Goal: Task Accomplishment & Management: Manage account settings

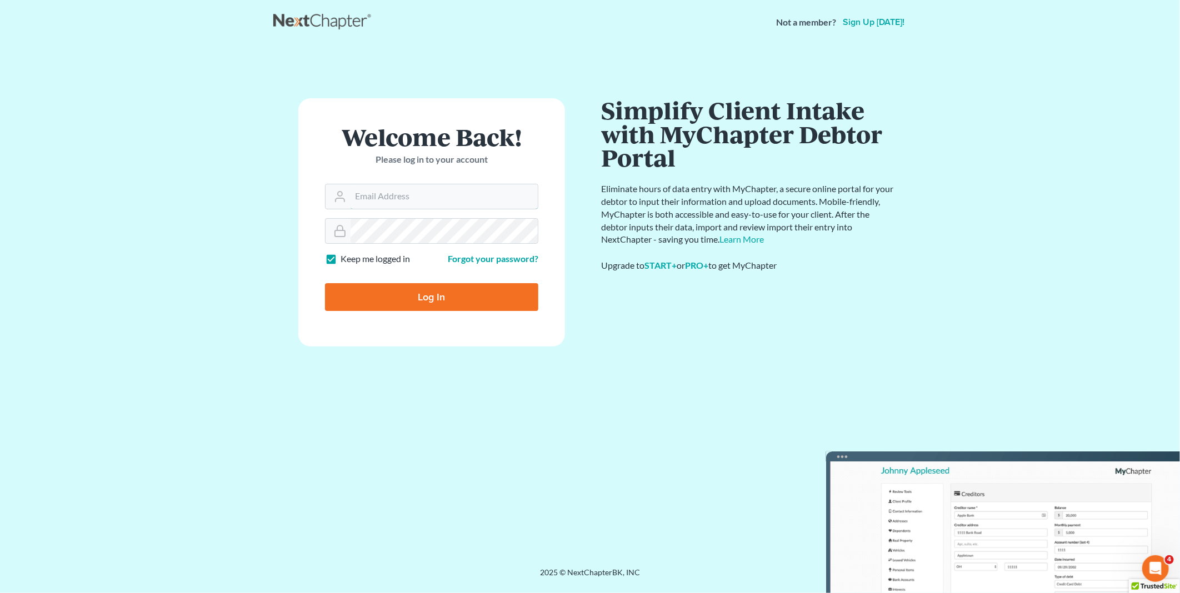
type input "[EMAIL_ADDRESS][DOMAIN_NAME]"
click at [442, 292] on input "Log In" at bounding box center [431, 297] width 213 height 28
type input "Thinking..."
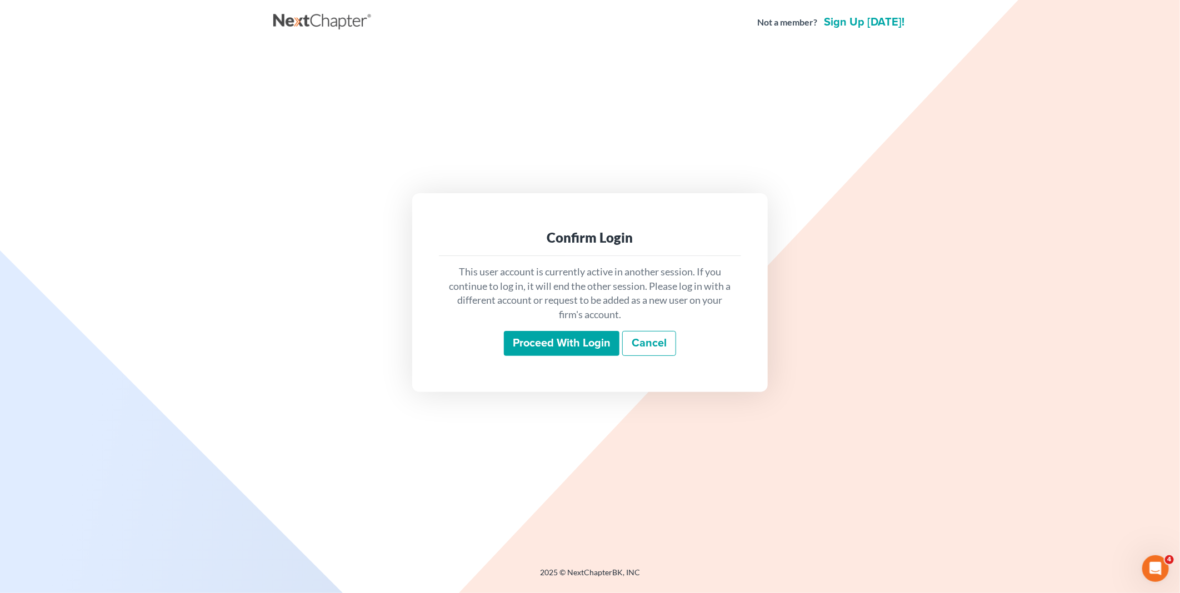
click at [553, 340] on input "Proceed with login" at bounding box center [562, 344] width 116 height 26
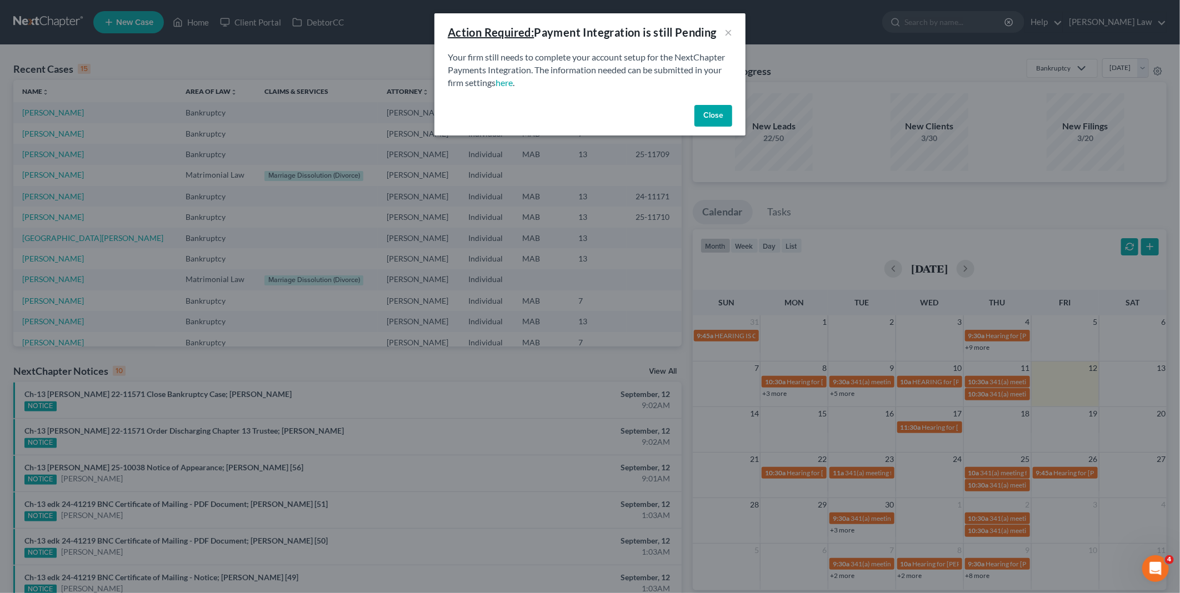
click at [714, 115] on button "Close" at bounding box center [713, 116] width 38 height 22
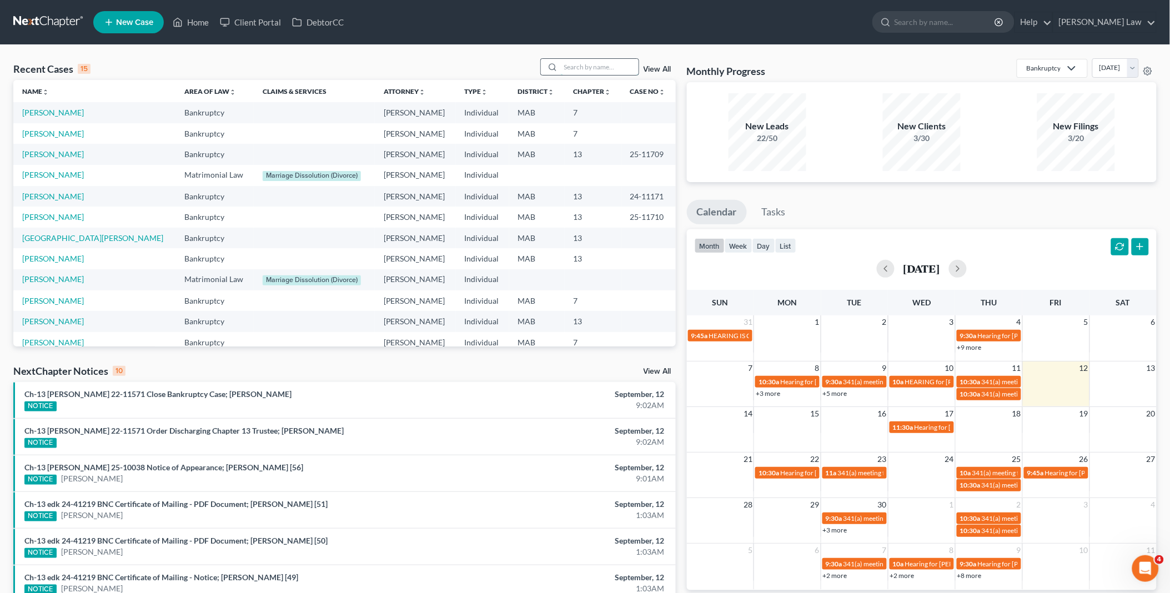
click at [597, 62] on input "search" at bounding box center [600, 67] width 78 height 16
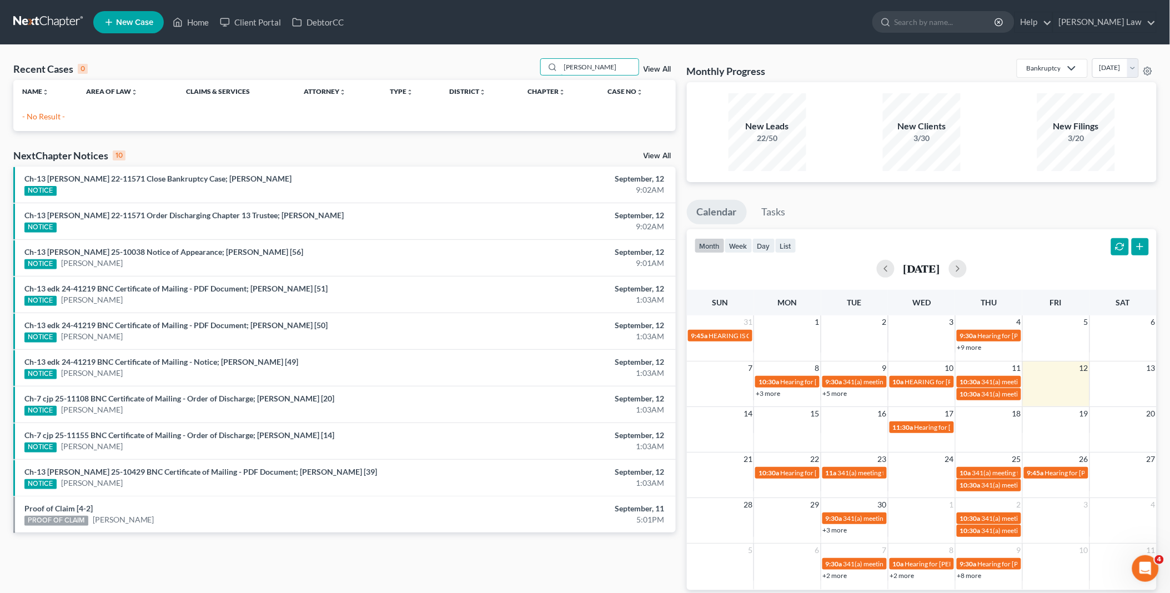
drag, startPoint x: 589, startPoint y: 68, endPoint x: 478, endPoint y: 66, distance: 111.1
click at [478, 66] on div "Recent Cases 0 antony View All" at bounding box center [344, 69] width 663 height 22
type input "mcl"
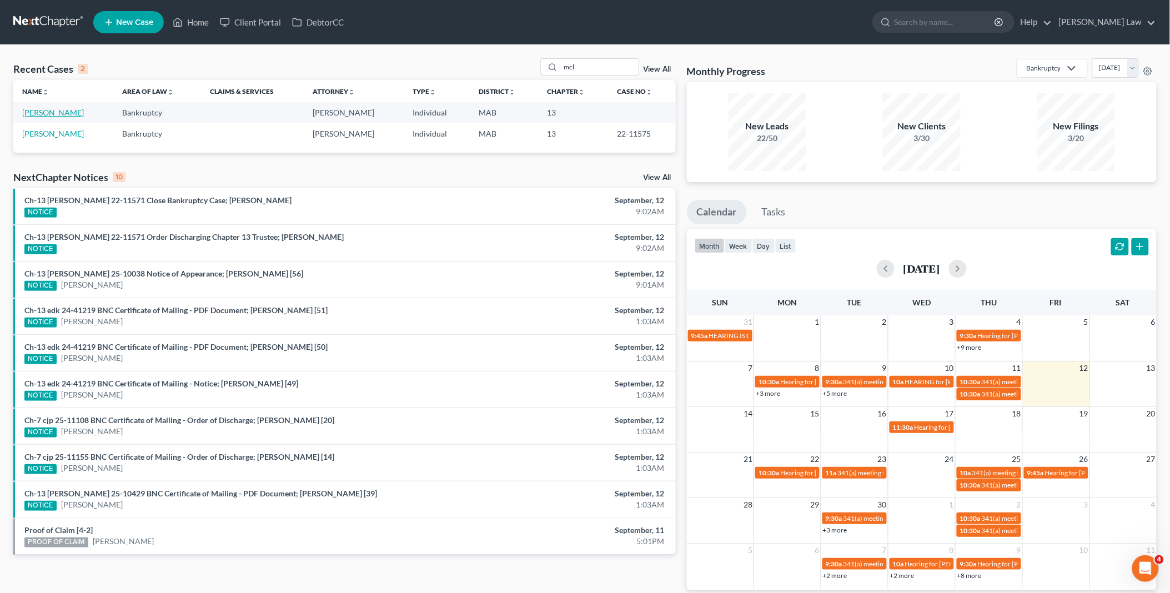
click at [44, 111] on link "McLaughlin, Anthony" at bounding box center [53, 112] width 62 height 9
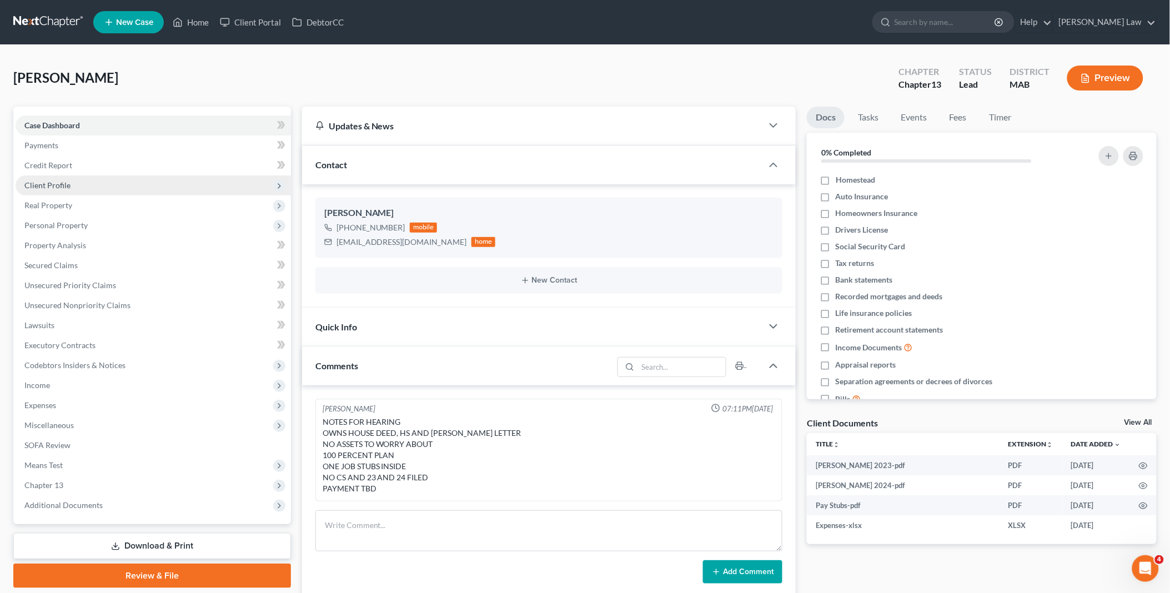
click at [67, 188] on span "Client Profile" at bounding box center [47, 185] width 46 height 9
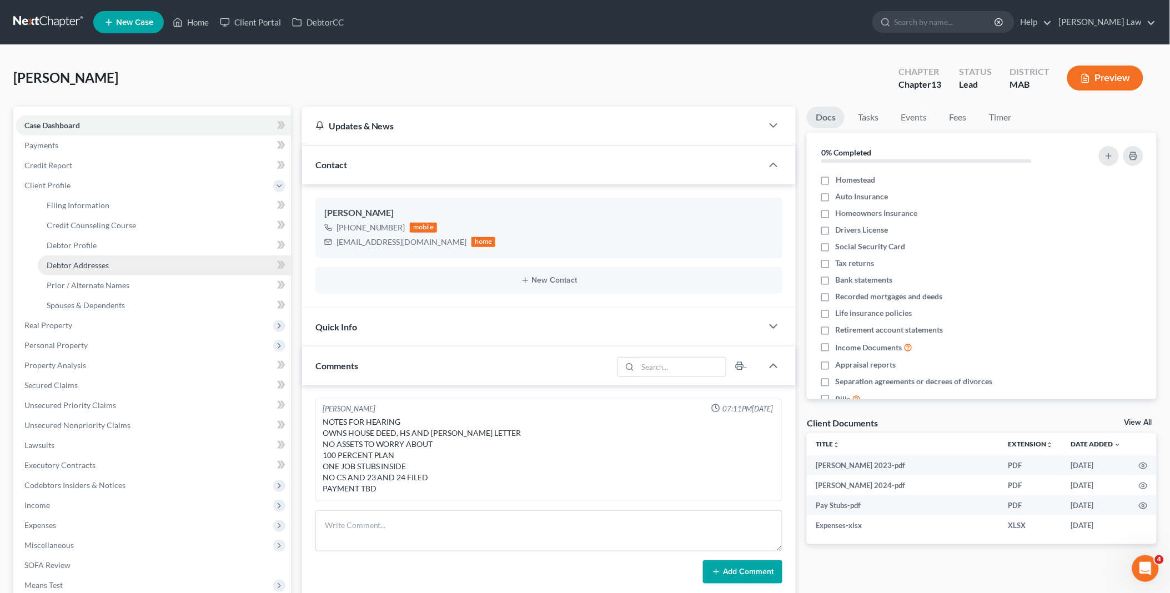
click at [86, 260] on span "Debtor Addresses" at bounding box center [78, 264] width 62 height 9
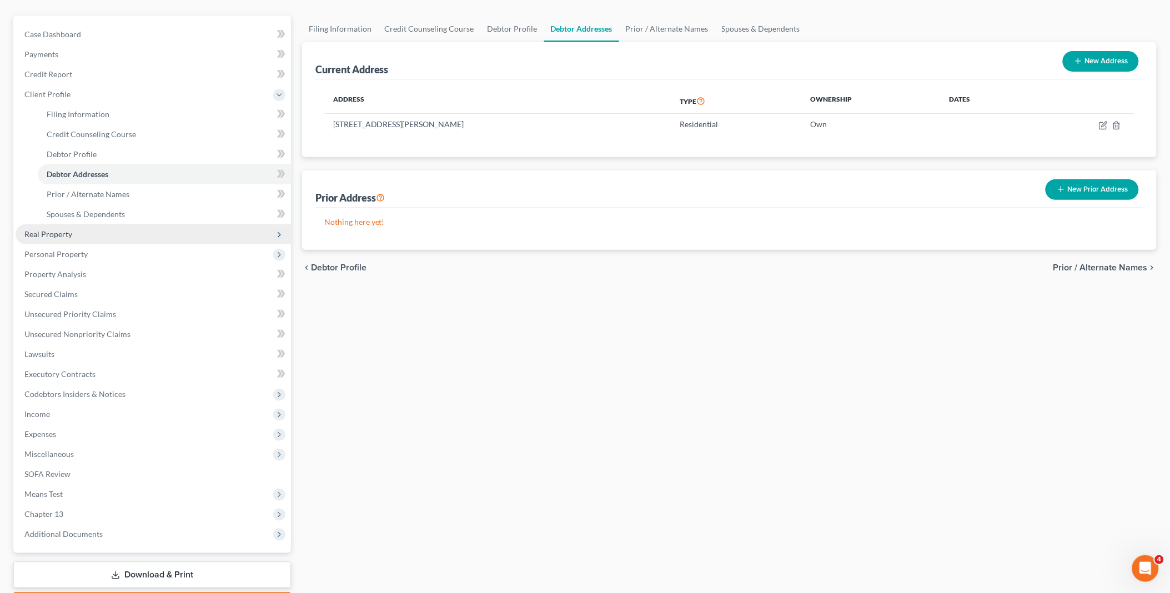
scroll to position [156, 0]
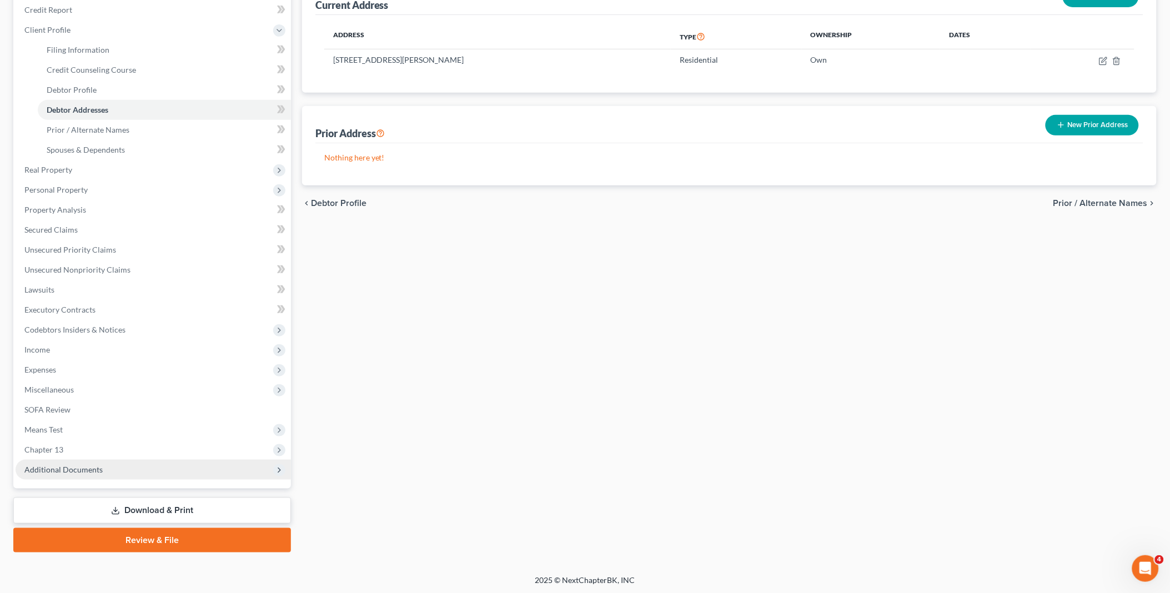
click at [103, 469] on span "Additional Documents" at bounding box center [153, 470] width 275 height 20
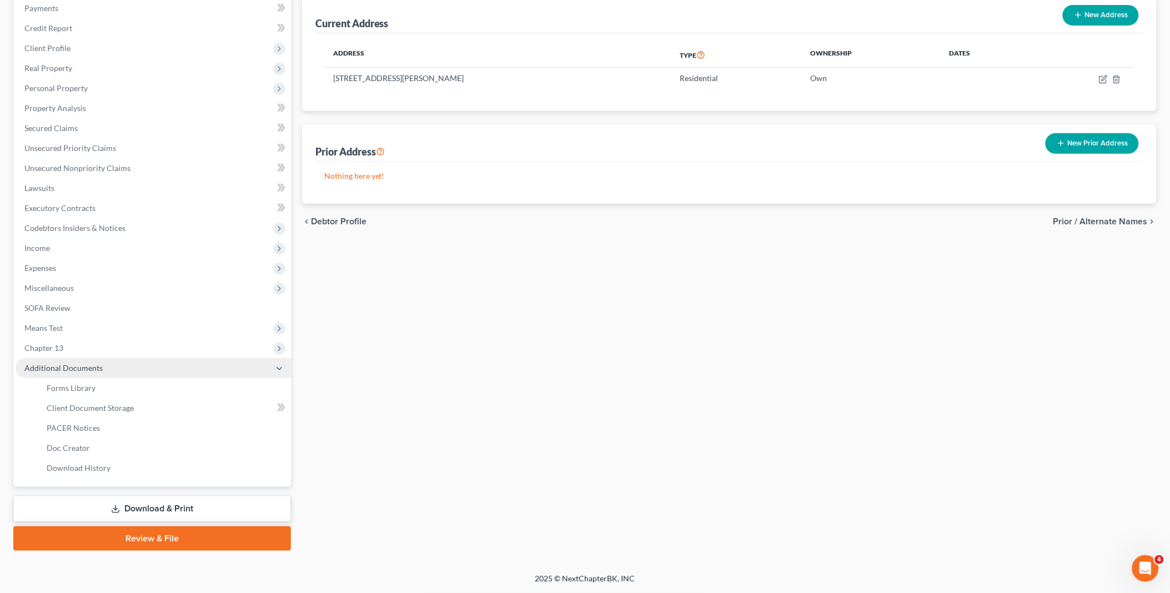
scroll to position [136, 0]
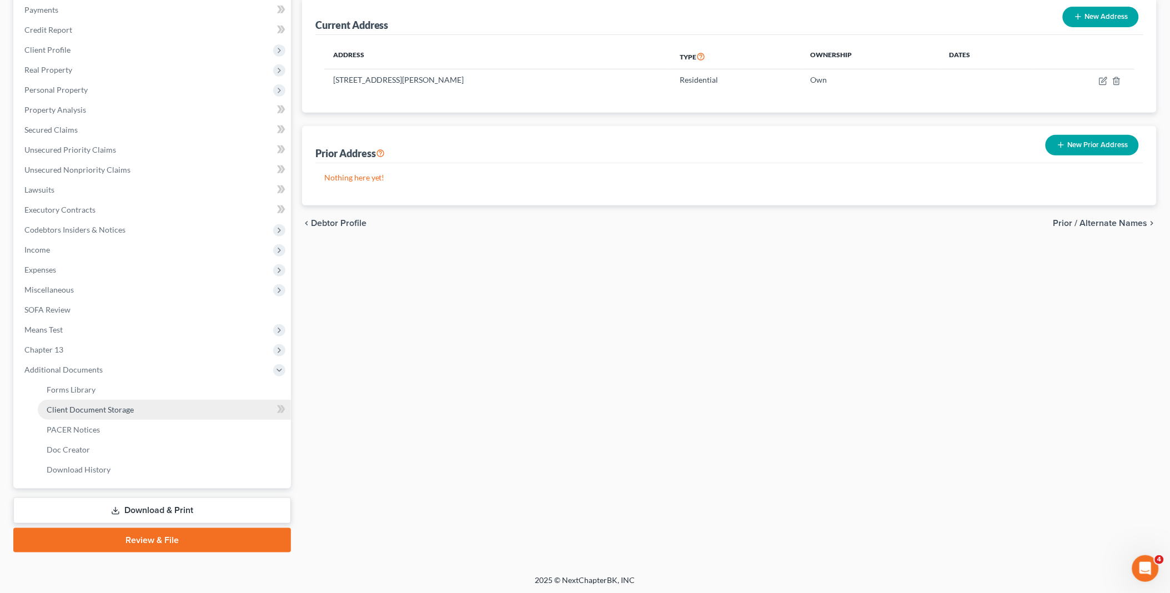
click at [106, 408] on span "Client Document Storage" at bounding box center [90, 409] width 87 height 9
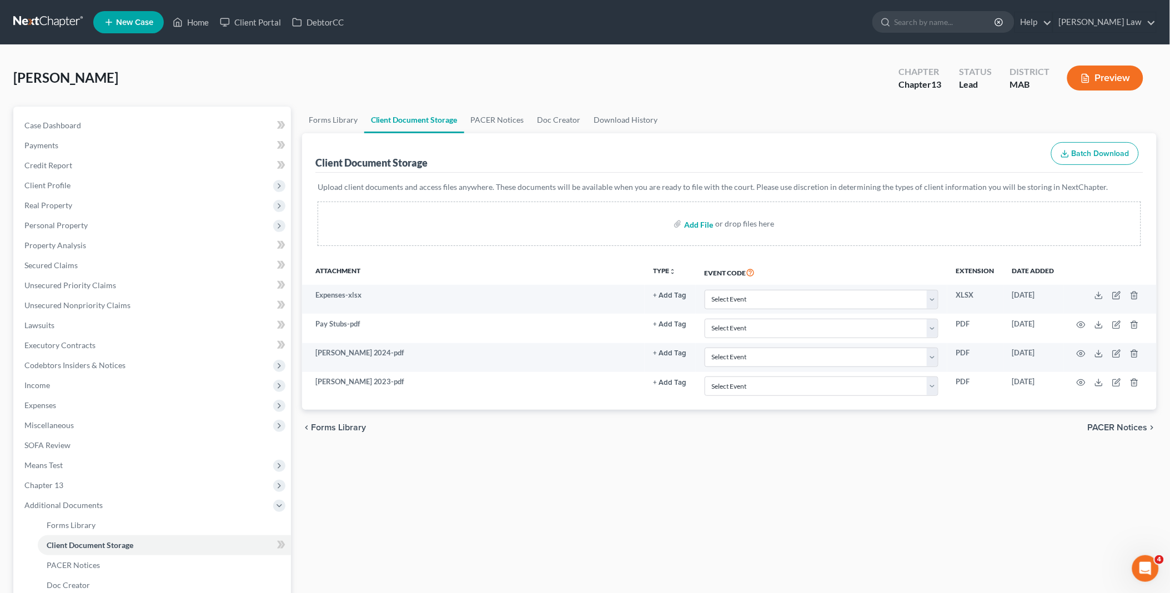
click at [707, 226] on input "file" at bounding box center [697, 224] width 27 height 20
type input "C:\fakepath\McLaughlin - Midland Funding execution.pdf"
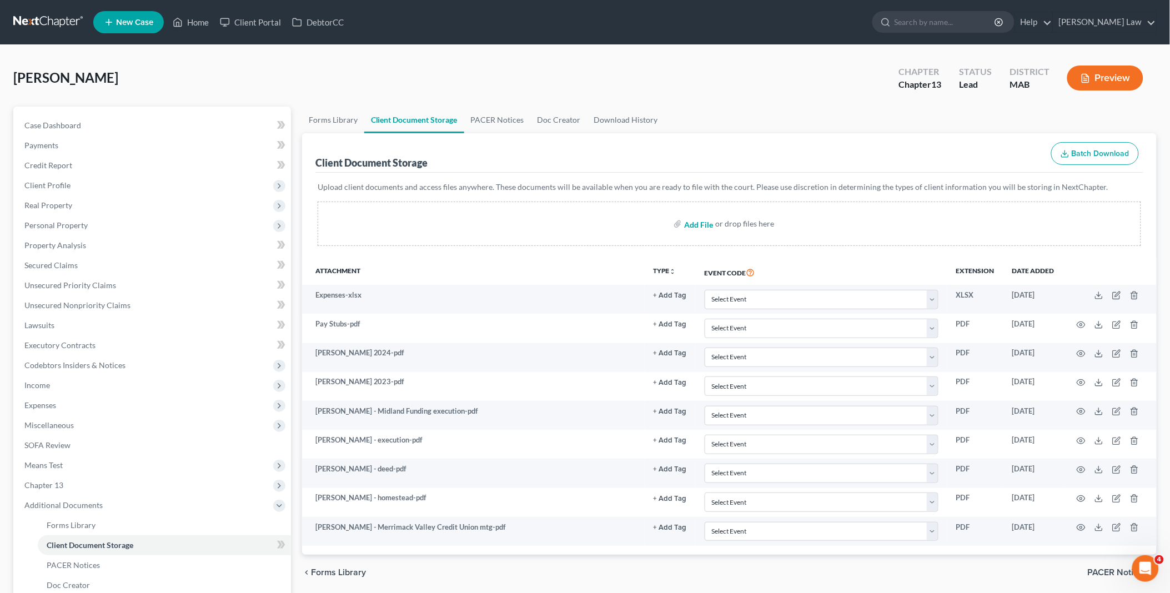
click at [695, 222] on input "file" at bounding box center [697, 224] width 27 height 20
type input "C:\fakepath\McLaughlin - Quicken Loans mtg.pdf"
click at [194, 19] on link "Home" at bounding box center [190, 22] width 47 height 20
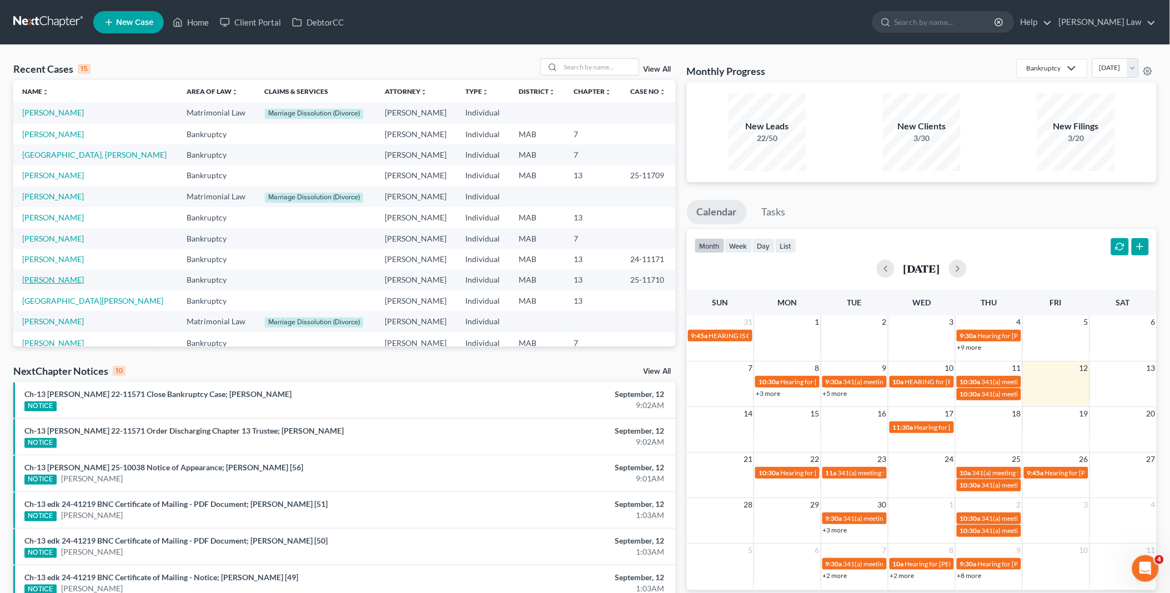
click at [48, 281] on link "Silva, Donald" at bounding box center [53, 279] width 62 height 9
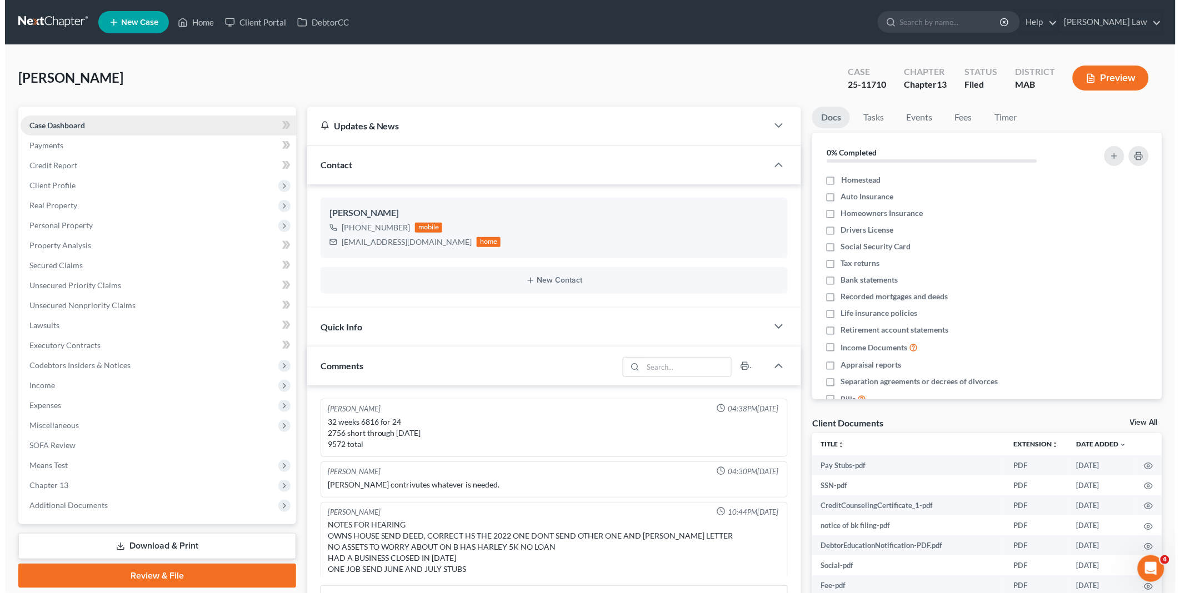
scroll to position [39, 0]
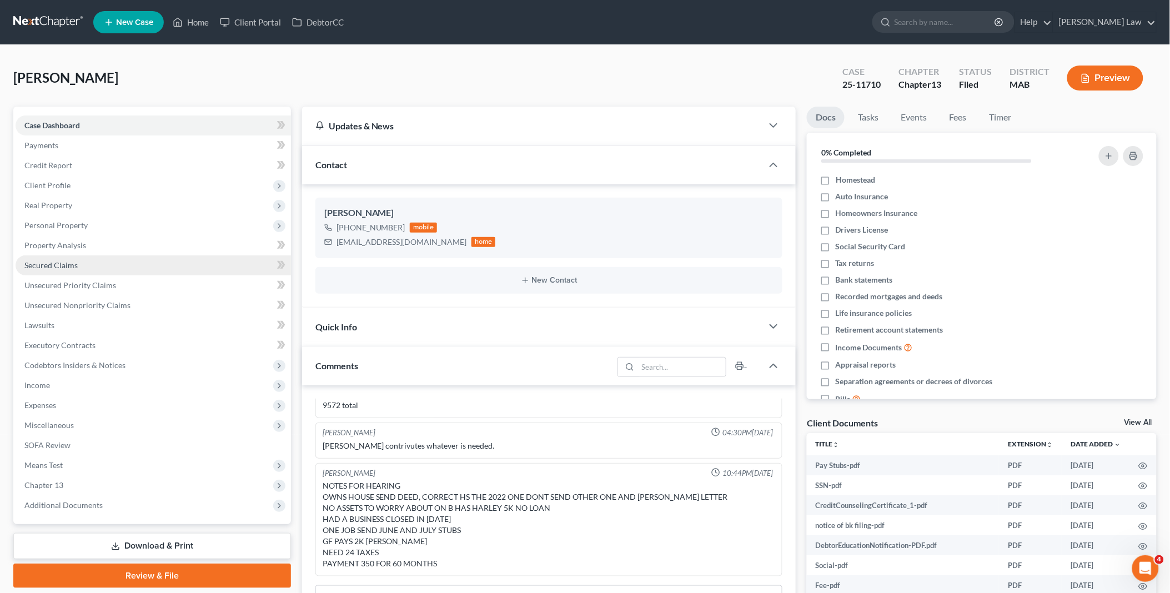
click at [97, 264] on link "Secured Claims" at bounding box center [153, 265] width 275 height 20
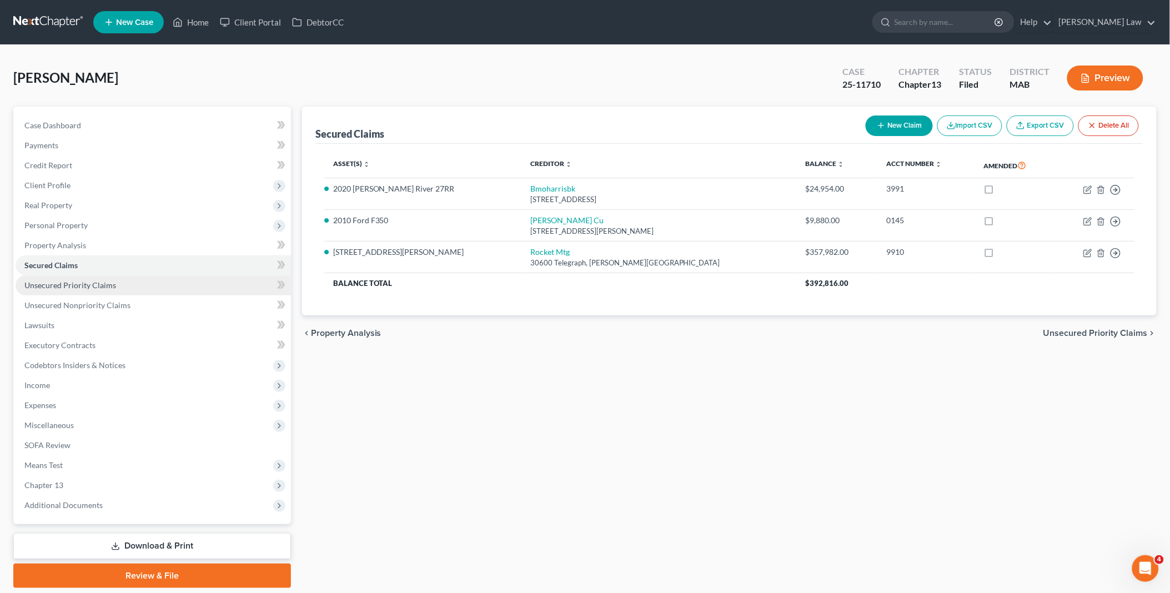
click at [93, 285] on span "Unsecured Priority Claims" at bounding box center [70, 284] width 92 height 9
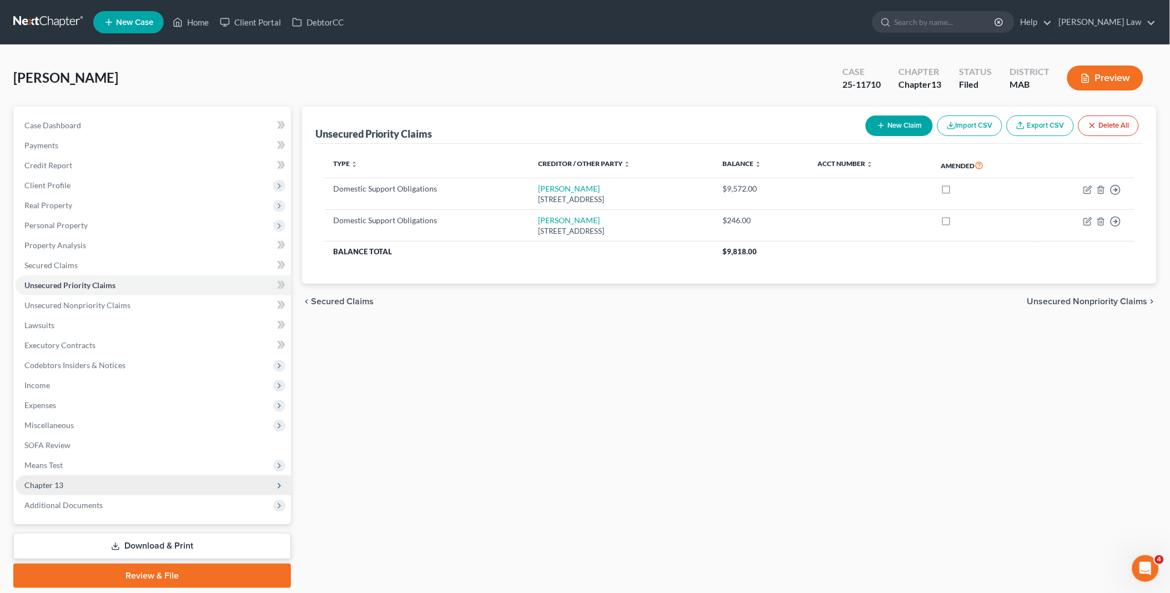
click at [93, 487] on span "Chapter 13" at bounding box center [153, 485] width 275 height 20
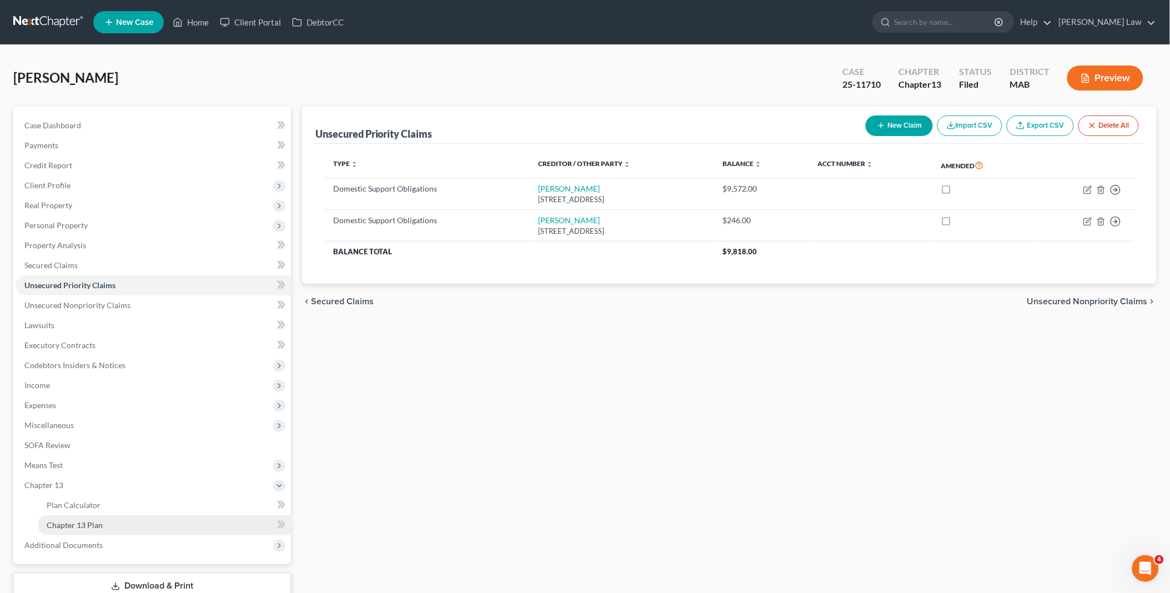
click at [96, 518] on link "Chapter 13 Plan" at bounding box center [164, 525] width 253 height 20
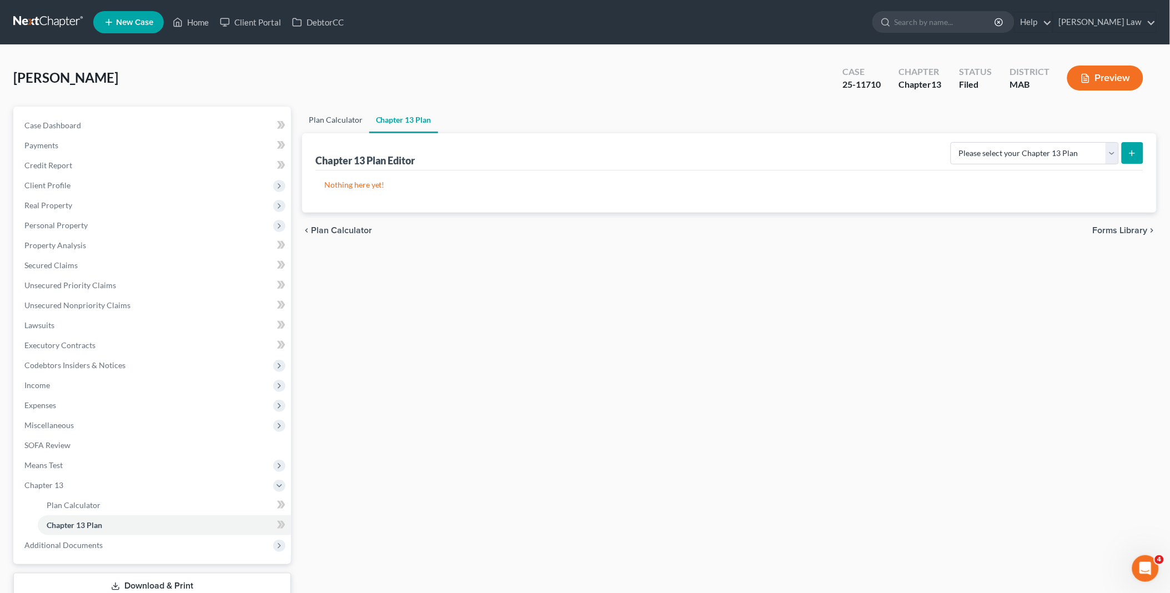
click at [339, 116] on link "Plan Calculator" at bounding box center [335, 120] width 67 height 27
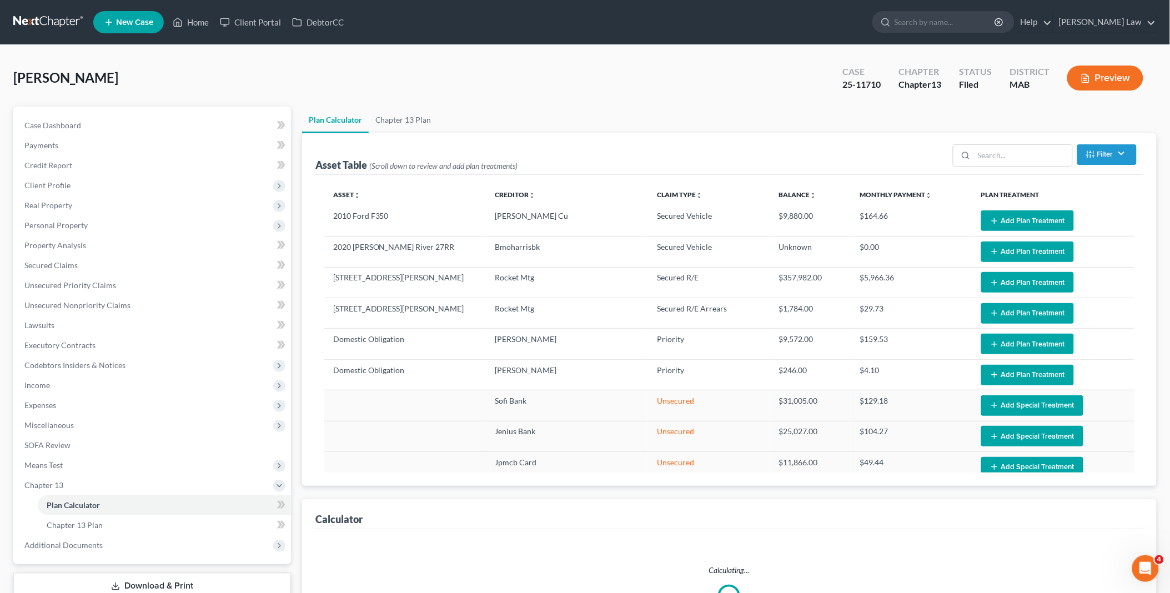
select select "59"
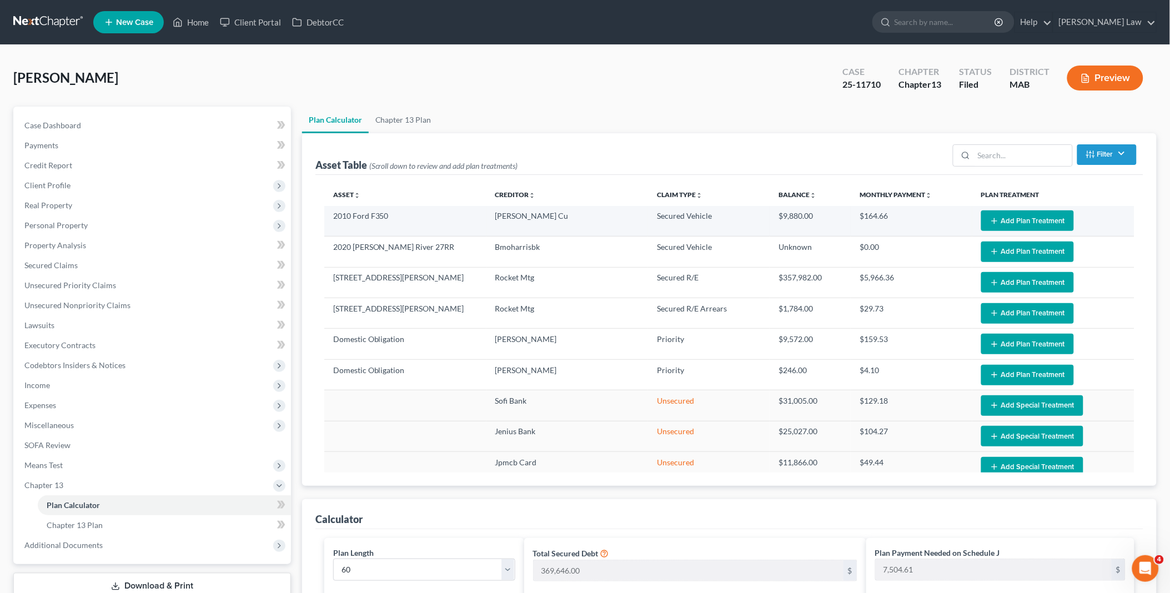
click at [1005, 220] on button "Add Plan Treatment" at bounding box center [1027, 221] width 93 height 21
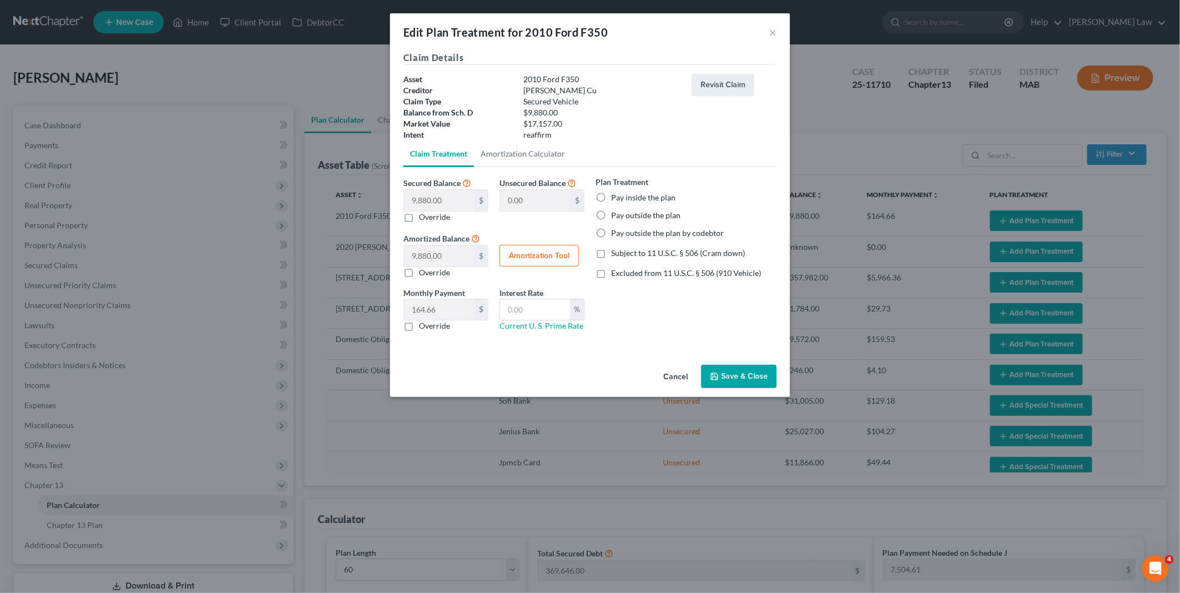
click at [611, 217] on label "Pay outside the plan" at bounding box center [645, 215] width 69 height 11
click at [615, 217] on input "Pay outside the plan" at bounding box center [618, 213] width 7 height 7
radio input "true"
click at [728, 375] on button "Save & Close" at bounding box center [739, 376] width 76 height 23
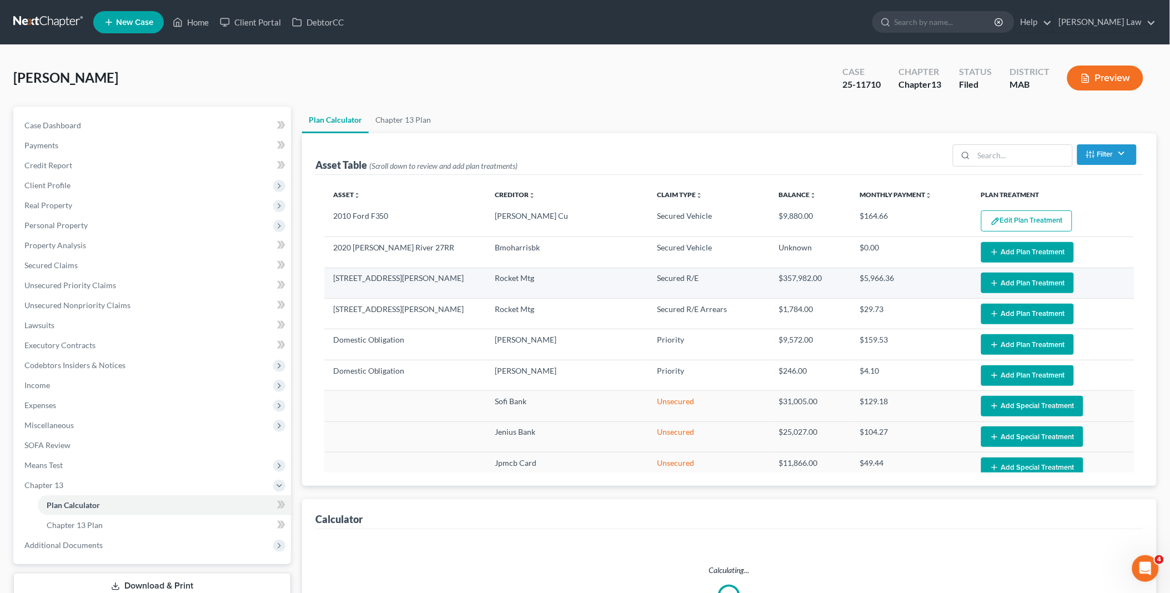
select select "59"
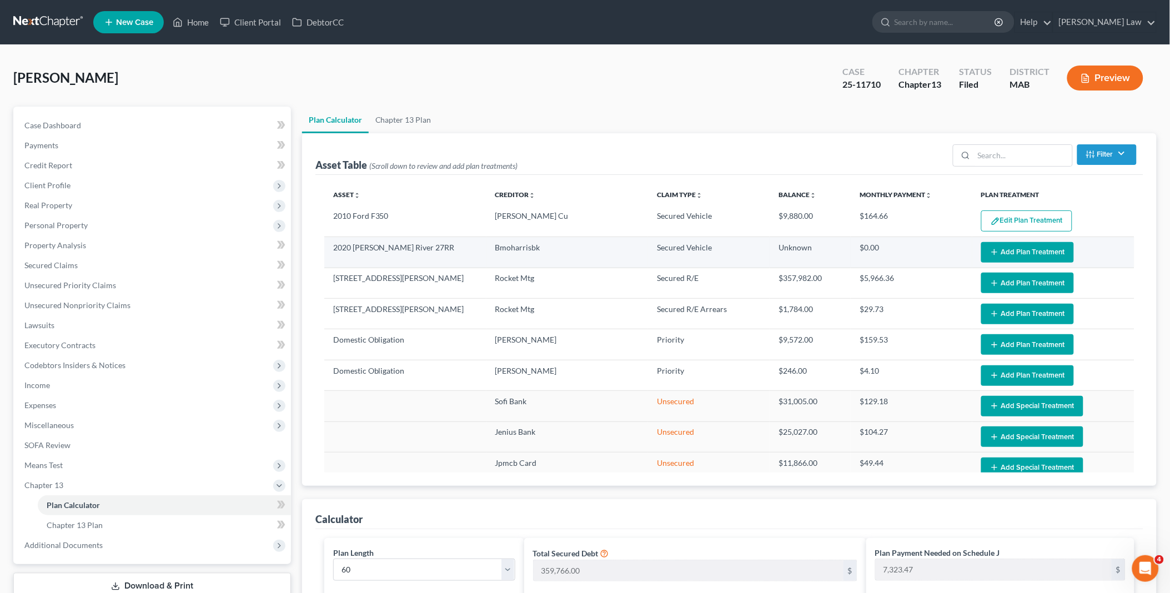
click at [990, 253] on icon "button" at bounding box center [994, 252] width 9 height 9
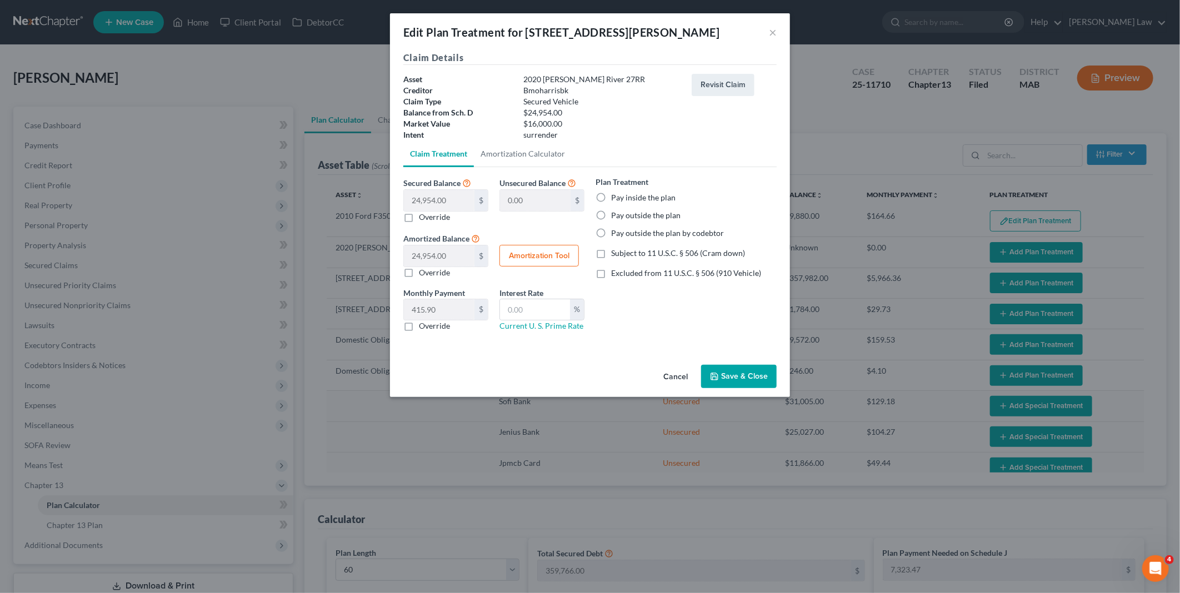
click at [682, 379] on button "Cancel" at bounding box center [675, 377] width 42 height 22
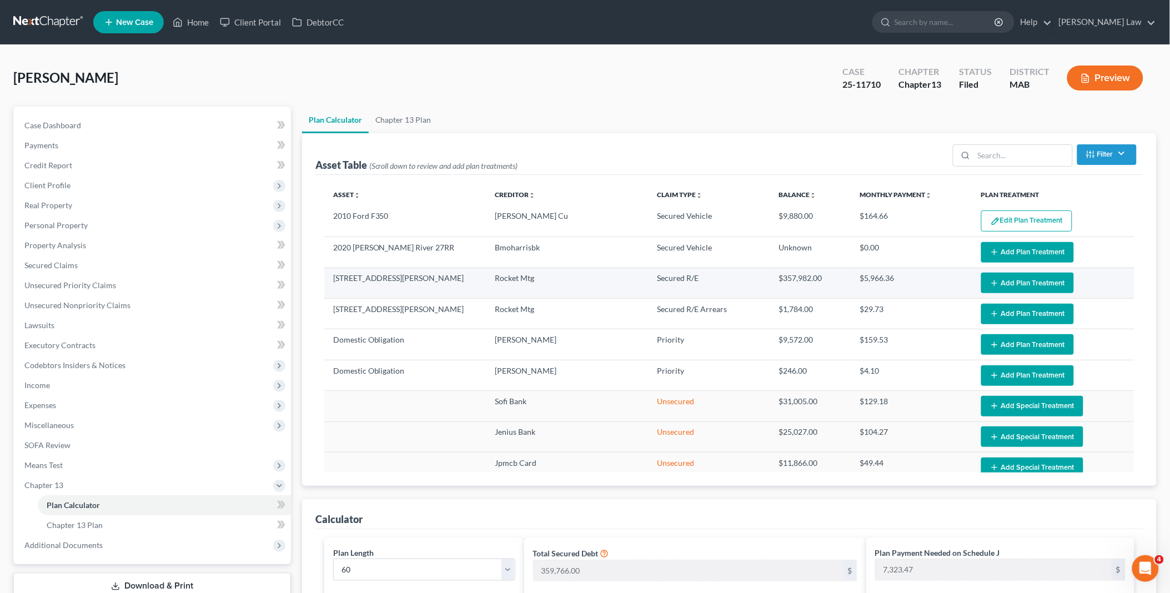
click at [990, 285] on icon "button" at bounding box center [994, 283] width 9 height 9
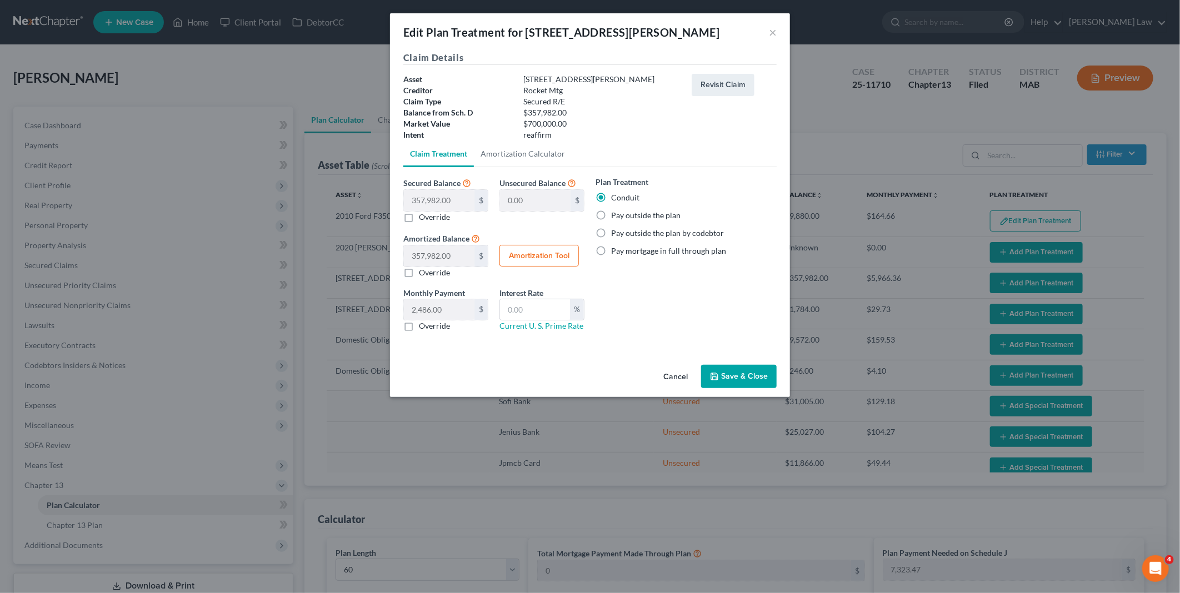
click at [611, 213] on label "Pay outside the plan" at bounding box center [645, 215] width 69 height 11
click at [615, 213] on input "Pay outside the plan" at bounding box center [618, 213] width 7 height 7
radio input "true"
click at [725, 368] on button "Save & Close" at bounding box center [739, 376] width 76 height 23
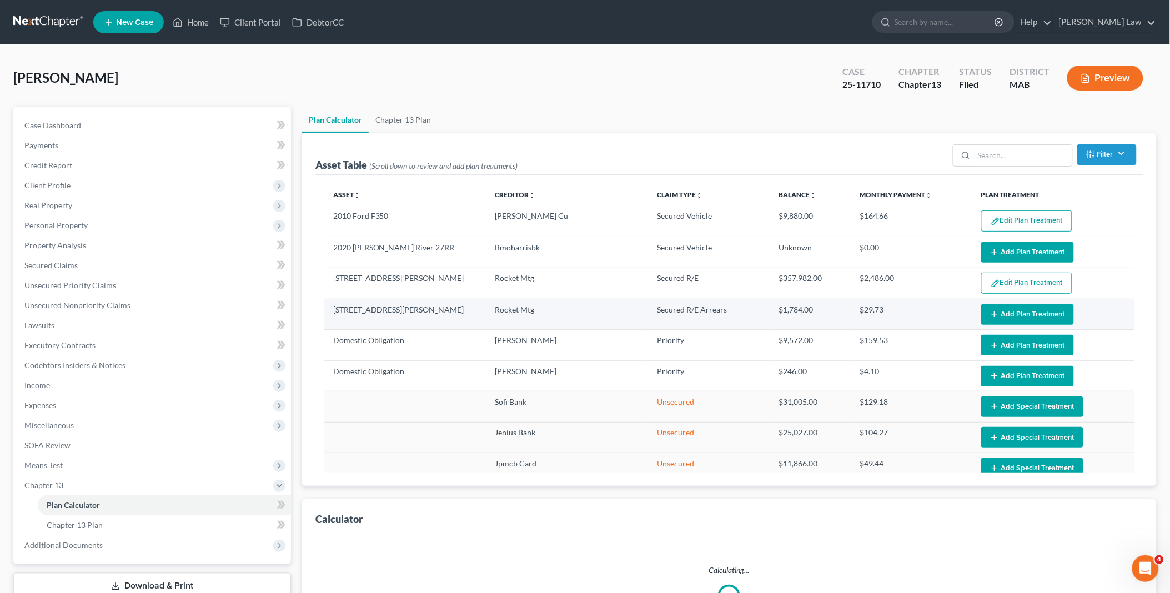
select select "59"
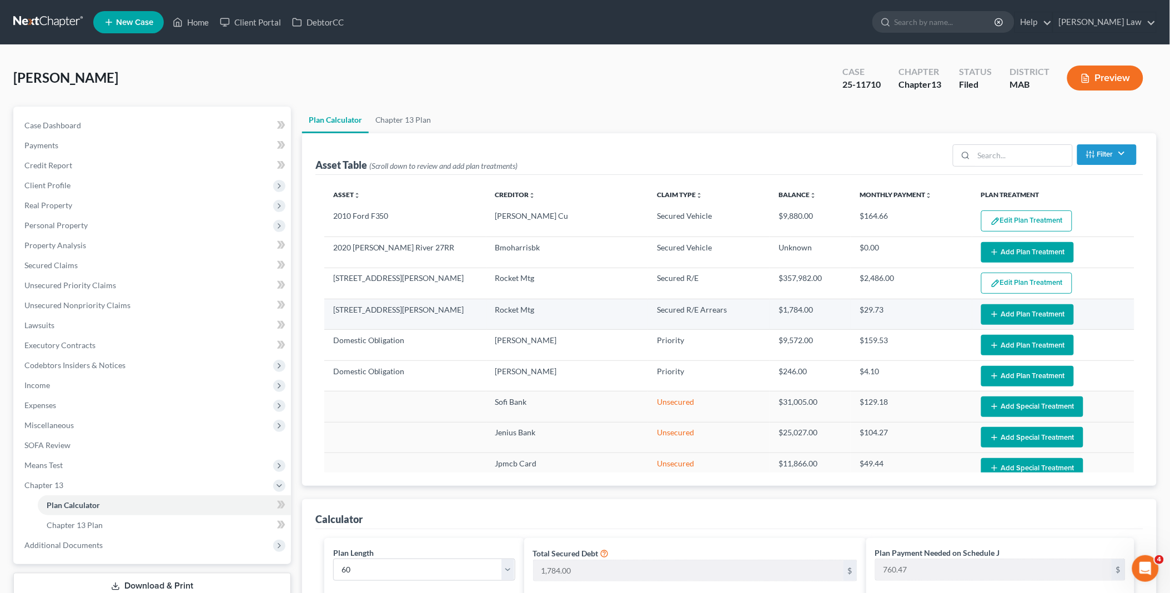
click at [981, 314] on button "Add Plan Treatment" at bounding box center [1027, 314] width 93 height 21
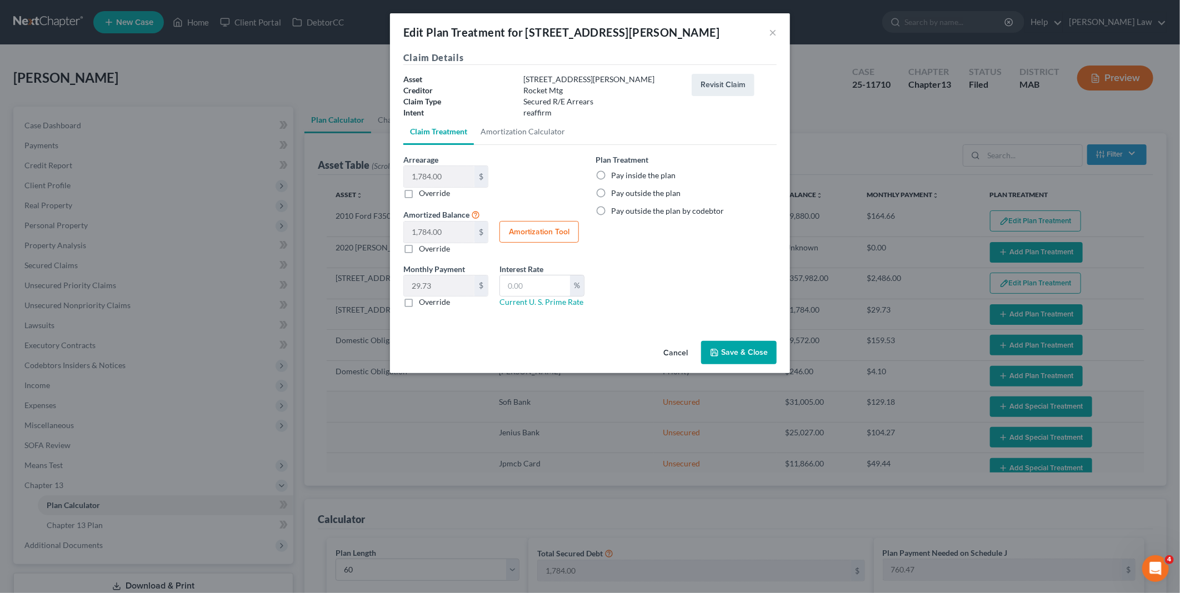
click at [611, 173] on label "Pay inside the plan" at bounding box center [643, 175] width 64 height 11
click at [615, 173] on input "Pay inside the plan" at bounding box center [618, 173] width 7 height 7
radio input "true"
click at [732, 348] on button "Save & Close" at bounding box center [739, 352] width 76 height 23
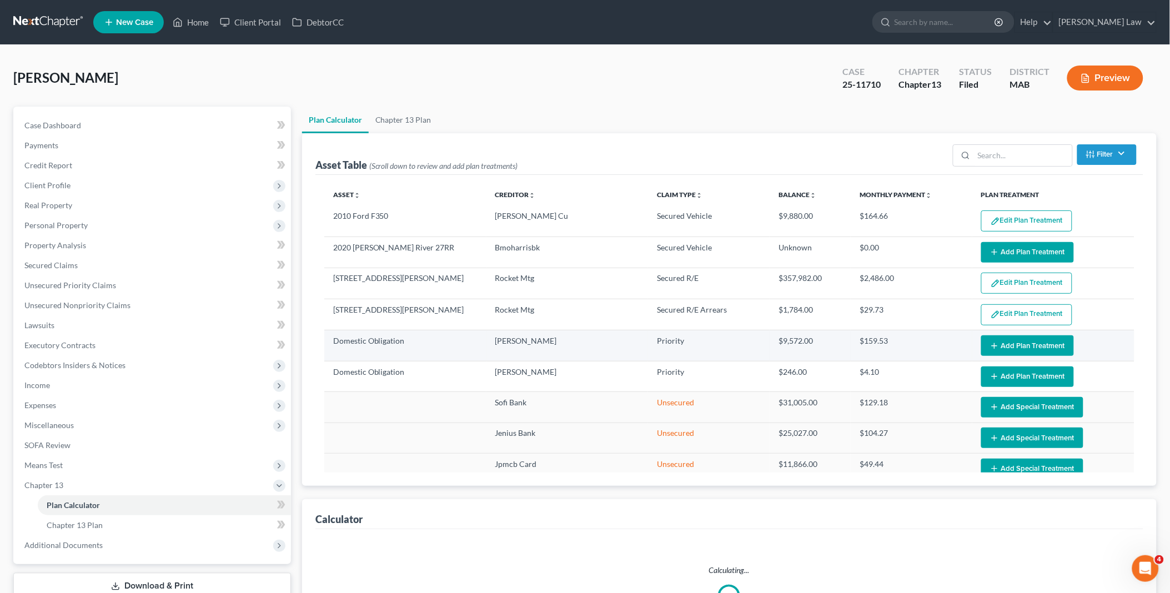
select select "59"
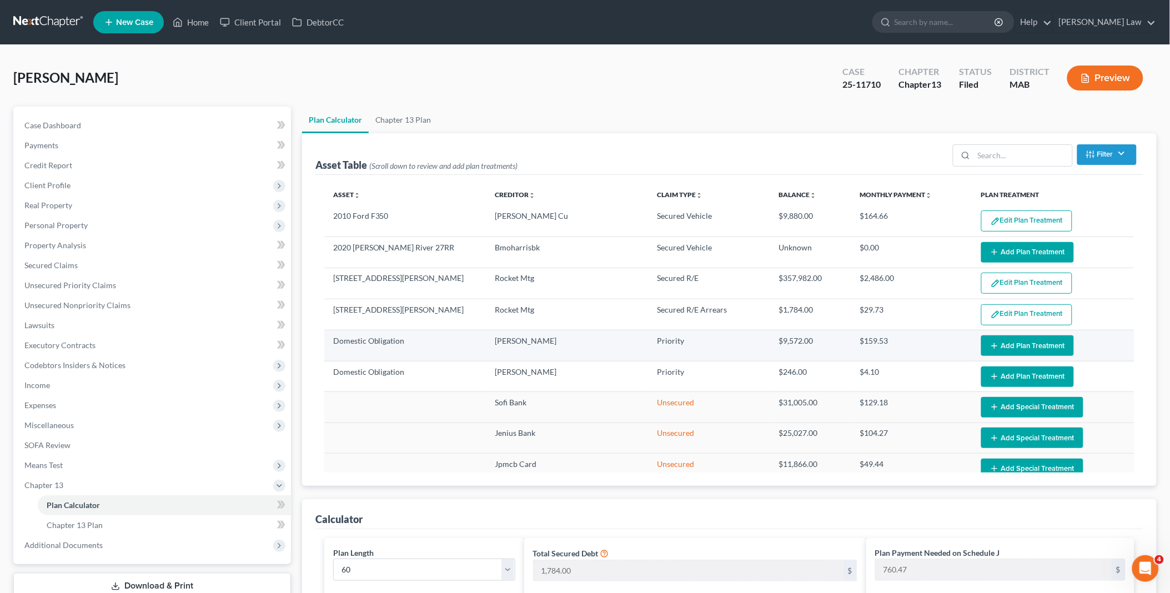
click at [993, 350] on button "Add Plan Treatment" at bounding box center [1027, 345] width 93 height 21
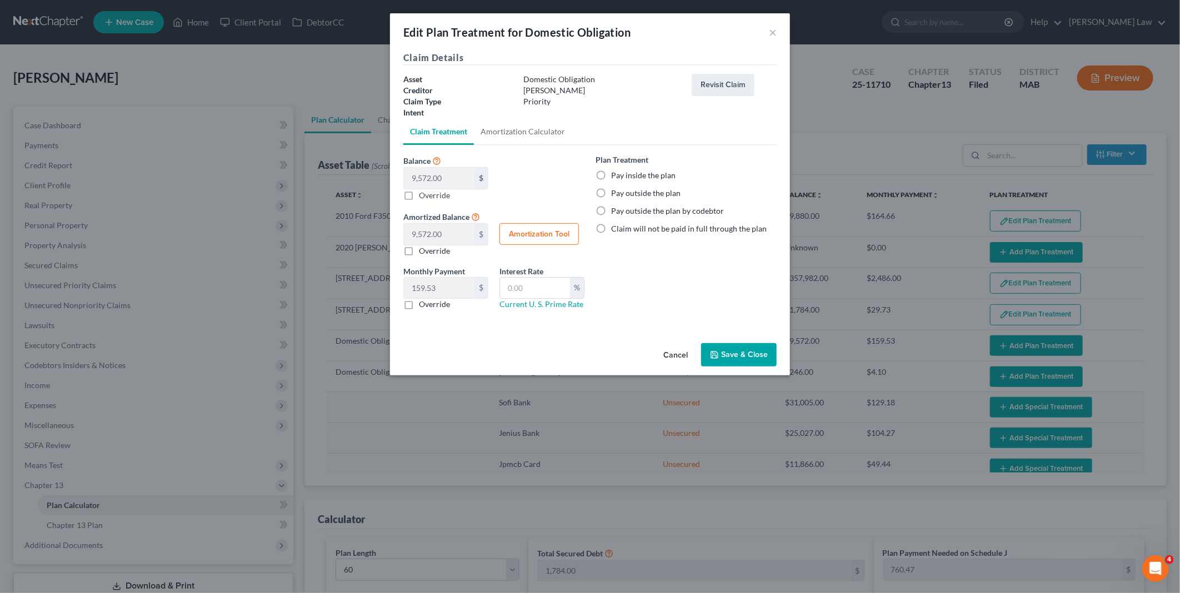
click at [611, 173] on label "Pay inside the plan" at bounding box center [643, 175] width 64 height 11
click at [615, 173] on input "Pay inside the plan" at bounding box center [618, 173] width 7 height 7
radio input "true"
click at [725, 353] on button "Save & Close" at bounding box center [739, 354] width 76 height 23
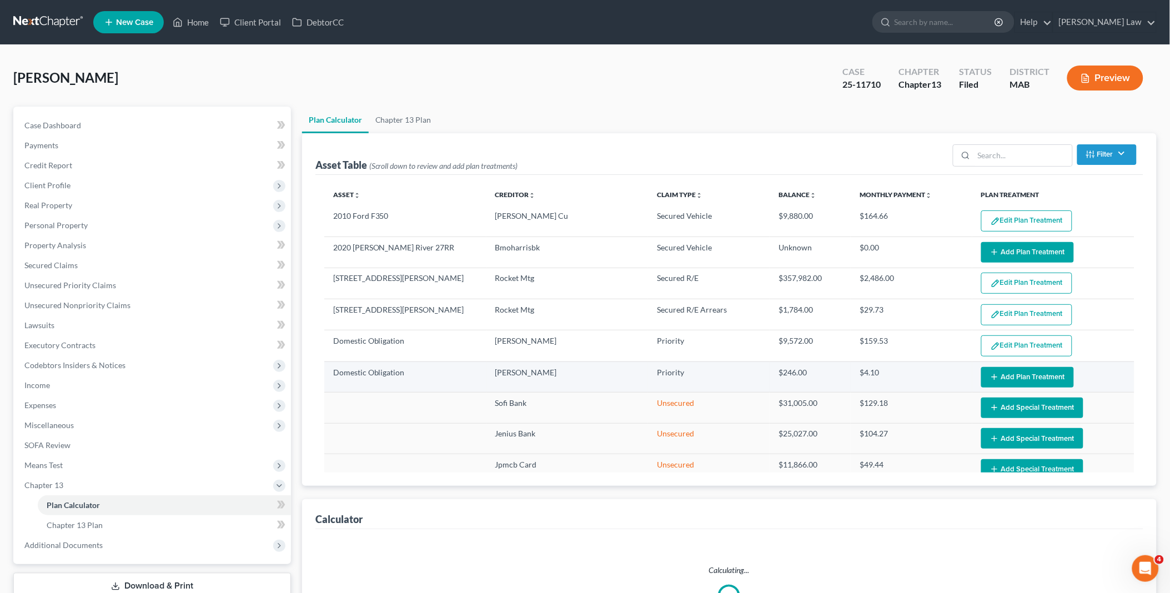
select select "59"
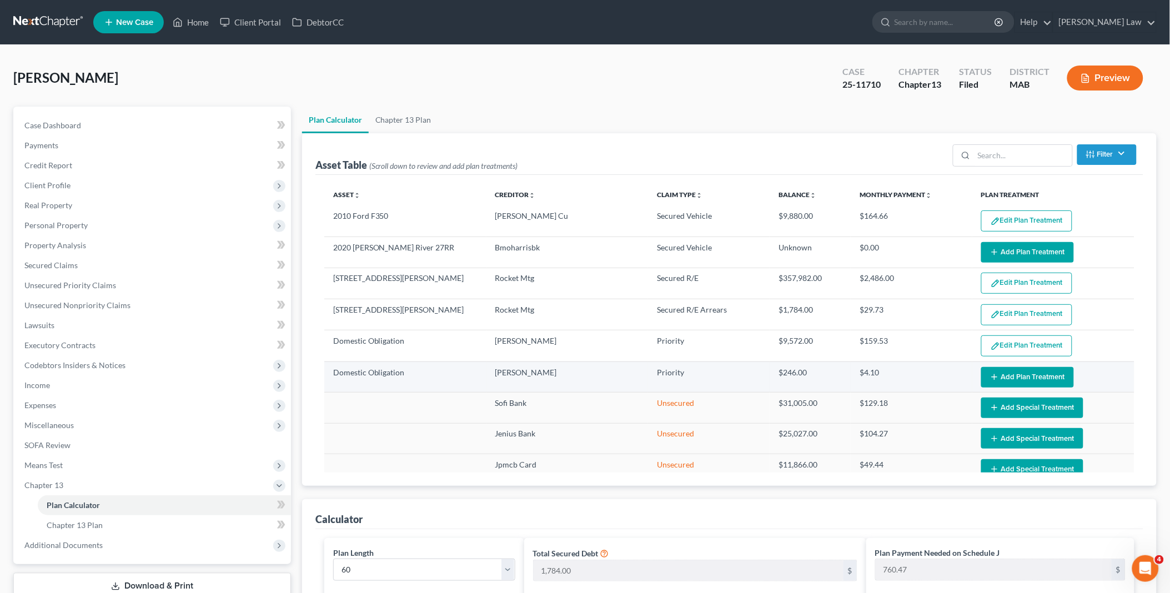
click at [1000, 376] on button "Add Plan Treatment" at bounding box center [1027, 377] width 93 height 21
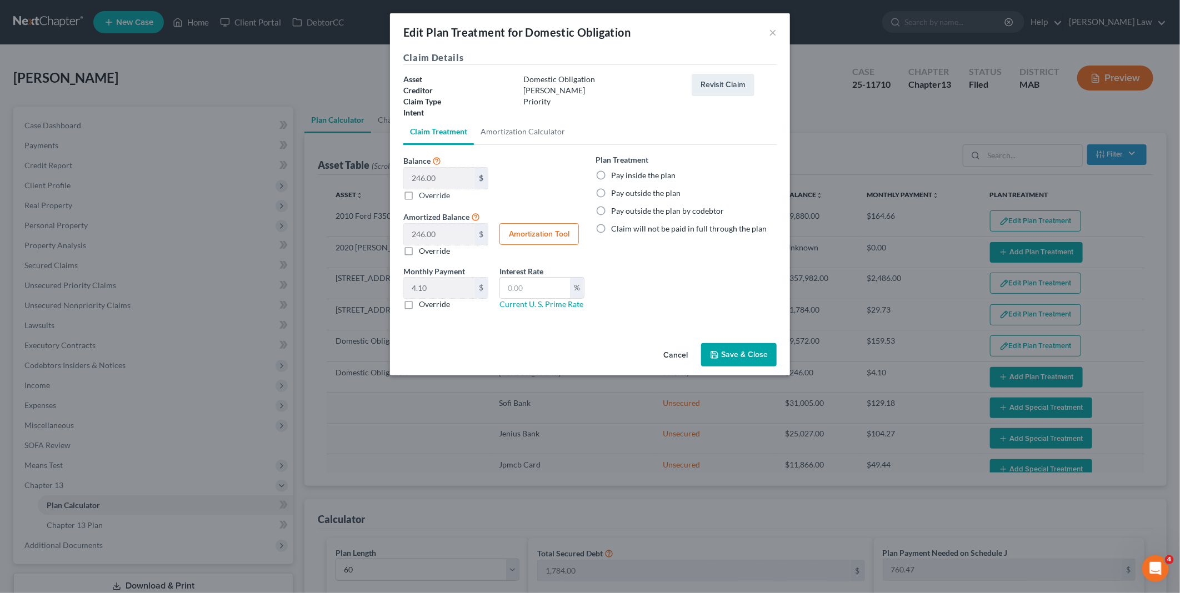
click at [611, 174] on label "Pay inside the plan" at bounding box center [643, 175] width 64 height 11
click at [615, 174] on input "Pay inside the plan" at bounding box center [618, 173] width 7 height 7
radio input "true"
click at [732, 351] on button "Save & Close" at bounding box center [739, 354] width 76 height 23
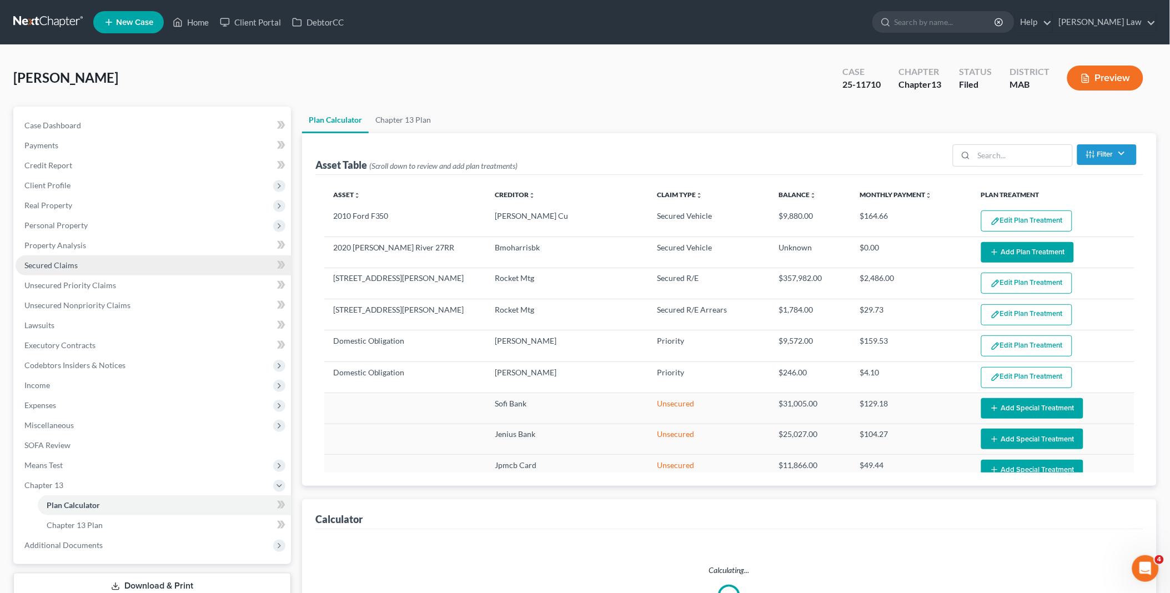
select select "59"
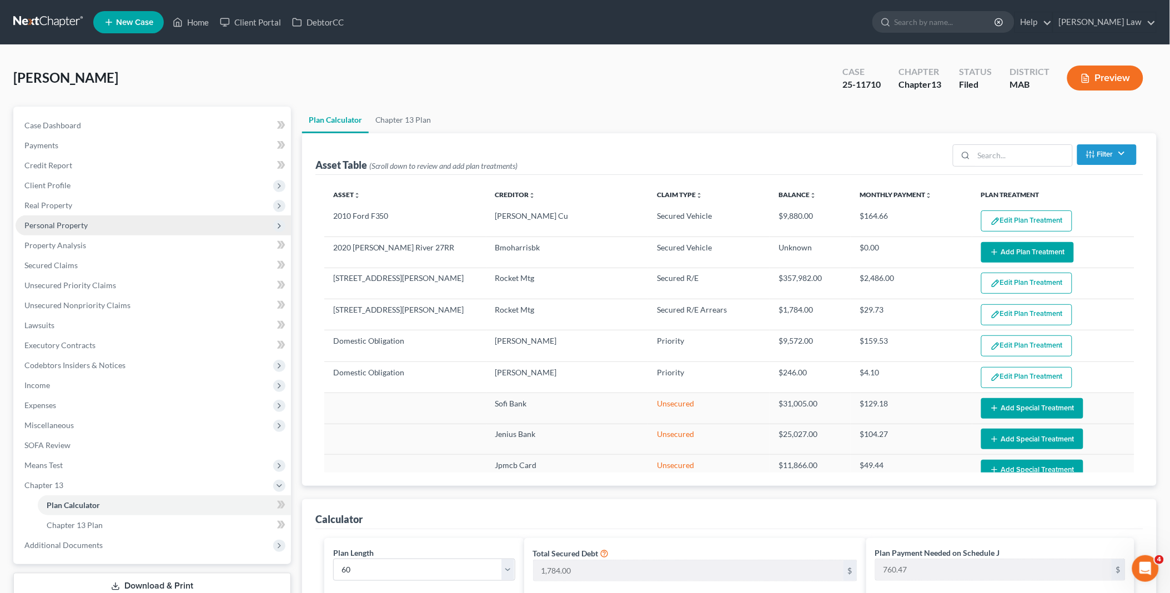
click at [130, 226] on span "Personal Property" at bounding box center [153, 226] width 275 height 20
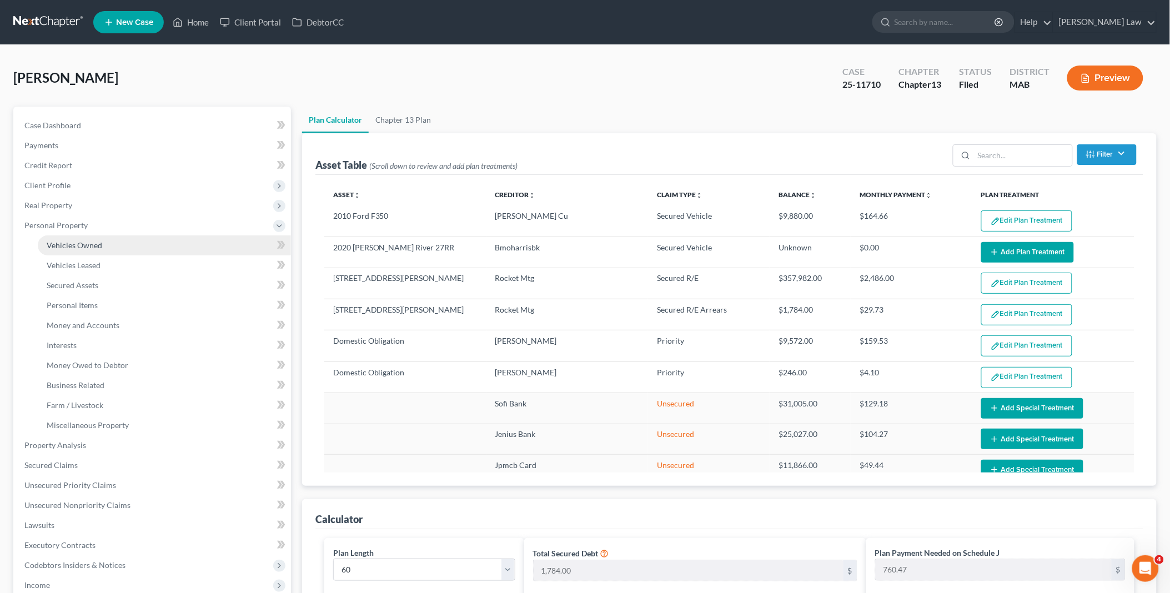
click at [118, 247] on link "Vehicles Owned" at bounding box center [164, 246] width 253 height 20
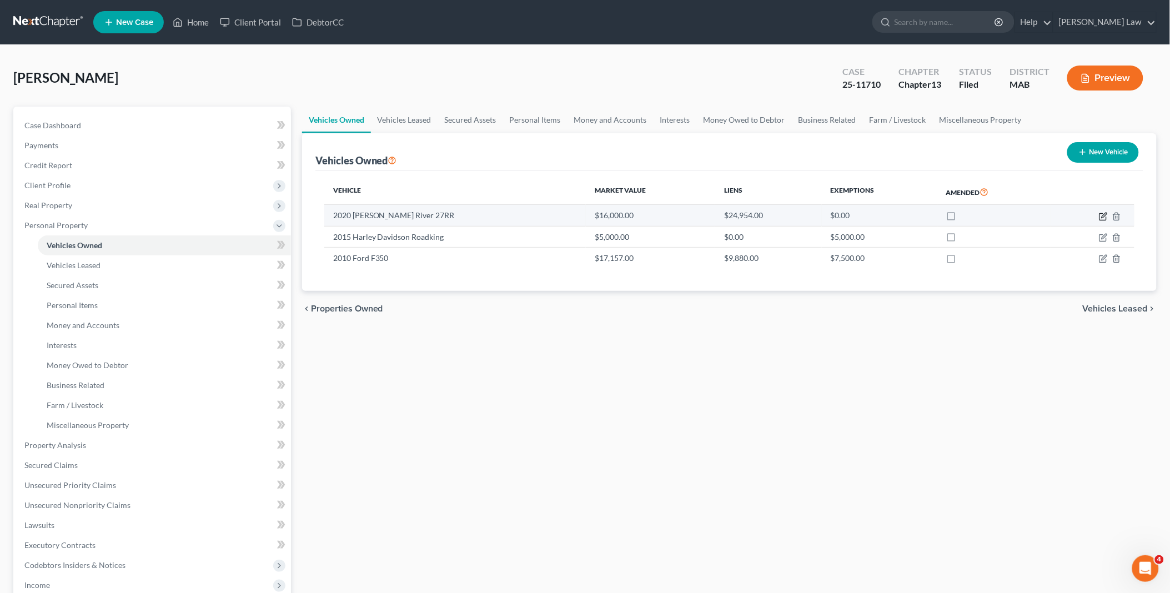
click at [1104, 217] on icon "button" at bounding box center [1104, 215] width 5 height 5
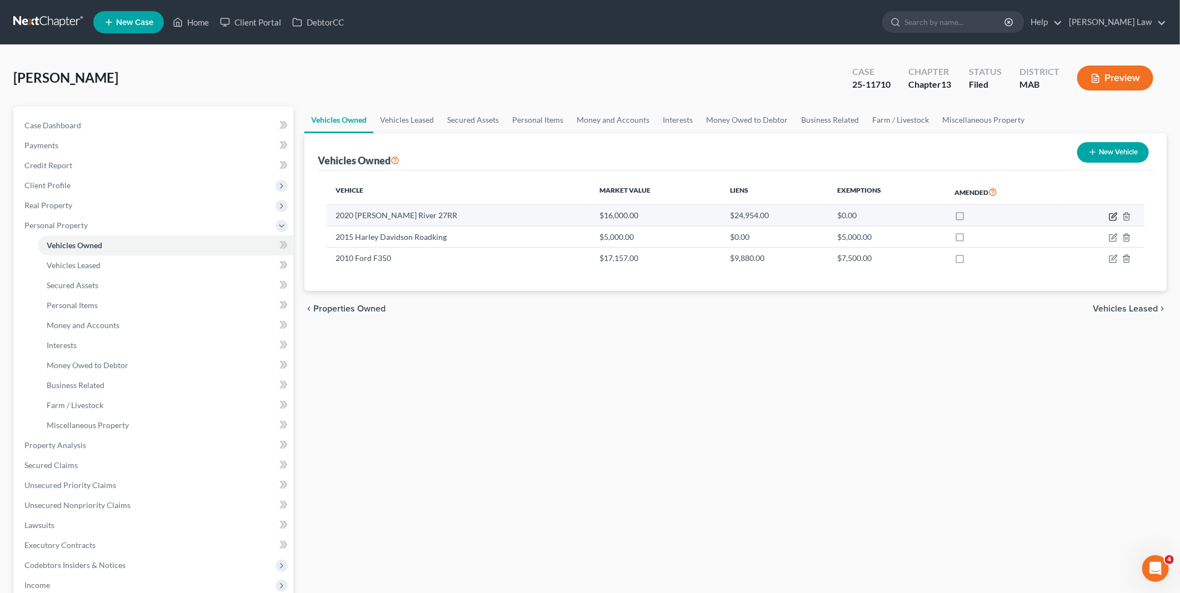
select select "7"
select select "6"
select select "0"
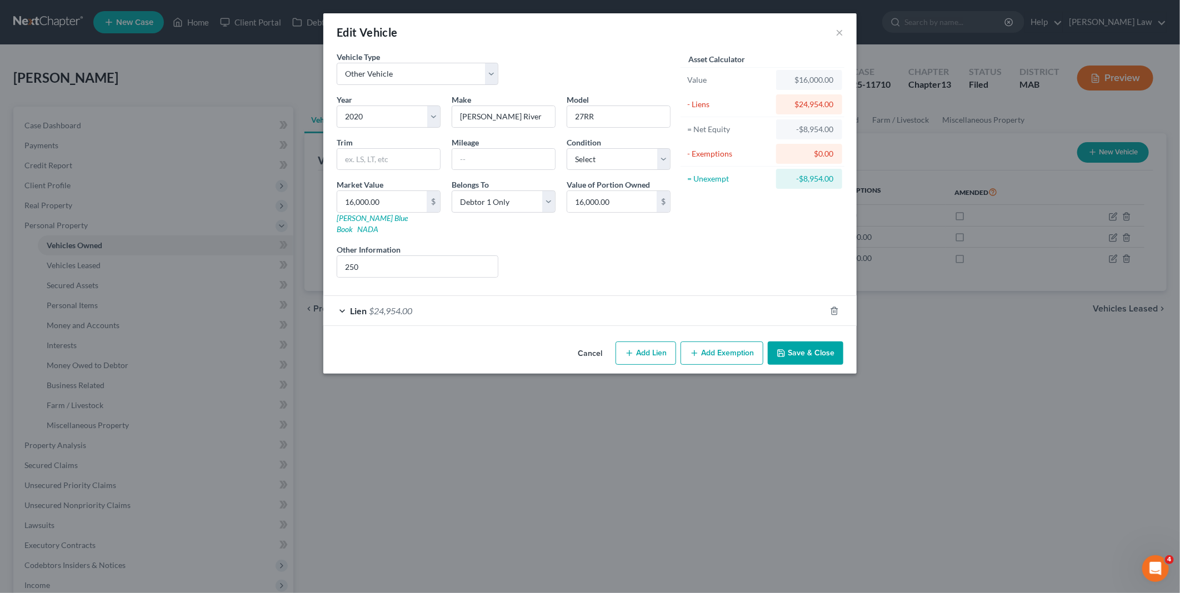
click at [804, 343] on button "Save & Close" at bounding box center [806, 353] width 76 height 23
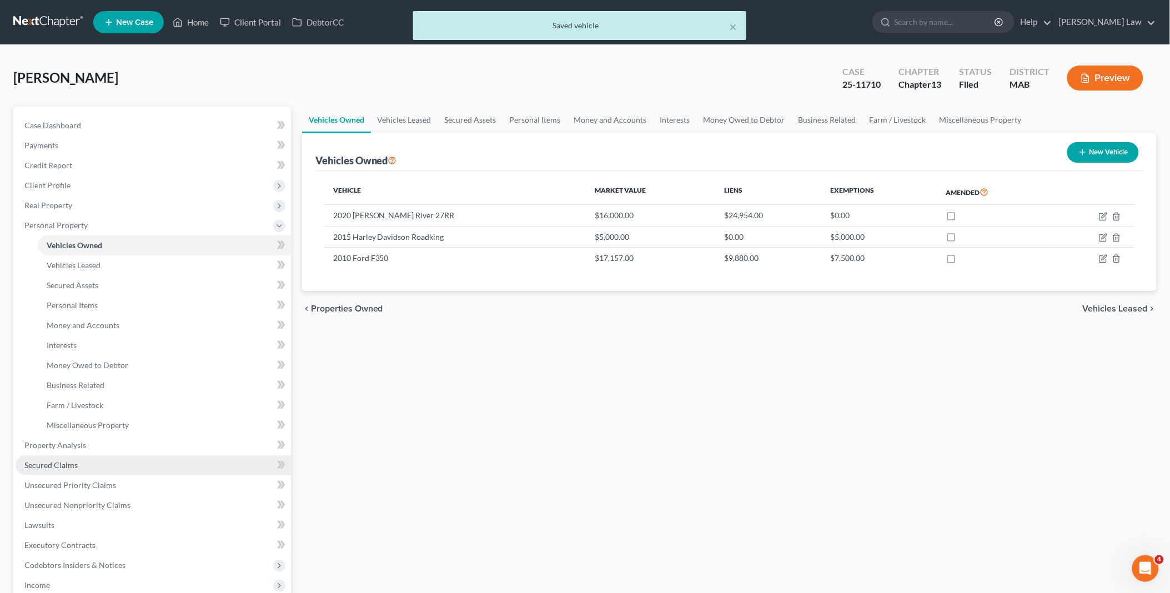
click at [43, 465] on span "Secured Claims" at bounding box center [50, 464] width 53 height 9
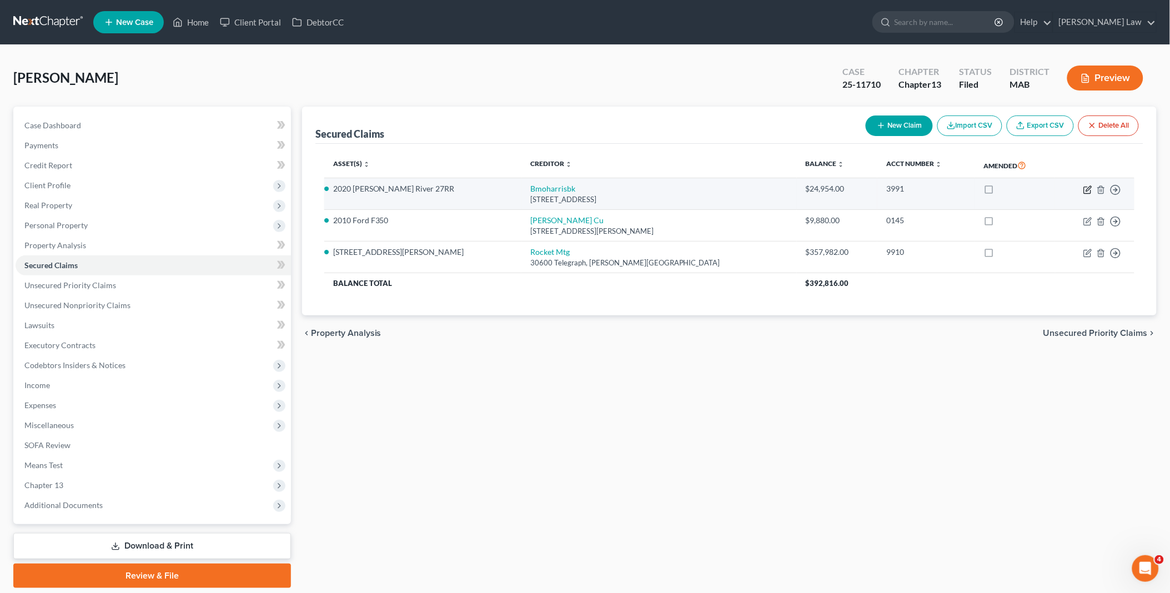
click at [1089, 192] on icon "button" at bounding box center [1088, 190] width 9 height 9
select select "14"
select select "0"
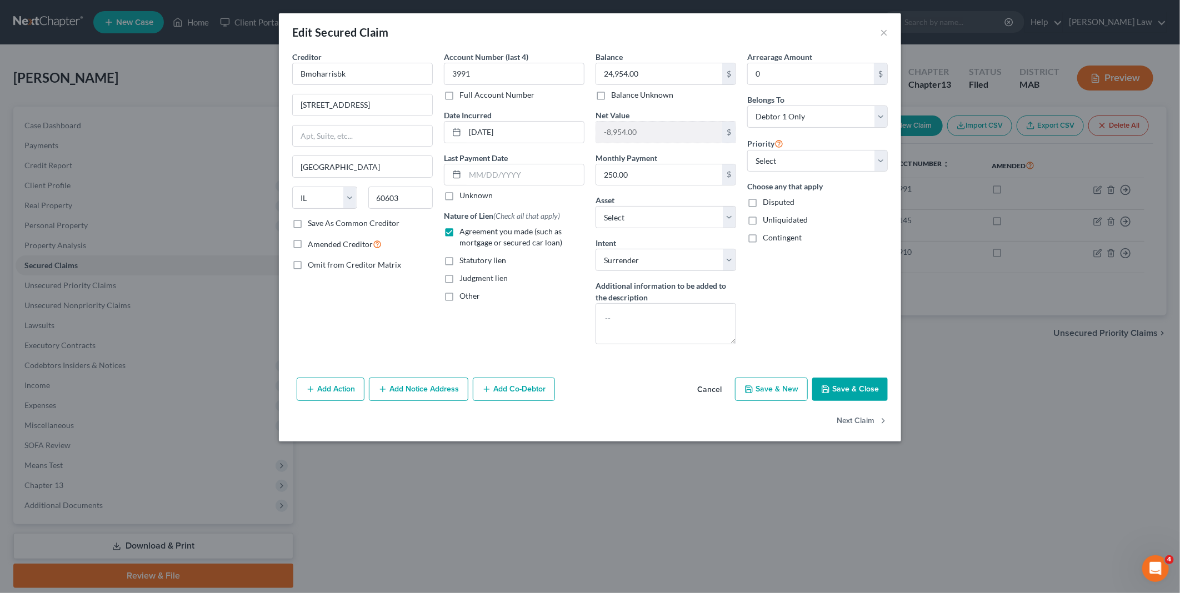
click at [850, 390] on button "Save & Close" at bounding box center [850, 389] width 76 height 23
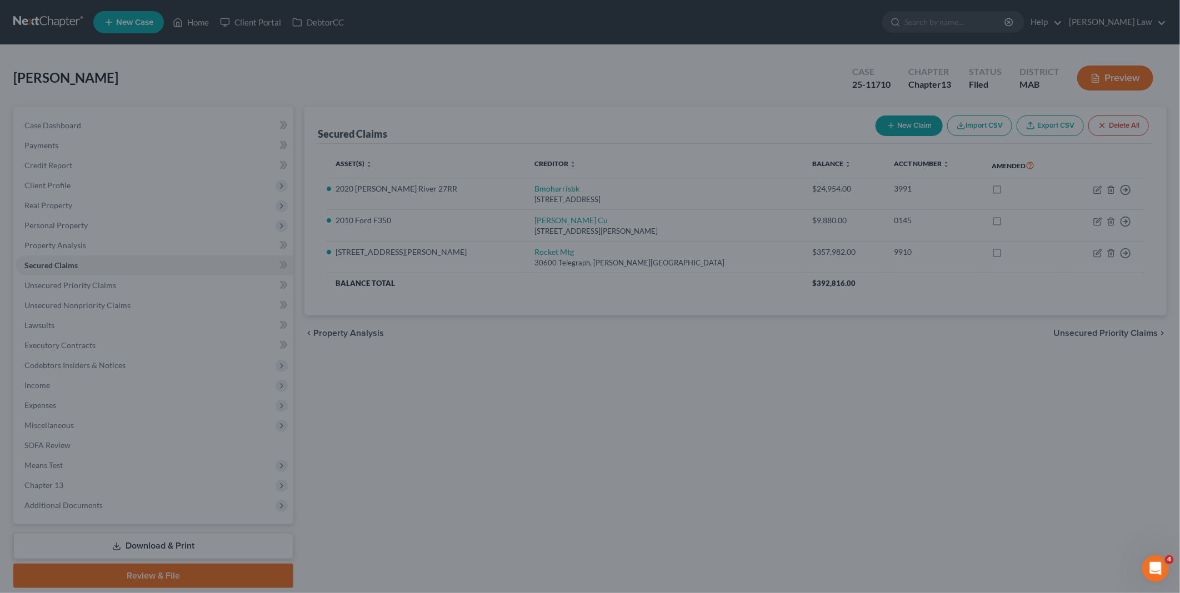
select select "6"
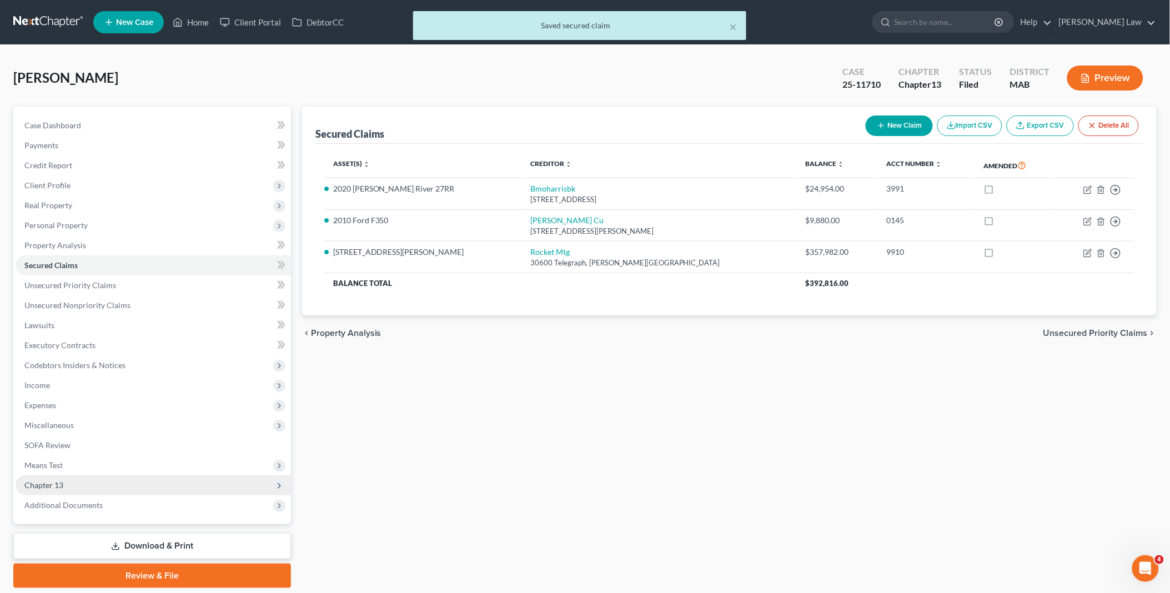
click at [54, 480] on span "Chapter 13" at bounding box center [43, 484] width 39 height 9
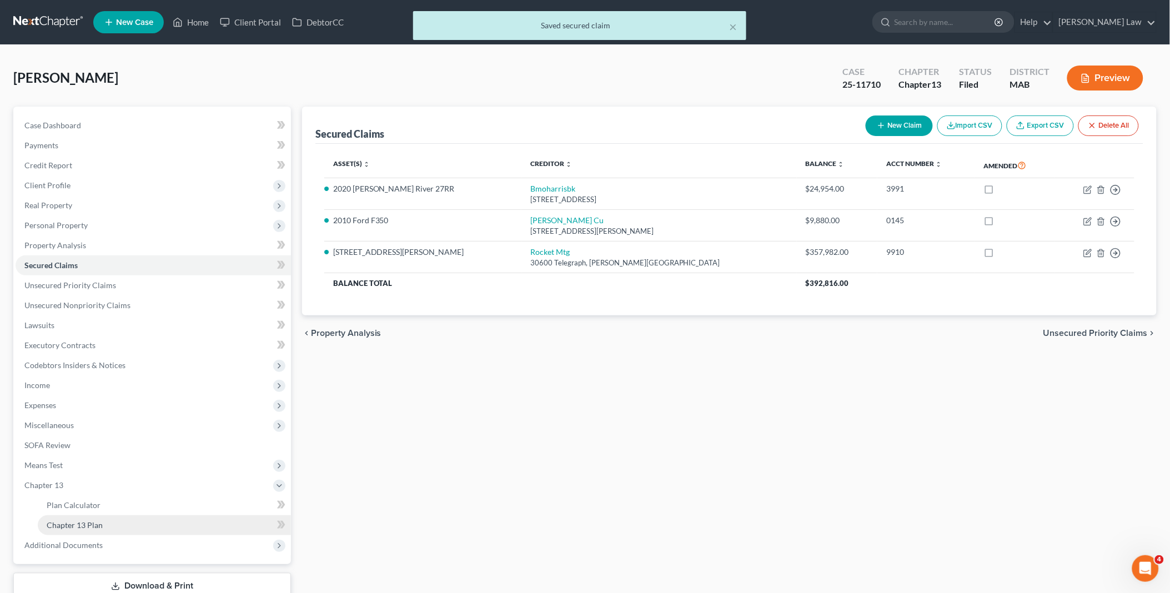
click at [78, 523] on span "Chapter 13 Plan" at bounding box center [75, 524] width 56 height 9
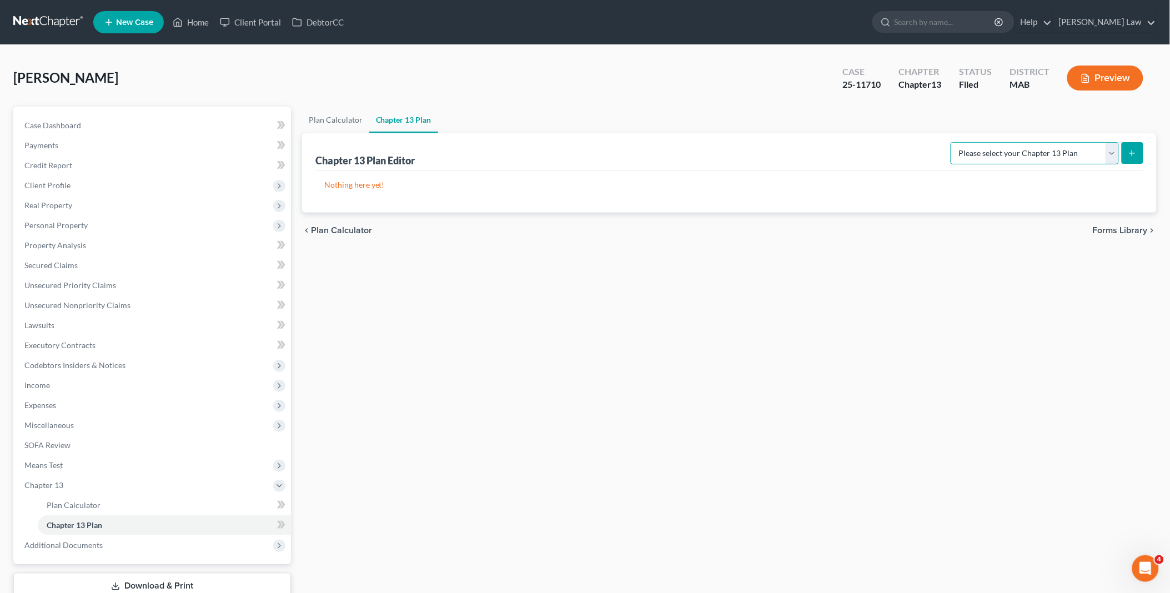
click at [1111, 156] on select "Please select your Chapter 13 Plan District of Massachusetts - Effective 12/1/1…" at bounding box center [1035, 153] width 168 height 22
select select "0"
click at [951, 142] on select "Please select your Chapter 13 Plan District of Massachusetts - Effective 12/1/1…" at bounding box center [1035, 153] width 168 height 22
click at [1133, 153] on line "submit" at bounding box center [1133, 153] width 0 height 5
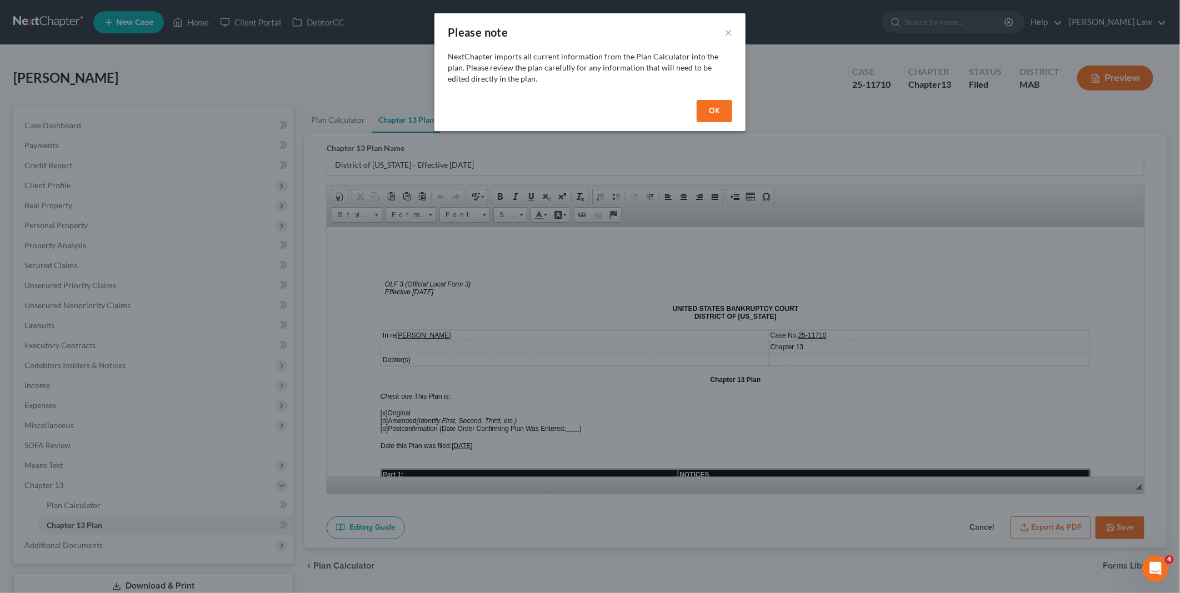
click at [713, 106] on button "OK" at bounding box center [715, 111] width 36 height 22
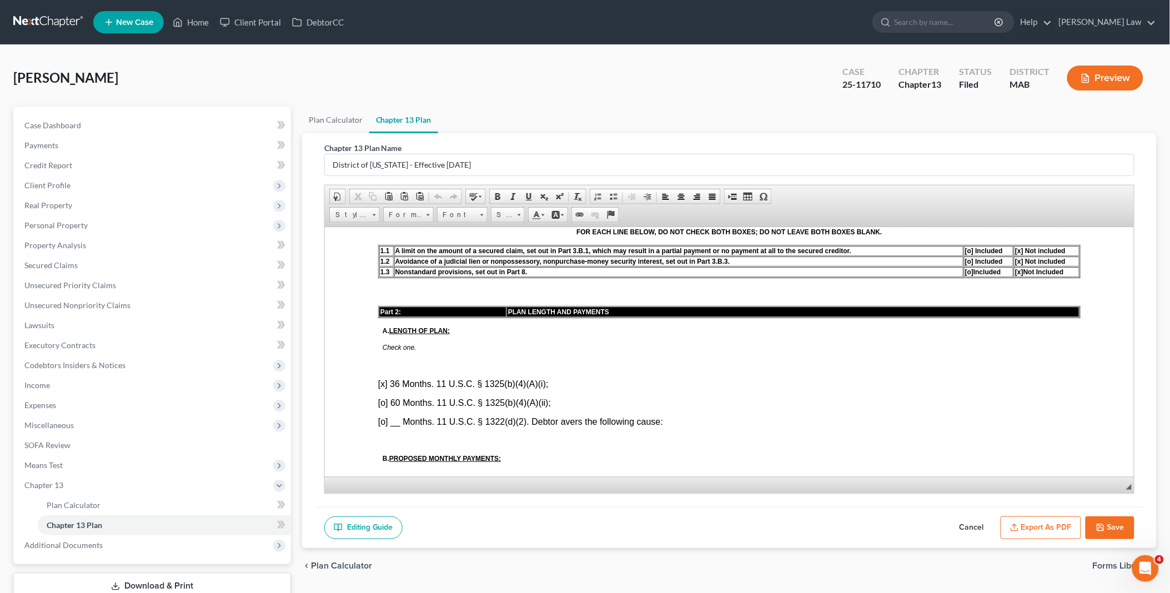
scroll to position [493, 0]
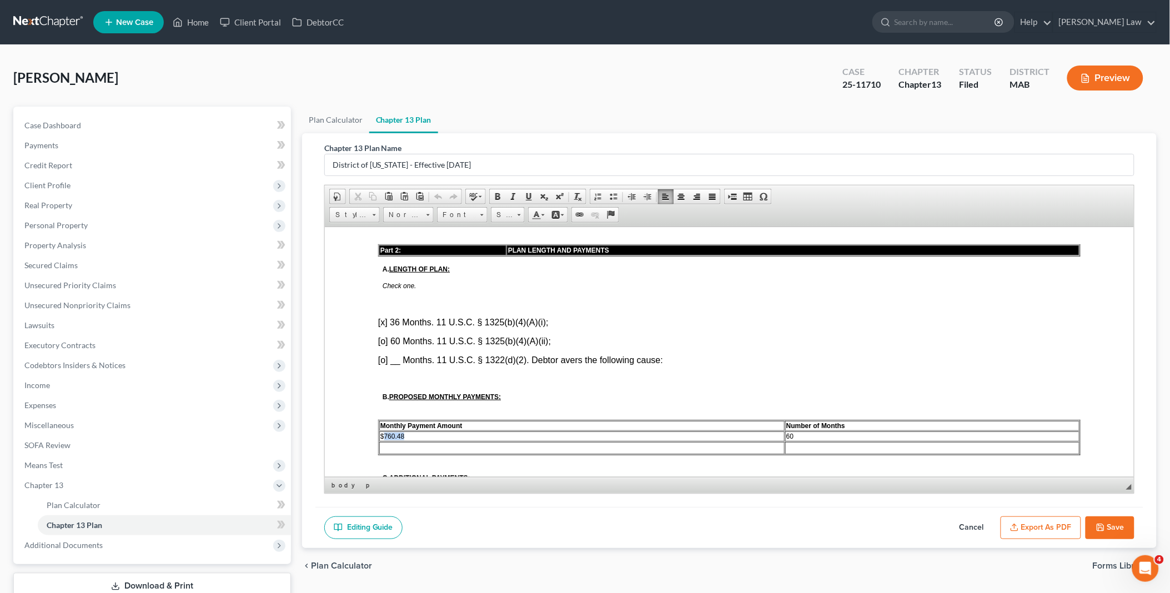
drag, startPoint x: 384, startPoint y: 416, endPoint x: 419, endPoint y: 419, distance: 34.5
click at [419, 431] on td "$760.48" at bounding box center [581, 436] width 405 height 10
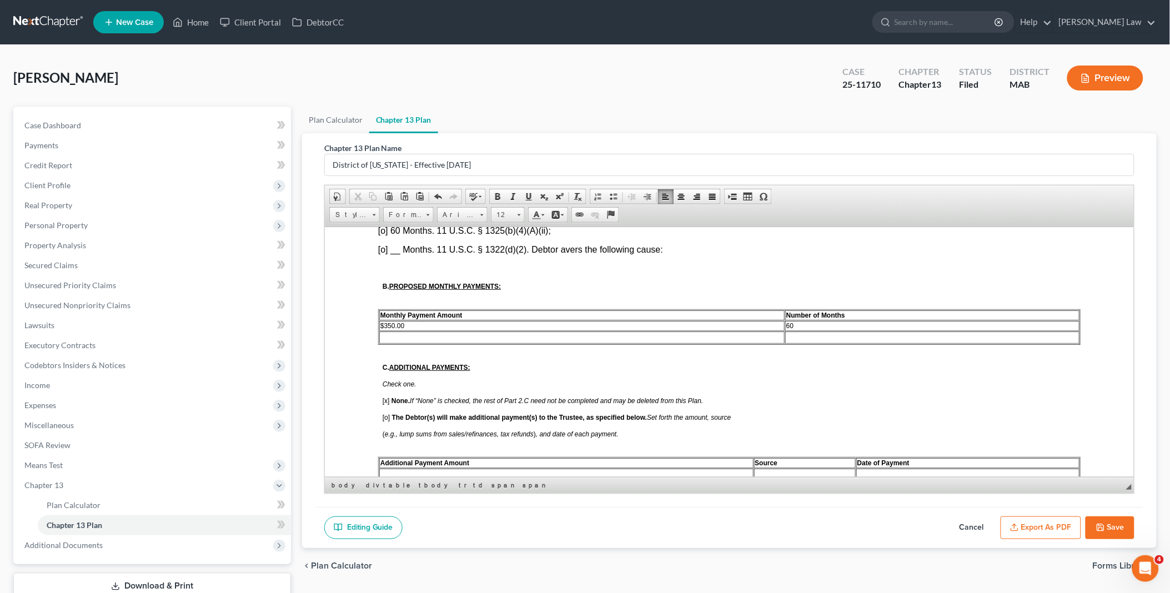
scroll to position [679, 0]
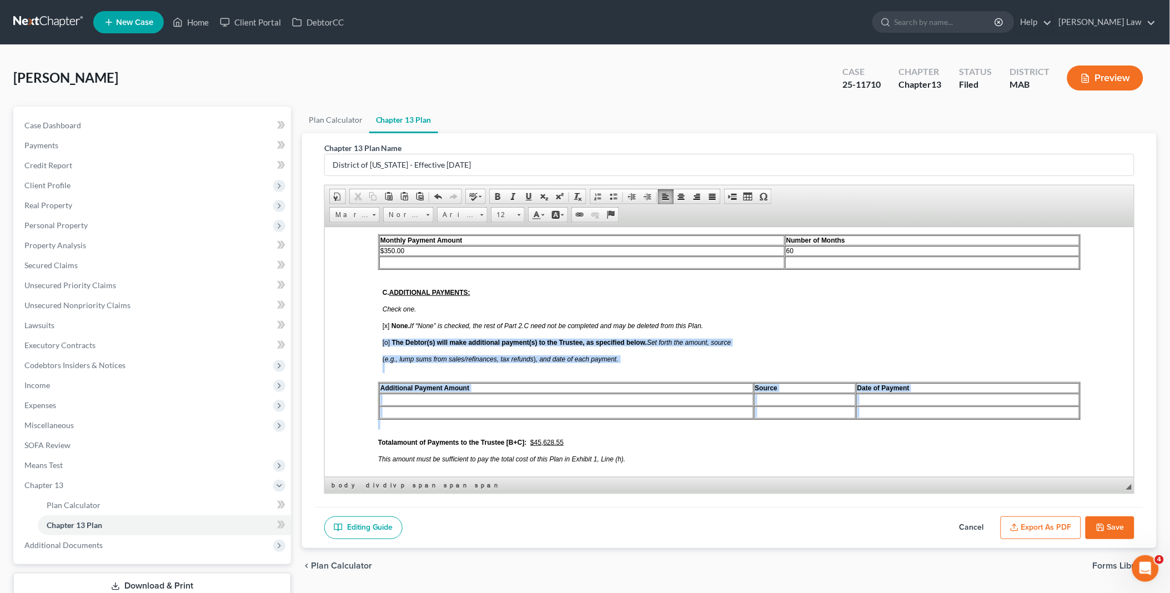
drag, startPoint x: 376, startPoint y: 325, endPoint x: 368, endPoint y: 410, distance: 85.9
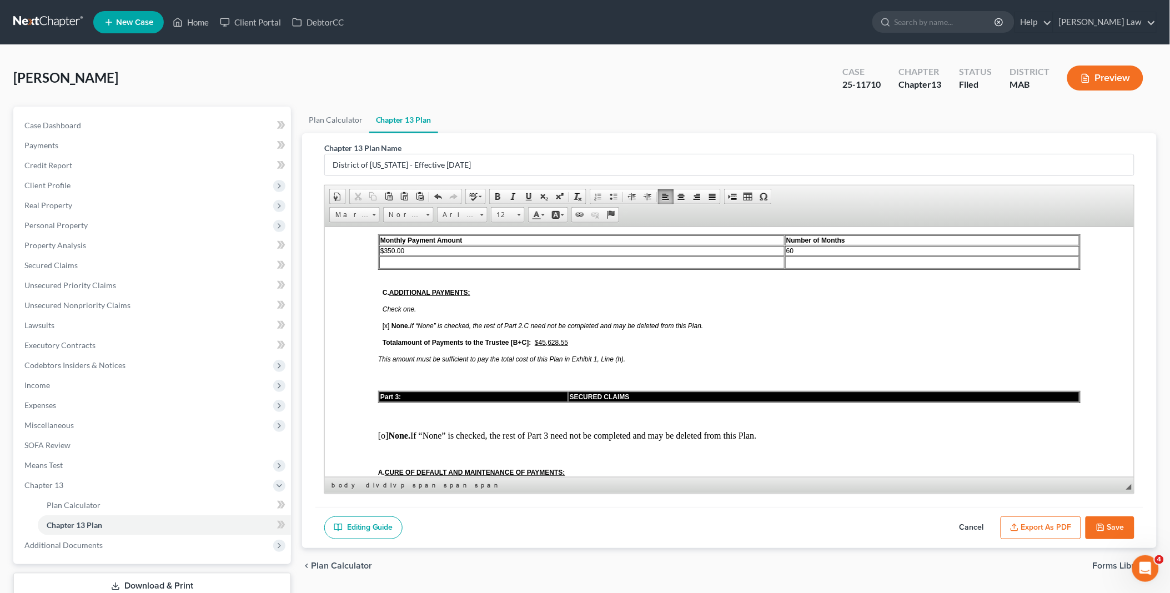
click at [538, 338] on u "$45,628.55" at bounding box center [550, 342] width 33 height 8
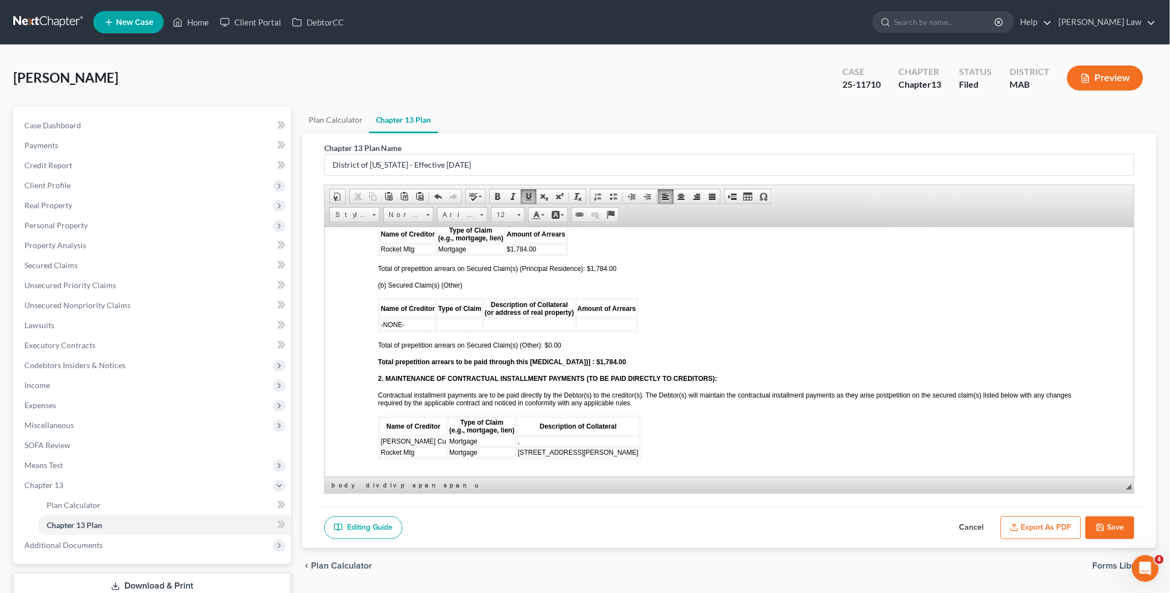
scroll to position [1111, 0]
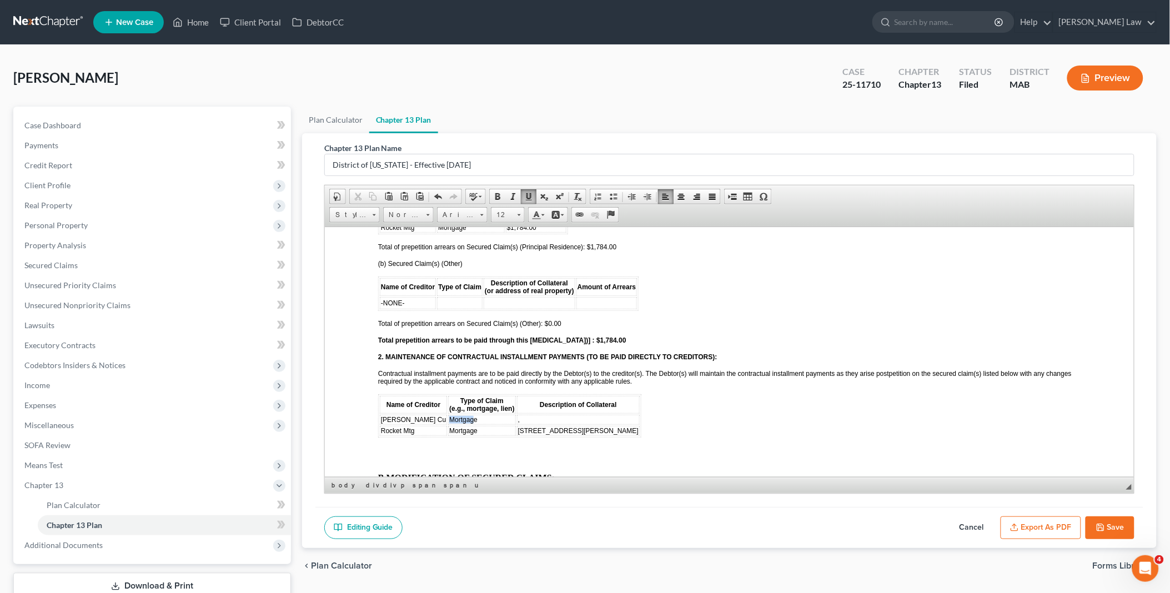
drag, startPoint x: 437, startPoint y: 387, endPoint x: 462, endPoint y: 389, distance: 25.1
click at [462, 415] on span "Mortgage" at bounding box center [463, 419] width 28 height 8
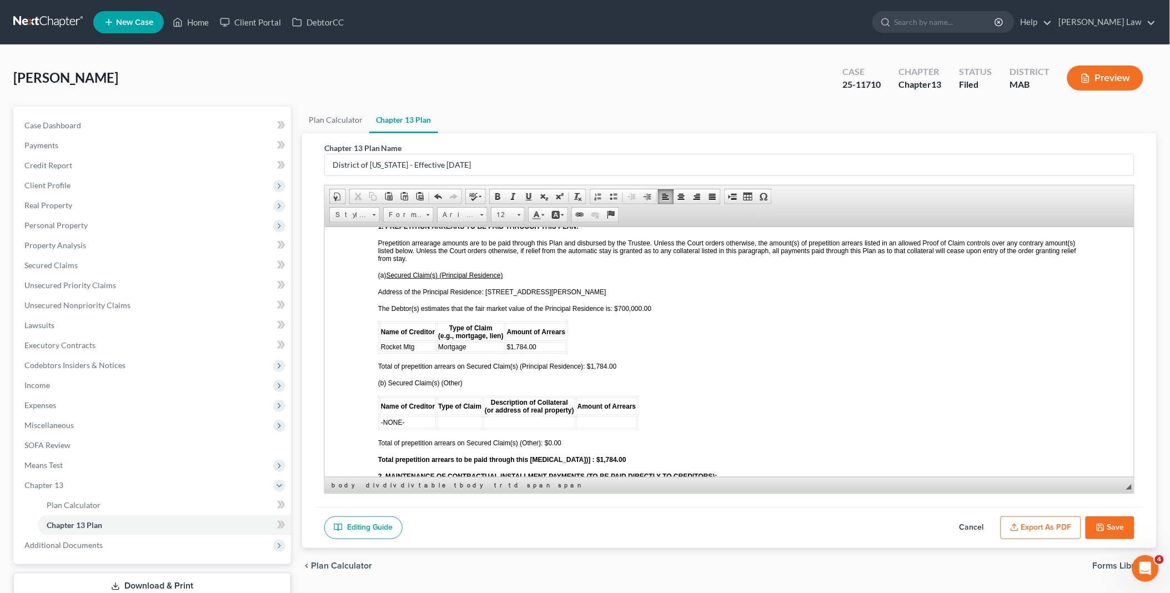
scroll to position [987, 0]
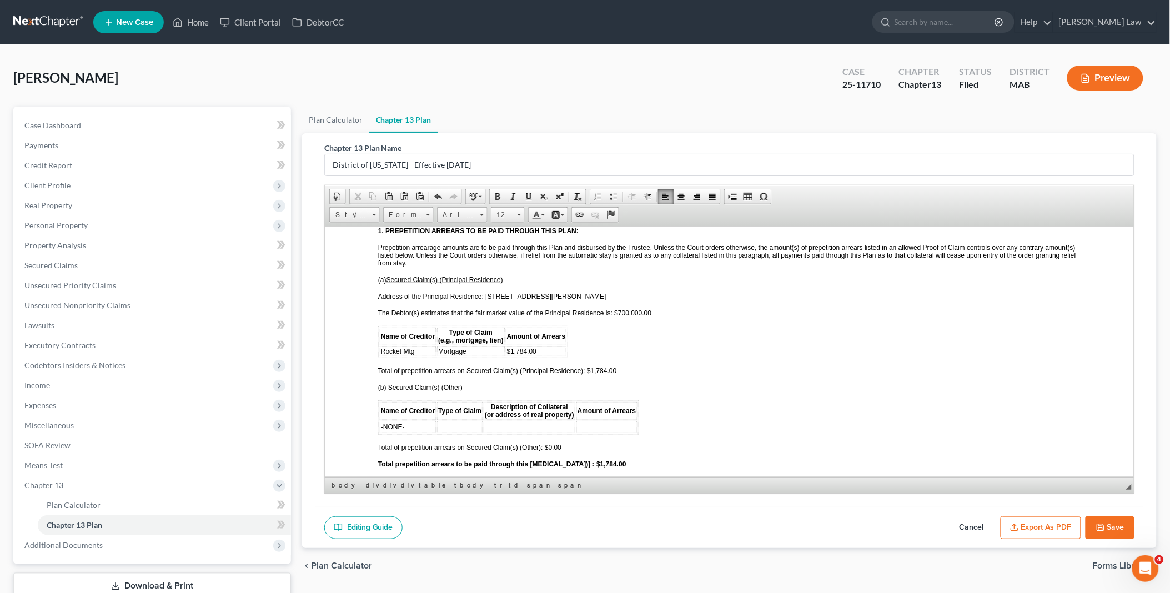
click at [540, 292] on p "Address of the Principal Residence: 26 Townley Drive" at bounding box center [729, 296] width 703 height 8
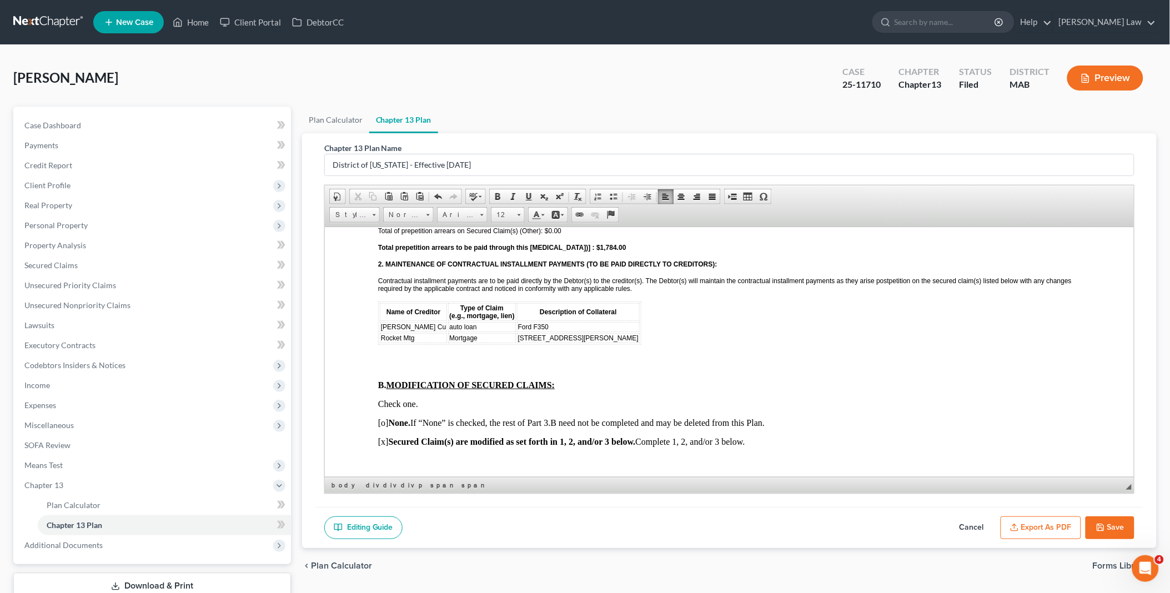
scroll to position [1173, 0]
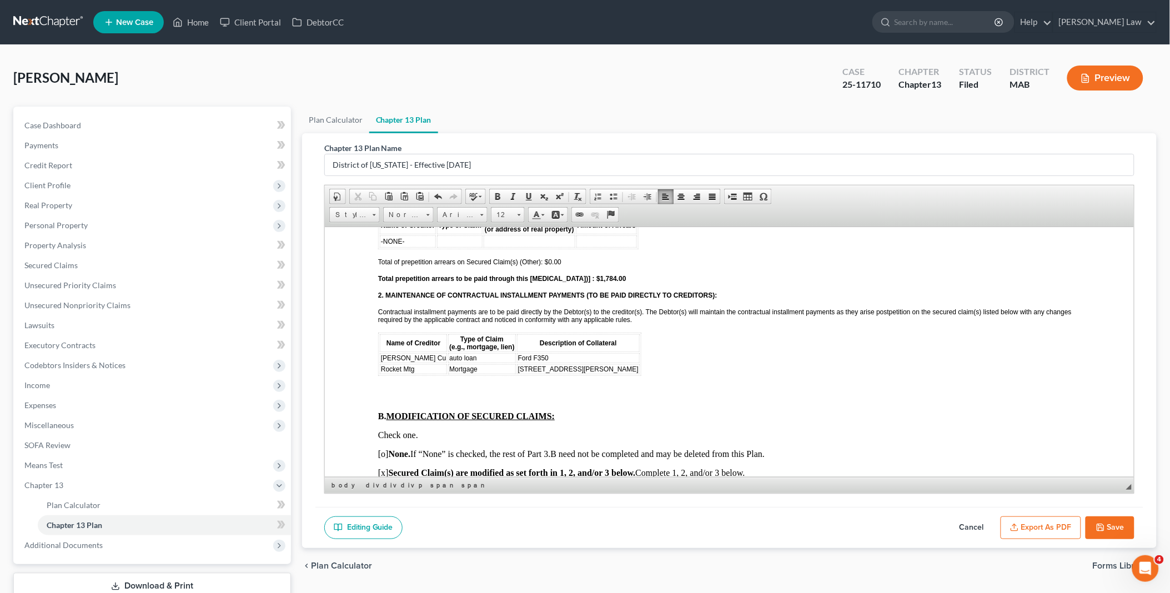
click at [382, 449] on p "[o] None. If “None” is checked, the rest of Part 3.B need not be completed and …" at bounding box center [729, 454] width 703 height 10
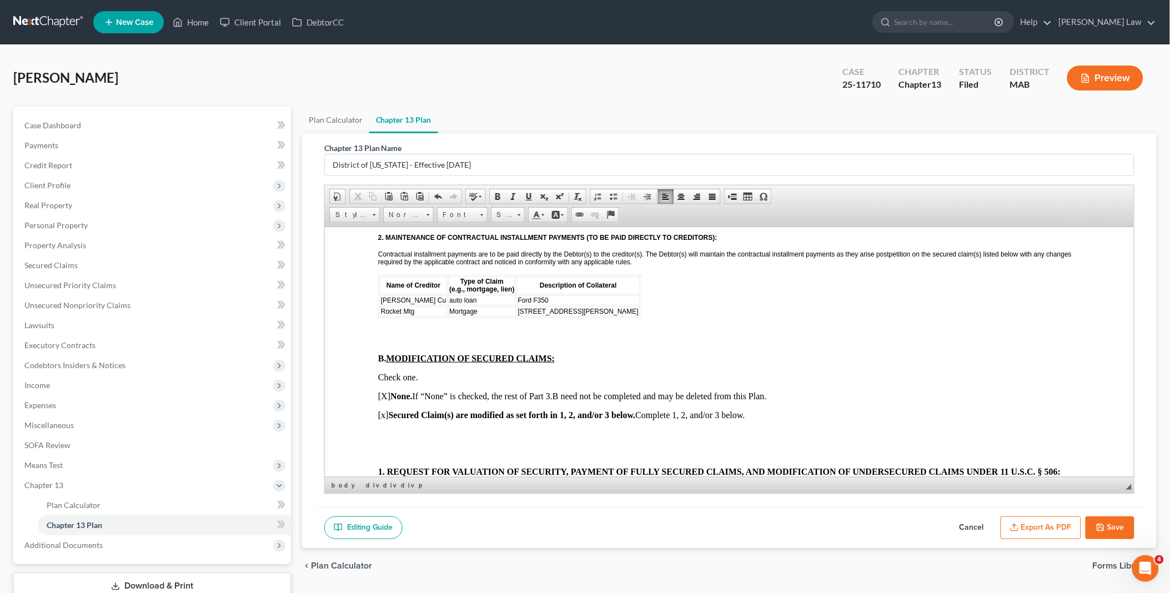
scroll to position [1296, 0]
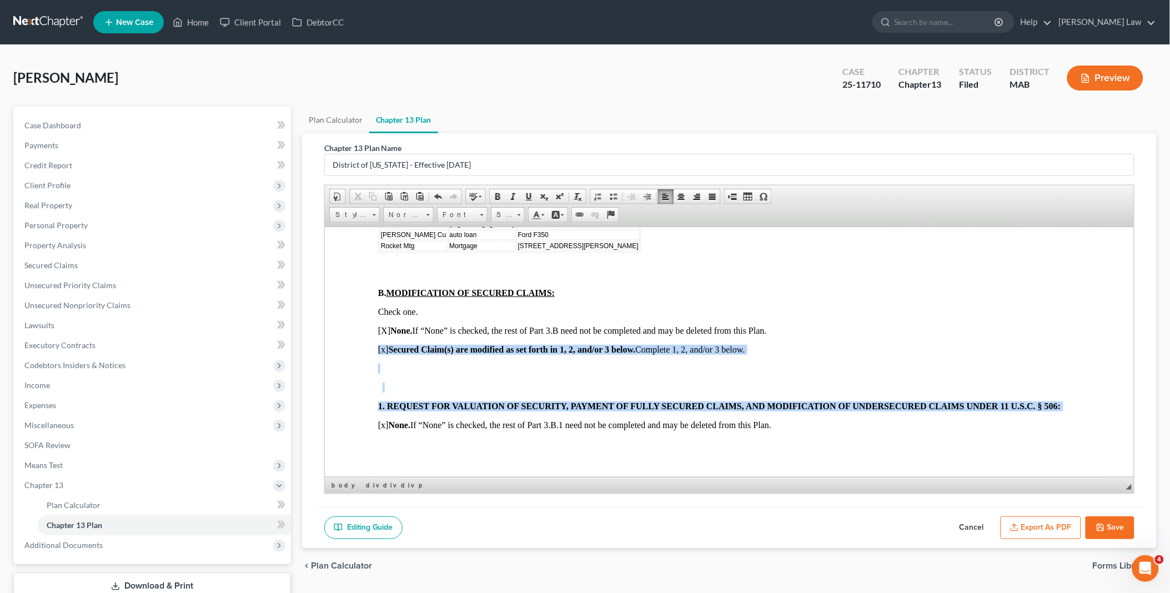
drag, startPoint x: 369, startPoint y: 321, endPoint x: 364, endPoint y: 392, distance: 70.7
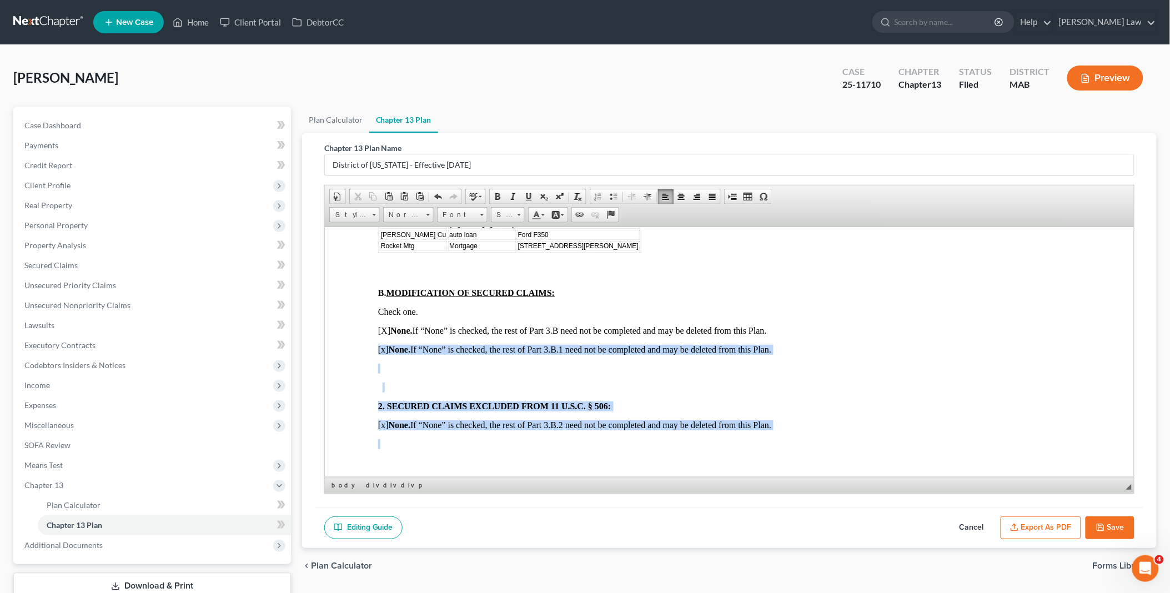
drag, startPoint x: 357, startPoint y: 319, endPoint x: 363, endPoint y: 407, distance: 87.5
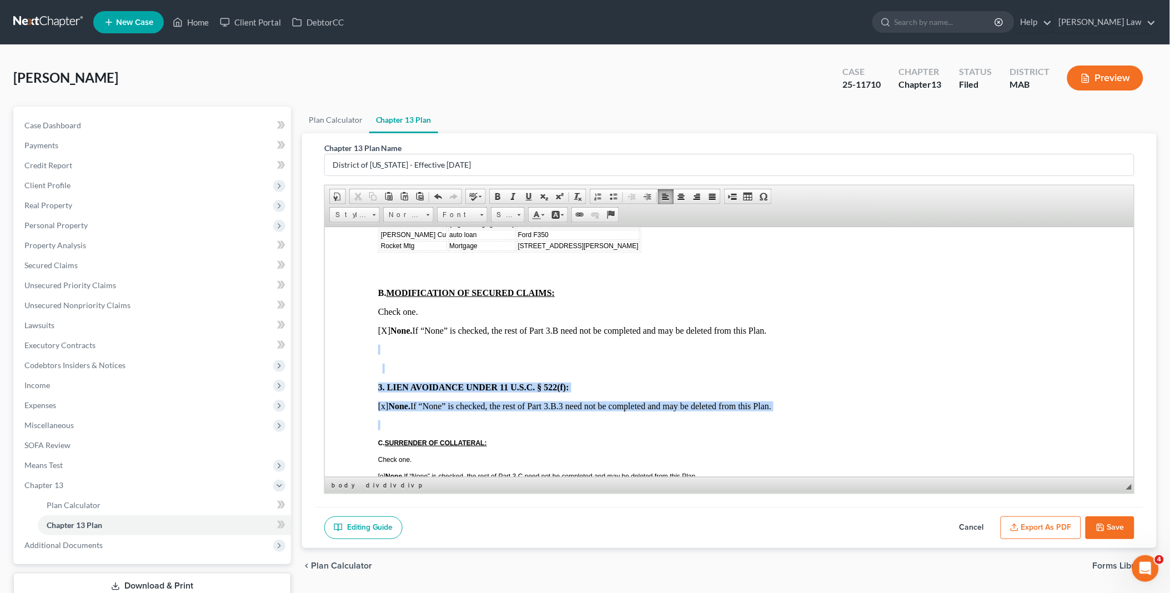
drag, startPoint x: 357, startPoint y: 322, endPoint x: 356, endPoint y: 389, distance: 67.2
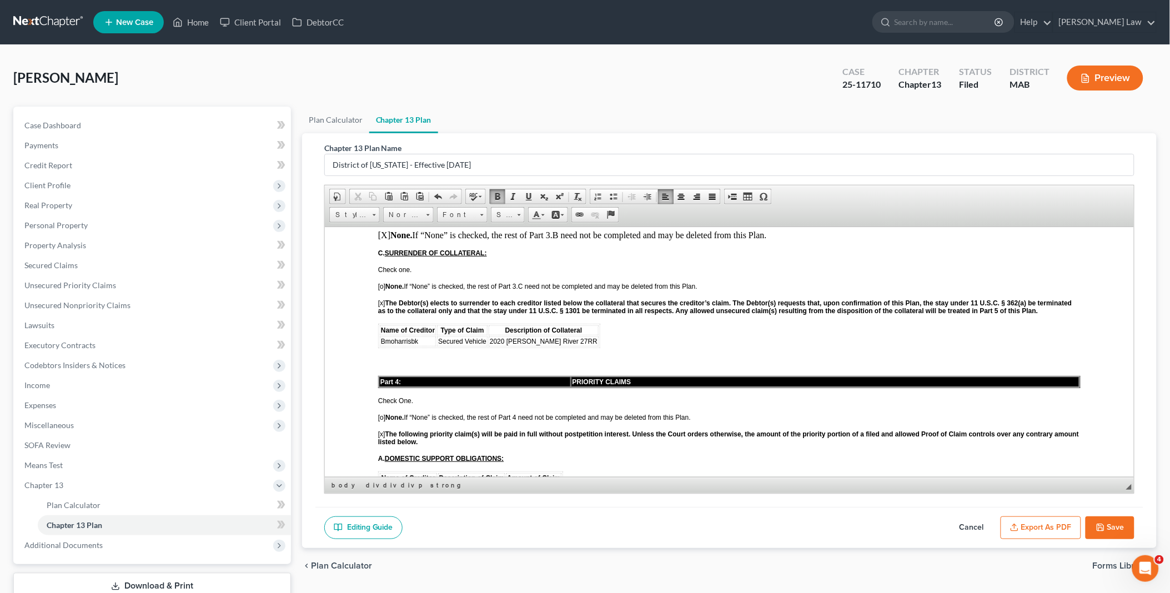
scroll to position [1419, 0]
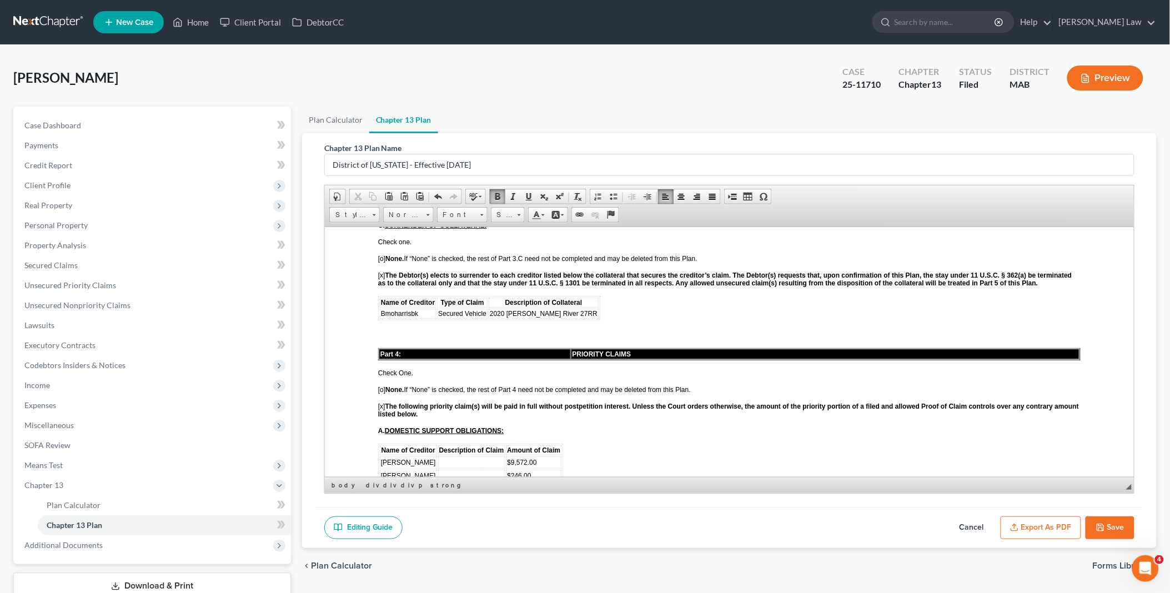
click at [449, 456] on td at bounding box center [471, 462] width 67 height 12
click at [452, 469] on td at bounding box center [471, 475] width 67 height 12
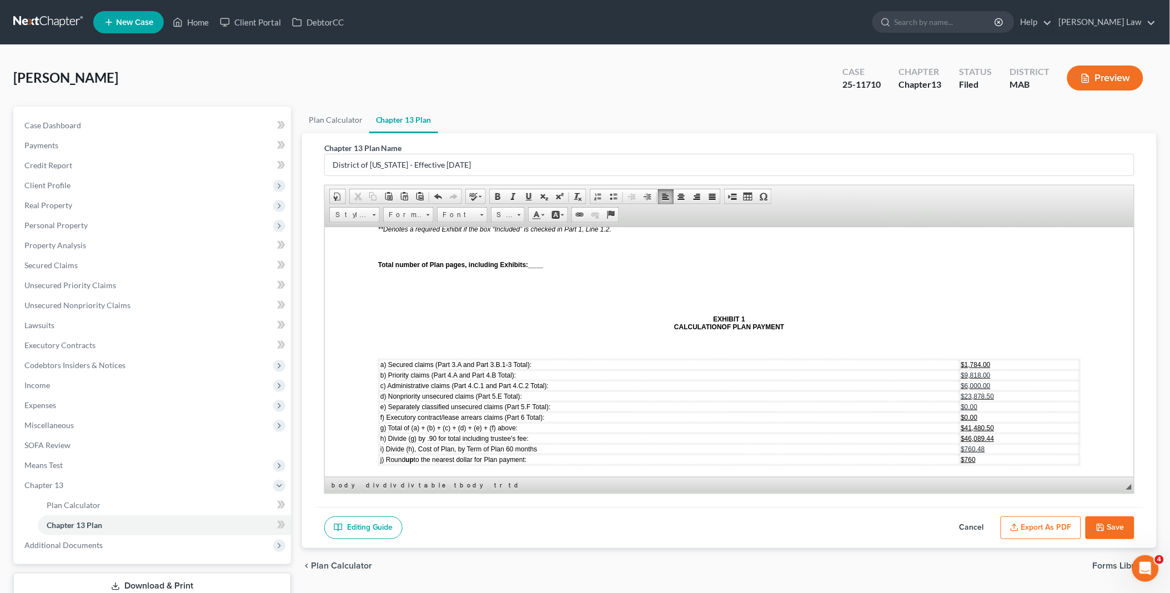
scroll to position [3024, 0]
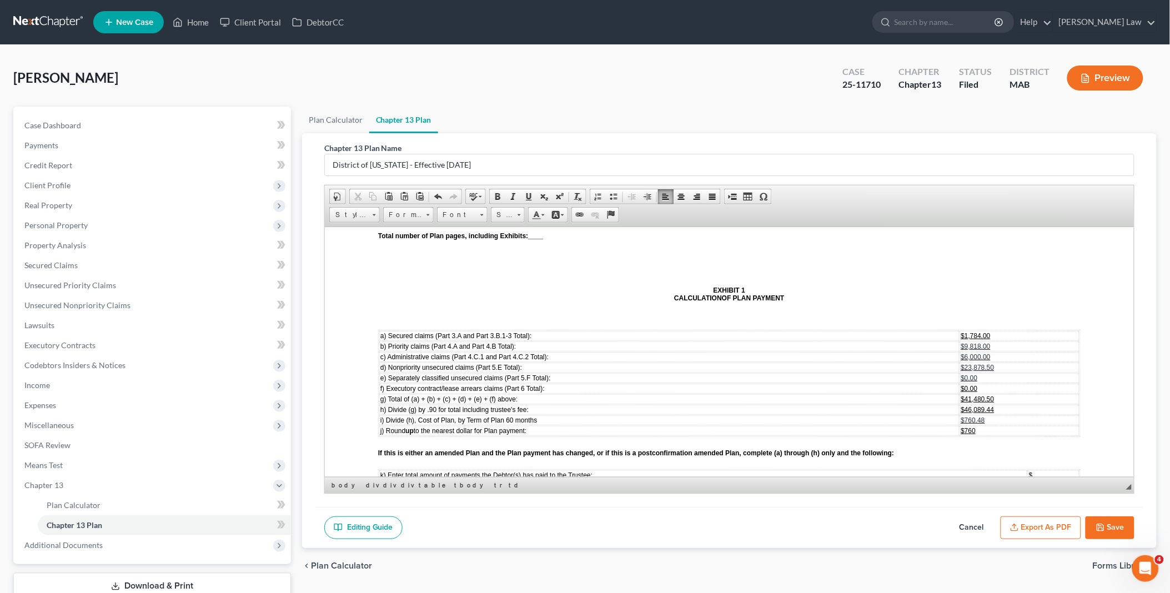
click at [961, 363] on span "$23,878.50" at bounding box center [977, 367] width 33 height 8
click at [961, 395] on span "$41,480.50" at bounding box center [977, 399] width 33 height 8
click at [961, 405] on span "$46,089.44" at bounding box center [977, 409] width 33 height 8
click at [961, 416] on span "$760.48" at bounding box center [973, 420] width 24 height 8
click at [961, 427] on span "$760" at bounding box center [968, 431] width 15 height 8
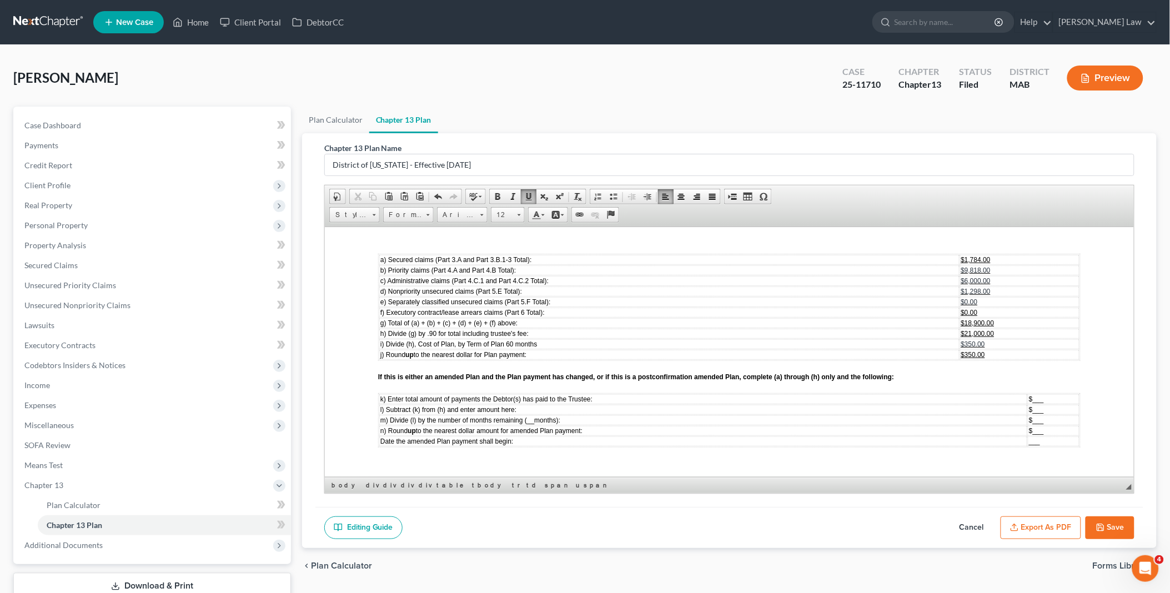
scroll to position [3147, 0]
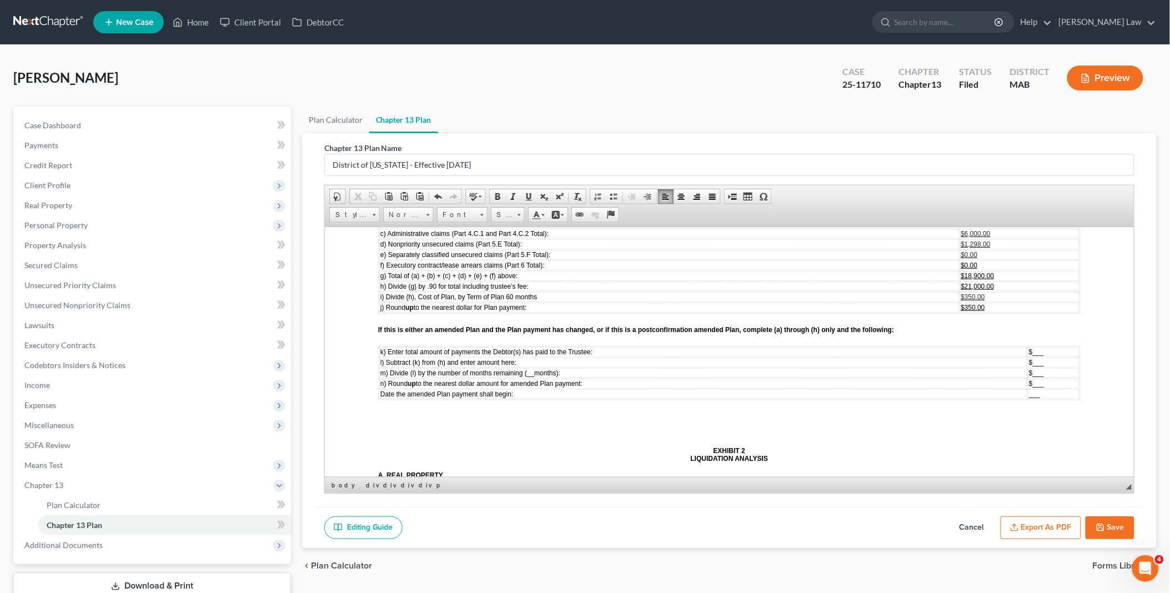
drag, startPoint x: 731, startPoint y: 198, endPoint x: 739, endPoint y: 208, distance: 12.2
click at [731, 198] on span at bounding box center [732, 196] width 9 height 9
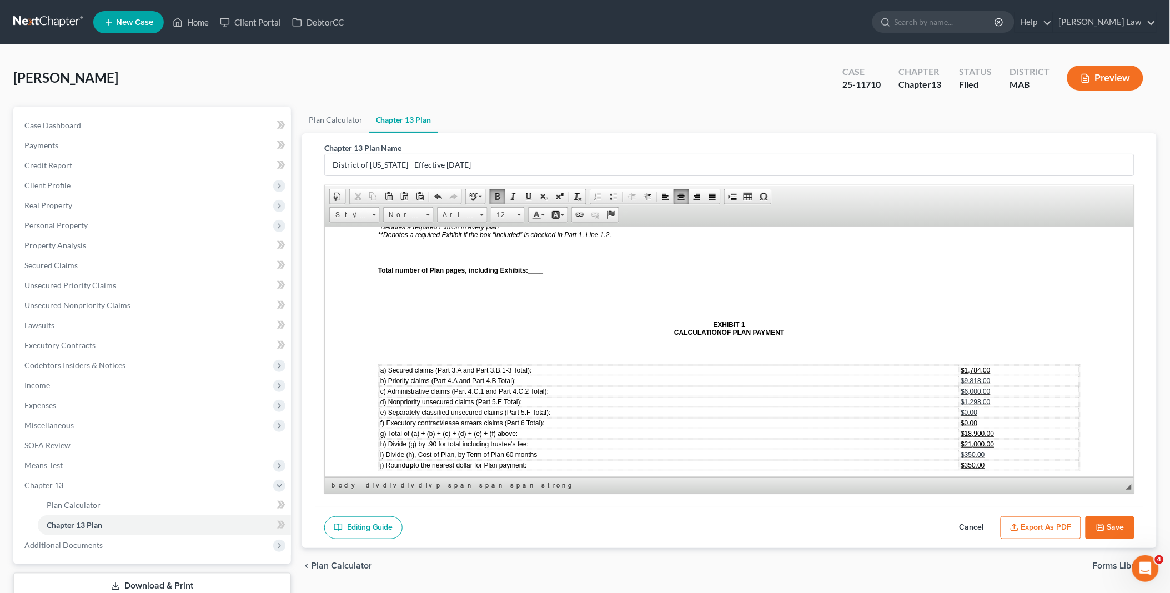
scroll to position [2900, 0]
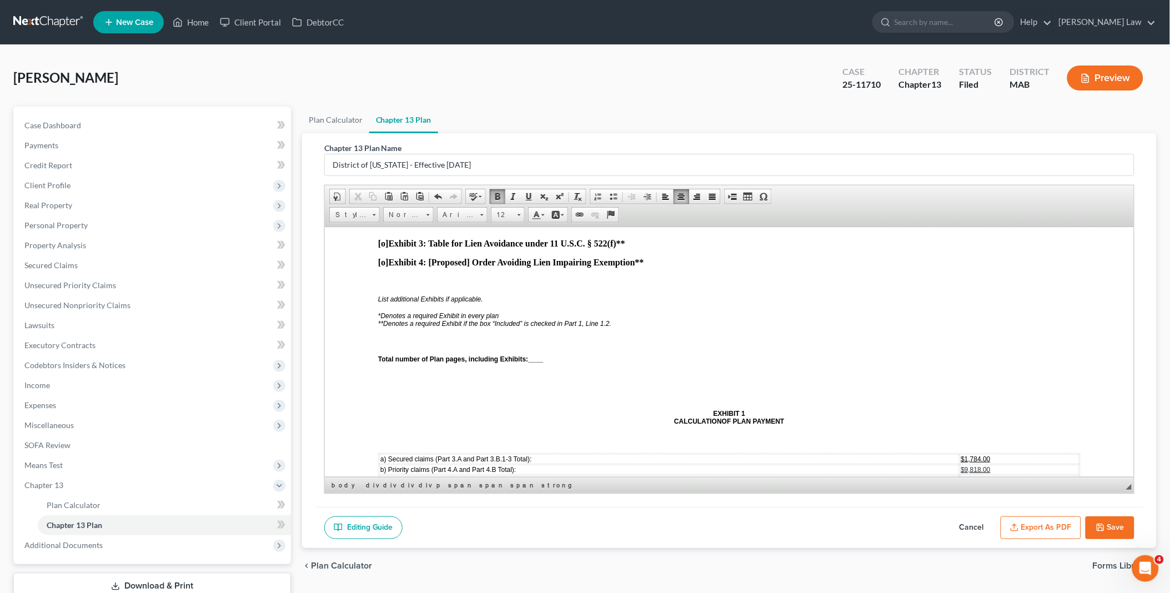
click at [730, 198] on span at bounding box center [732, 196] width 9 height 9
click at [532, 355] on span "____" at bounding box center [535, 359] width 15 height 8
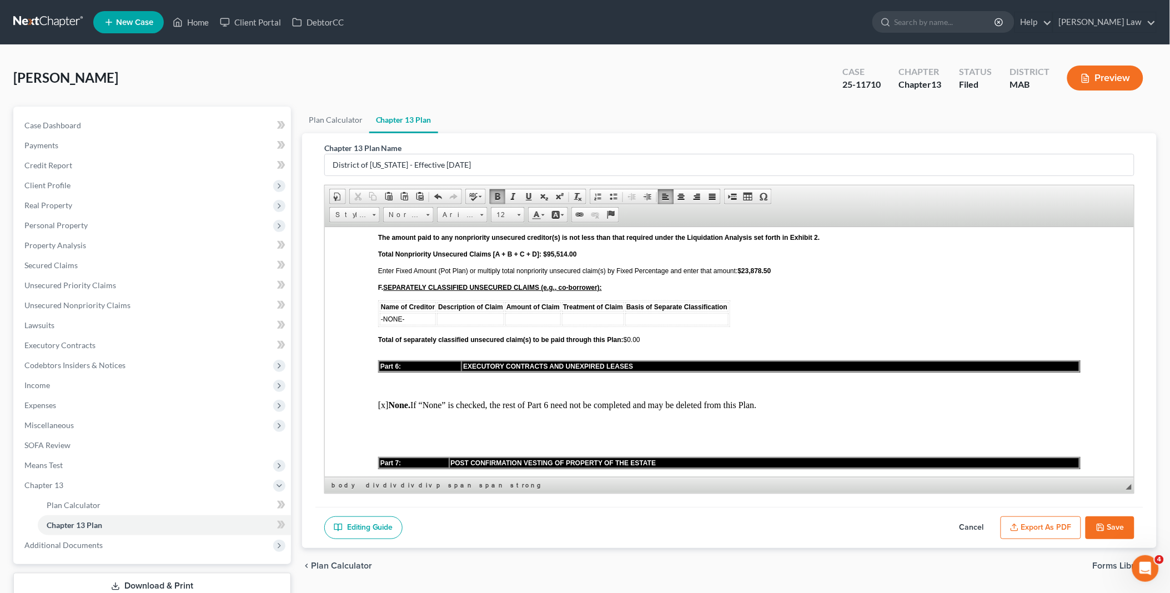
scroll to position [2160, 0]
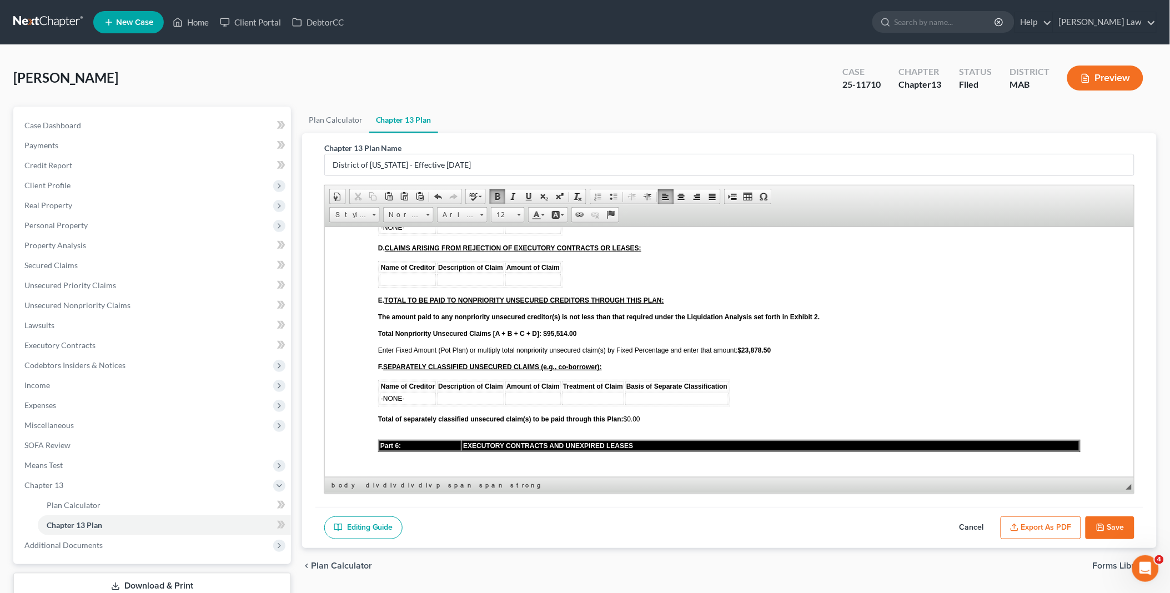
click at [743, 346] on strong "$23,878.50" at bounding box center [754, 350] width 33 height 8
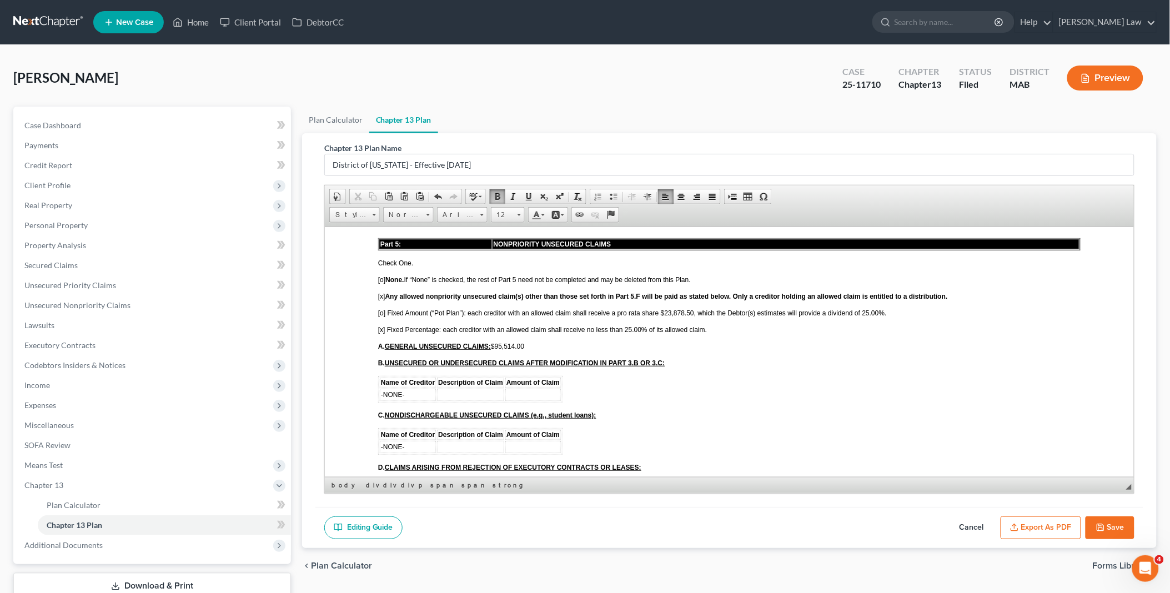
scroll to position [1913, 0]
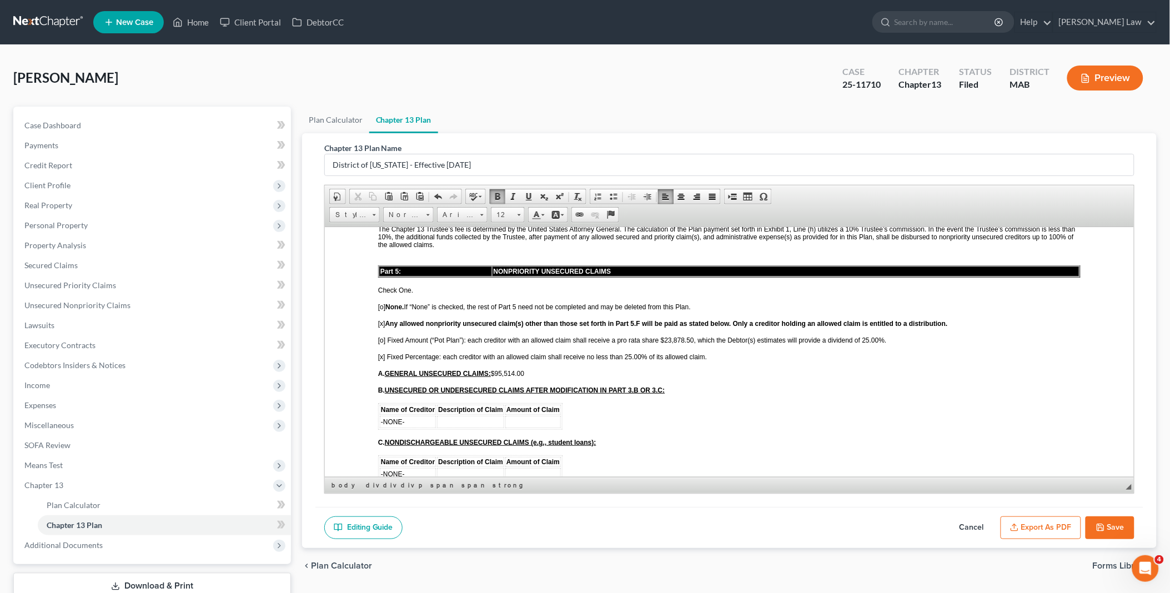
click at [861, 336] on span "[o] Fixed Amount (“Pot Plan”): each creditor with an allowed claim shall receiv…" at bounding box center [632, 340] width 509 height 8
click at [663, 336] on span "[o] Fixed Amount (“Pot Plan”): each creditor with an allowed claim shall receiv…" at bounding box center [631, 340] width 507 height 8
click at [379, 336] on span "[o] Fixed Amount (“Pot Plan”): each creditor with an allowed claim shall receiv…" at bounding box center [629, 340] width 503 height 8
click at [379, 353] on span "[x] Fixed Percentage: each creditor with an allowed claim shall receive no less…" at bounding box center [542, 357] width 329 height 8
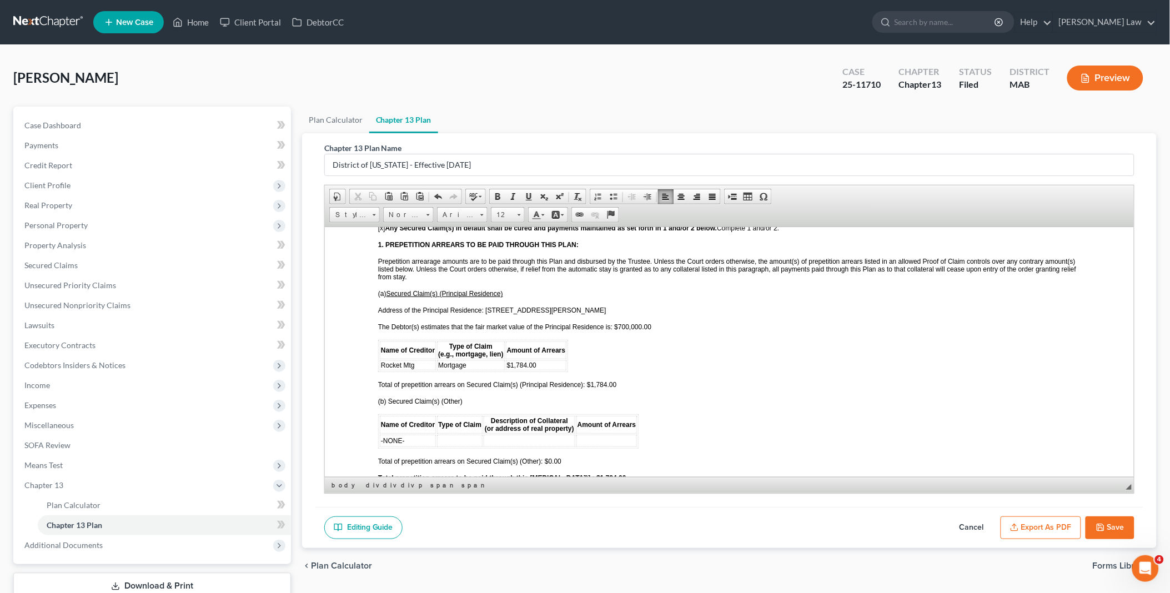
scroll to position [925, 0]
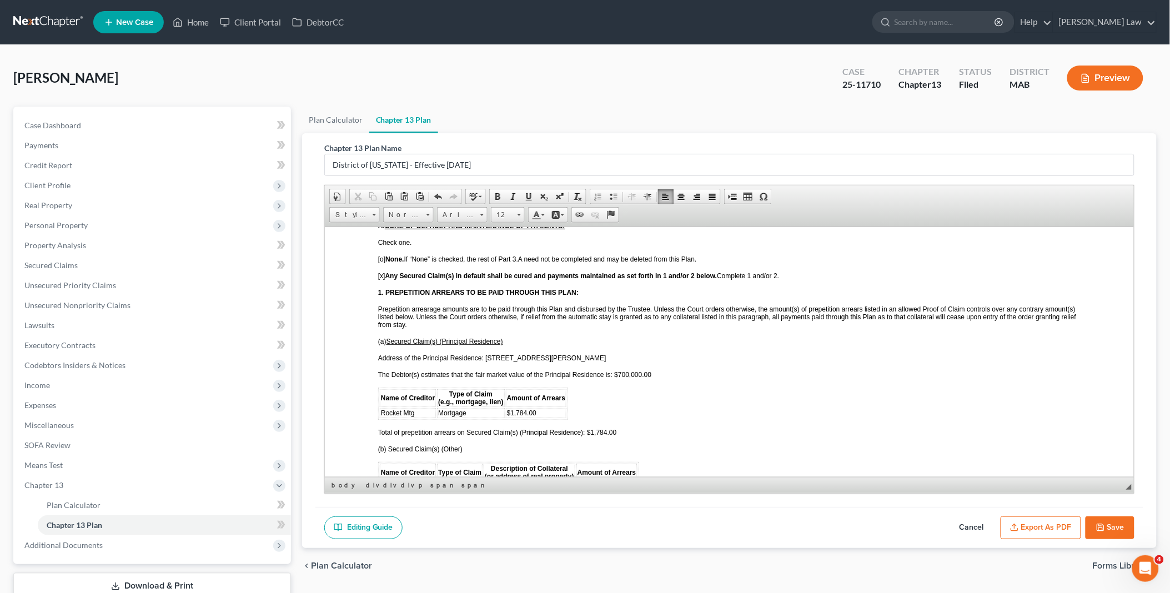
click at [1051, 529] on button "Export as PDF" at bounding box center [1041, 528] width 81 height 23
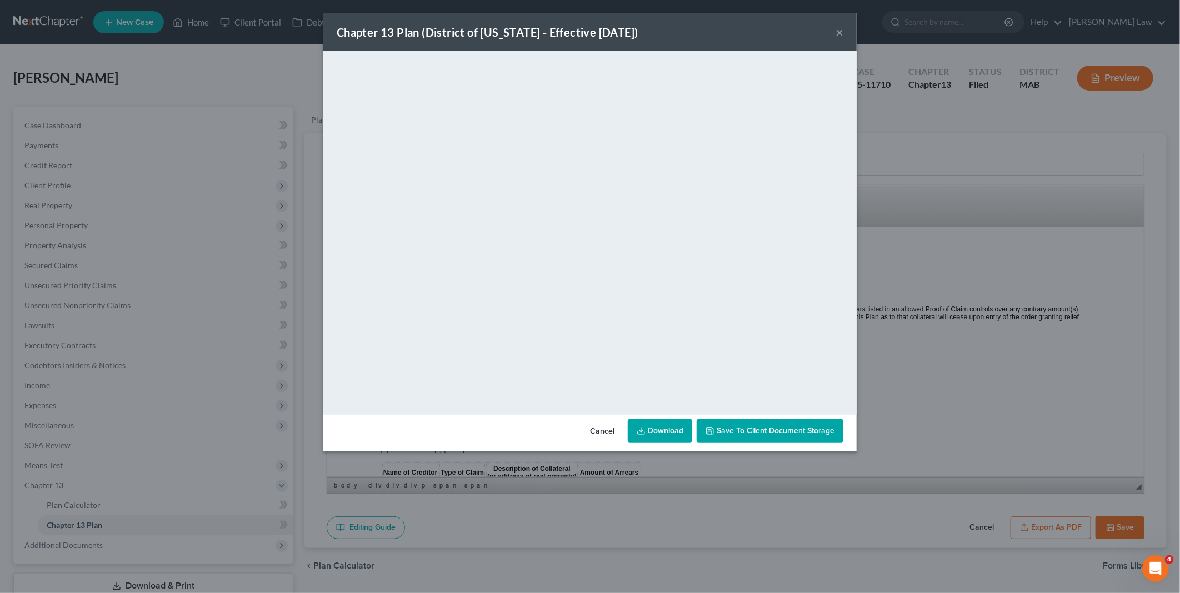
click at [664, 429] on link "Download" at bounding box center [660, 430] width 64 height 23
click at [608, 429] on button "Cancel" at bounding box center [602, 431] width 42 height 22
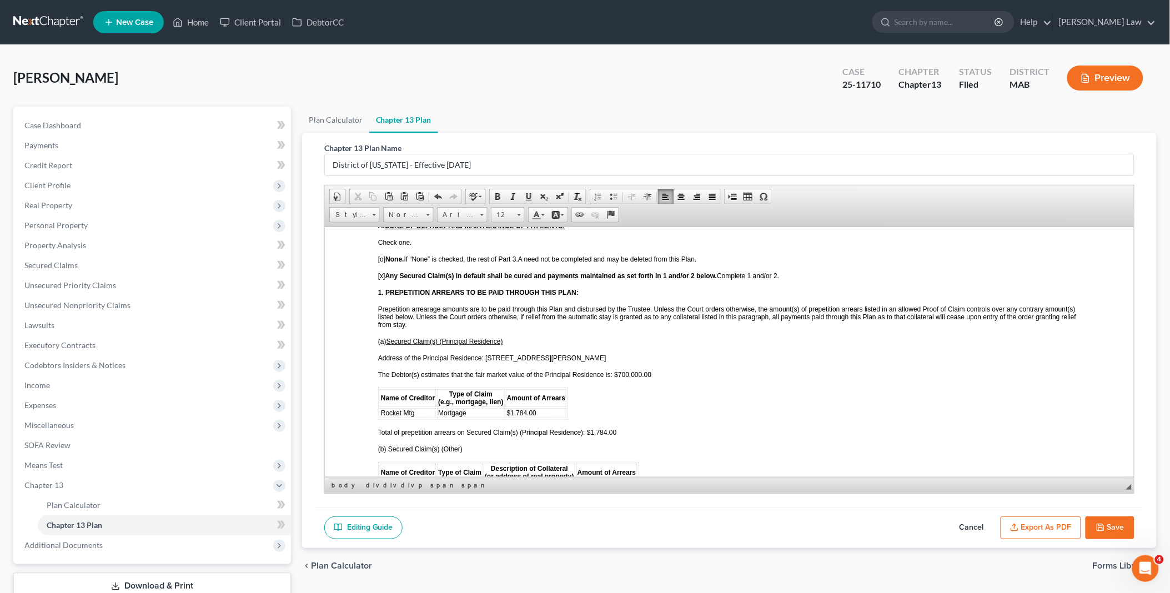
click at [1104, 527] on icon "button" at bounding box center [1100, 527] width 9 height 9
select select "0"
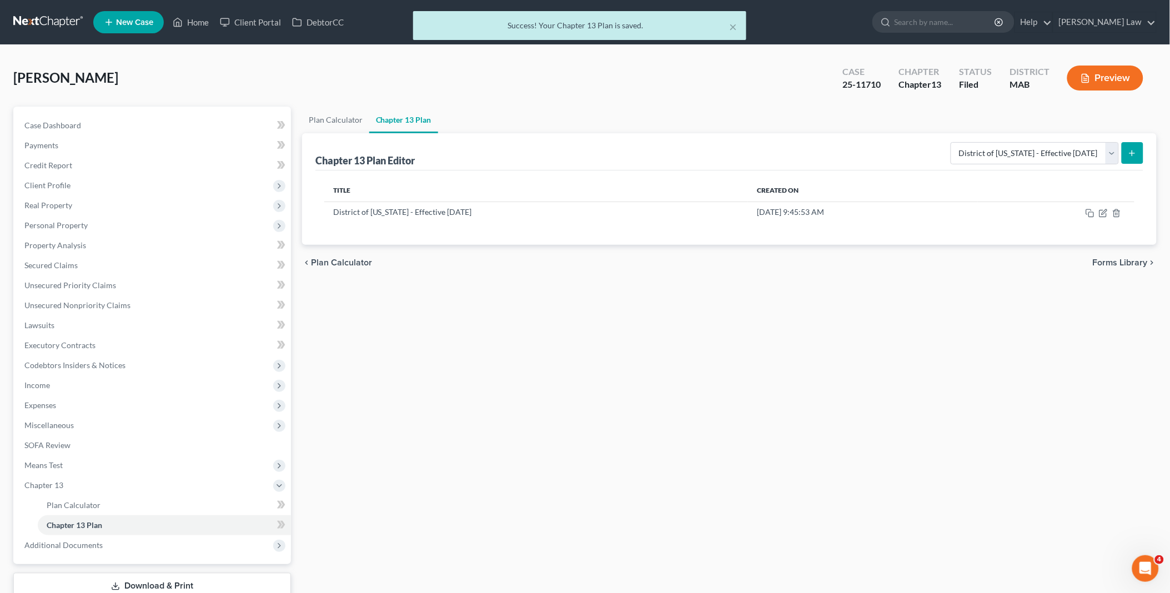
click at [200, 21] on div "× Success! Your Chapter 13 Plan is saved." at bounding box center [579, 28] width 1170 height 34
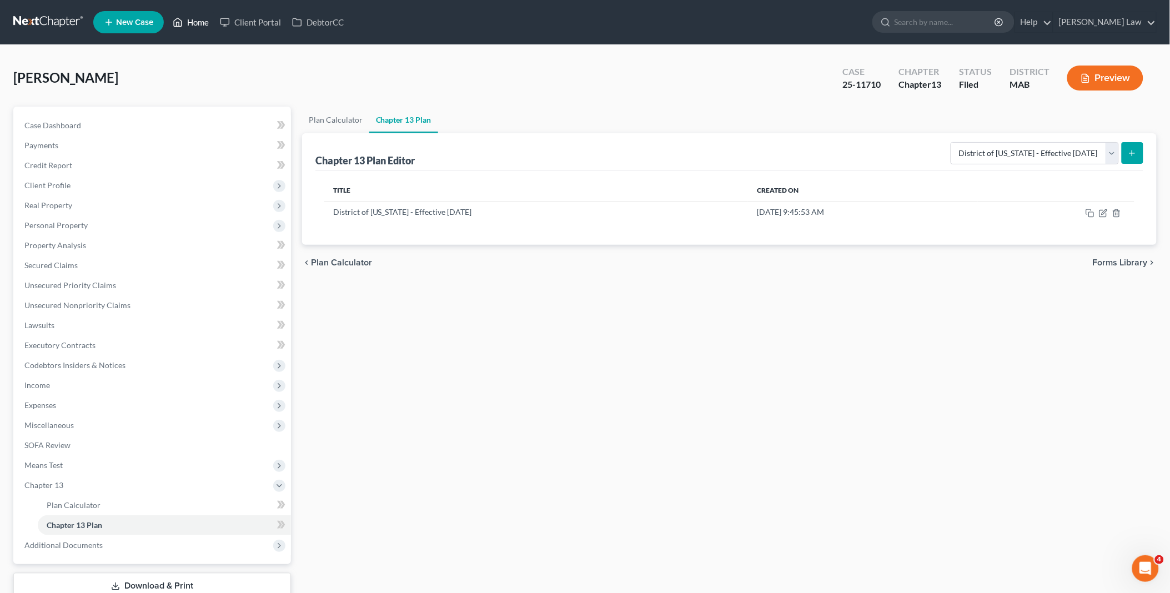
click at [196, 25] on link "Home" at bounding box center [190, 22] width 47 height 20
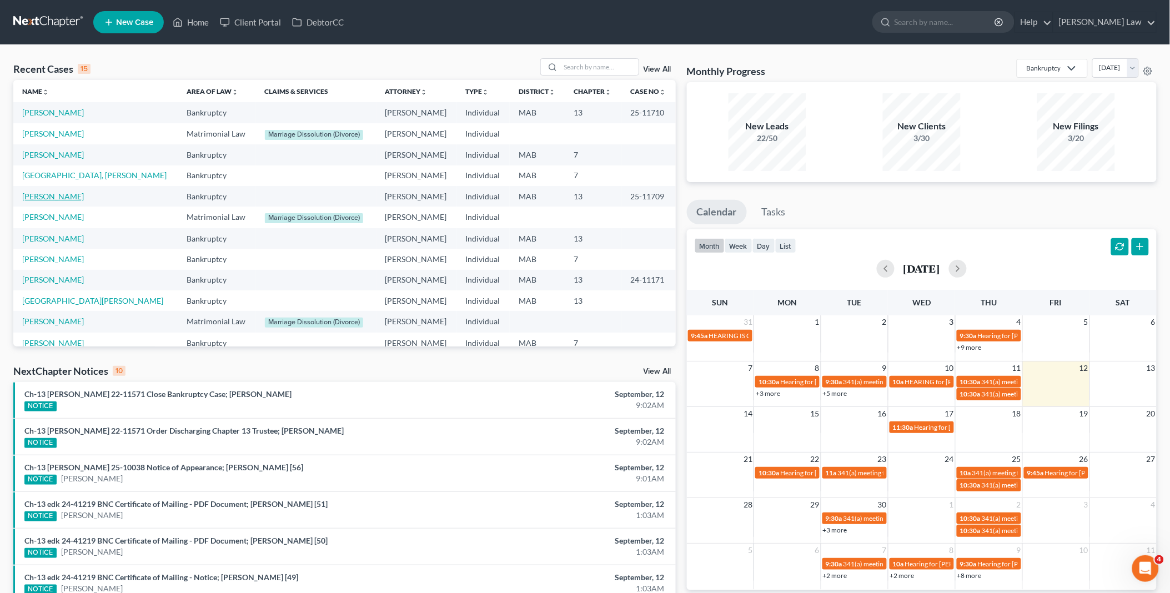
click at [43, 197] on link "Dortch, Felita" at bounding box center [53, 196] width 62 height 9
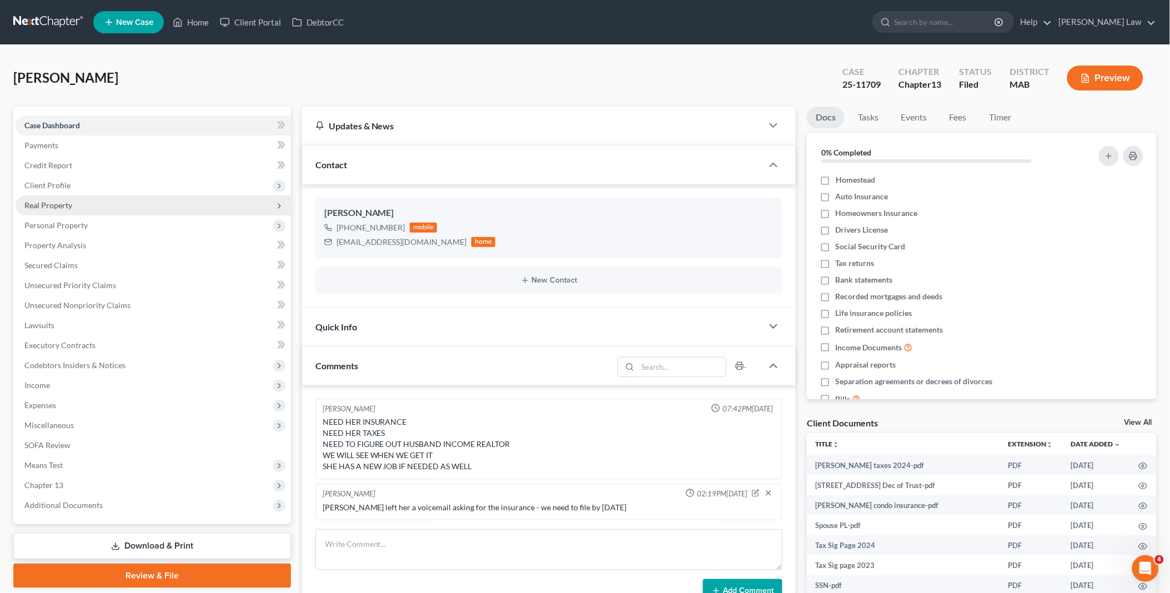
click at [84, 203] on span "Real Property" at bounding box center [153, 206] width 275 height 20
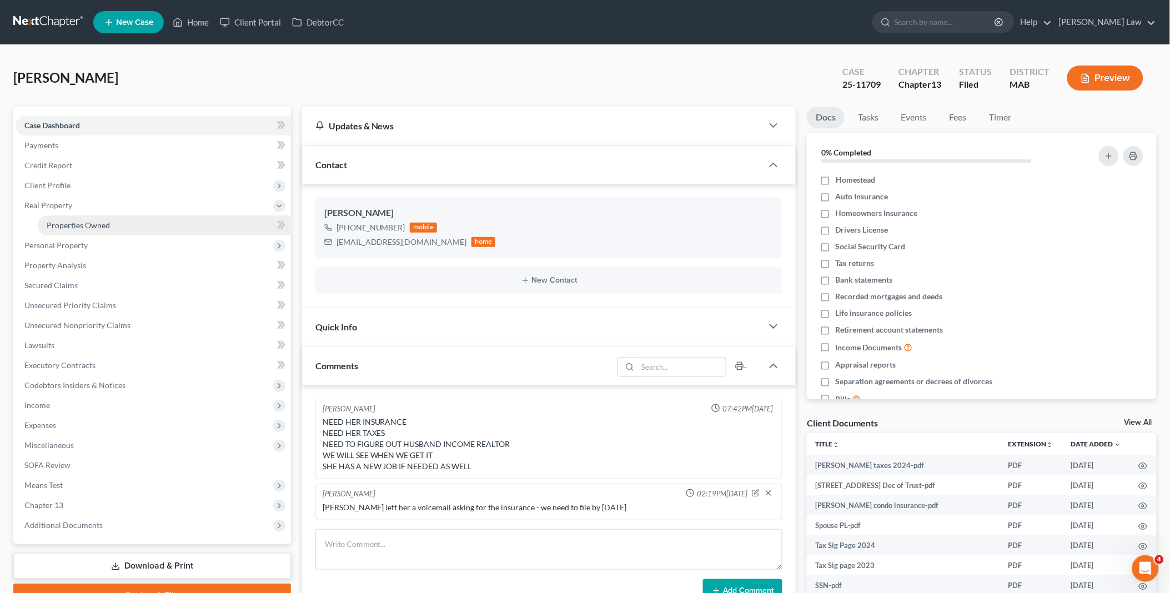
click at [84, 222] on span "Properties Owned" at bounding box center [78, 225] width 63 height 9
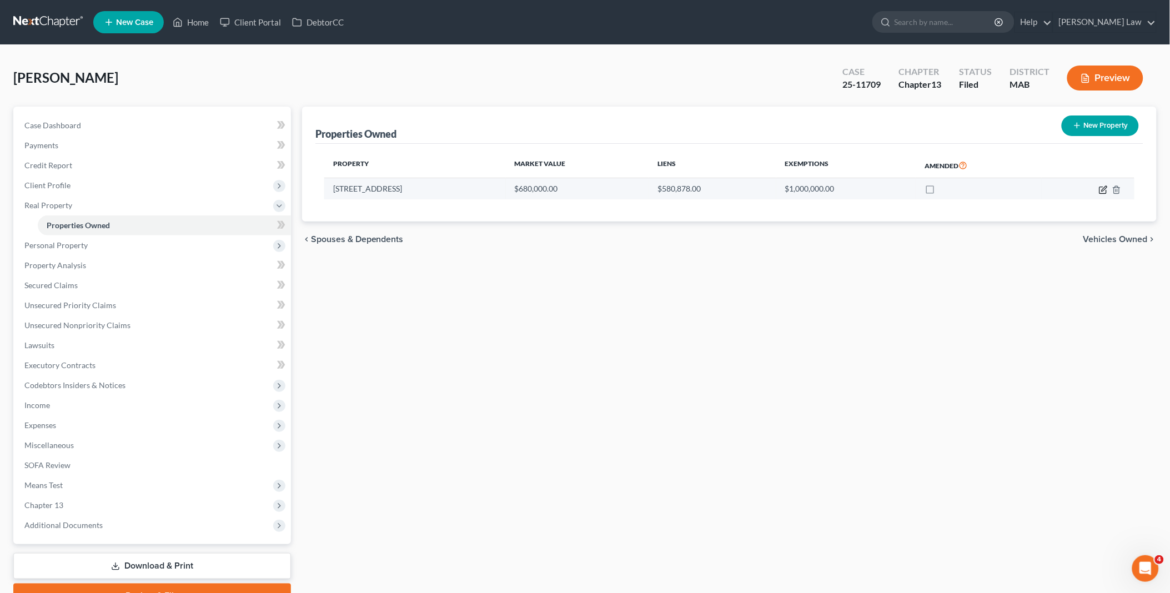
click at [1104, 189] on icon "button" at bounding box center [1103, 190] width 9 height 9
select select "22"
select select "0"
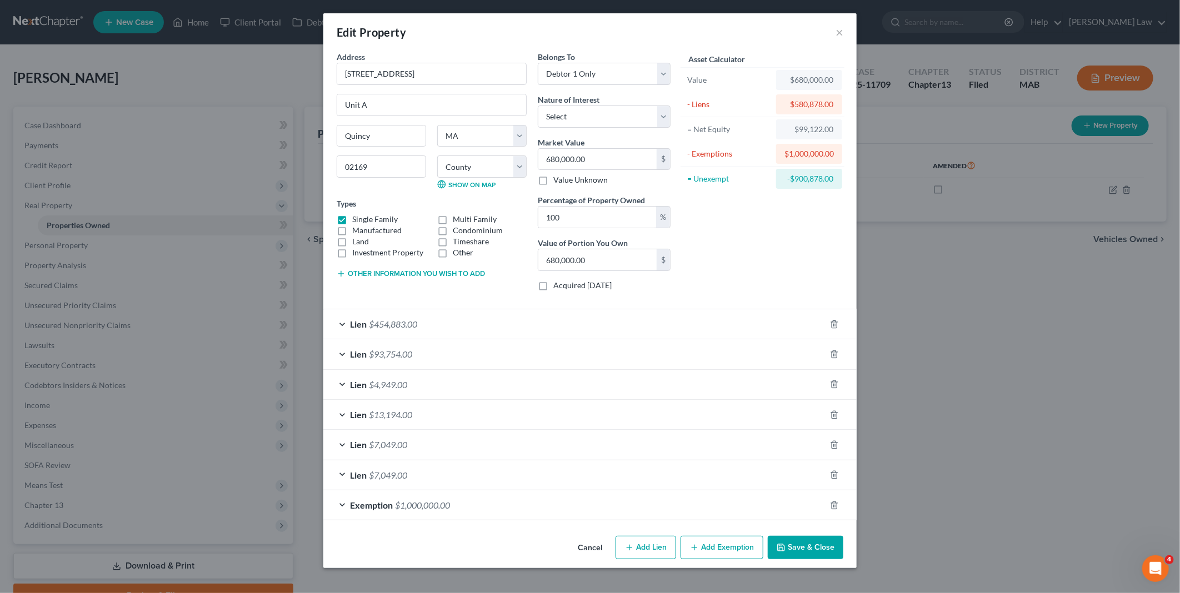
click at [811, 545] on button "Save & Close" at bounding box center [806, 547] width 76 height 23
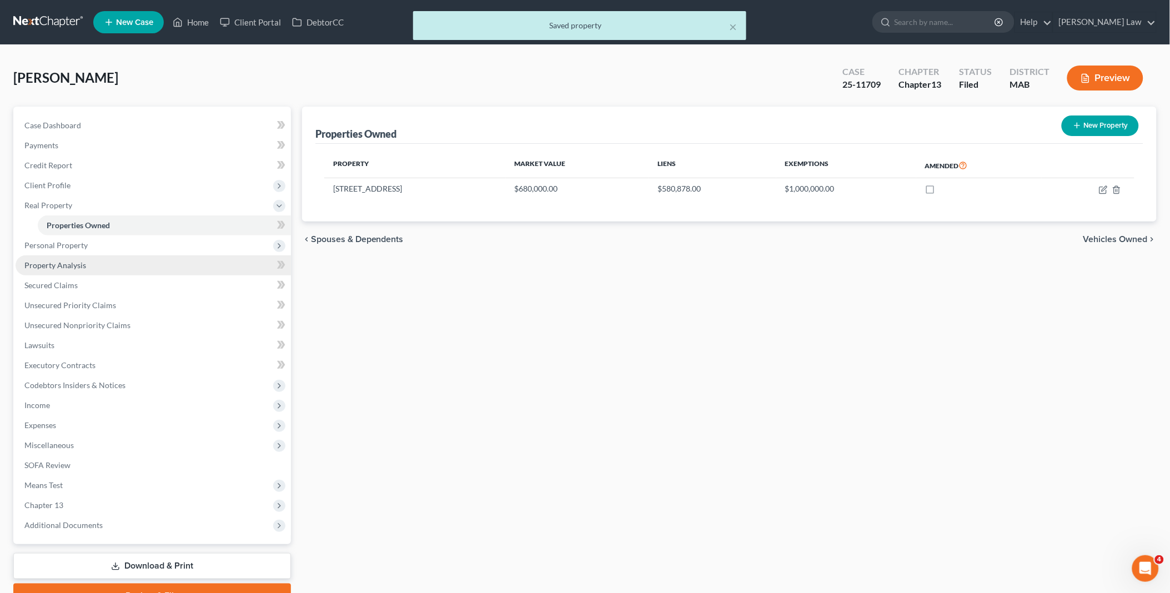
click at [63, 260] on span "Property Analysis" at bounding box center [55, 264] width 62 height 9
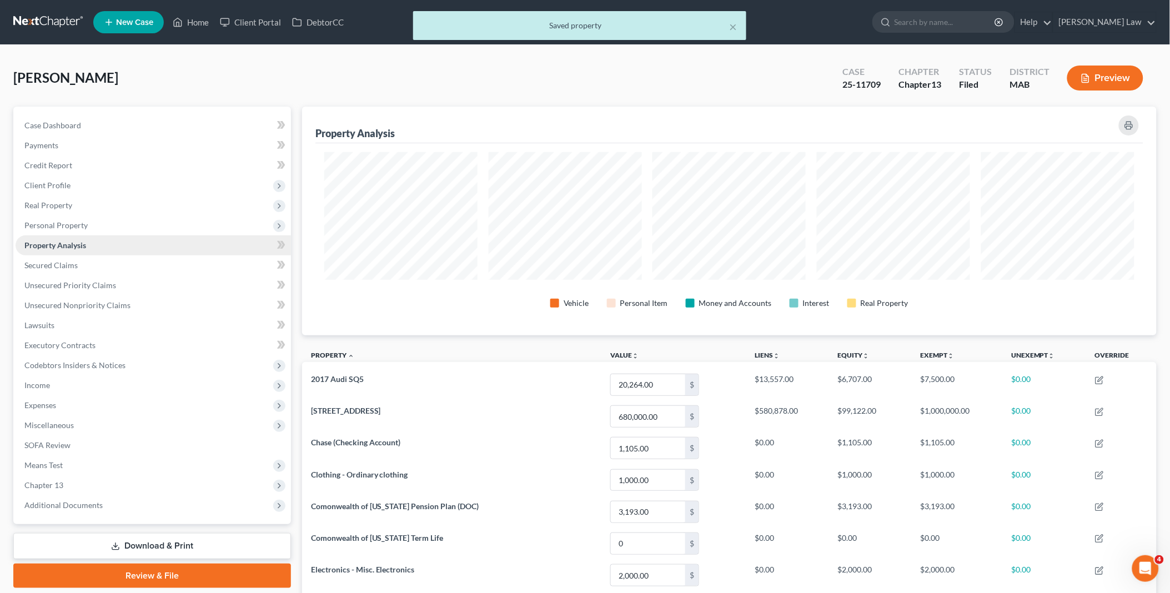
scroll to position [229, 855]
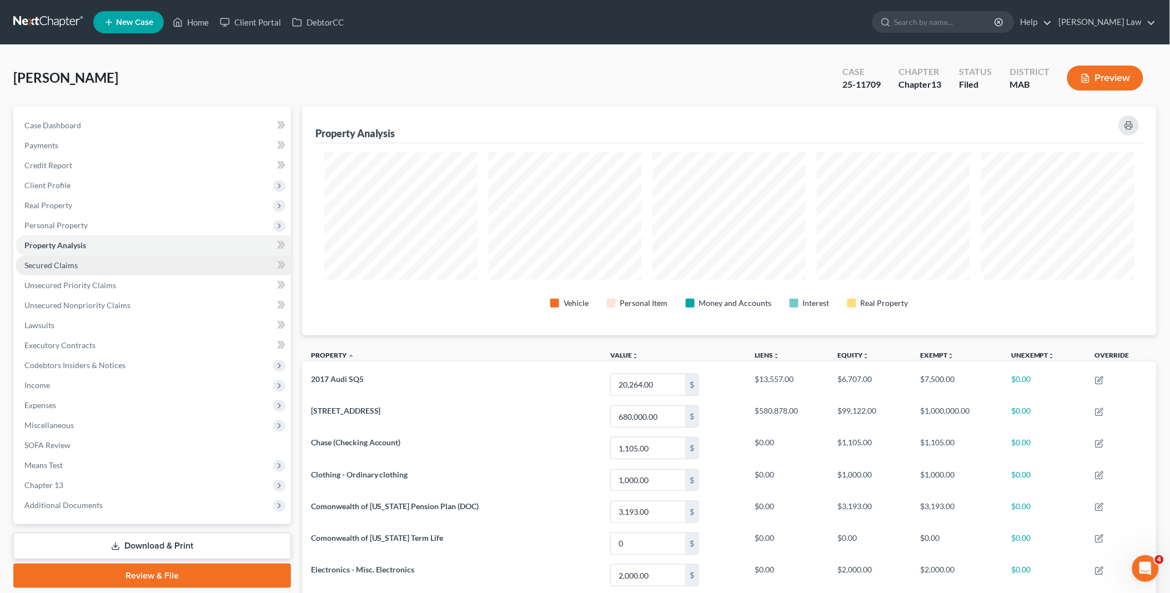
click at [51, 264] on span "Secured Claims" at bounding box center [50, 264] width 53 height 9
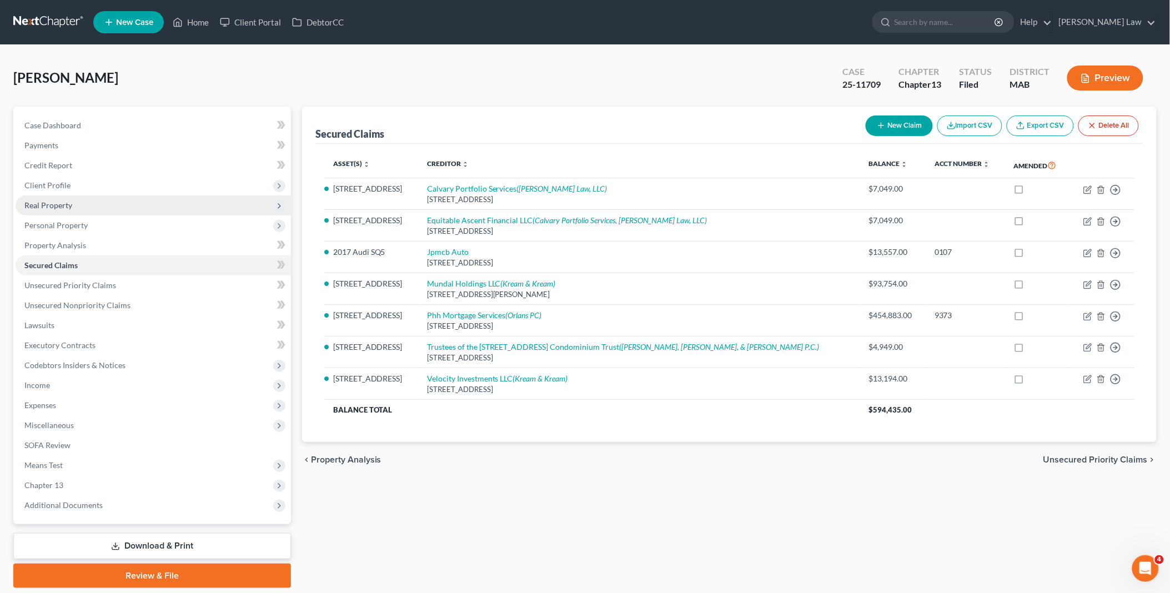
click at [64, 206] on span "Real Property" at bounding box center [48, 205] width 48 height 9
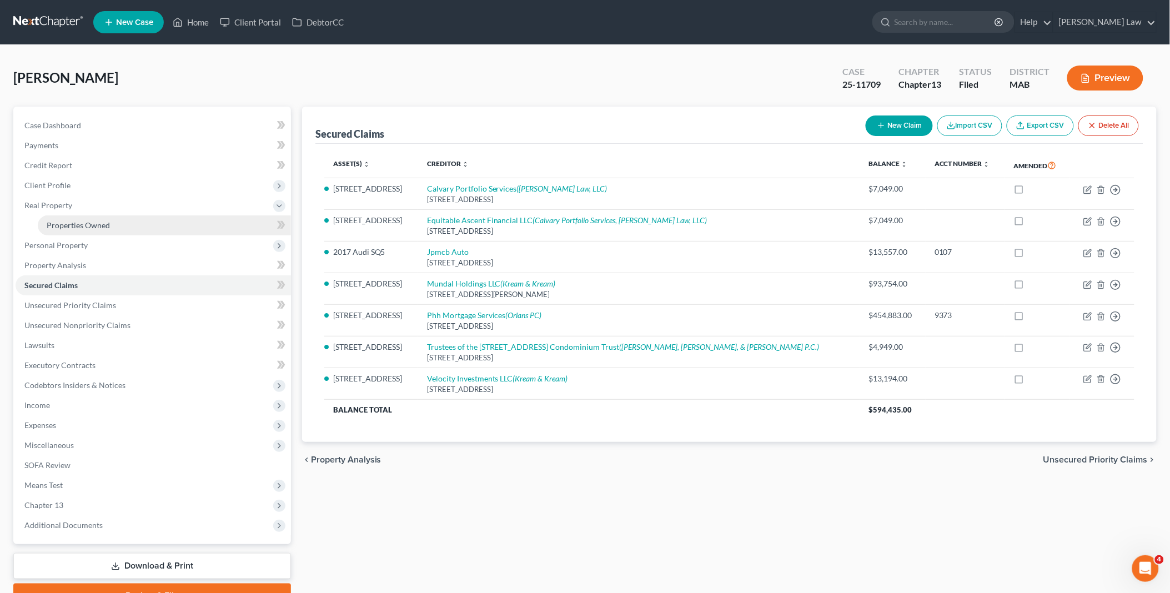
click at [102, 227] on span "Properties Owned" at bounding box center [78, 225] width 63 height 9
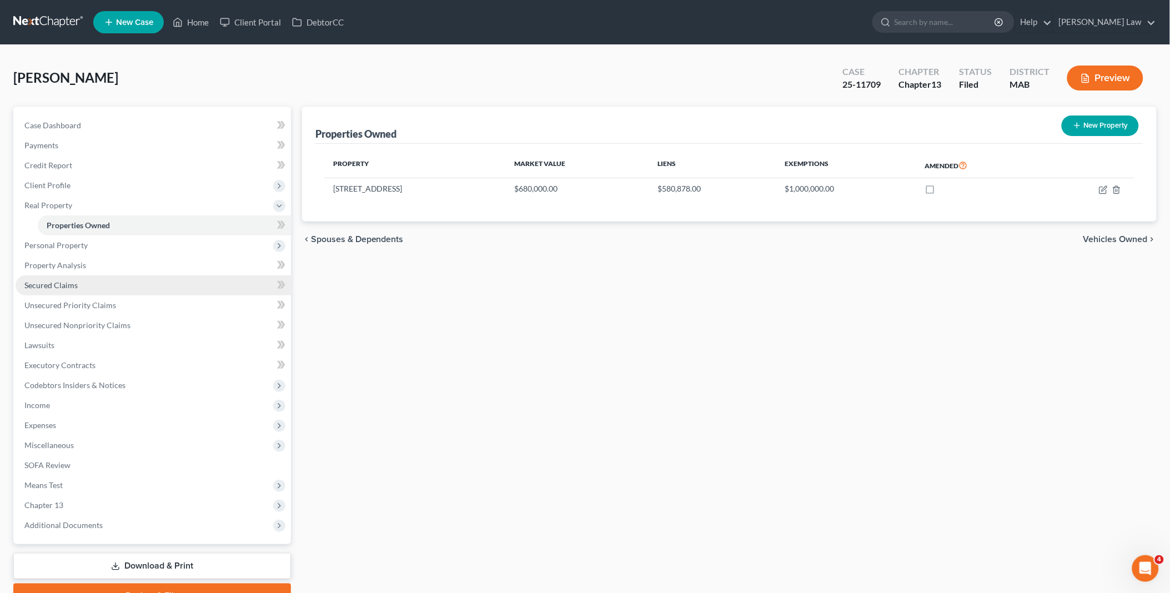
click at [76, 282] on span "Secured Claims" at bounding box center [50, 284] width 53 height 9
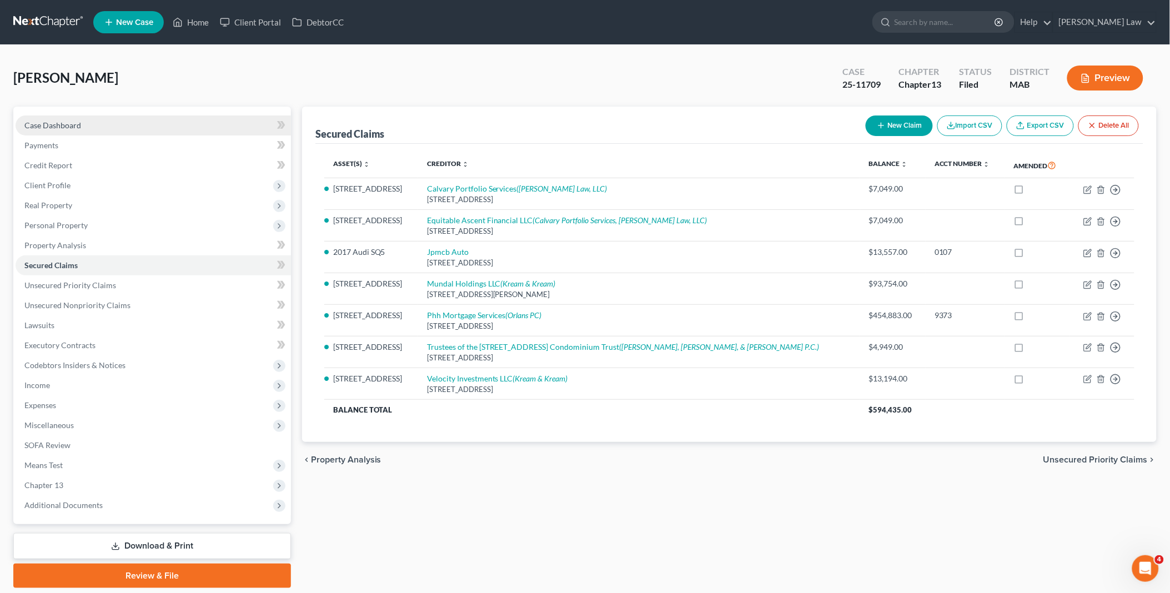
click at [93, 128] on link "Case Dashboard" at bounding box center [153, 126] width 275 height 20
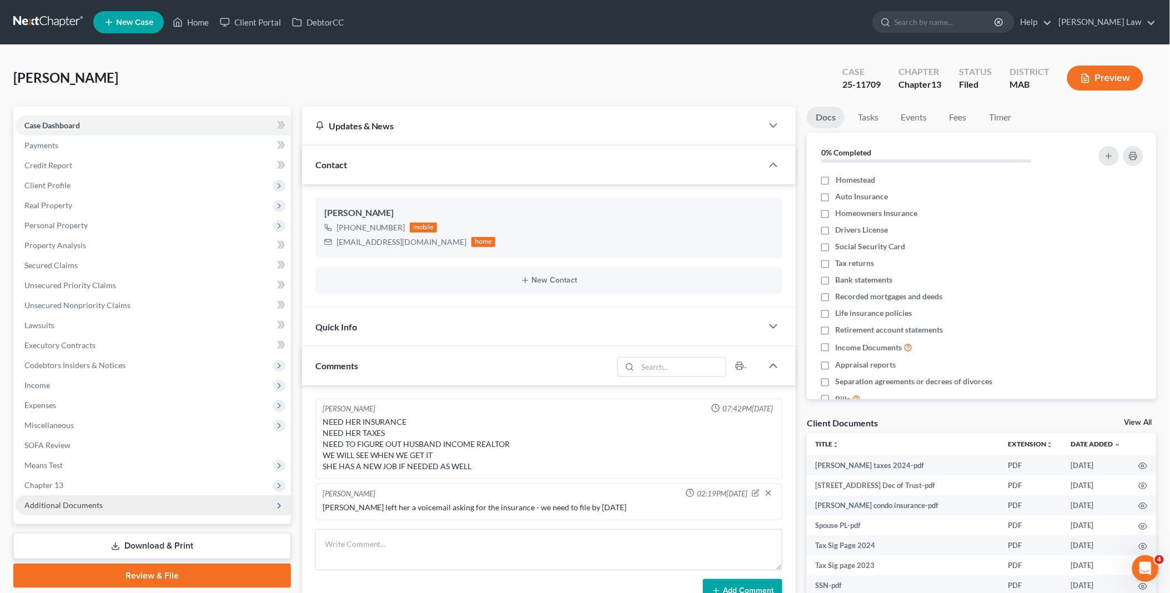
click at [87, 500] on span "Additional Documents" at bounding box center [63, 504] width 78 height 9
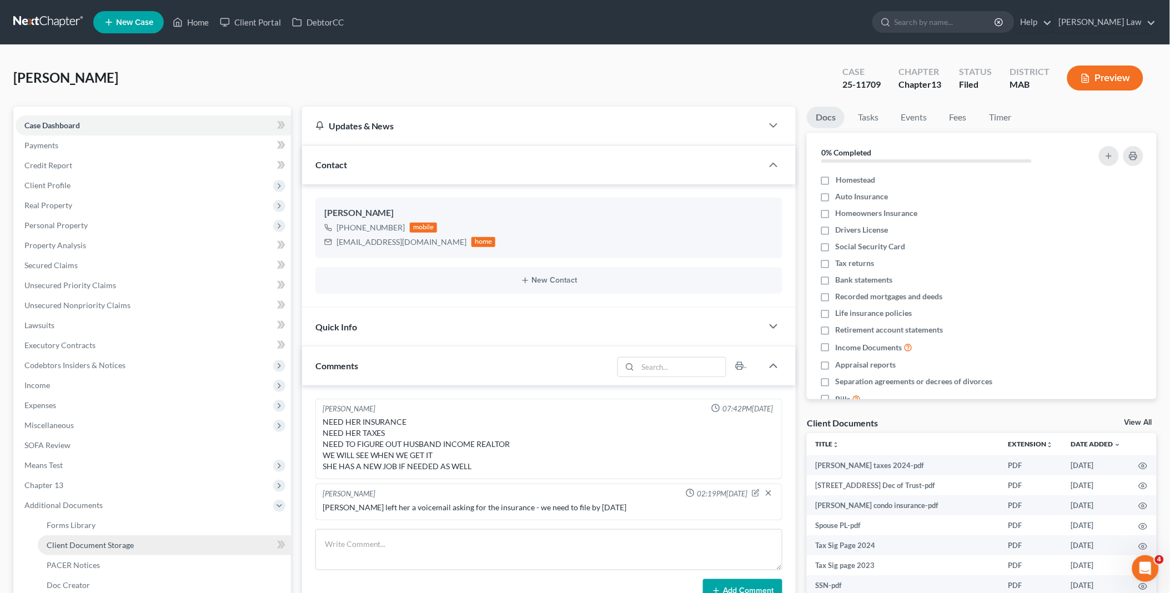
click at [98, 543] on span "Client Document Storage" at bounding box center [90, 544] width 87 height 9
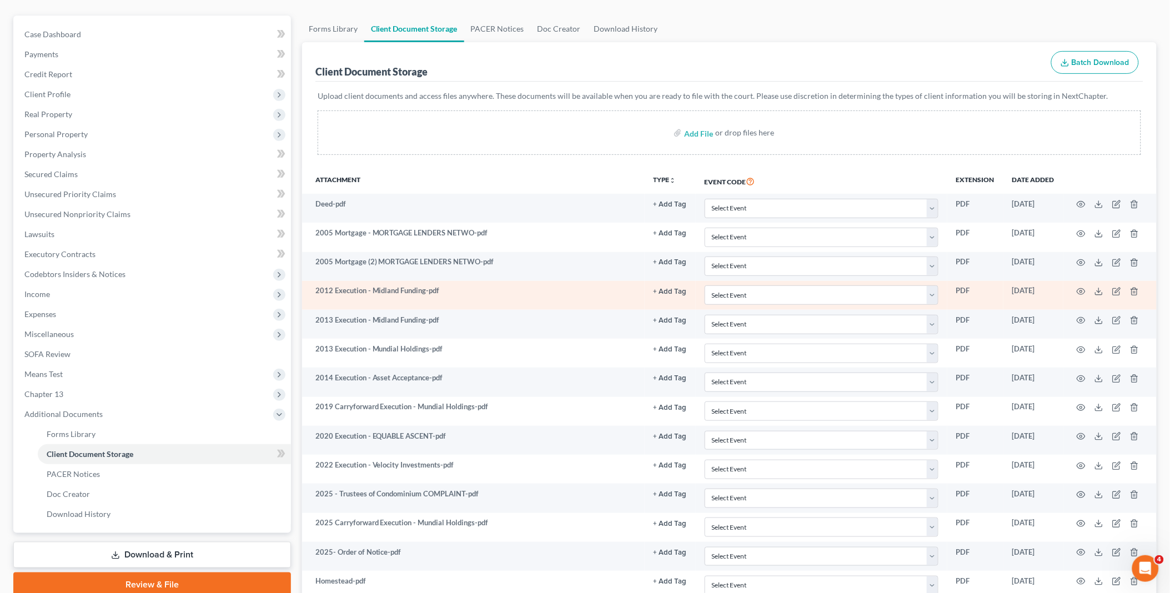
scroll to position [123, 0]
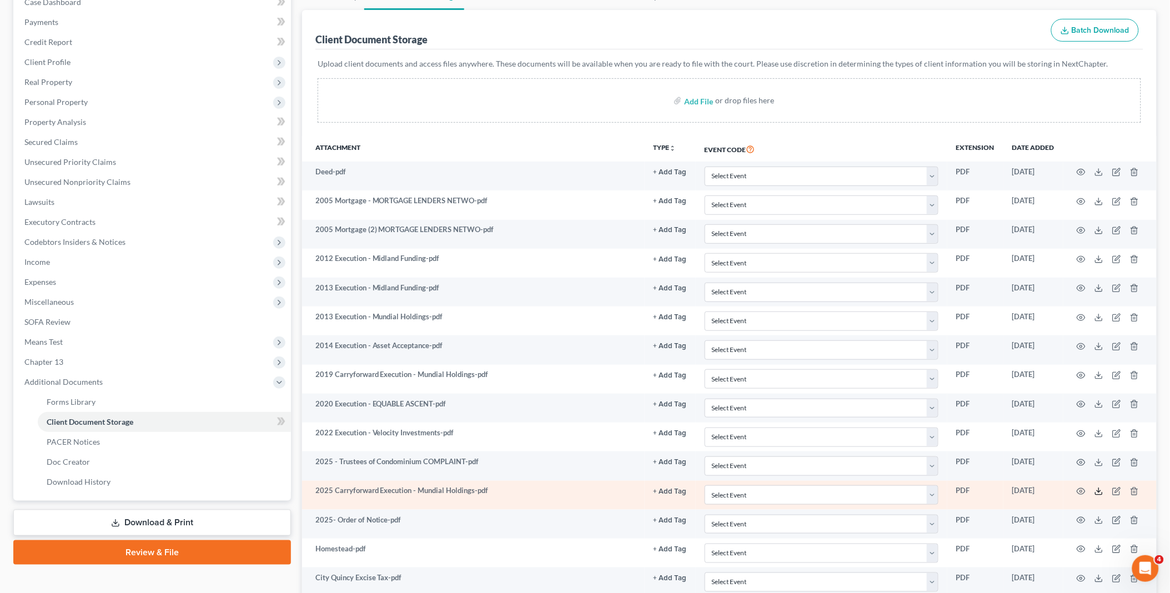
click at [1099, 492] on icon at bounding box center [1099, 491] width 9 height 9
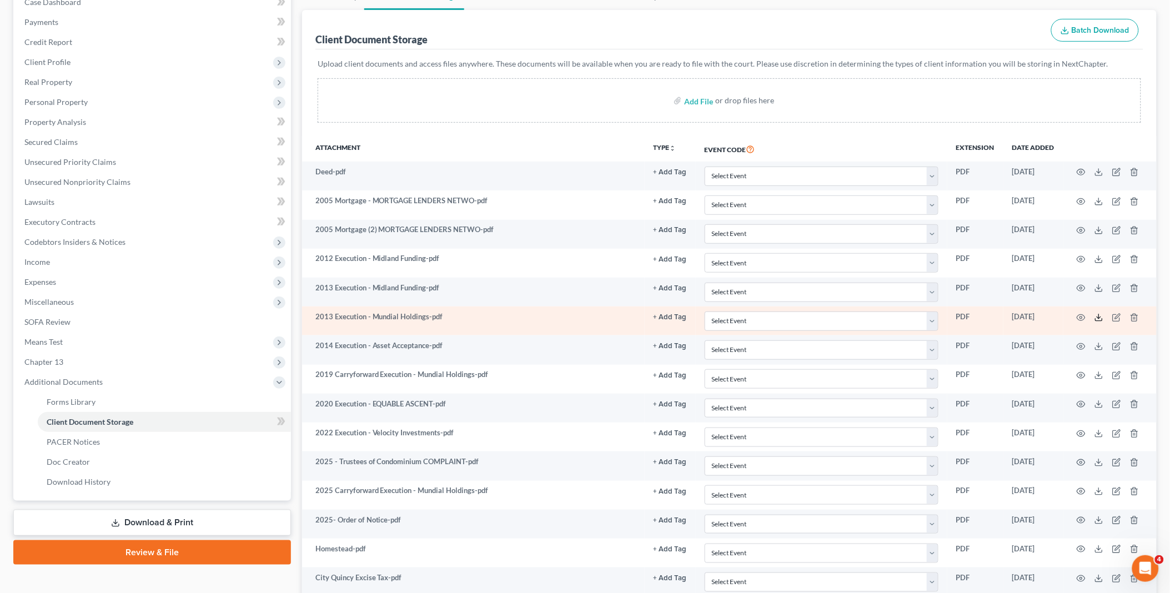
click at [1101, 315] on icon at bounding box center [1099, 317] width 9 height 9
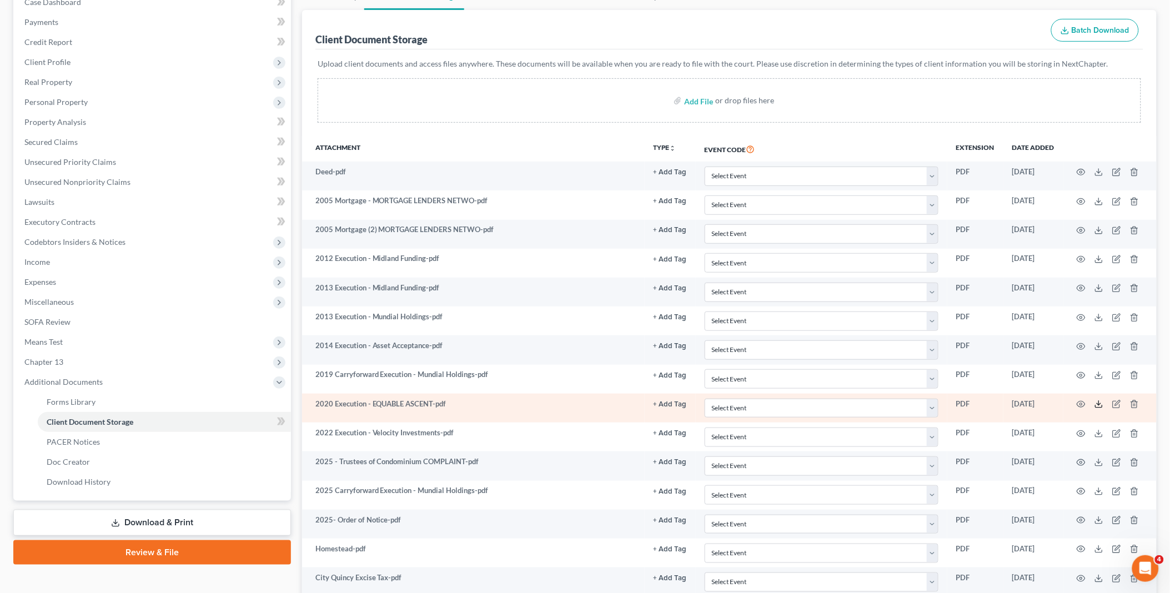
click at [1101, 406] on icon at bounding box center [1099, 404] width 9 height 9
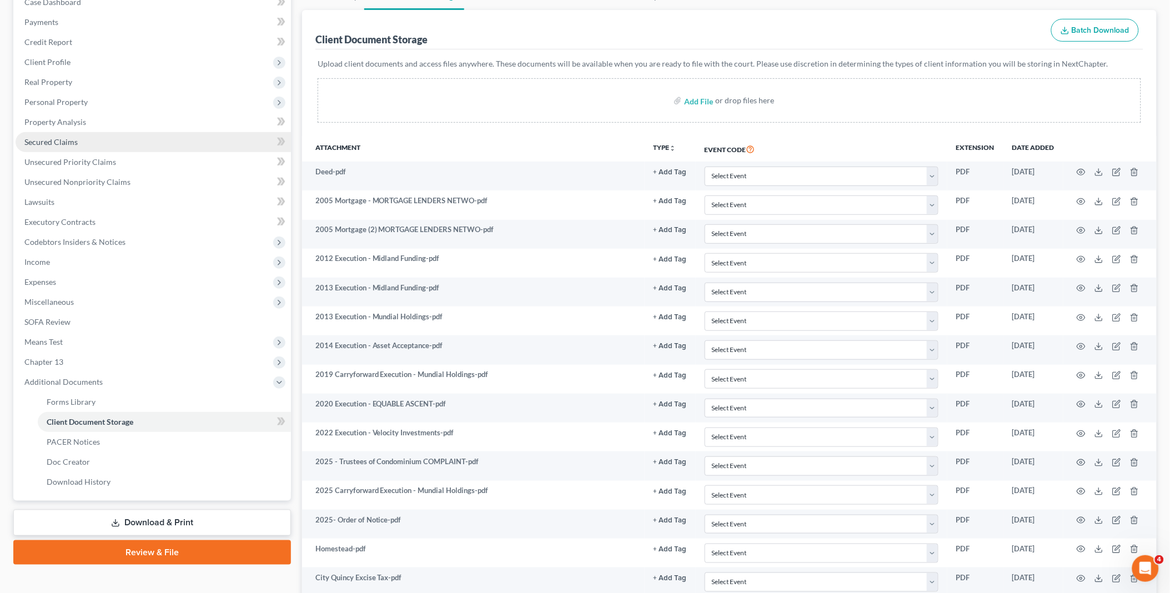
click at [62, 141] on span "Secured Claims" at bounding box center [50, 141] width 53 height 9
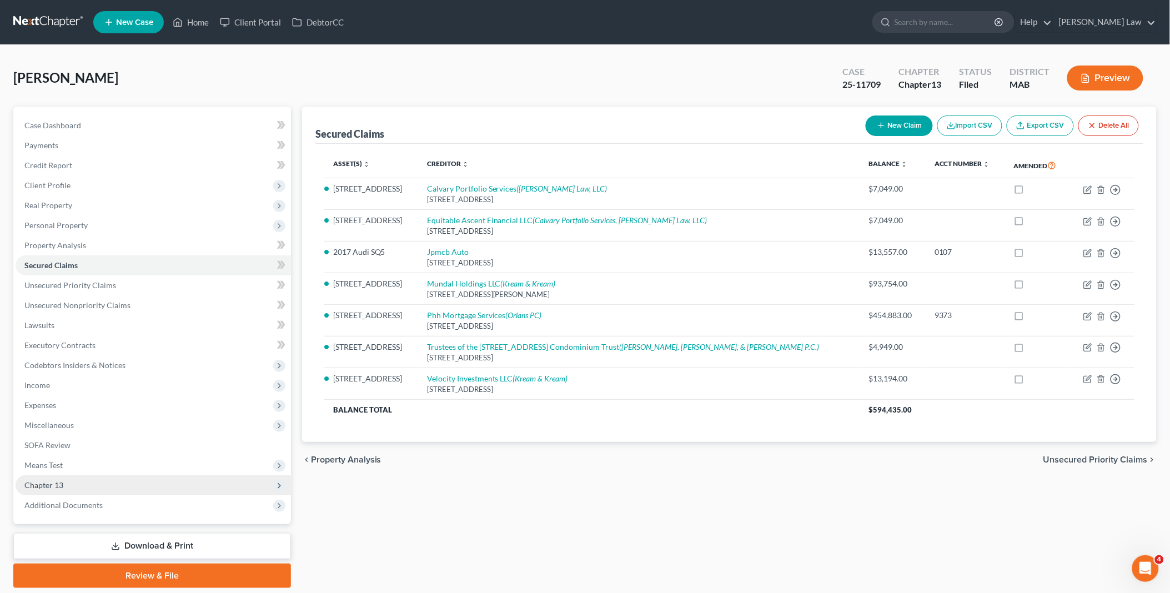
click at [83, 489] on span "Chapter 13" at bounding box center [153, 485] width 275 height 20
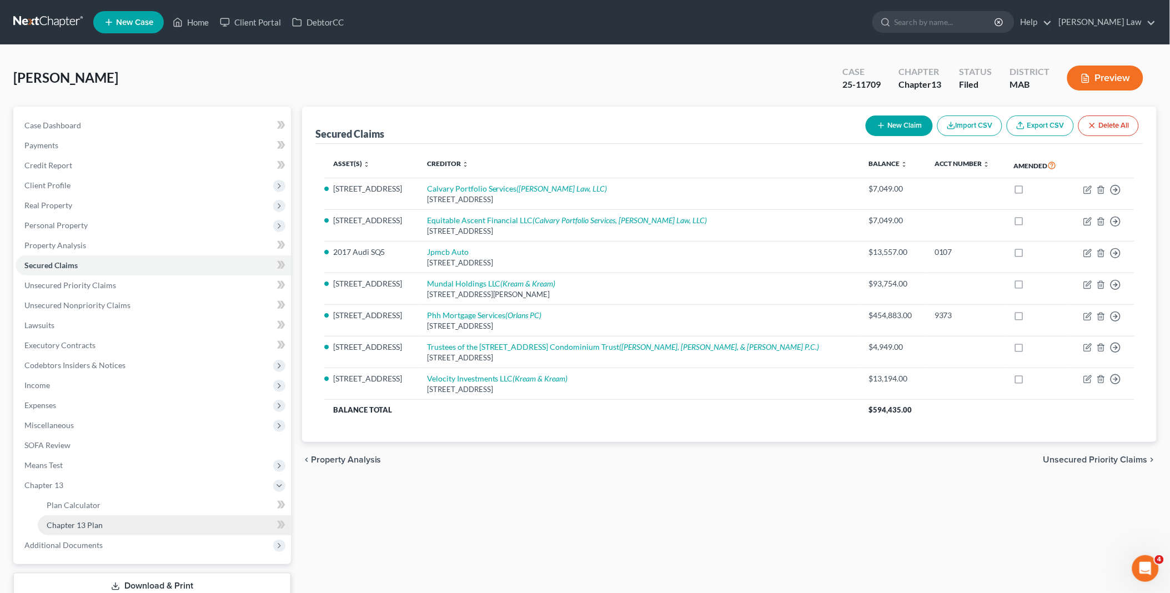
click at [103, 518] on link "Chapter 13 Plan" at bounding box center [164, 525] width 253 height 20
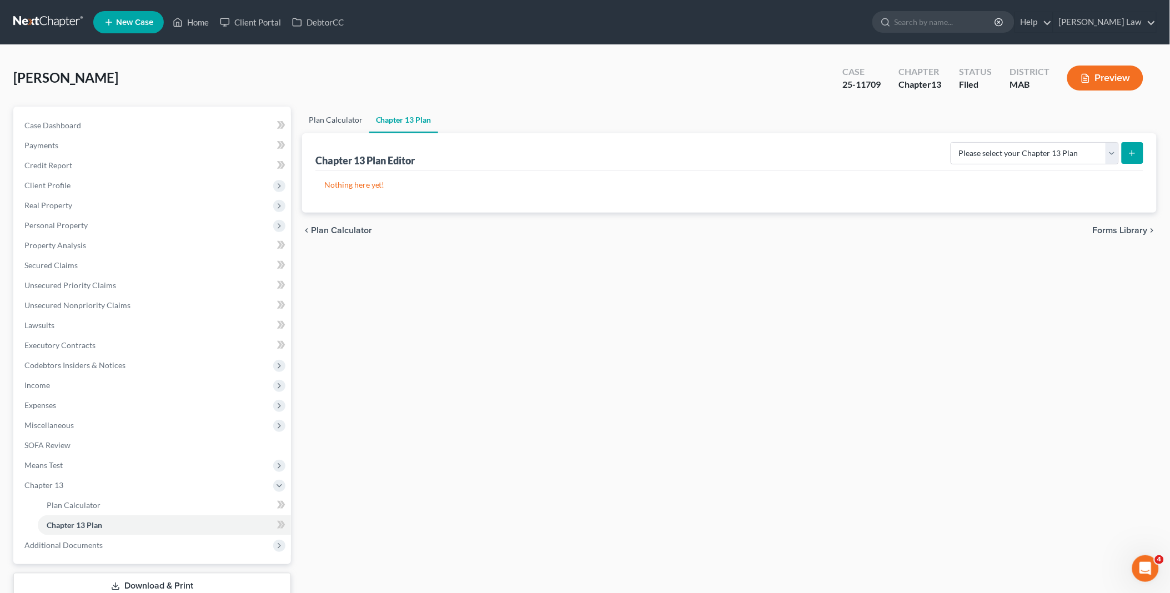
click at [335, 118] on link "Plan Calculator" at bounding box center [335, 120] width 67 height 27
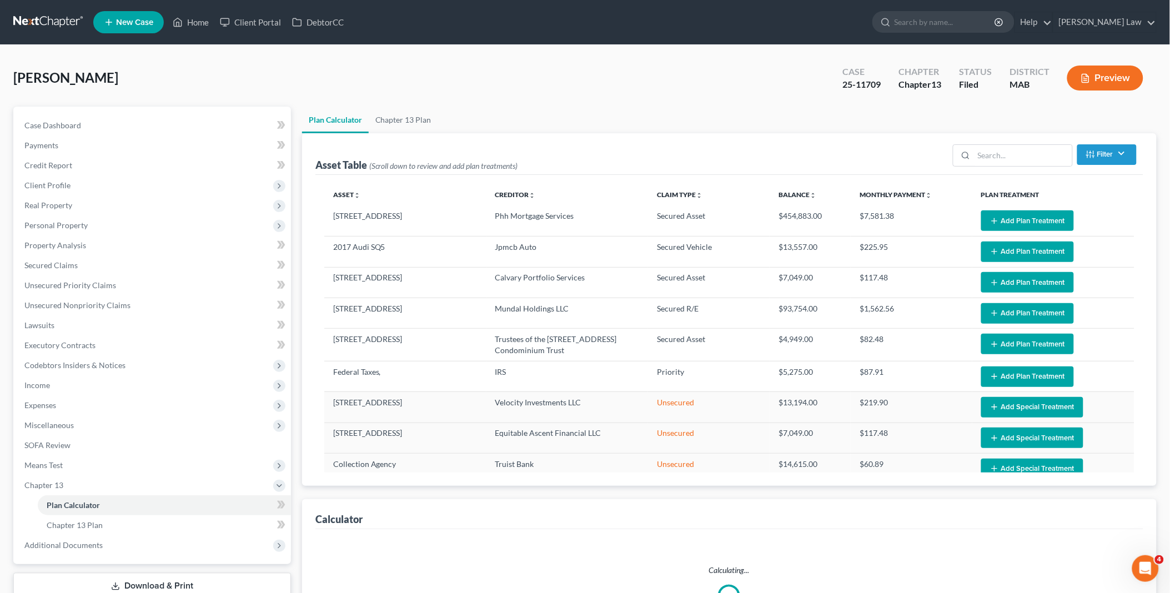
select select "59"
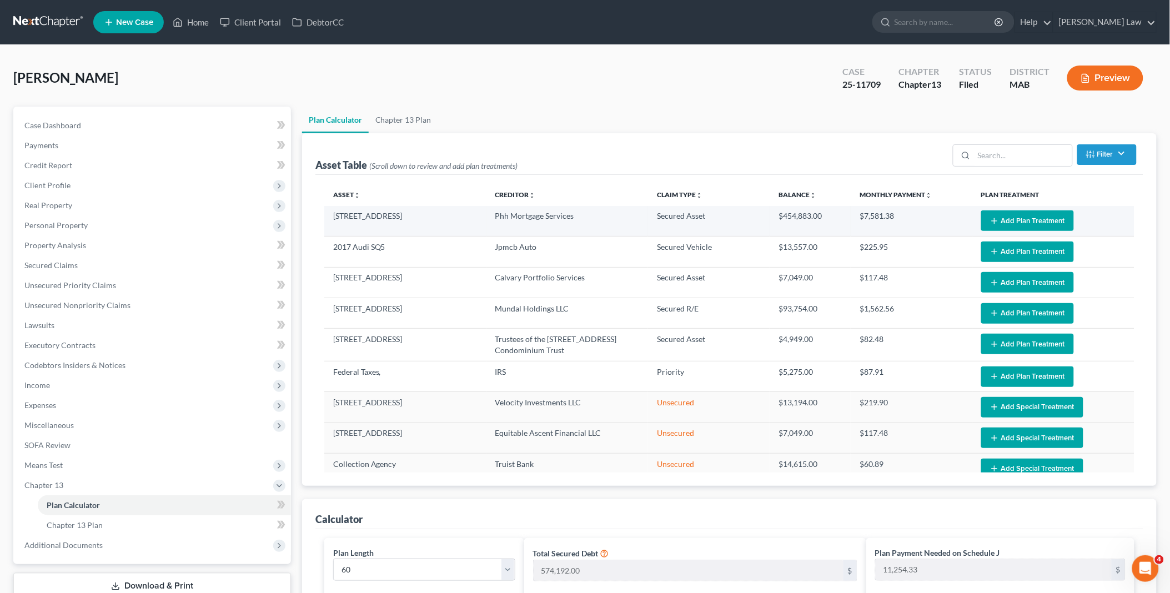
click at [998, 216] on button "Add Plan Treatment" at bounding box center [1027, 221] width 93 height 21
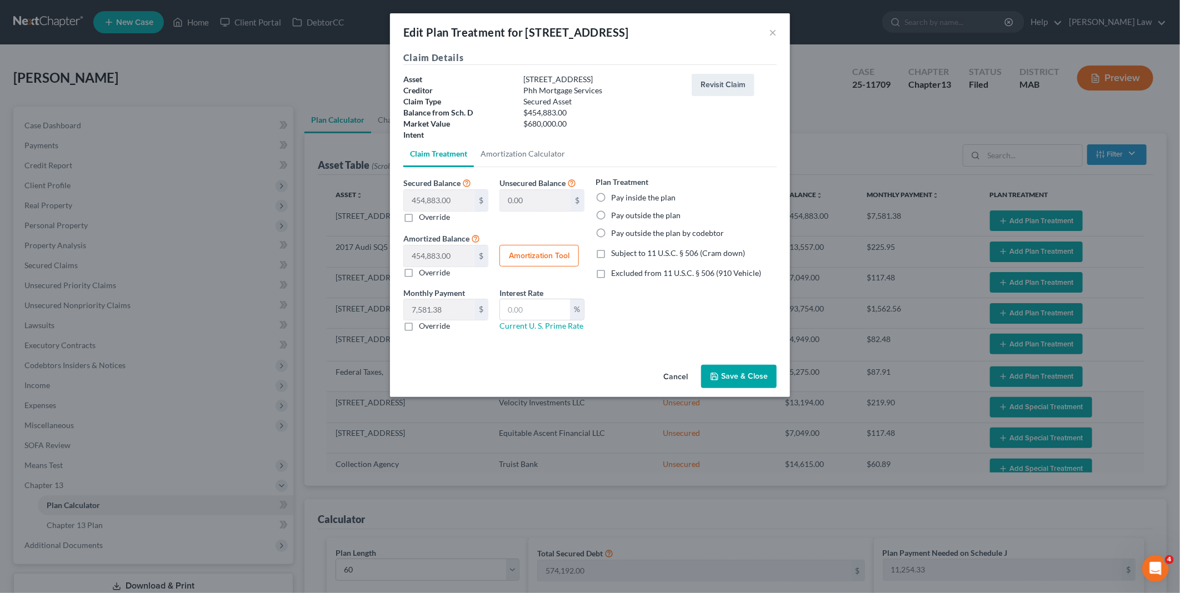
click at [682, 374] on button "Cancel" at bounding box center [675, 377] width 42 height 22
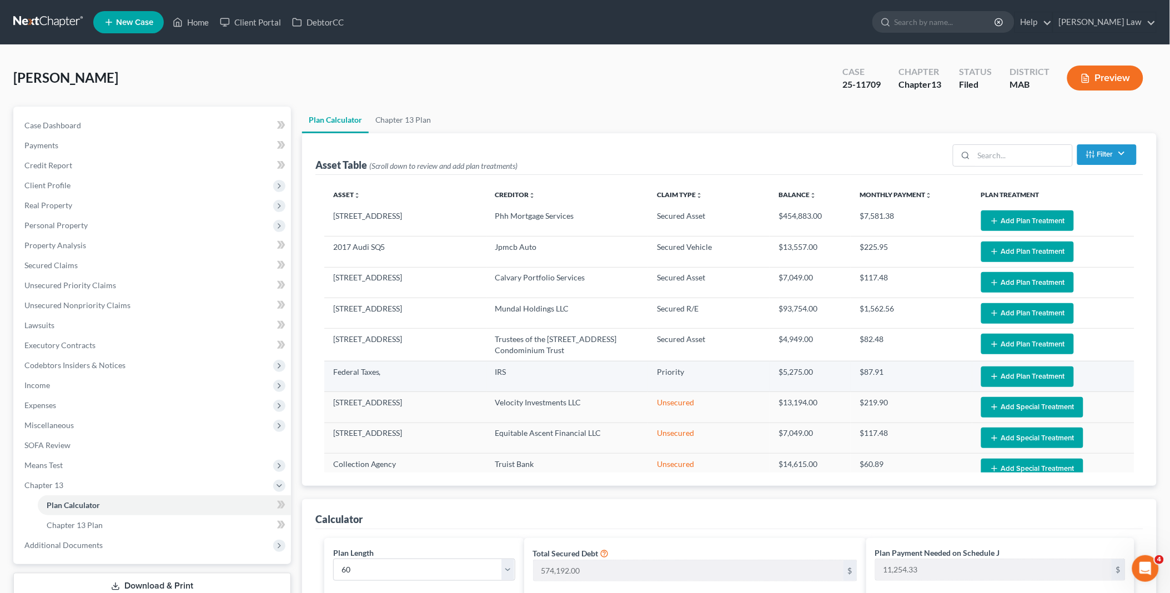
click at [995, 375] on line "button" at bounding box center [995, 376] width 0 height 5
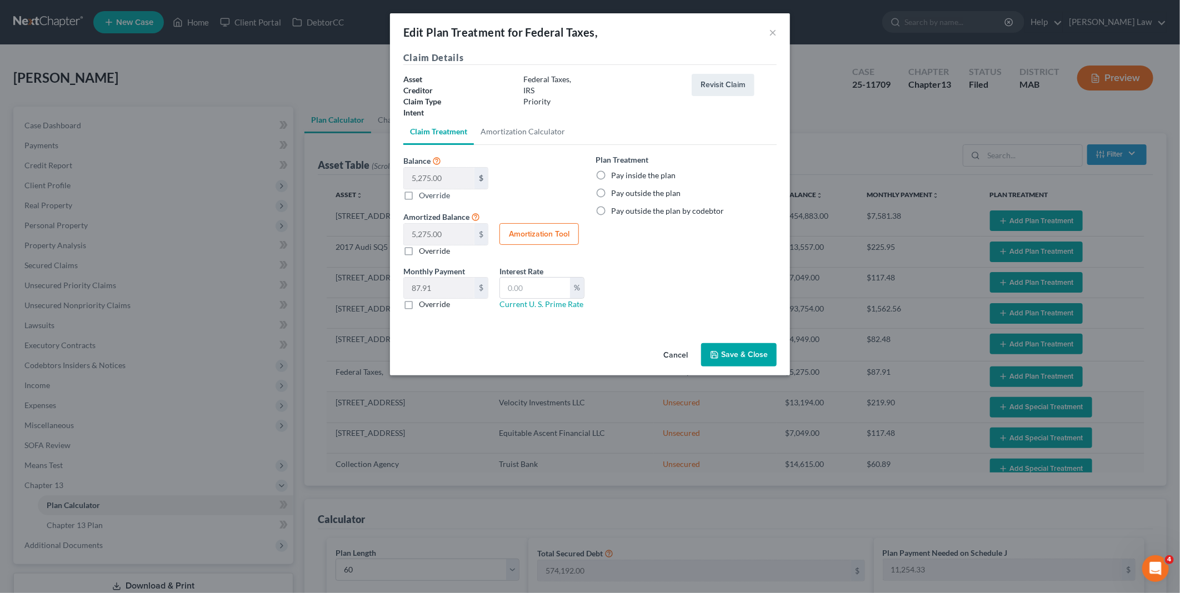
click at [611, 176] on label "Pay inside the plan" at bounding box center [643, 175] width 64 height 11
click at [615, 176] on input "Pay inside the plan" at bounding box center [618, 173] width 7 height 7
radio input "true"
click at [736, 351] on button "Save & Close" at bounding box center [739, 354] width 76 height 23
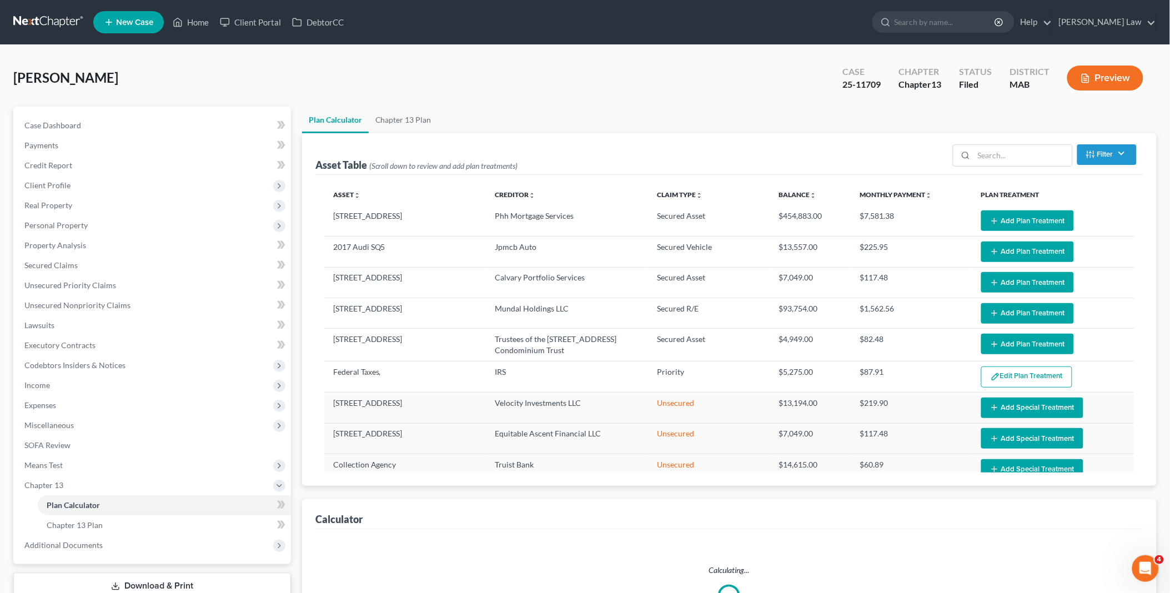
select select "59"
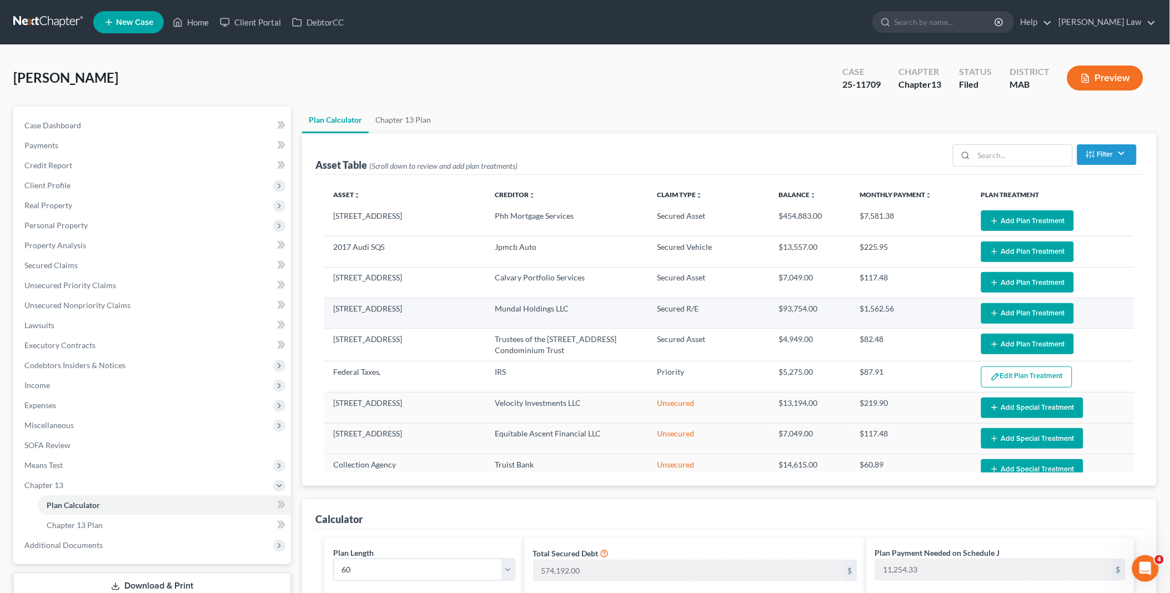
click at [992, 313] on line "button" at bounding box center [994, 313] width 5 height 0
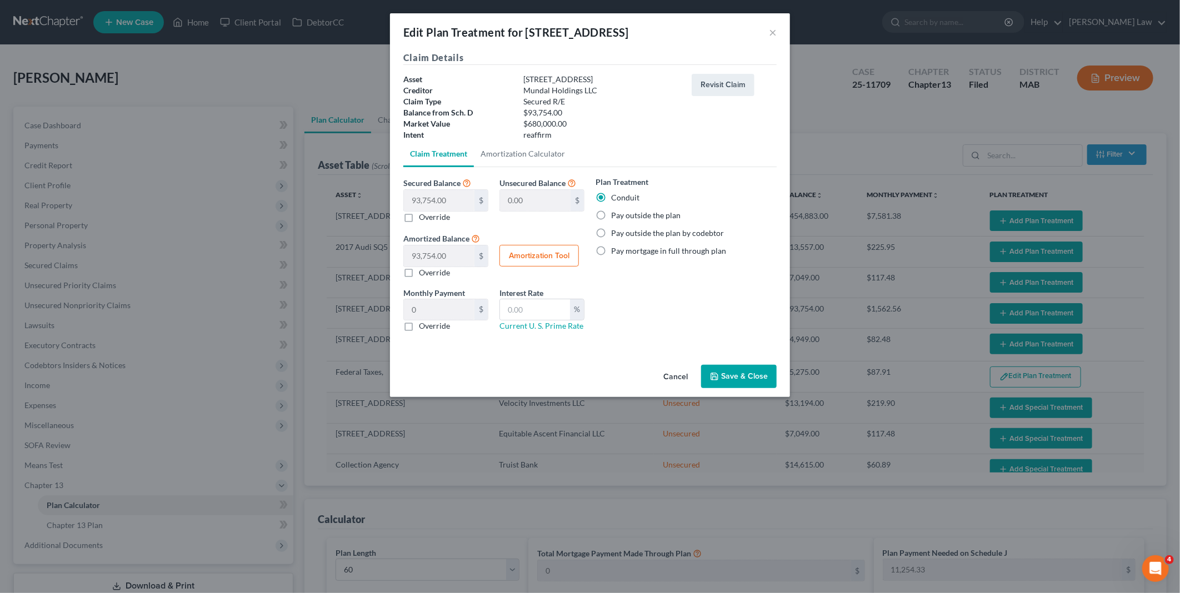
click at [742, 374] on button "Save & Close" at bounding box center [739, 376] width 76 height 23
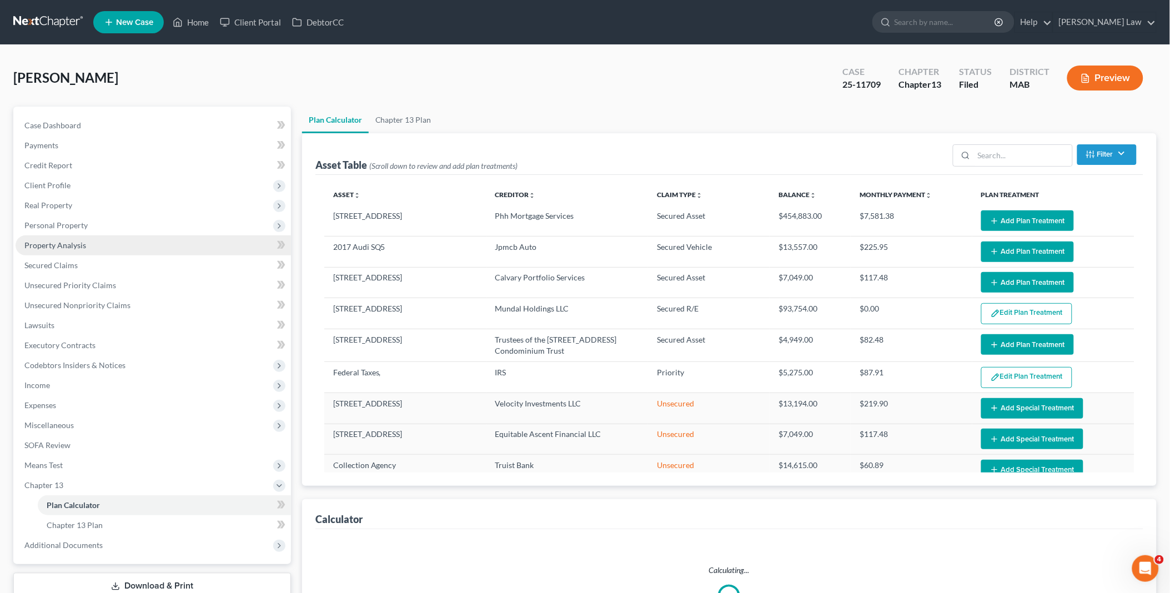
select select "59"
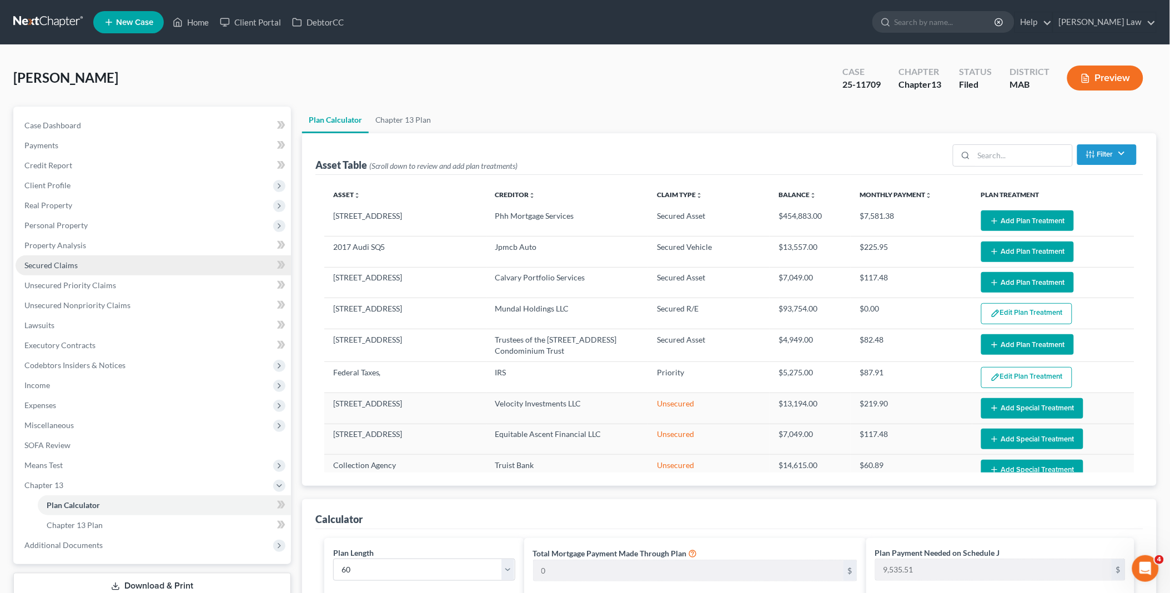
click at [66, 262] on span "Secured Claims" at bounding box center [50, 264] width 53 height 9
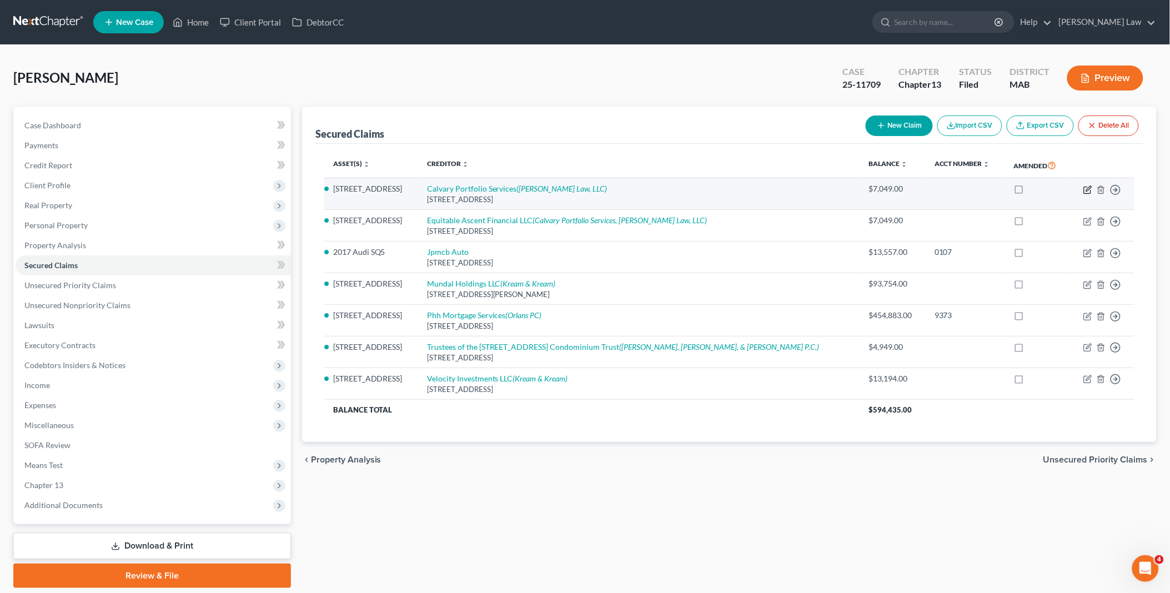
click at [1086, 189] on icon "button" at bounding box center [1088, 190] width 9 height 9
select select "35"
select select "0"
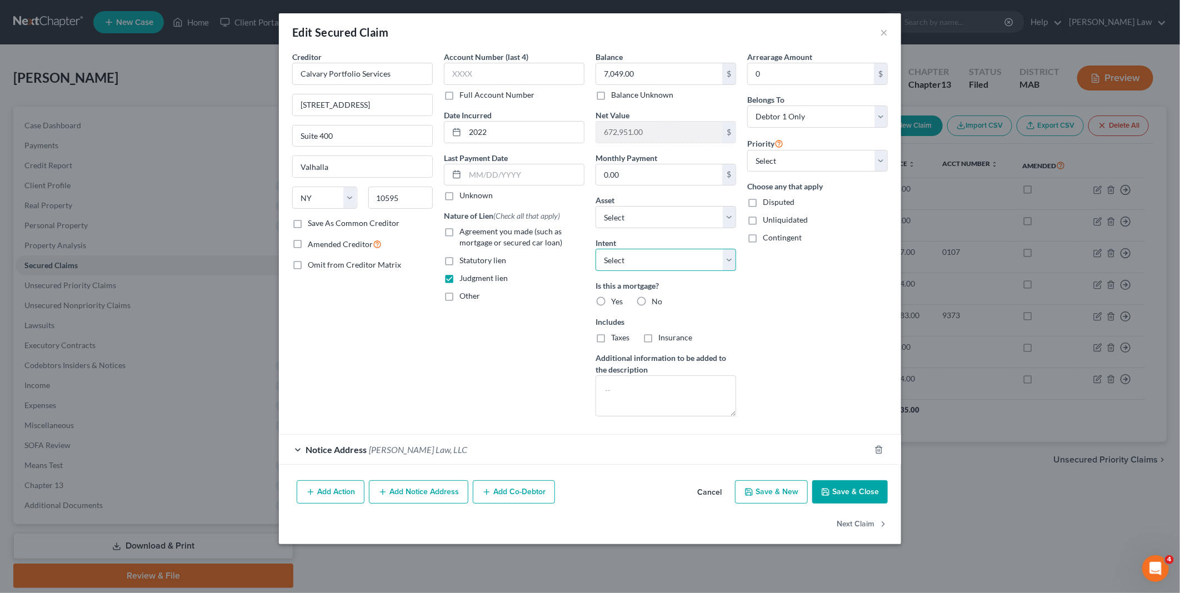
click at [724, 262] on select "Select Surrender Redeem Reaffirm Avoid Other" at bounding box center [665, 260] width 141 height 22
select select "3"
click at [595, 249] on select "Select Surrender Redeem Reaffirm Avoid Other" at bounding box center [665, 260] width 141 height 22
click at [840, 490] on button "Save & Close" at bounding box center [850, 491] width 76 height 23
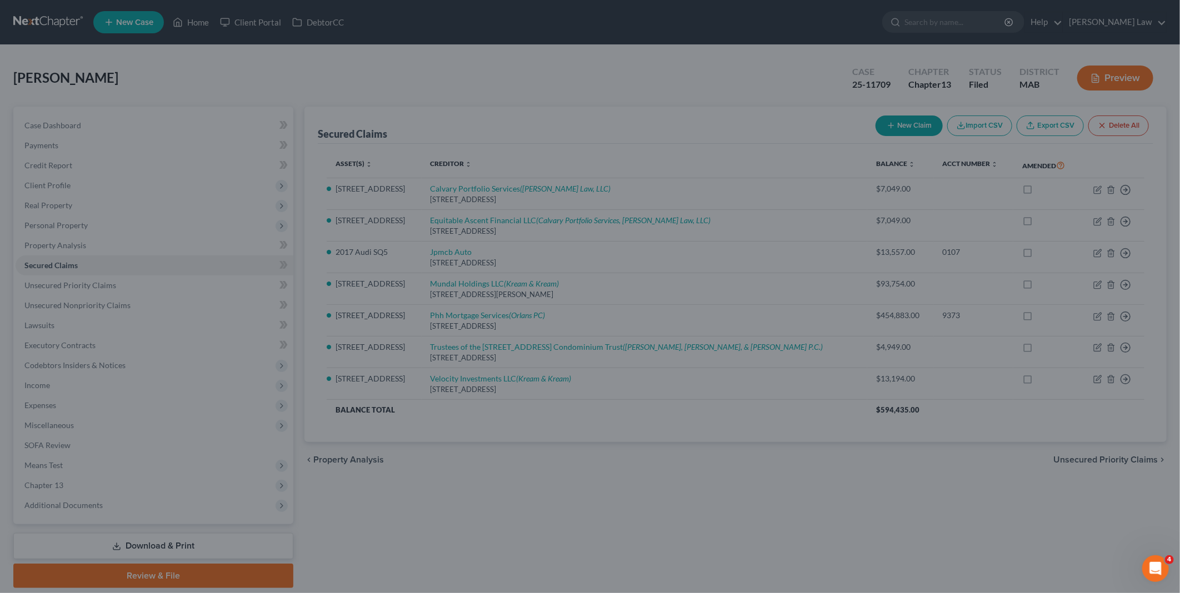
select select "6"
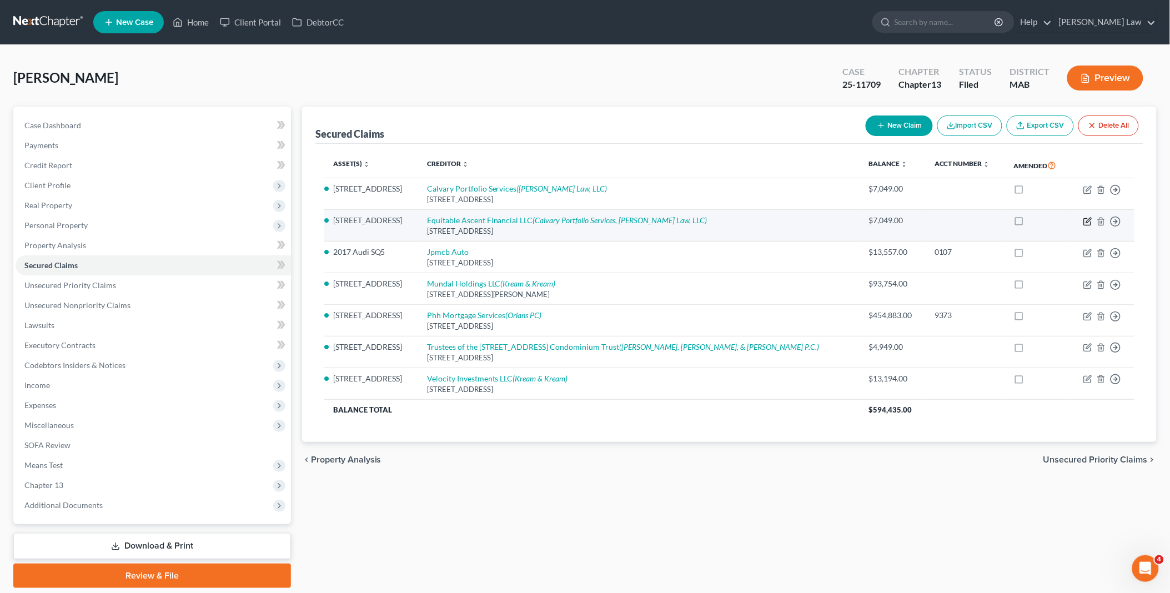
click at [1089, 221] on icon "button" at bounding box center [1088, 221] width 9 height 9
select select "14"
select select "3"
select select "0"
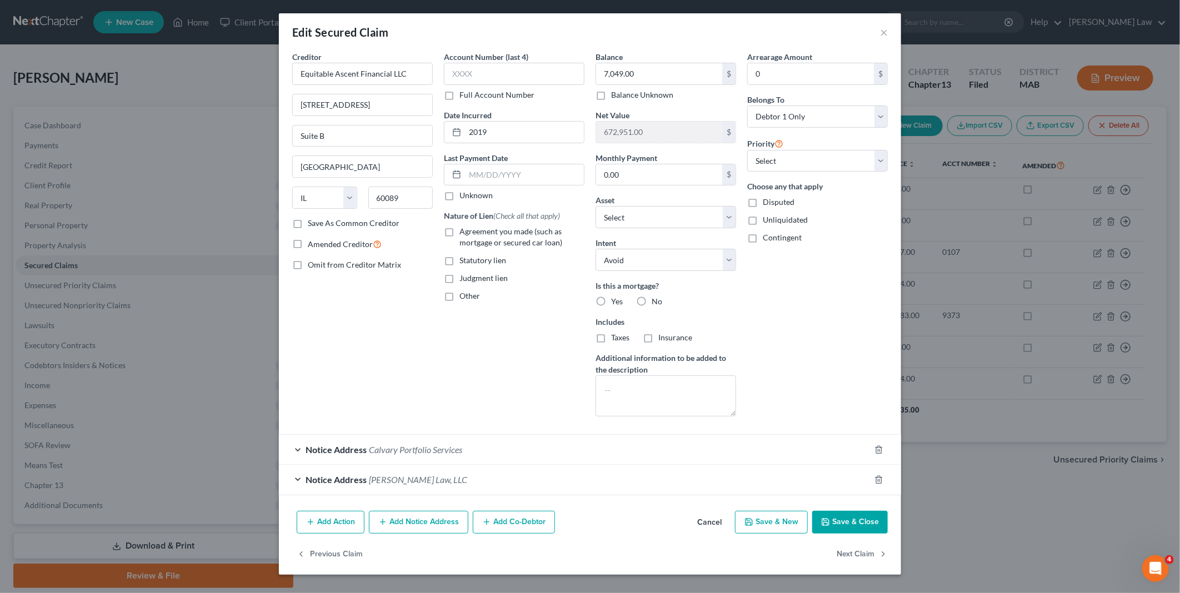
click at [775, 524] on button "Save & New" at bounding box center [771, 522] width 73 height 23
select select "0"
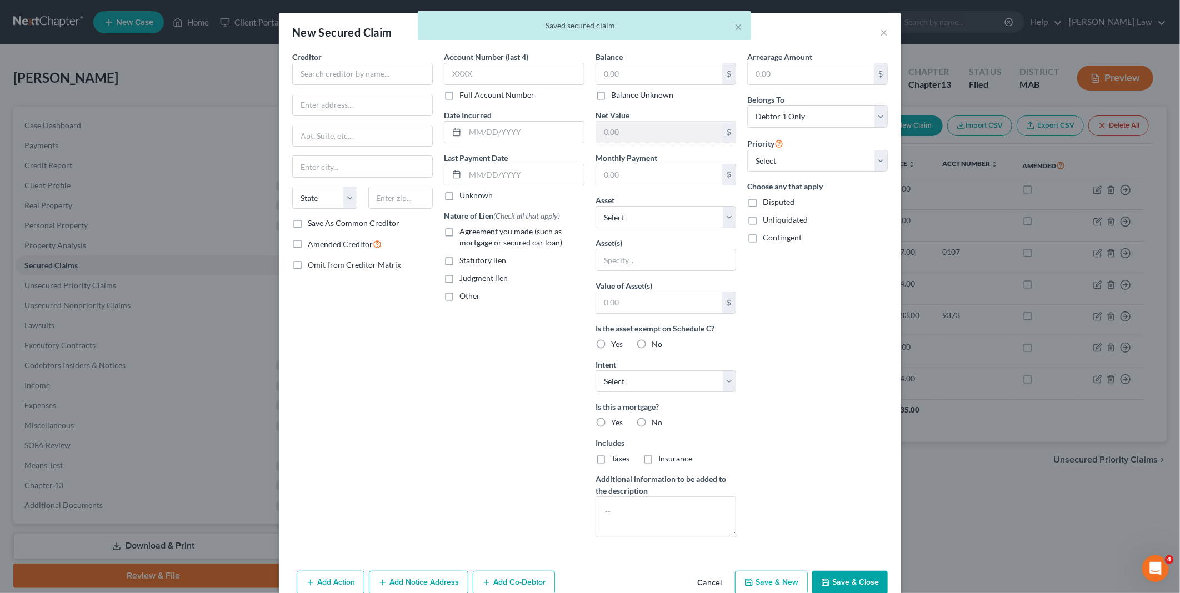
click at [876, 32] on div "× Saved secured claim" at bounding box center [584, 28] width 1180 height 34
click at [704, 581] on button "Cancel" at bounding box center [709, 583] width 42 height 22
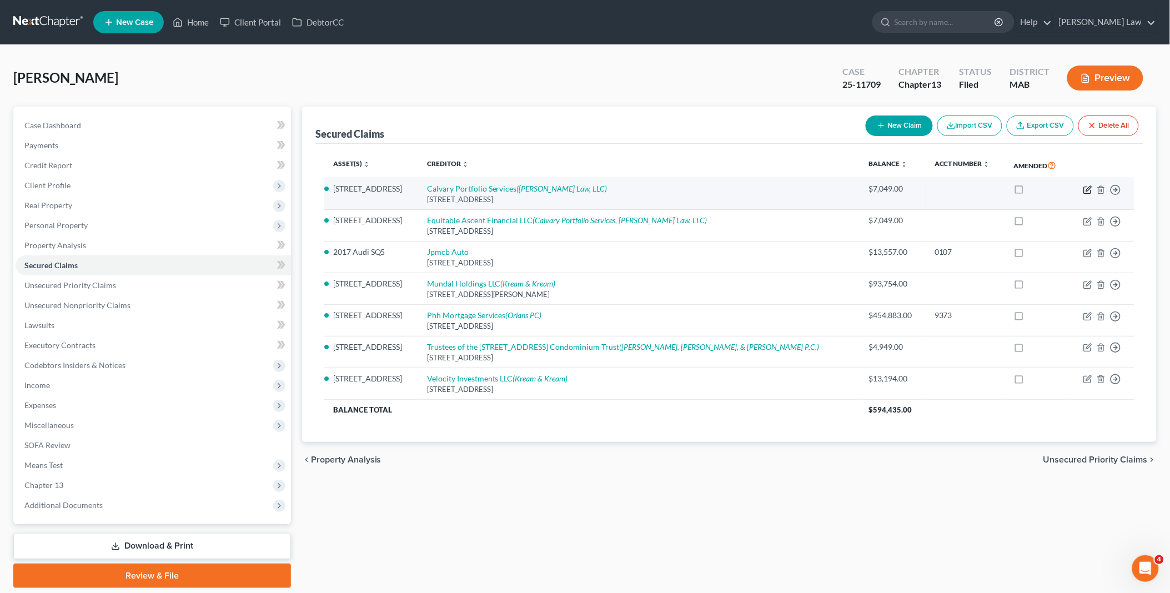
click at [1085, 188] on icon "button" at bounding box center [1088, 190] width 9 height 9
select select "35"
select select "6"
select select "3"
select select "0"
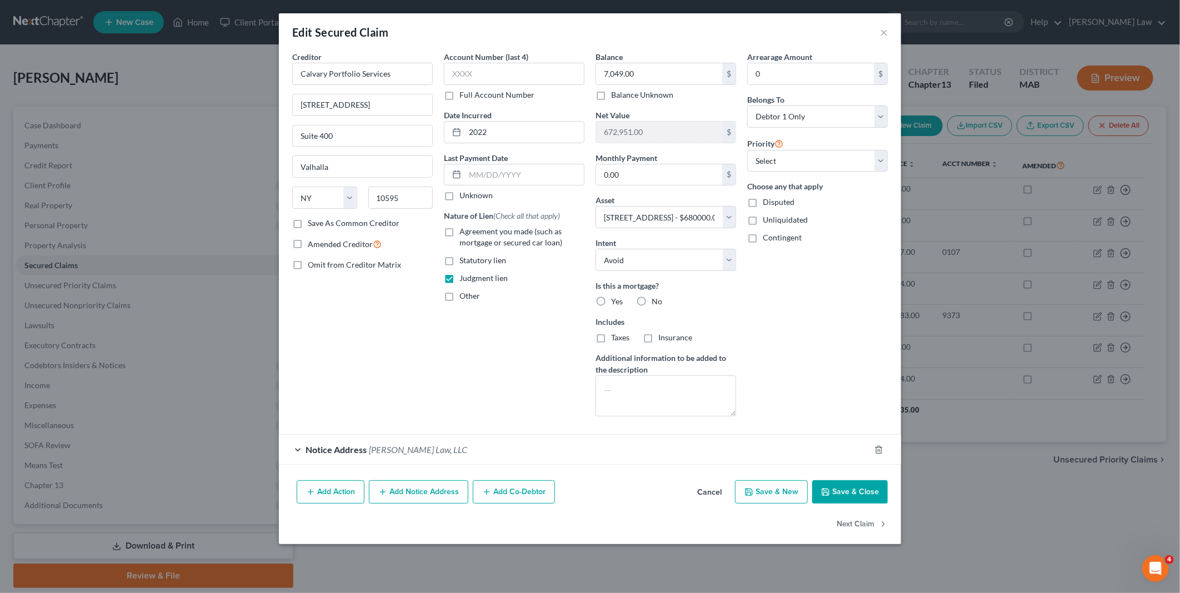
click at [850, 490] on button "Save & Close" at bounding box center [850, 491] width 76 height 23
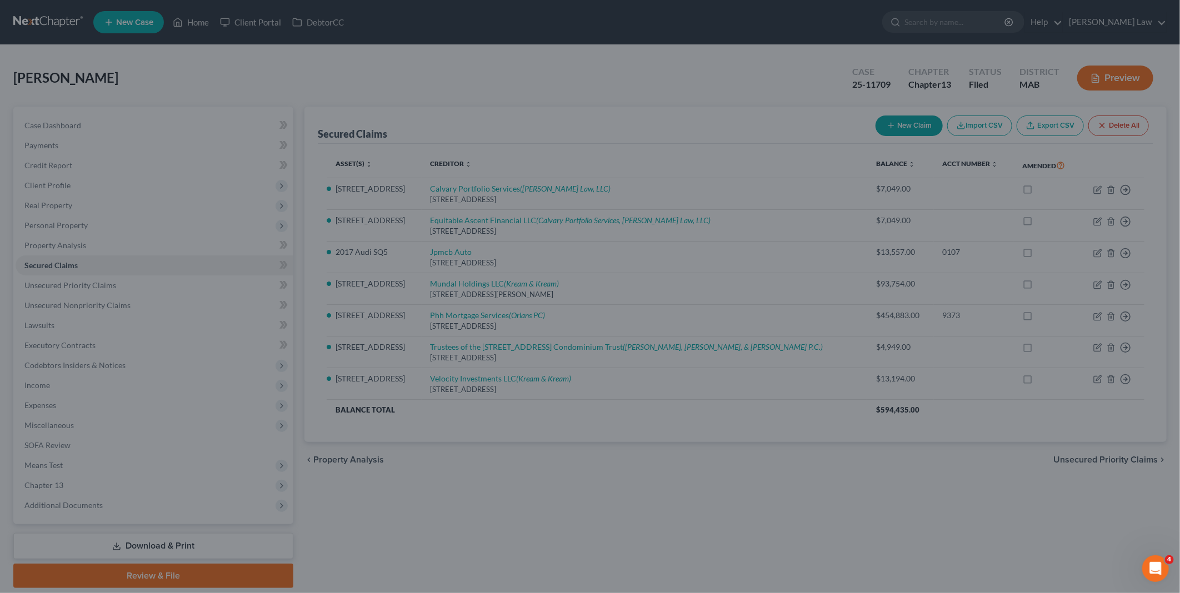
select select "6"
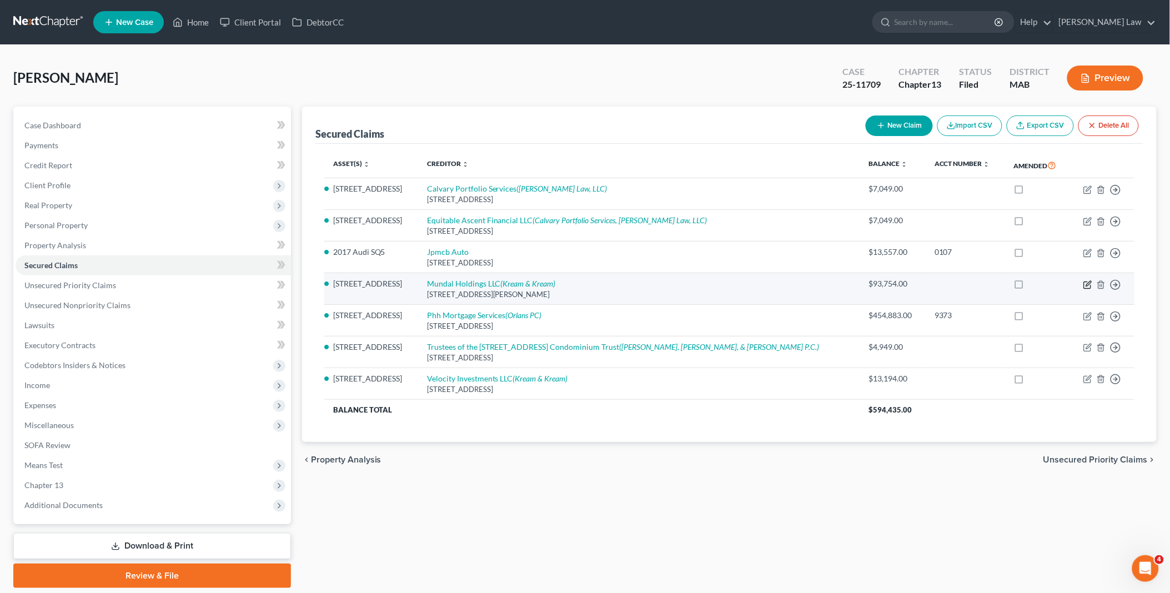
click at [1087, 285] on icon "button" at bounding box center [1088, 283] width 5 height 5
select select "4"
select select "2"
select select "0"
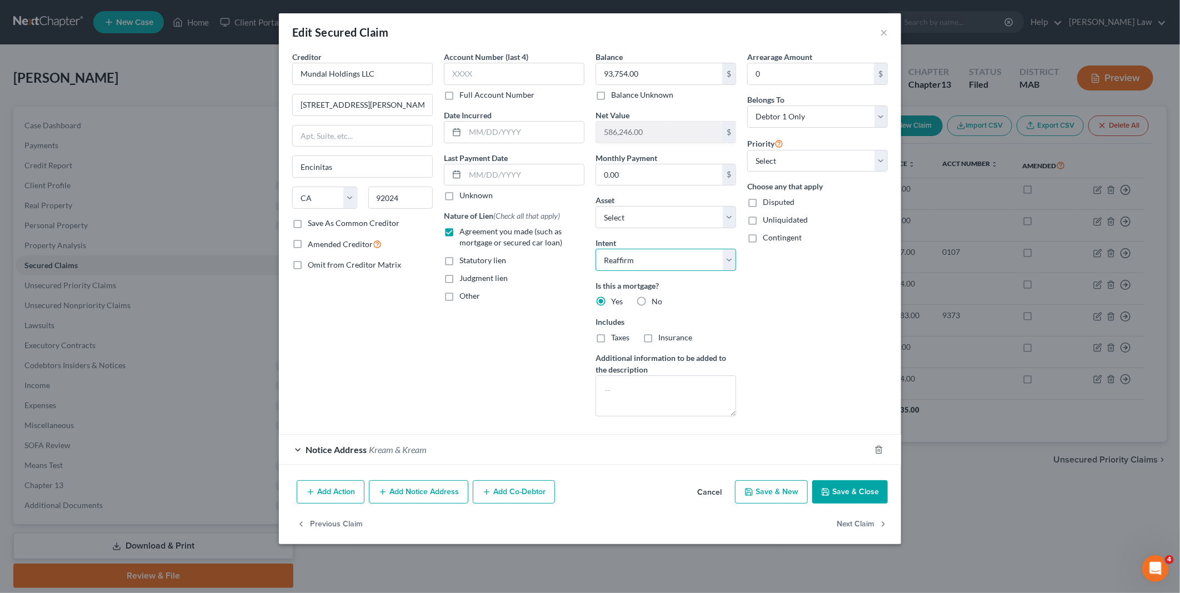
click at [729, 258] on select "Select Surrender Redeem Reaffirm Avoid Other" at bounding box center [665, 260] width 141 height 22
select select "3"
click at [595, 249] on select "Select Surrender Redeem Reaffirm Avoid Other" at bounding box center [665, 260] width 141 height 22
click at [859, 490] on button "Save & Close" at bounding box center [850, 491] width 76 height 23
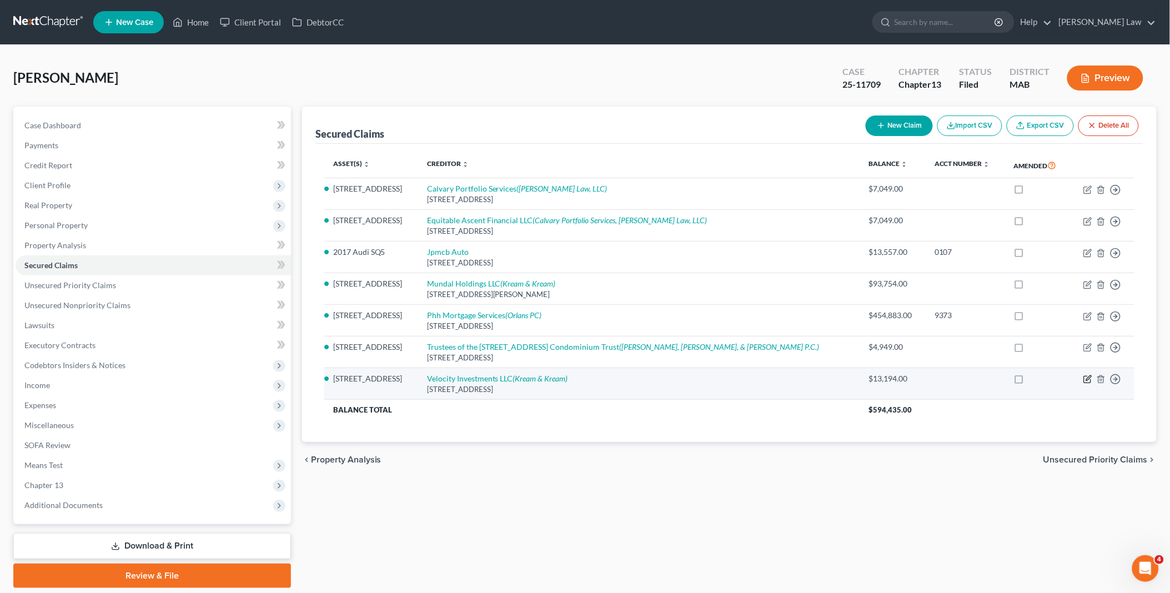
click at [1088, 380] on icon "button" at bounding box center [1088, 379] width 9 height 9
select select "33"
select select "3"
select select "0"
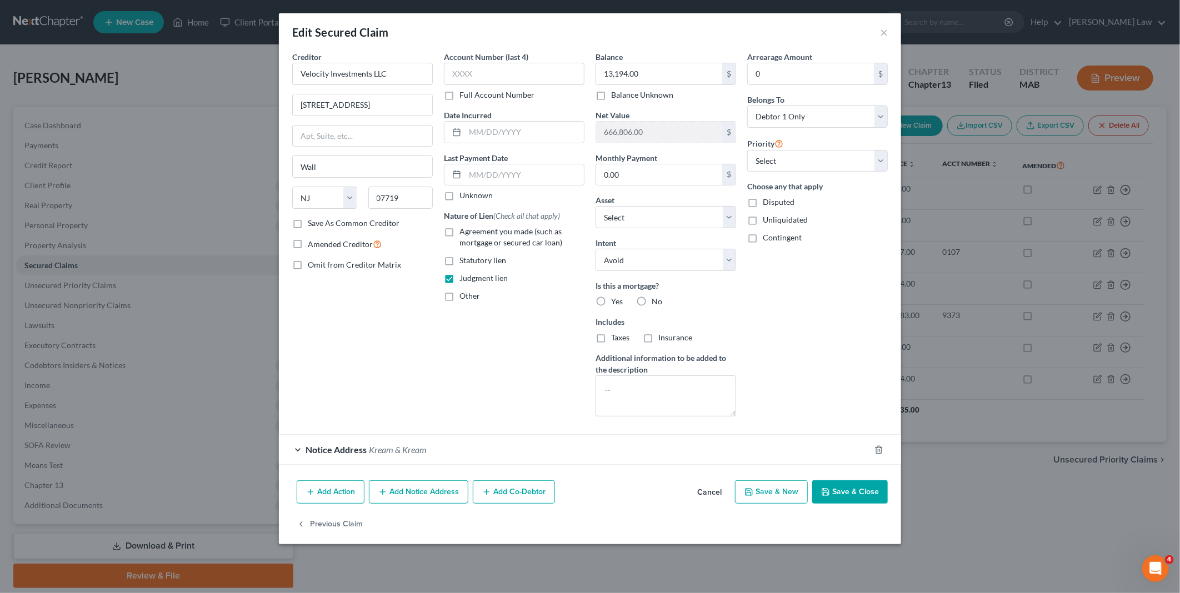
click at [843, 490] on button "Save & Close" at bounding box center [850, 491] width 76 height 23
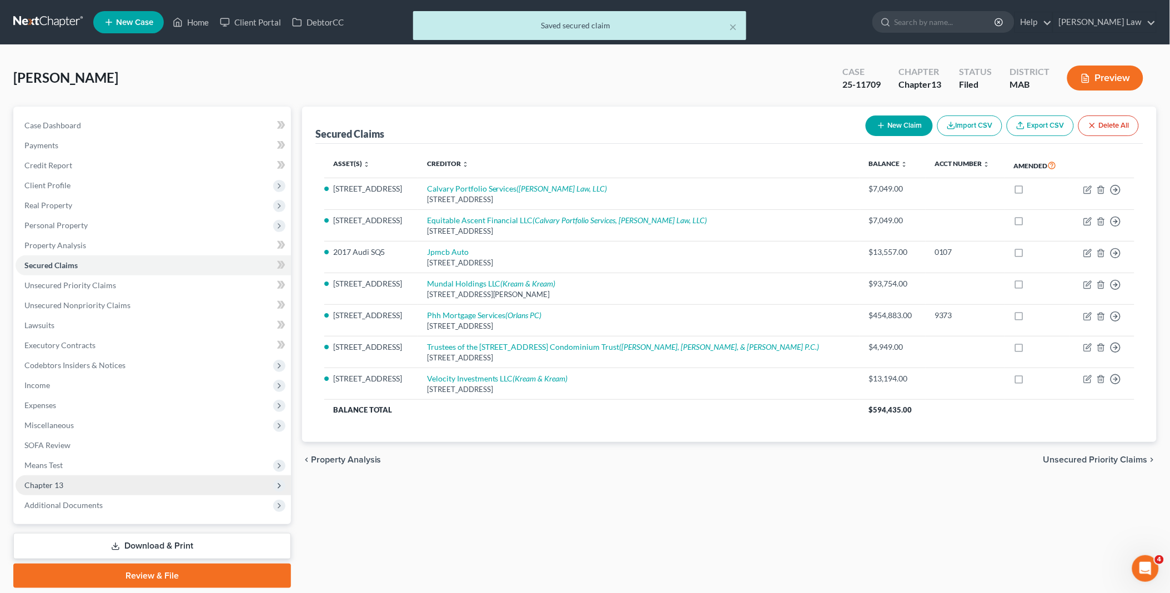
click at [74, 482] on span "Chapter 13" at bounding box center [153, 485] width 275 height 20
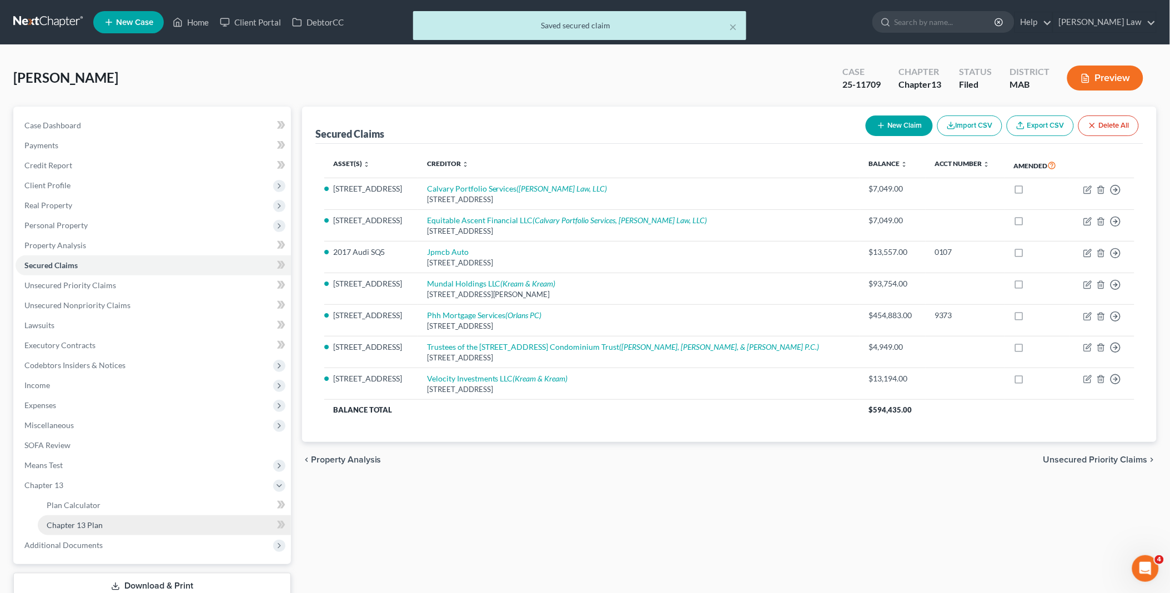
click at [96, 520] on span "Chapter 13 Plan" at bounding box center [75, 524] width 56 height 9
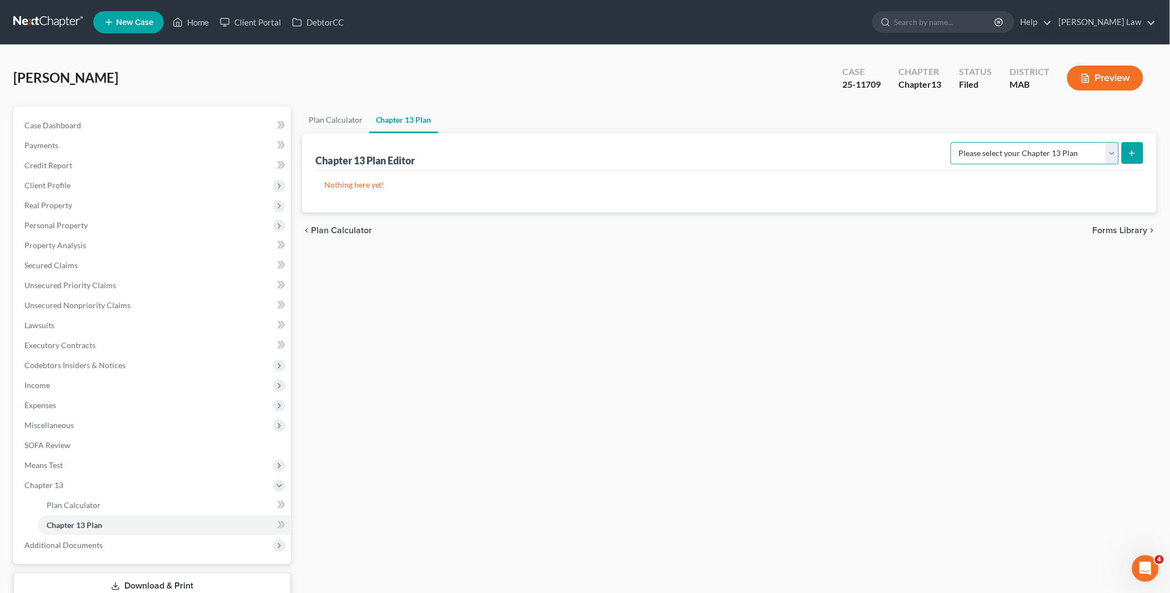
click at [1110, 152] on select "Please select your Chapter 13 Plan District of Massachusetts - Effective 12/1/1…" at bounding box center [1035, 153] width 168 height 22
select select "0"
click at [951, 142] on select "Please select your Chapter 13 Plan District of Massachusetts - Effective 12/1/1…" at bounding box center [1035, 153] width 168 height 22
click at [1130, 152] on icon "submit" at bounding box center [1132, 153] width 9 height 9
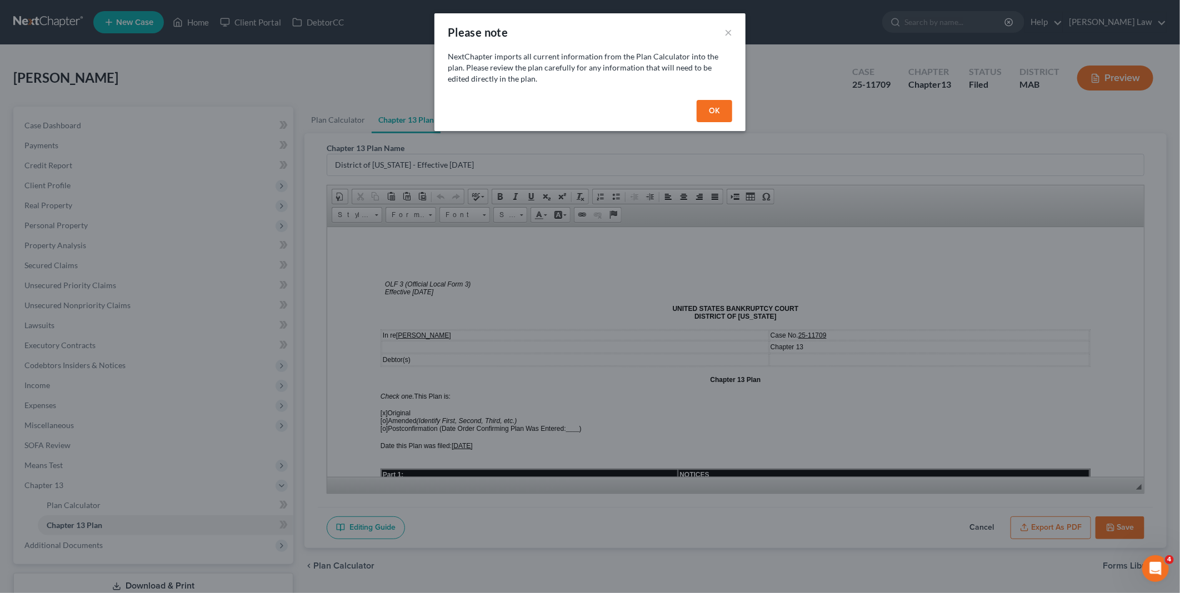
click at [707, 107] on button "OK" at bounding box center [715, 111] width 36 height 22
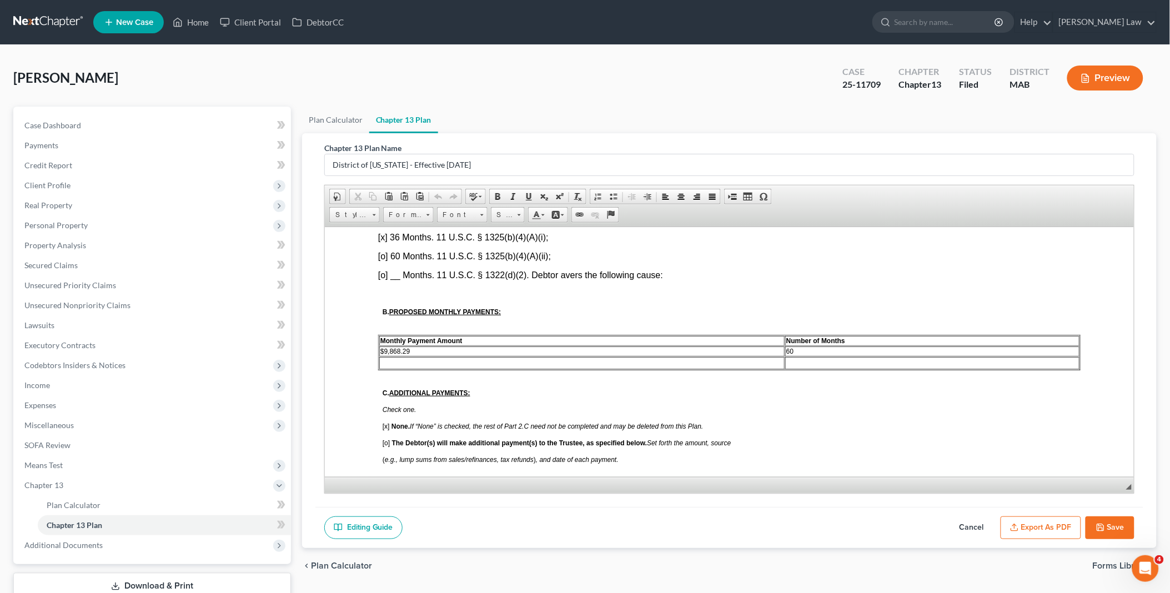
scroll to position [555, 0]
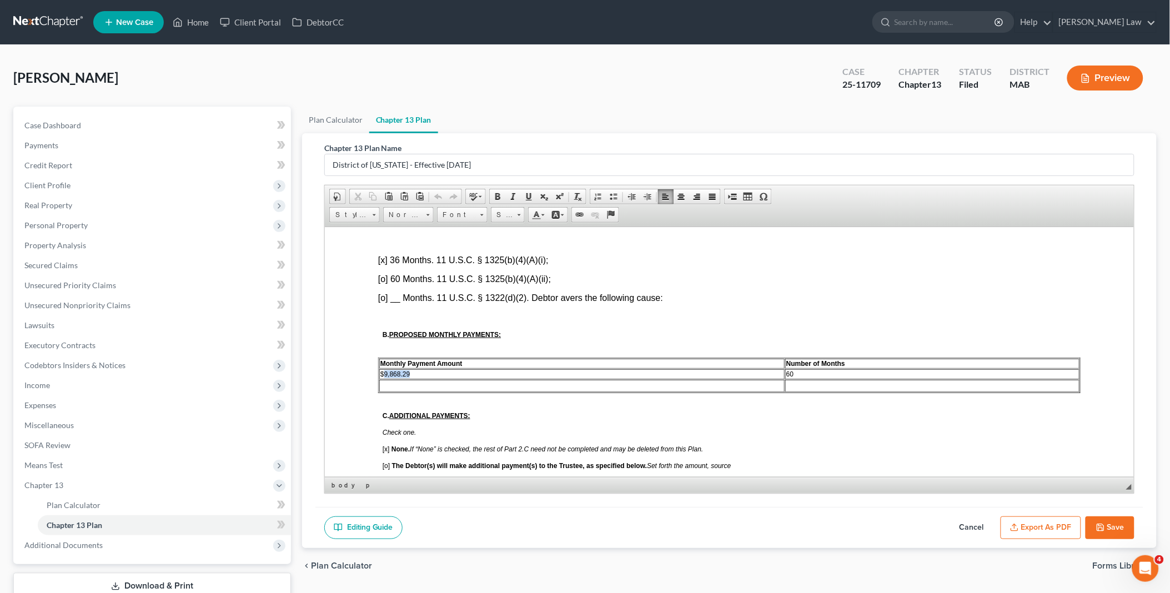
drag, startPoint x: 383, startPoint y: 353, endPoint x: 493, endPoint y: 355, distance: 109.4
click at [493, 369] on td "$9,868.29" at bounding box center [581, 374] width 405 height 10
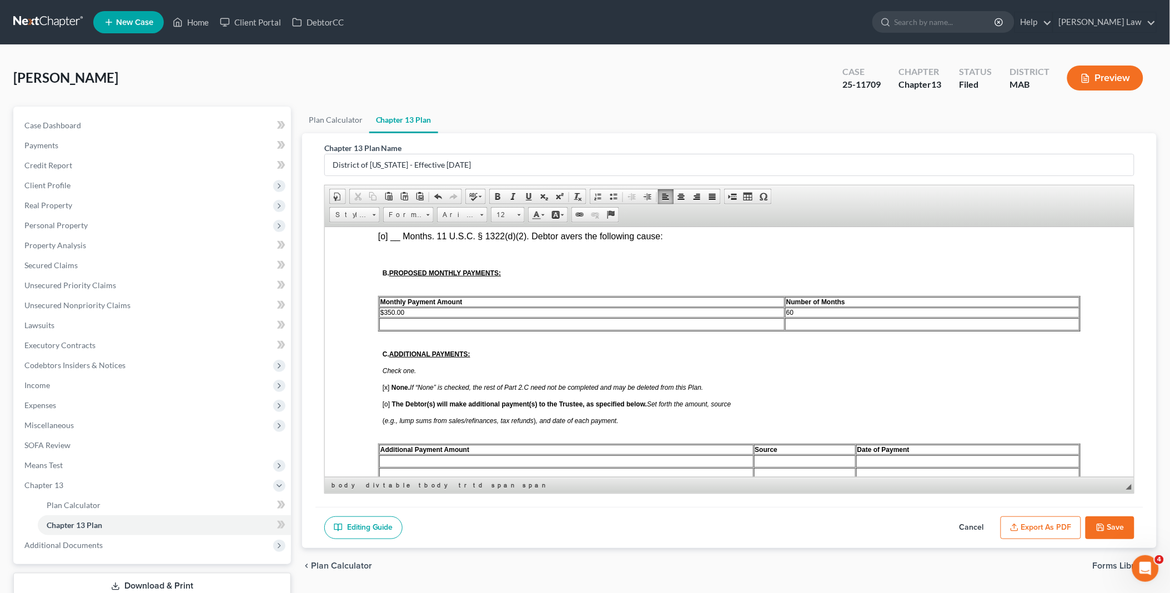
scroll to position [370, 0]
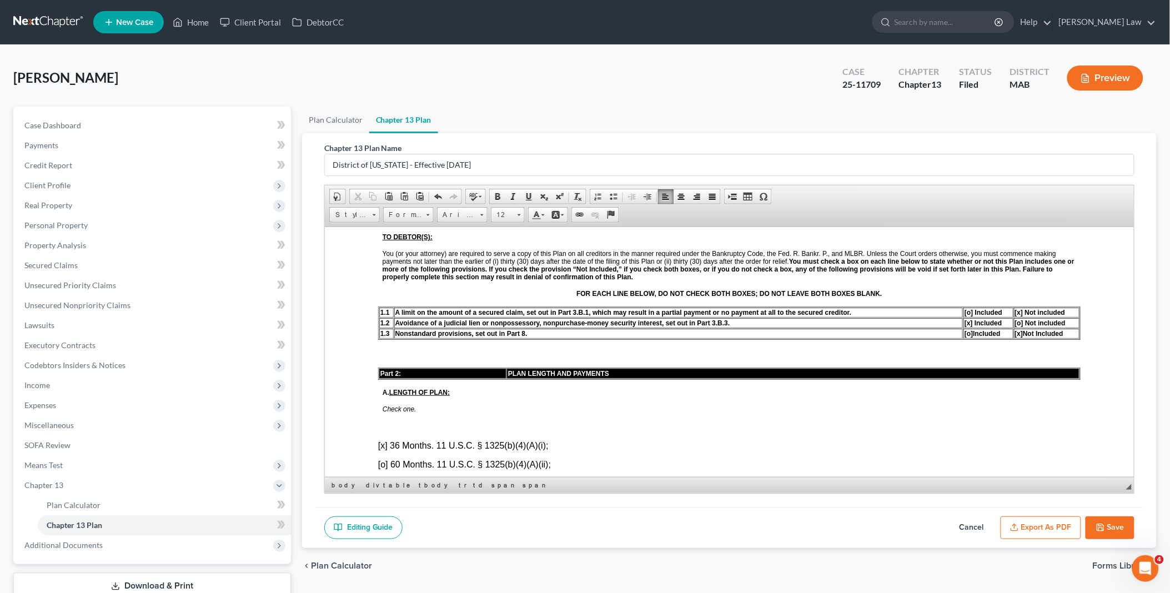
click at [964, 329] on span "[o]" at bounding box center [968, 333] width 8 height 8
click at [1015, 329] on span "[x]" at bounding box center [1019, 333] width 8 height 8
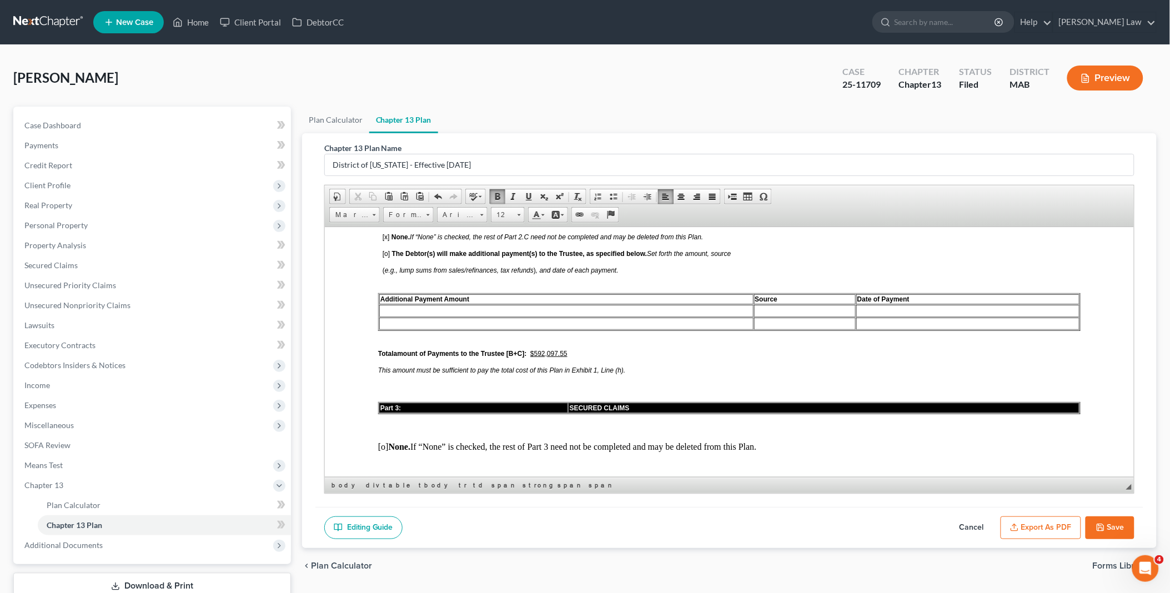
scroll to position [740, 0]
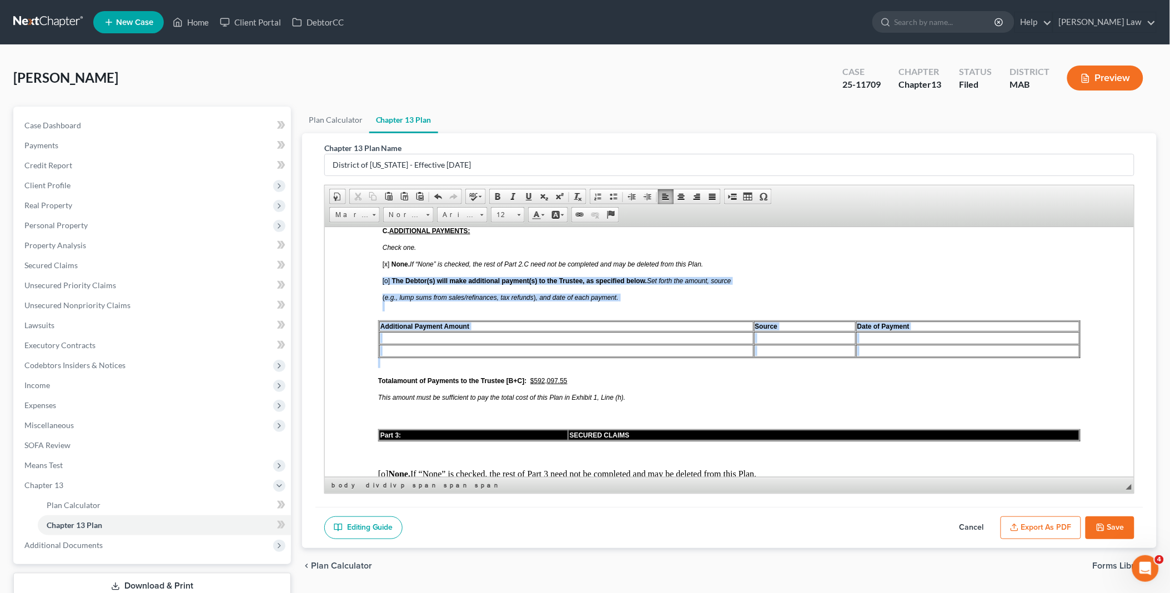
drag, startPoint x: 376, startPoint y: 263, endPoint x: 384, endPoint y: 342, distance: 79.3
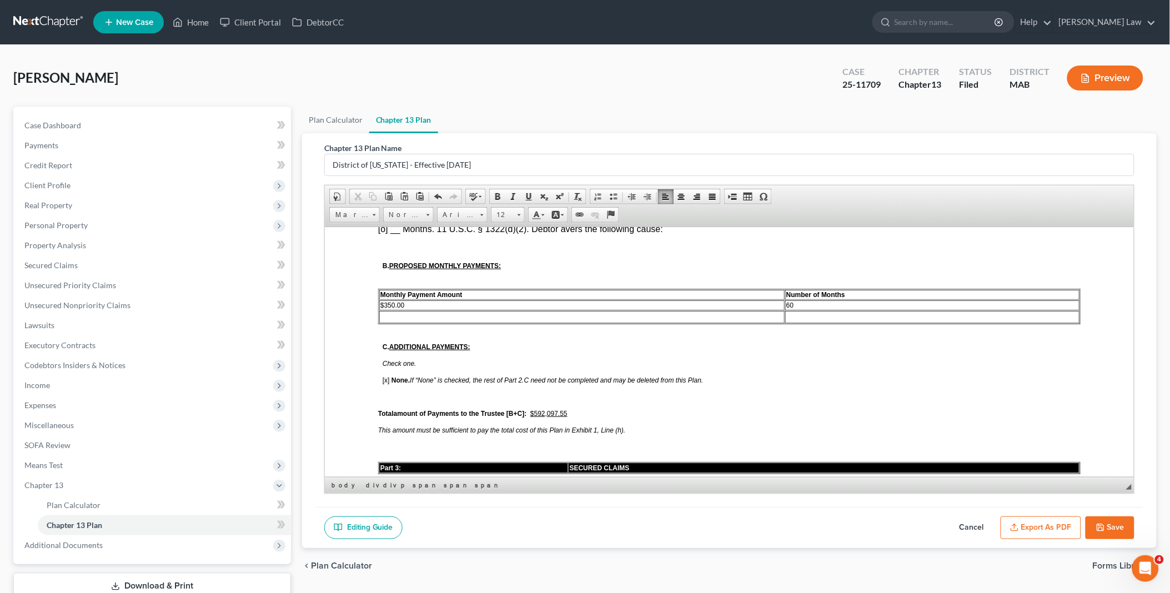
scroll to position [617, 0]
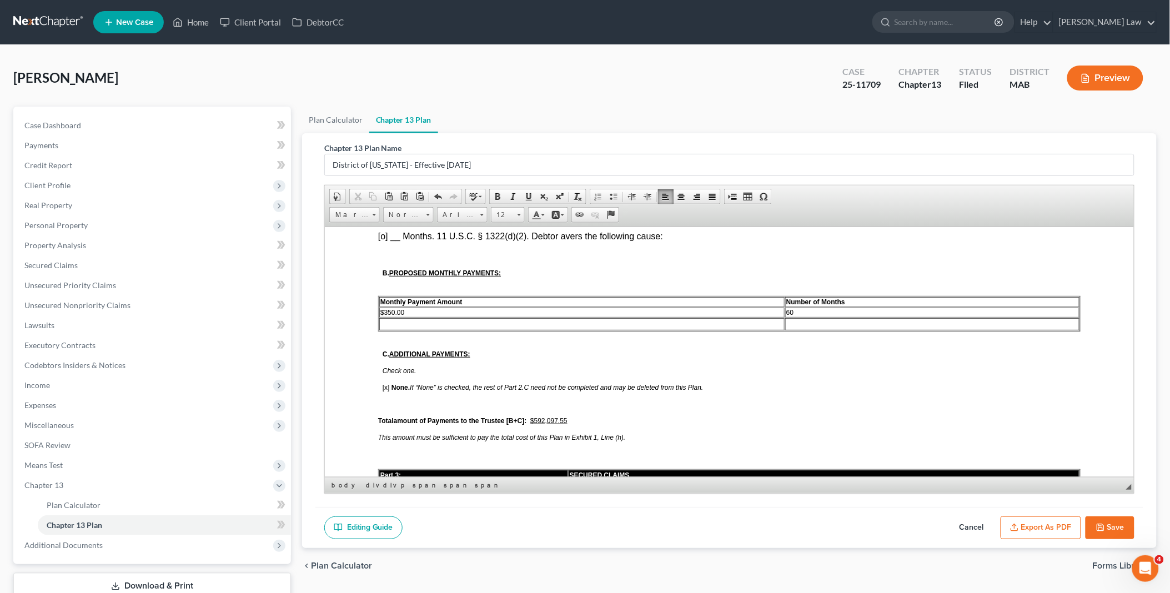
click at [789, 307] on td "60" at bounding box center [932, 312] width 294 height 10
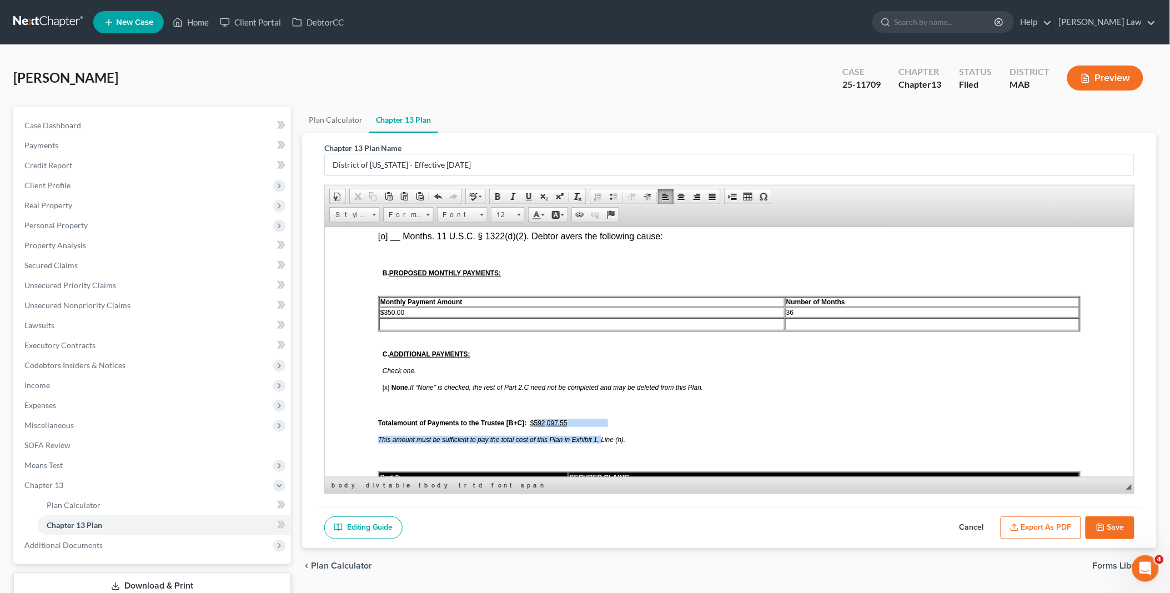
drag, startPoint x: 534, startPoint y: 403, endPoint x: 602, endPoint y: 412, distance: 67.8
click at [582, 419] on span "Total amount of Payments to the Trustee [B+C]: $592,097.55" at bounding box center [492, 423] width 228 height 8
click at [534, 419] on u "$592,097.55" at bounding box center [548, 423] width 37 height 8
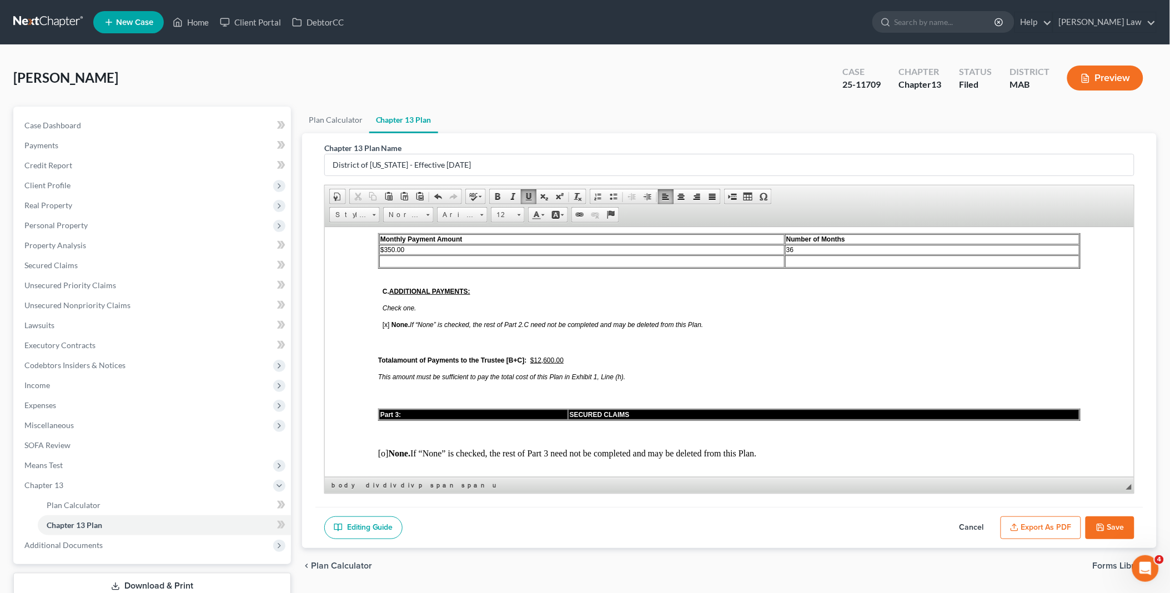
scroll to position [740, 0]
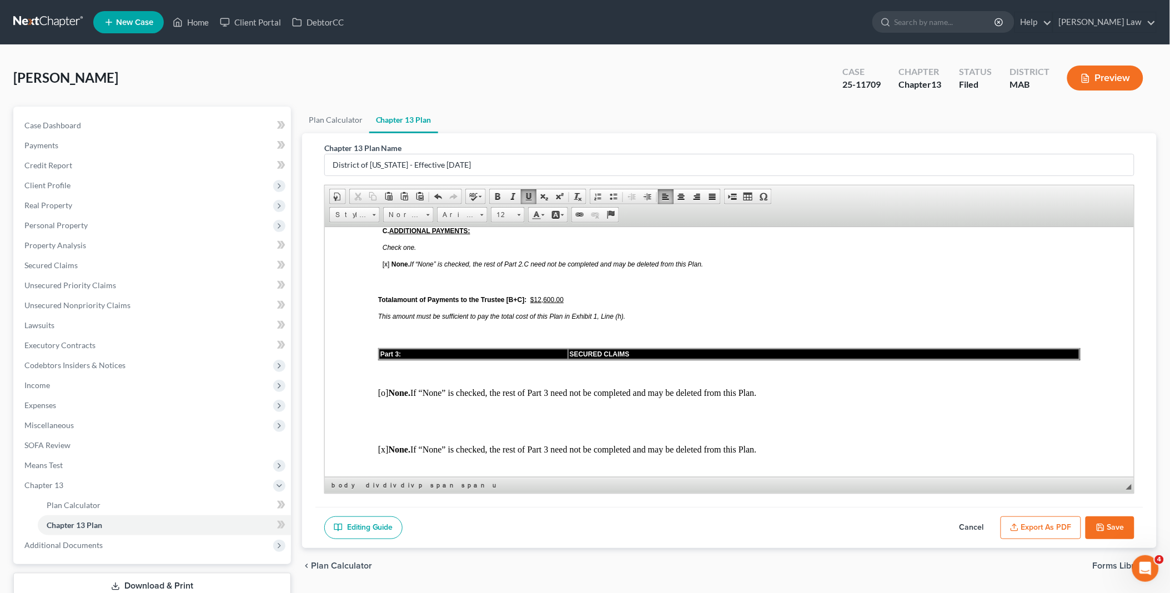
click at [380, 407] on p at bounding box center [729, 412] width 703 height 10
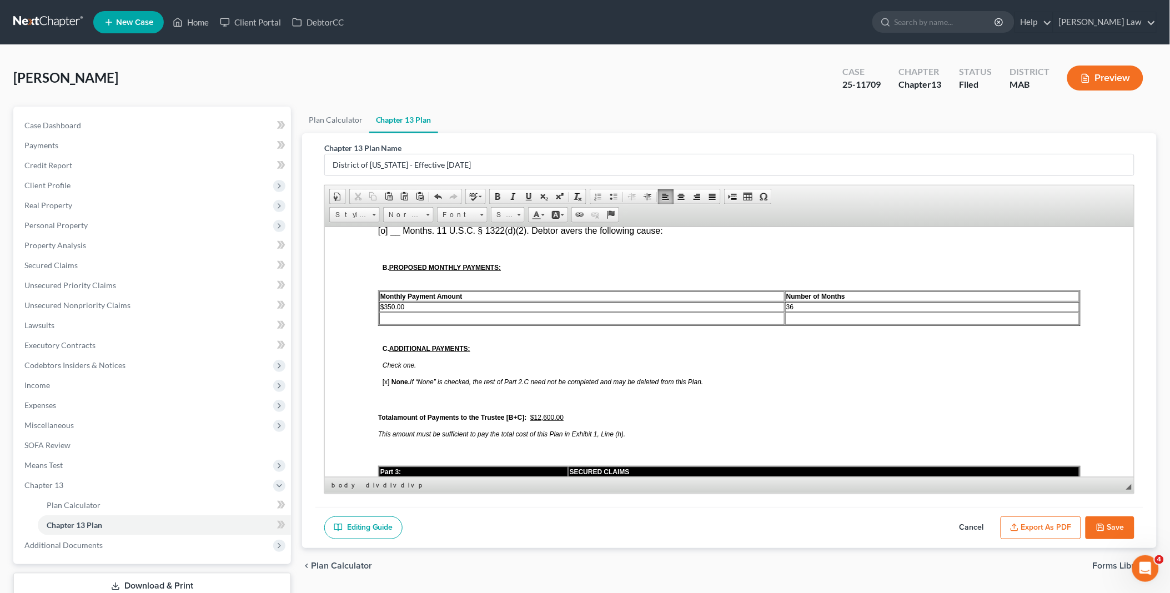
scroll to position [617, 0]
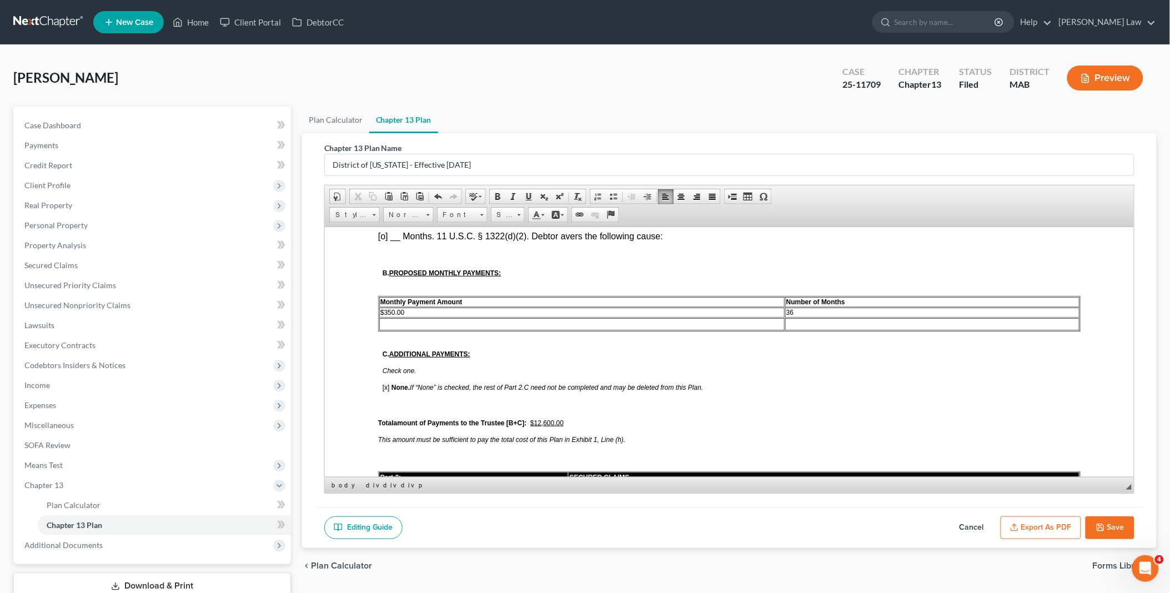
click at [968, 525] on button "Cancel" at bounding box center [972, 528] width 49 height 23
select select "0"
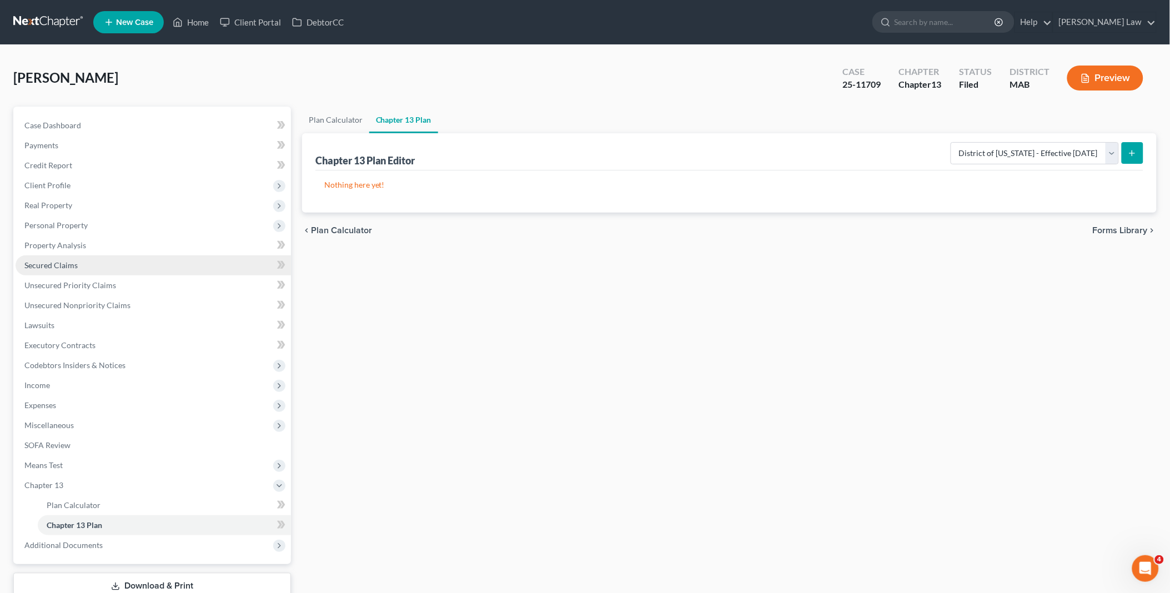
click at [56, 264] on span "Secured Claims" at bounding box center [50, 264] width 53 height 9
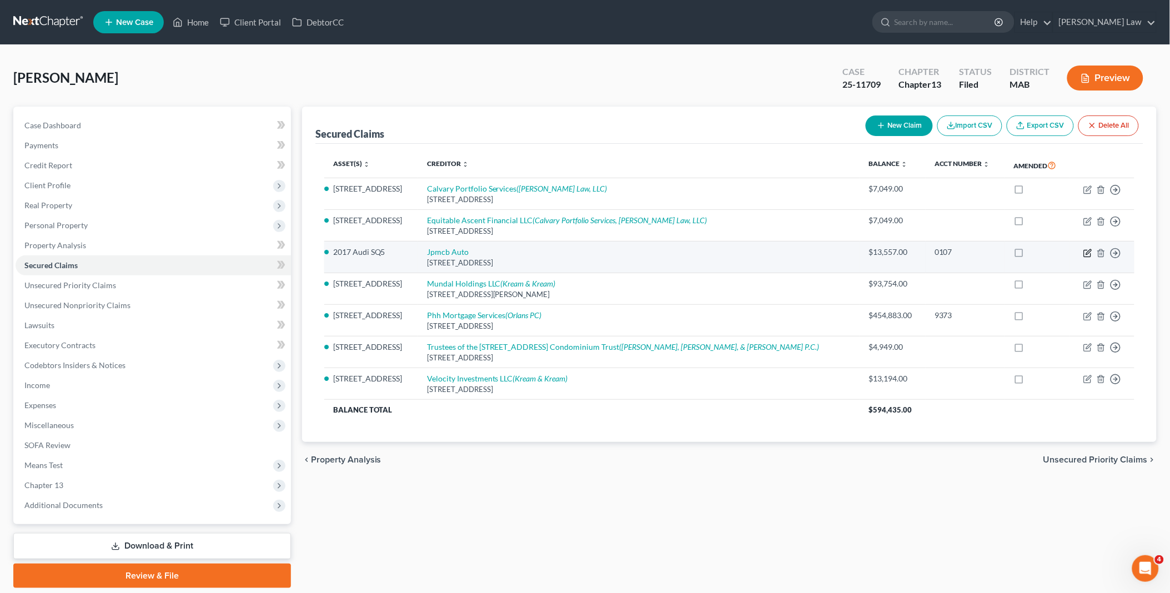
click at [1087, 250] on icon "button" at bounding box center [1087, 253] width 7 height 7
select select "45"
select select "2"
select select "0"
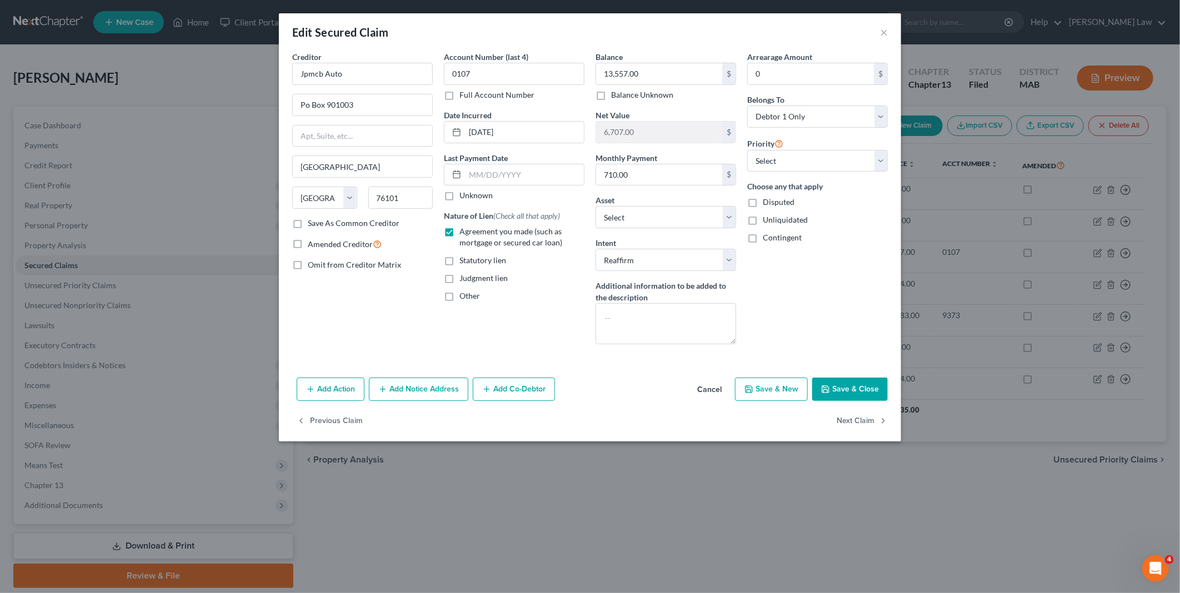
click at [840, 390] on button "Save & Close" at bounding box center [850, 389] width 76 height 23
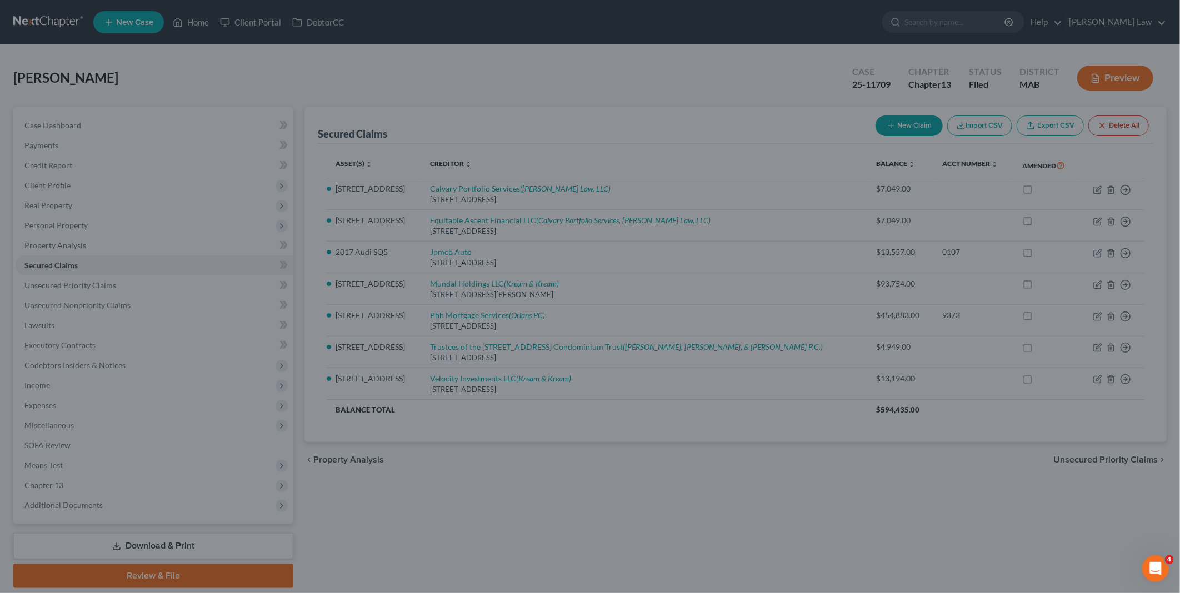
select select "2"
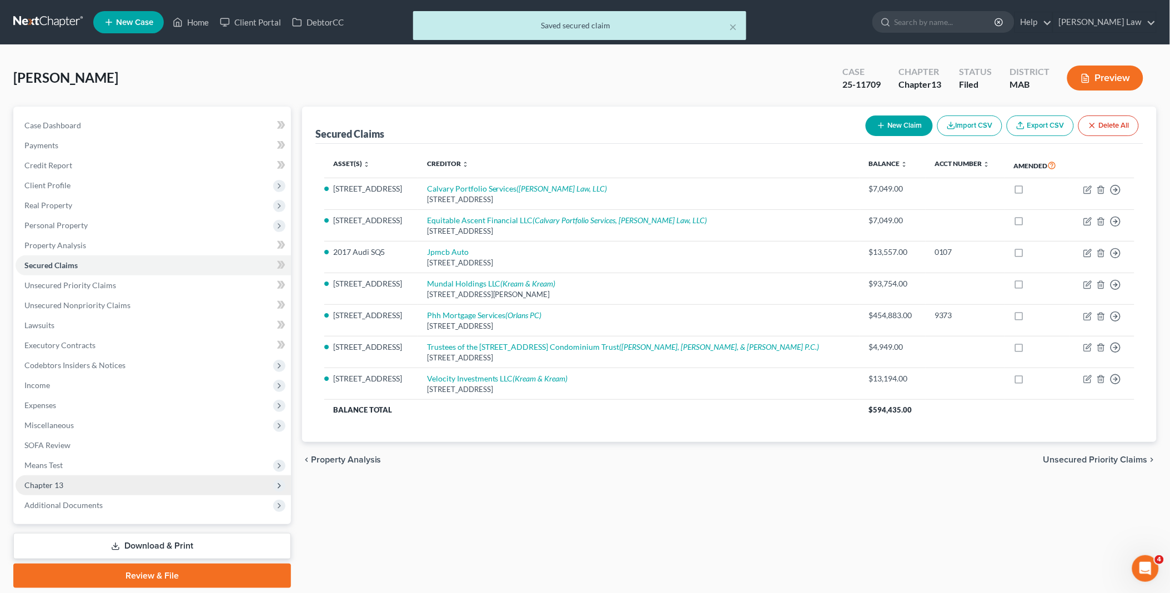
click at [42, 483] on span "Chapter 13" at bounding box center [43, 484] width 39 height 9
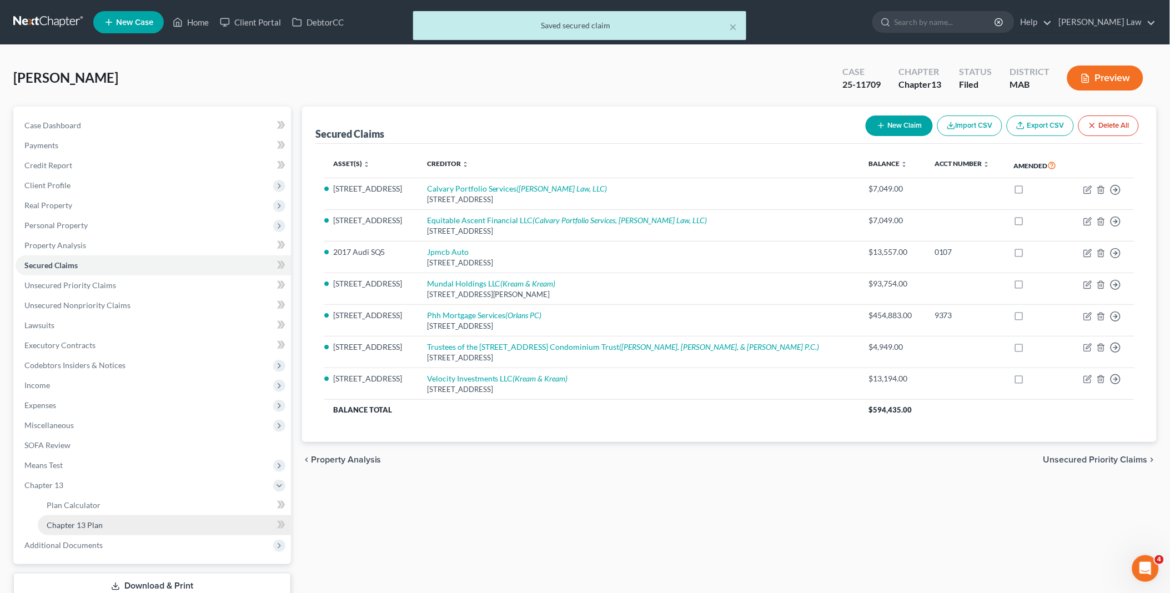
click at [89, 523] on span "Chapter 13 Plan" at bounding box center [75, 524] width 56 height 9
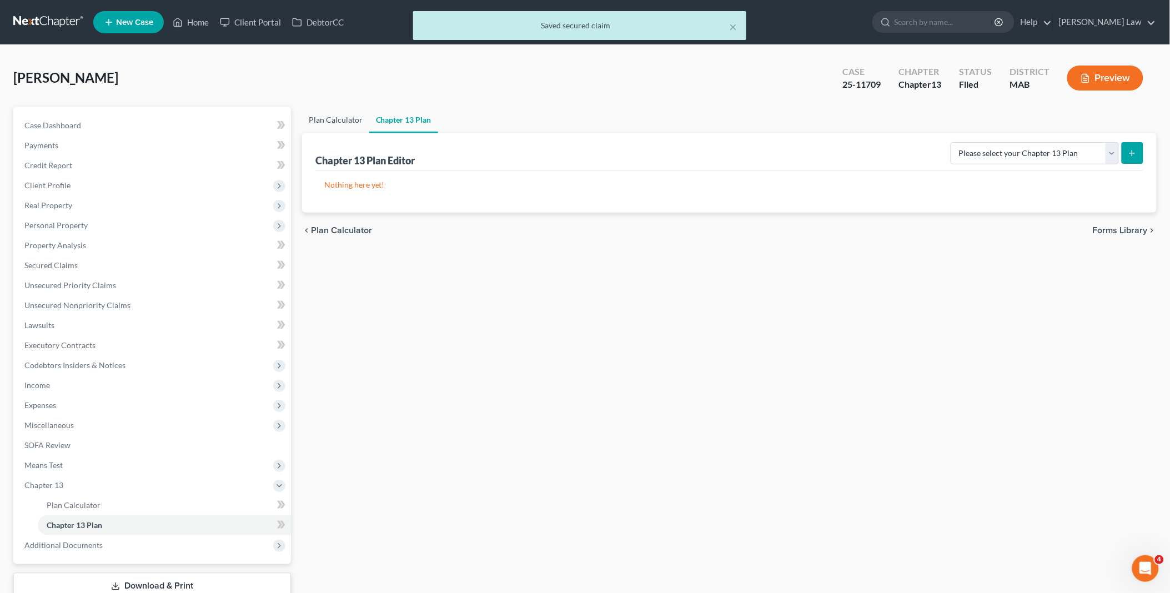
click at [328, 119] on link "Plan Calculator" at bounding box center [335, 120] width 67 height 27
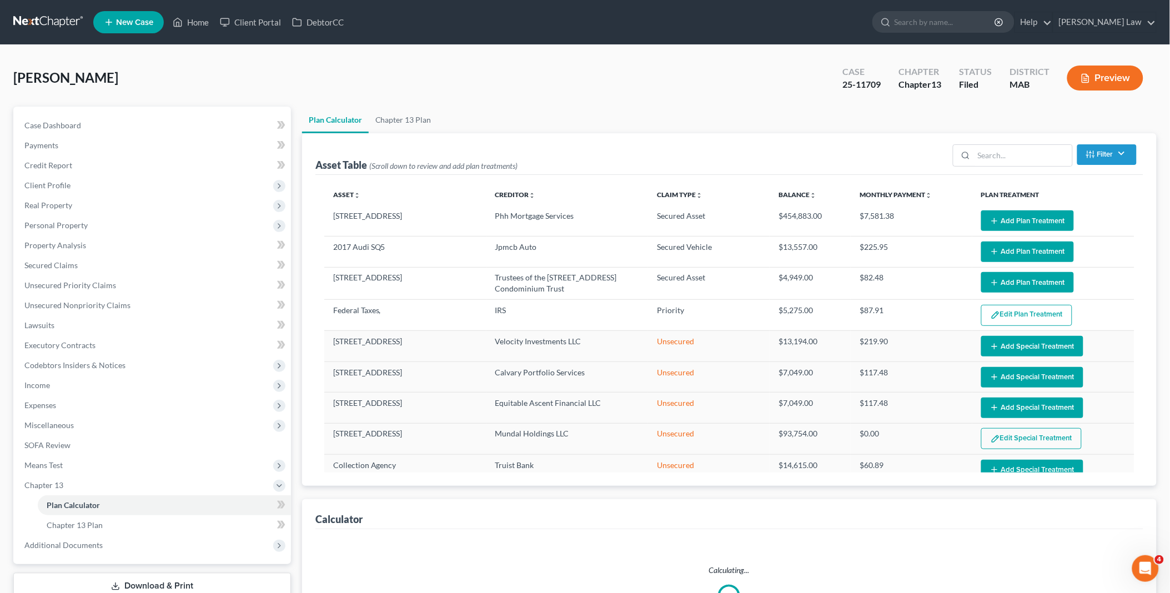
select select "59"
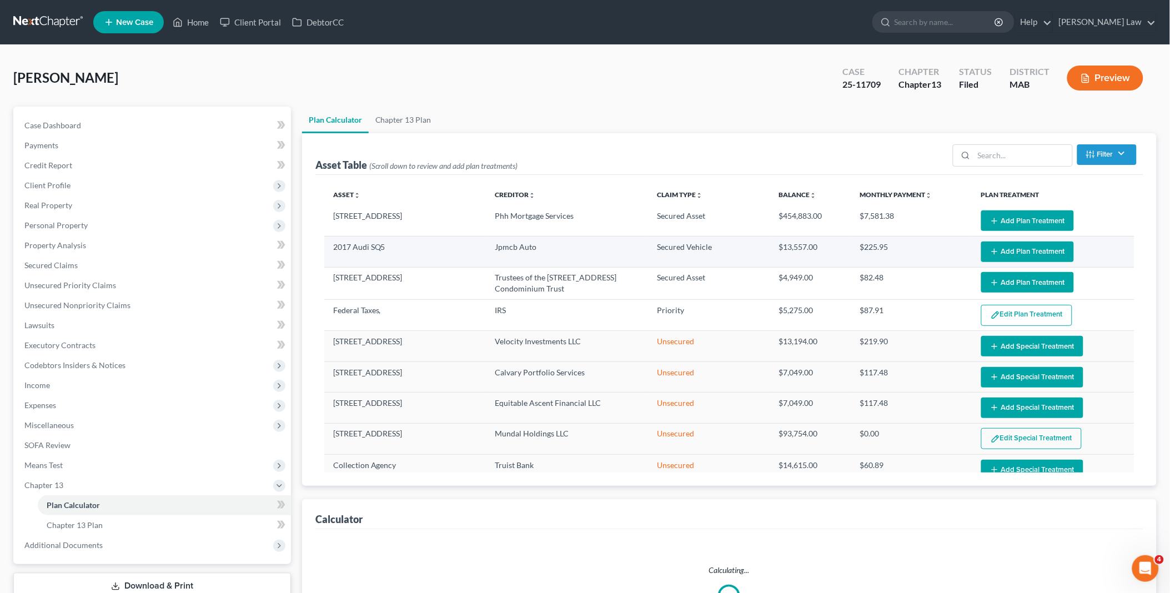
select select "59"
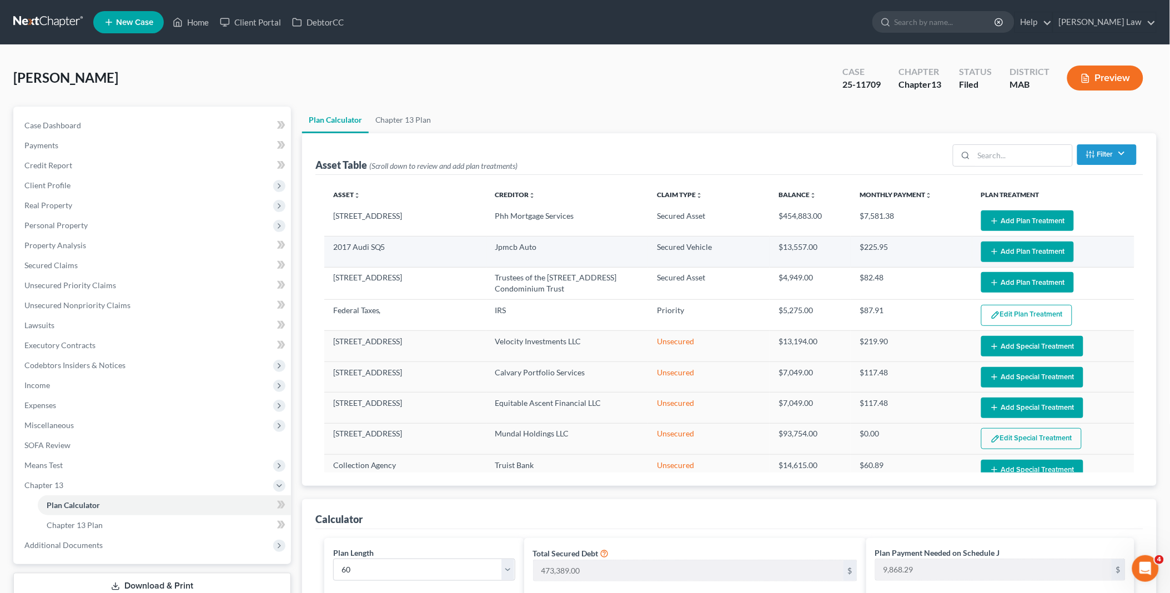
click at [990, 247] on icon "button" at bounding box center [994, 251] width 9 height 9
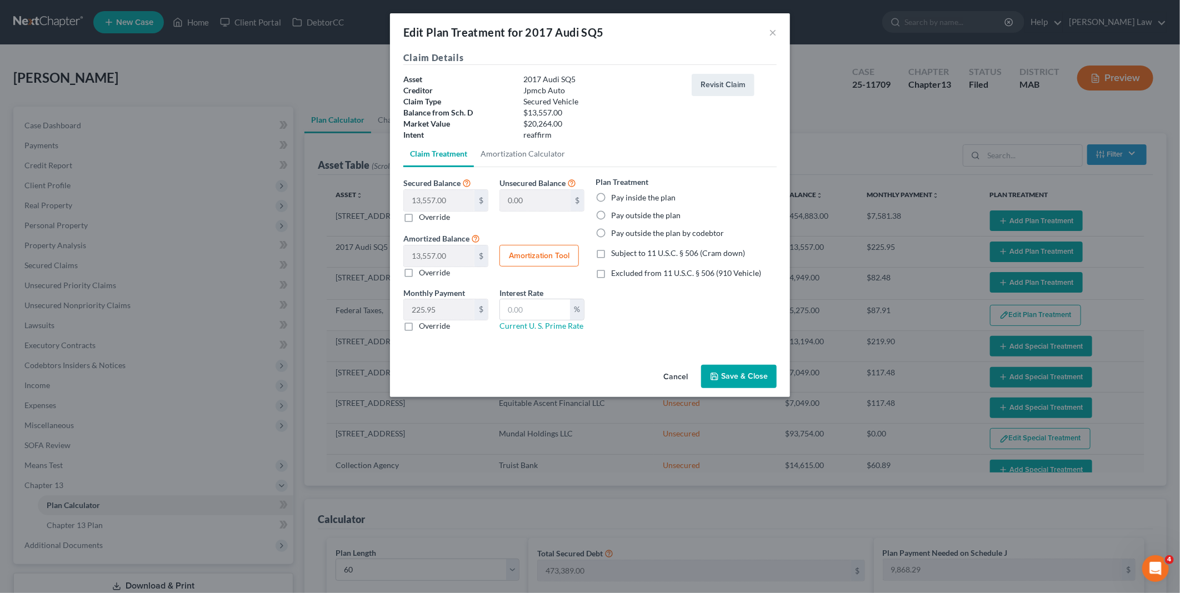
click at [611, 214] on label "Pay outside the plan" at bounding box center [645, 215] width 69 height 11
click at [615, 214] on input "Pay outside the plan" at bounding box center [618, 213] width 7 height 7
radio input "true"
click at [731, 374] on button "Save & Close" at bounding box center [739, 376] width 76 height 23
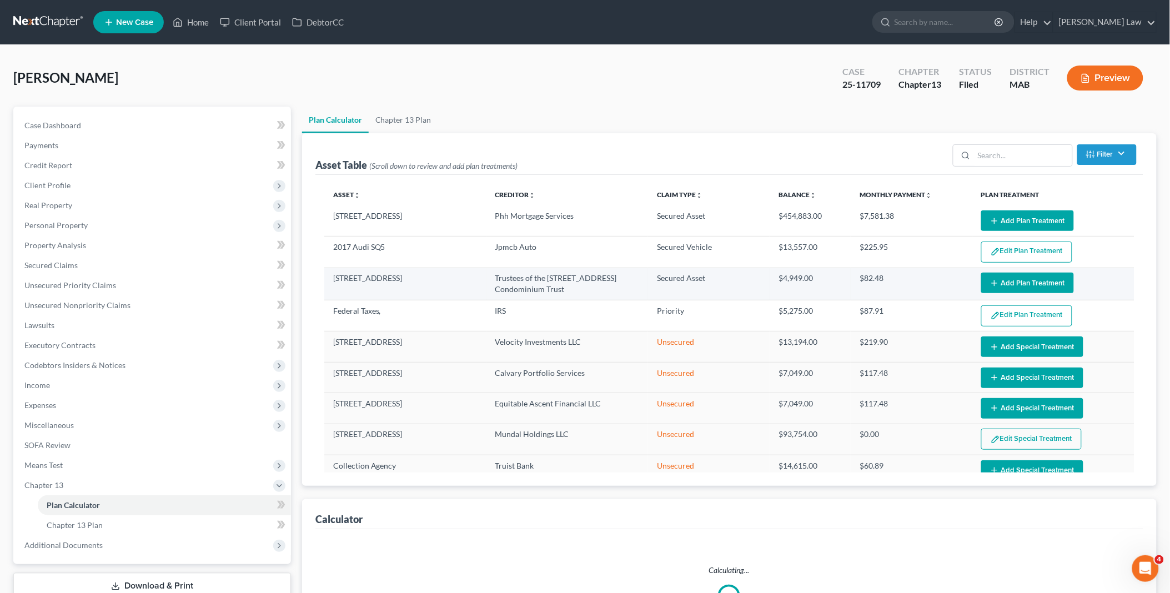
select select "59"
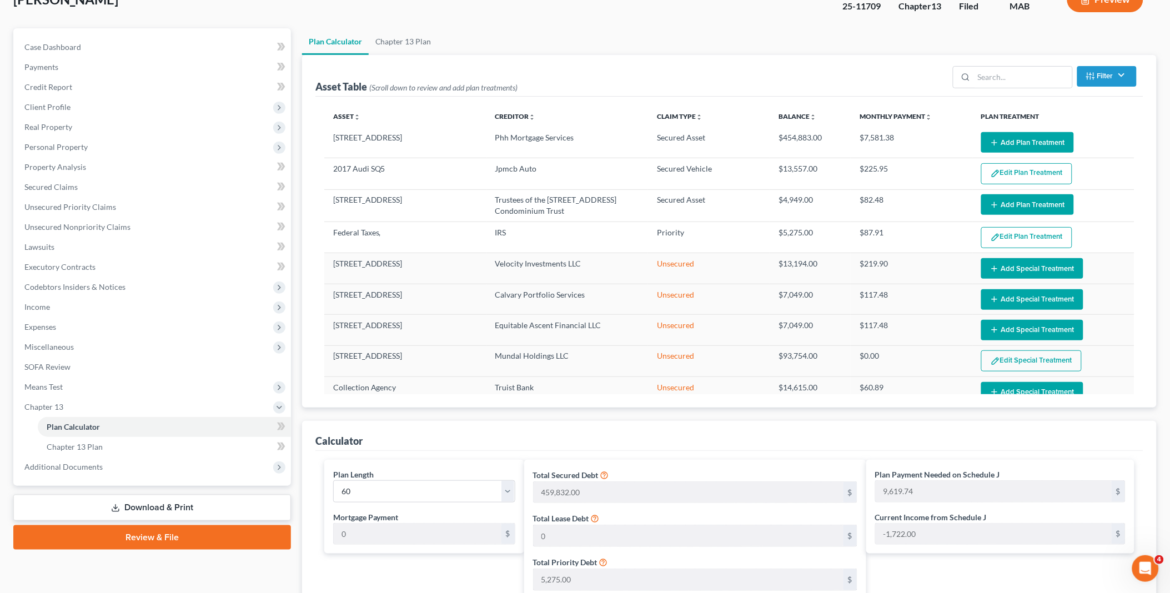
scroll to position [185, 0]
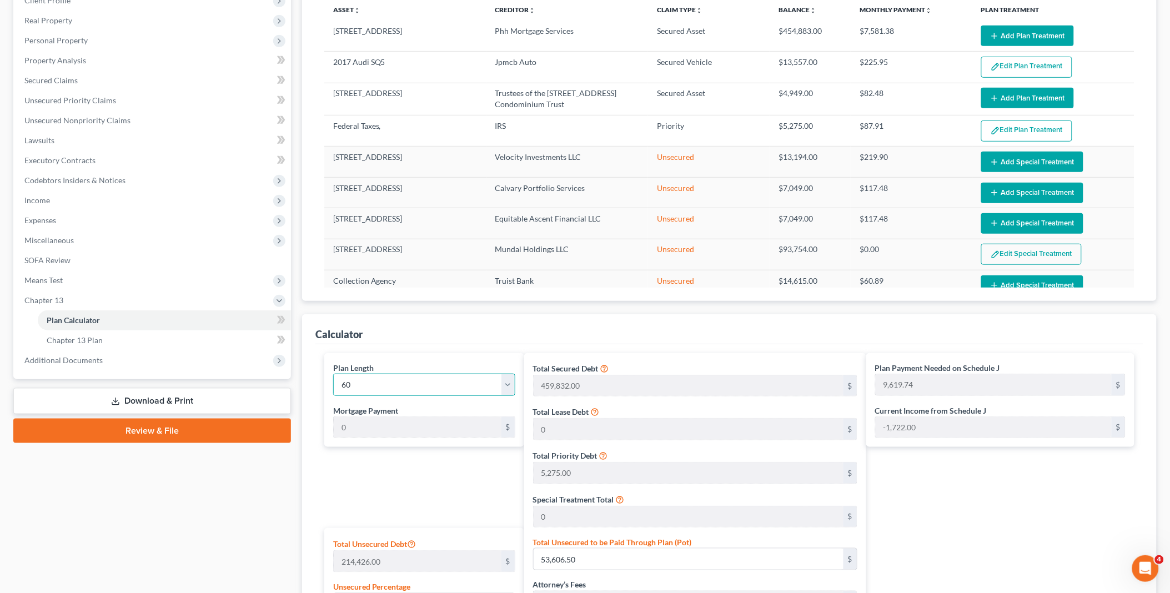
drag, startPoint x: 365, startPoint y: 382, endPoint x: 317, endPoint y: 382, distance: 48.3
click at [317, 382] on div "Plan Length 1 2 3 4 5 6 7 8 9 10 11 12 13 14 15 16 17 18 19 20 21 22 23 24 25 2…" at bounding box center [729, 580] width 828 height 473
select select "35"
click at [333, 374] on select "1 2 3 4 5 6 7 8 9 10 11 12 13 14 15 16 17 18 19 20 21 22 23 24 25 26 27 28 29 3…" at bounding box center [424, 385] width 182 height 22
type input "16,032.91"
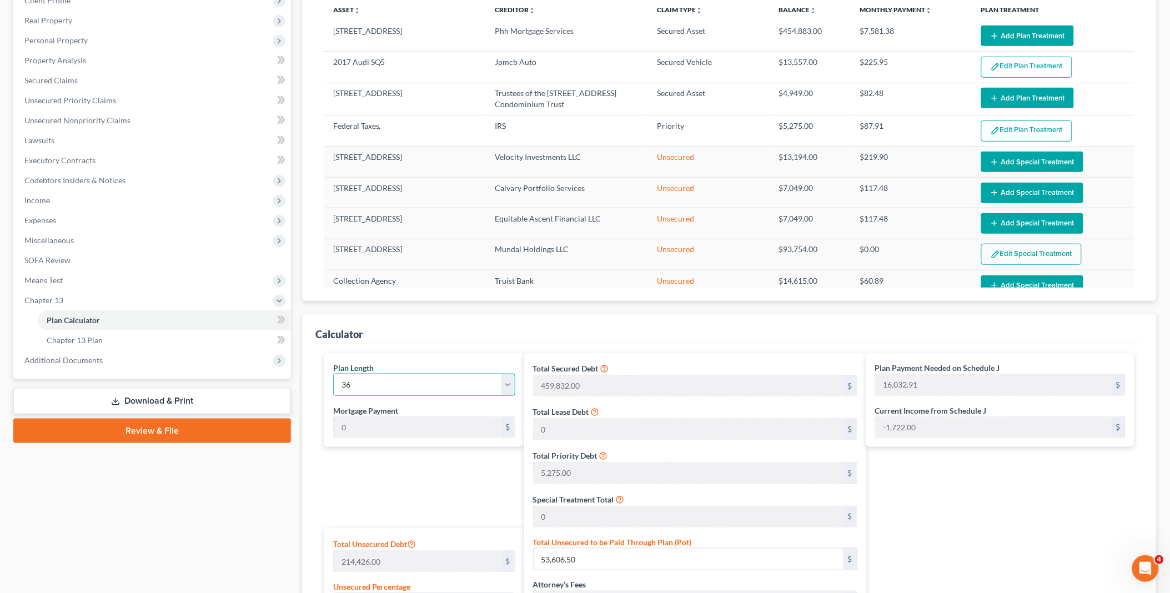
select select "35"
type input "16,032.91"
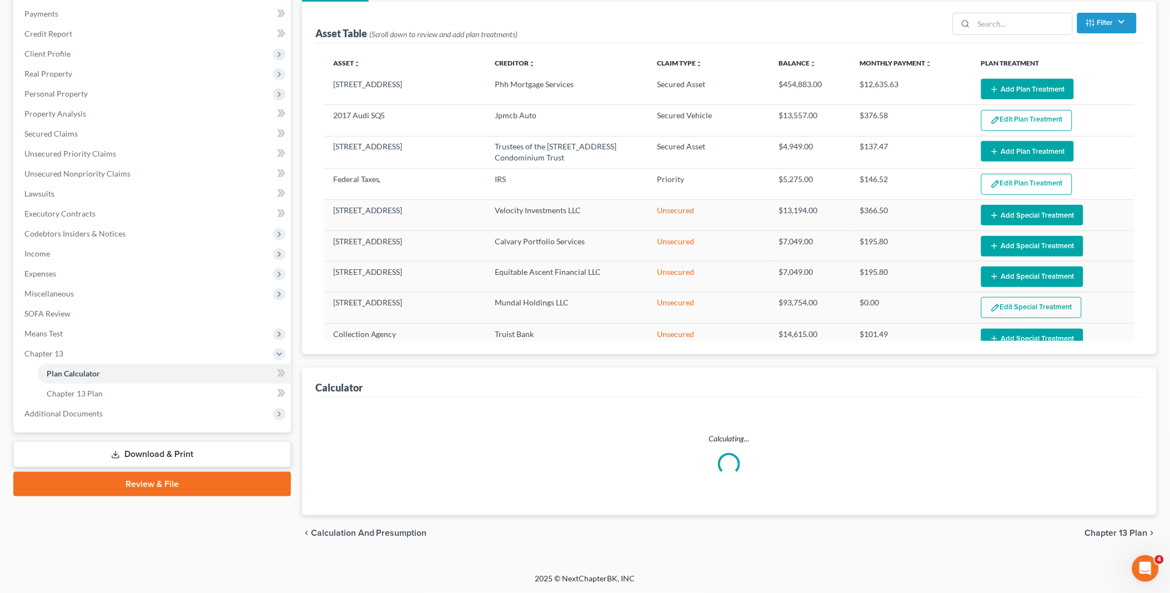
select select "35"
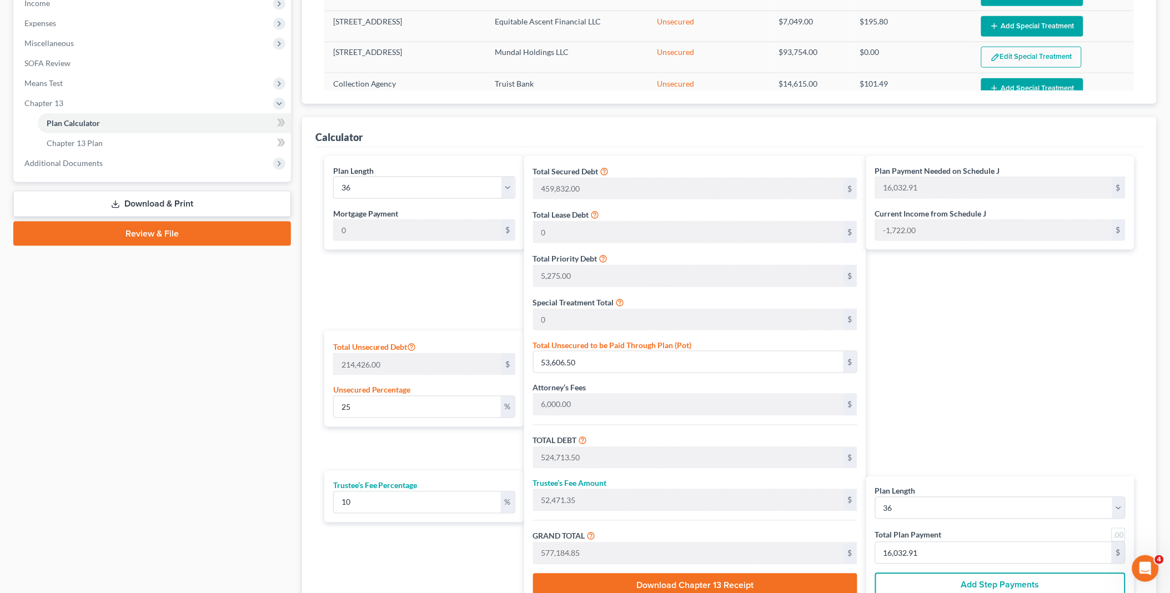
scroll to position [432, 0]
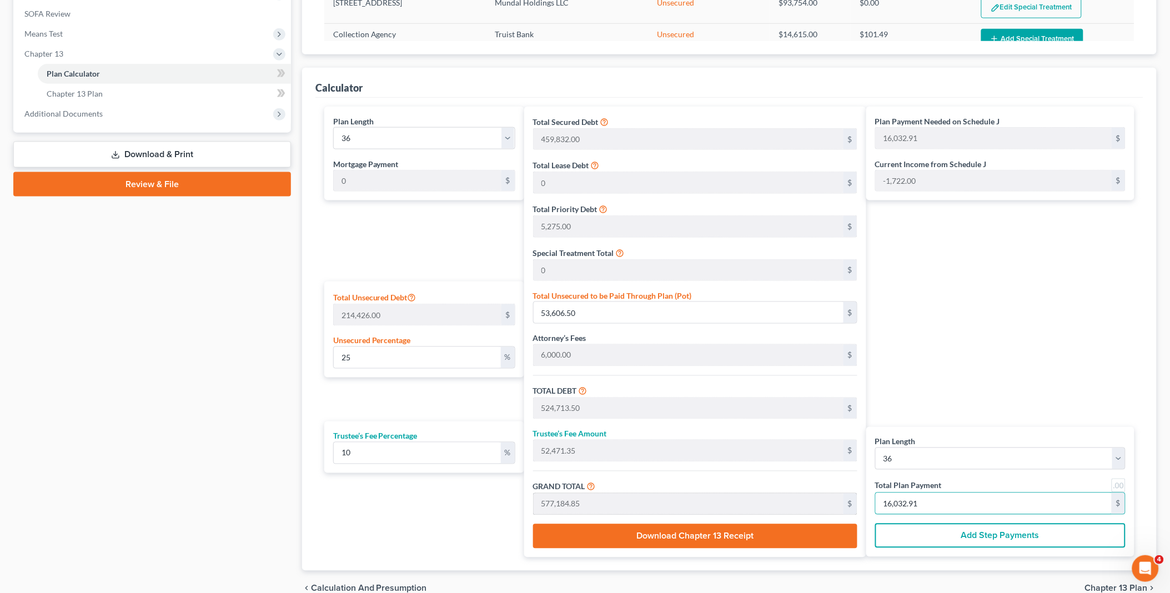
type input "0"
type input "98.18"
type input "9.81"
type input "108.00"
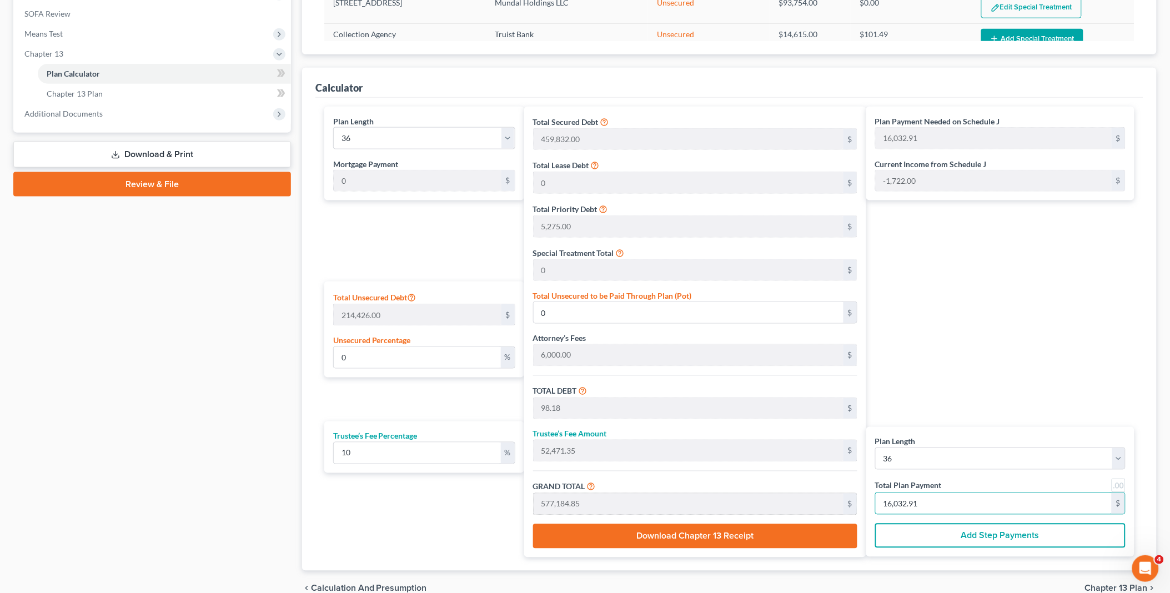
type input "3"
type input "1,145.45"
type input "114.54"
type input "1,260.00"
type input "35"
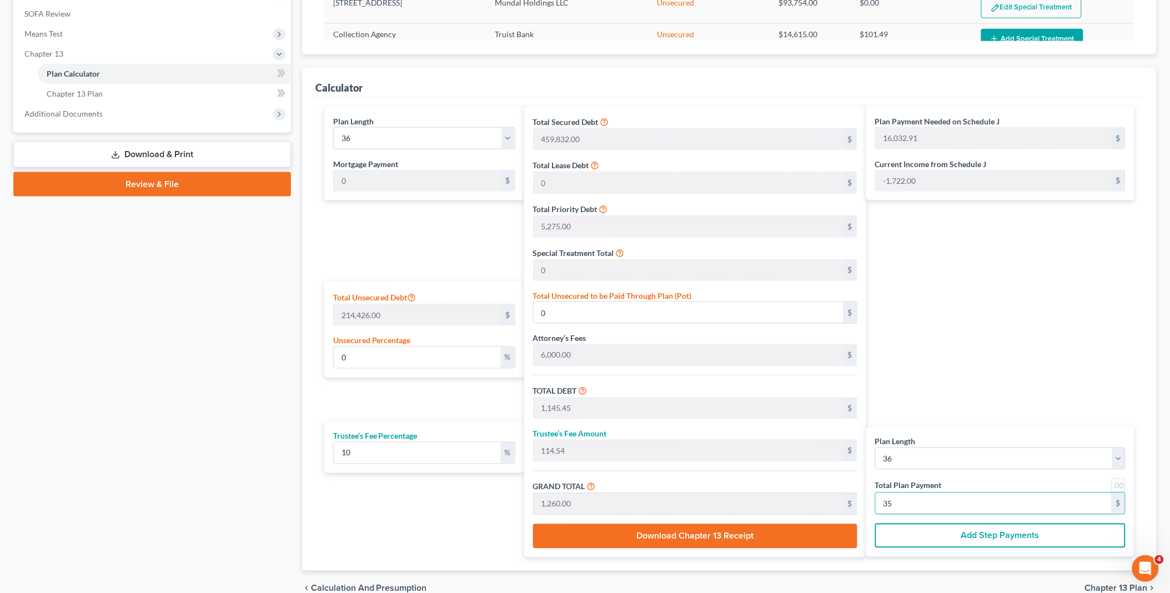
type input "11,454.54"
type input "1,145.45"
type input "12,600.00"
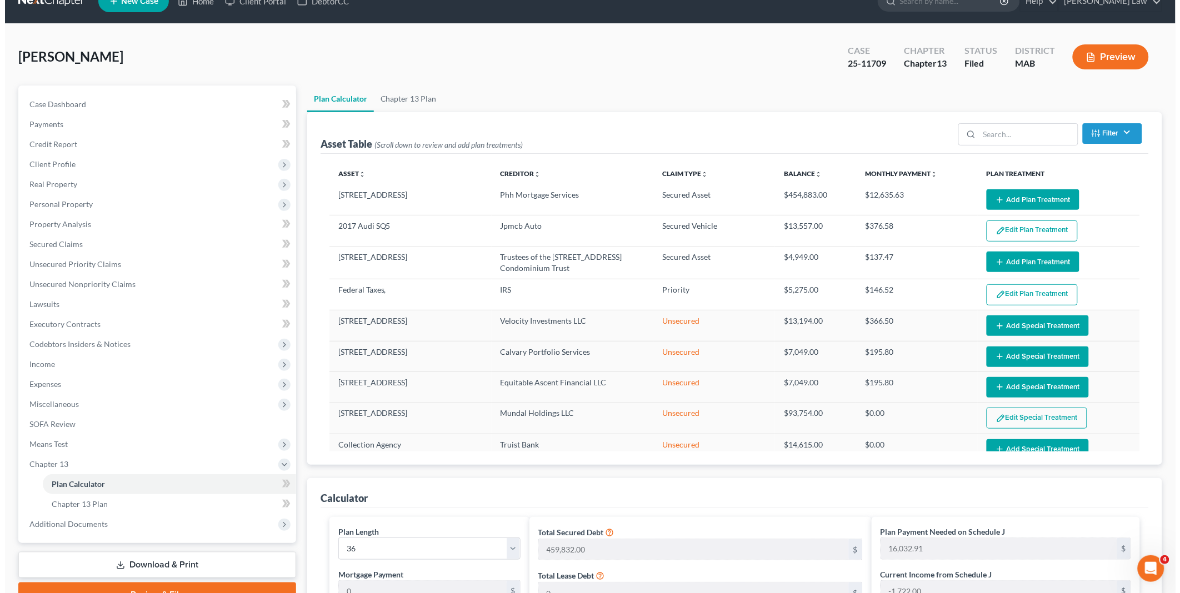
scroll to position [0, 0]
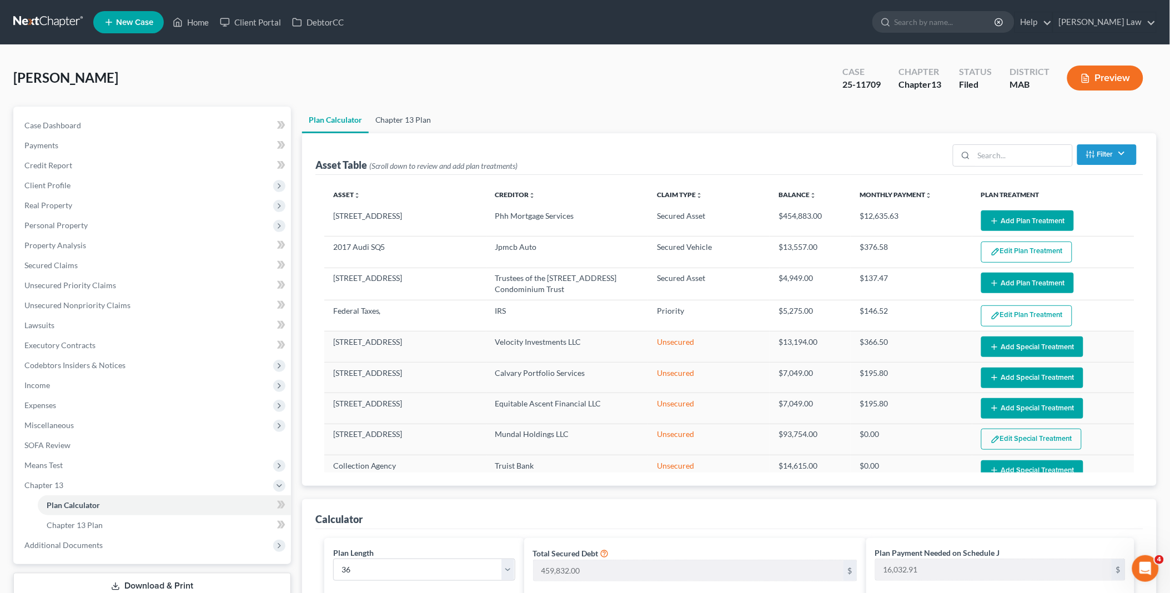
type input "350.00"
click at [417, 119] on link "Chapter 13 Plan" at bounding box center [403, 120] width 69 height 27
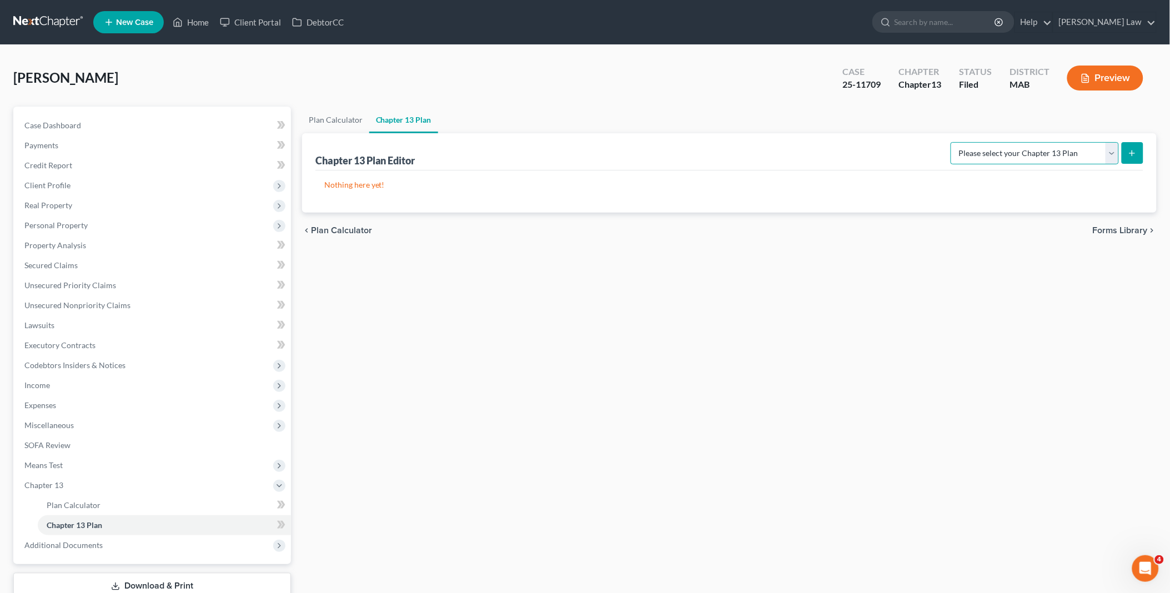
click at [1114, 157] on select "Please select your Chapter 13 Plan District of Massachusetts - Effective 12/1/1…" at bounding box center [1035, 153] width 168 height 22
select select "0"
click at [951, 142] on select "Please select your Chapter 13 Plan District of Massachusetts - Effective 12/1/1…" at bounding box center [1035, 153] width 168 height 22
click at [1131, 151] on icon "submit" at bounding box center [1132, 153] width 9 height 9
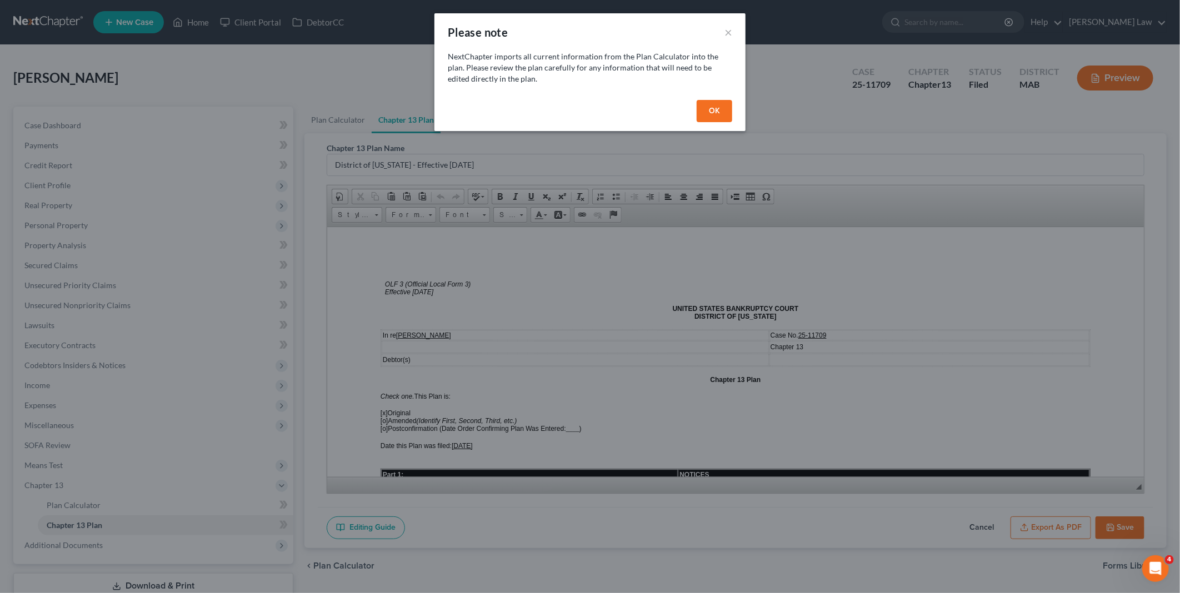
click at [709, 112] on button "OK" at bounding box center [715, 111] width 36 height 22
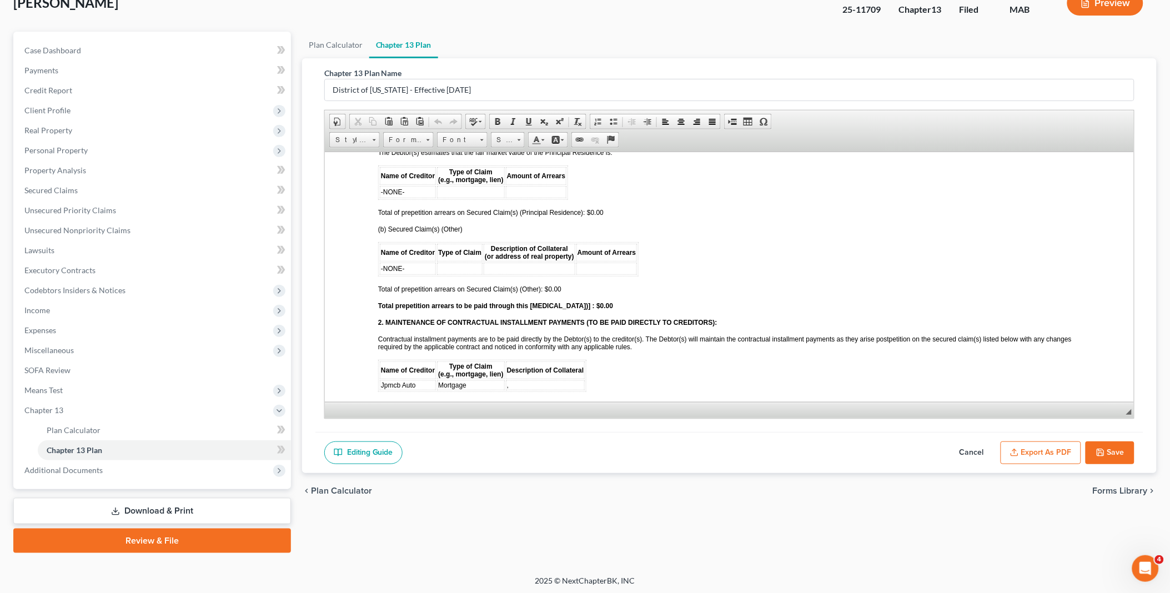
scroll to position [1234, 0]
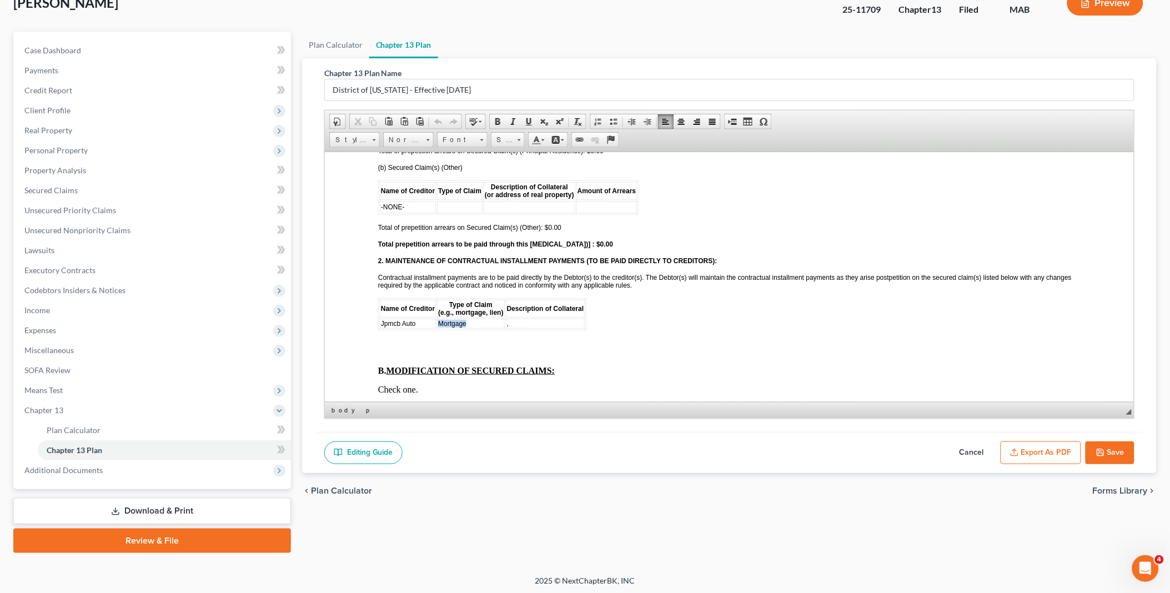
drag, startPoint x: 465, startPoint y: 292, endPoint x: 434, endPoint y: 291, distance: 31.1
click at [434, 318] on tr "Jpmcb Auto Mortgage ," at bounding box center [481, 323] width 205 height 10
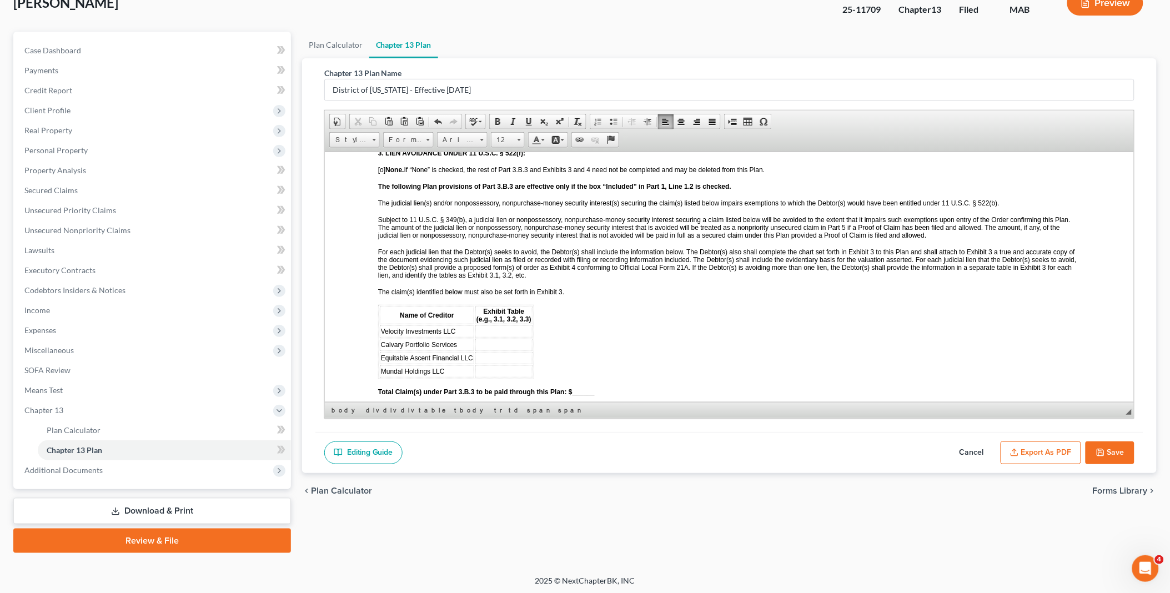
scroll to position [1728, 0]
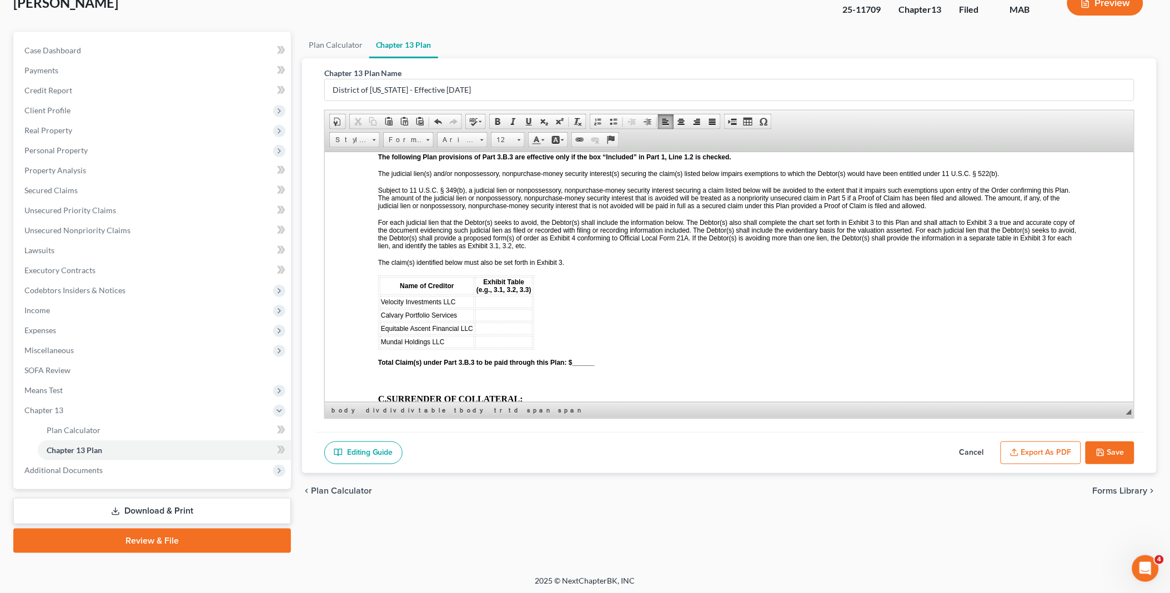
click at [573, 358] on strong "Total Claim(s) under Part 3.B.3 to be paid through this Plan: $______" at bounding box center [486, 362] width 217 height 8
click at [503, 295] on td at bounding box center [503, 301] width 57 height 12
click at [504, 309] on td at bounding box center [503, 315] width 57 height 12
click at [480, 295] on td "3" at bounding box center [503, 301] width 57 height 12
click at [489, 309] on td "3.1" at bounding box center [503, 315] width 57 height 12
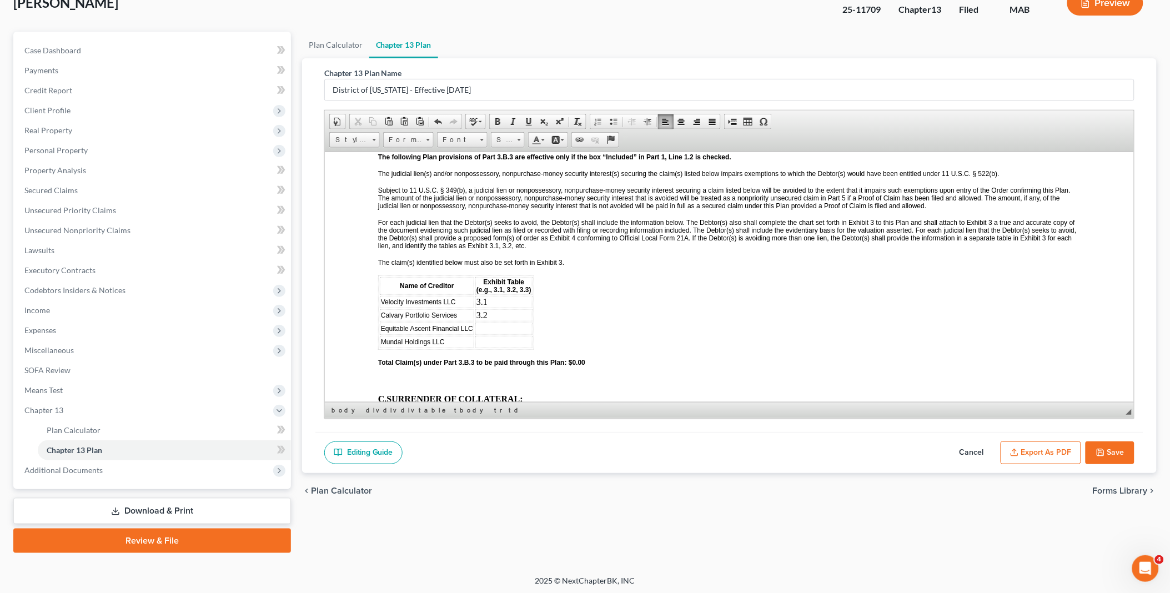
click at [489, 322] on td at bounding box center [503, 328] width 57 height 12
click at [487, 335] on td at bounding box center [503, 341] width 57 height 12
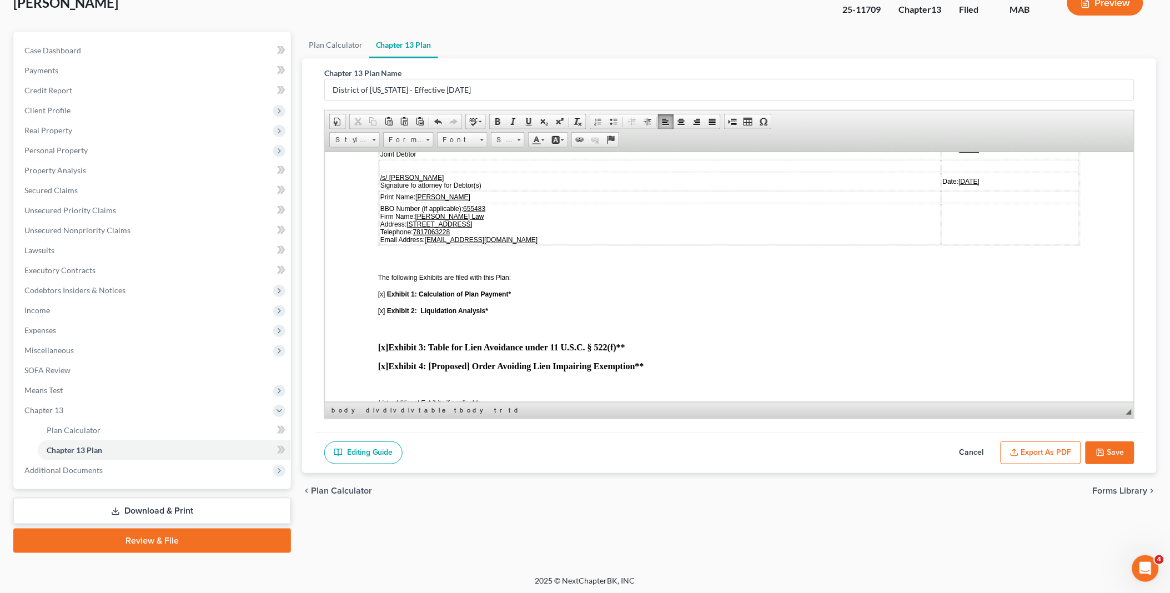
scroll to position [3270, 0]
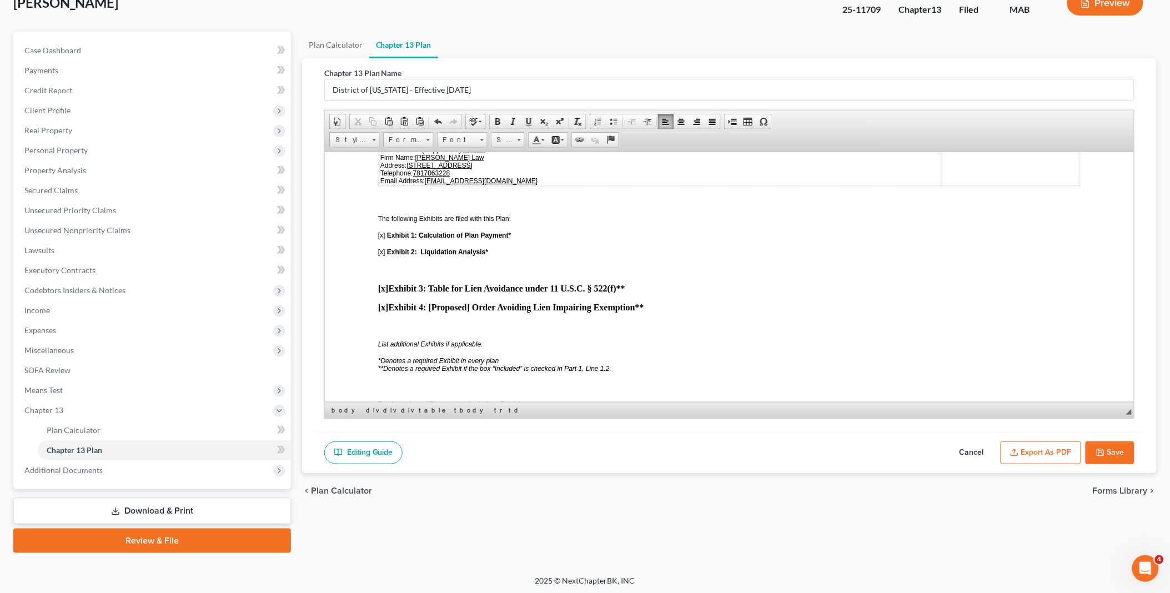
click at [528, 400] on strong "Total number of Plan pages, including Exhibits: ____" at bounding box center [461, 404] width 167 height 8
click at [368, 367] on html "OLF 3 (Official Local Form 3) Effective December 1, 2017 UNITED STATES BANKRUPT…" at bounding box center [728, 299] width 809 height 6836
click at [729, 123] on span at bounding box center [732, 121] width 9 height 9
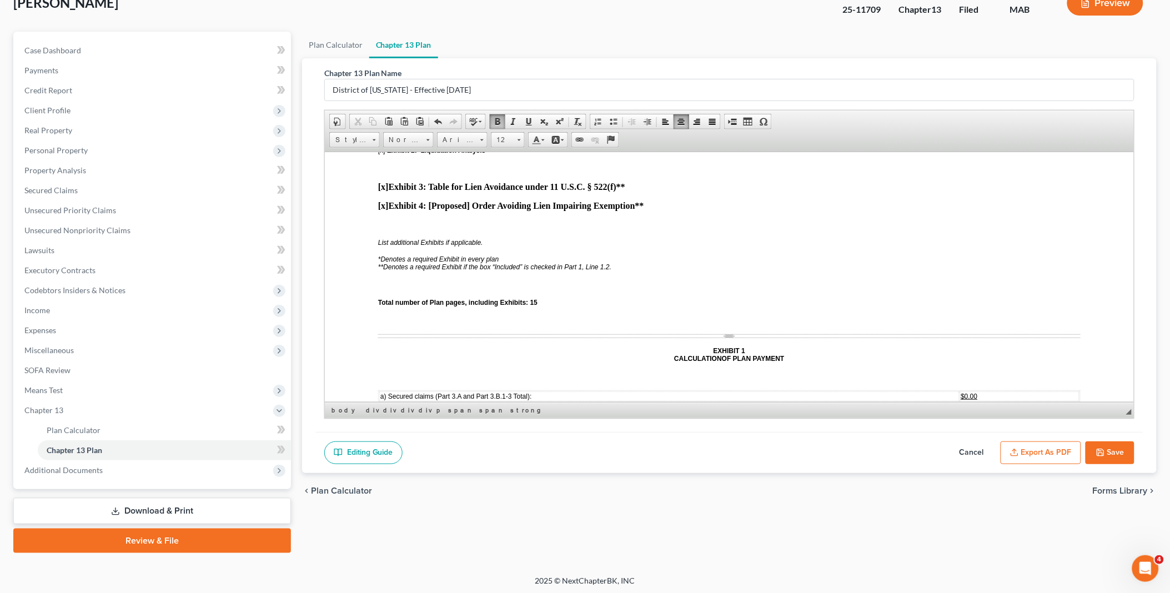
scroll to position [3394, 0]
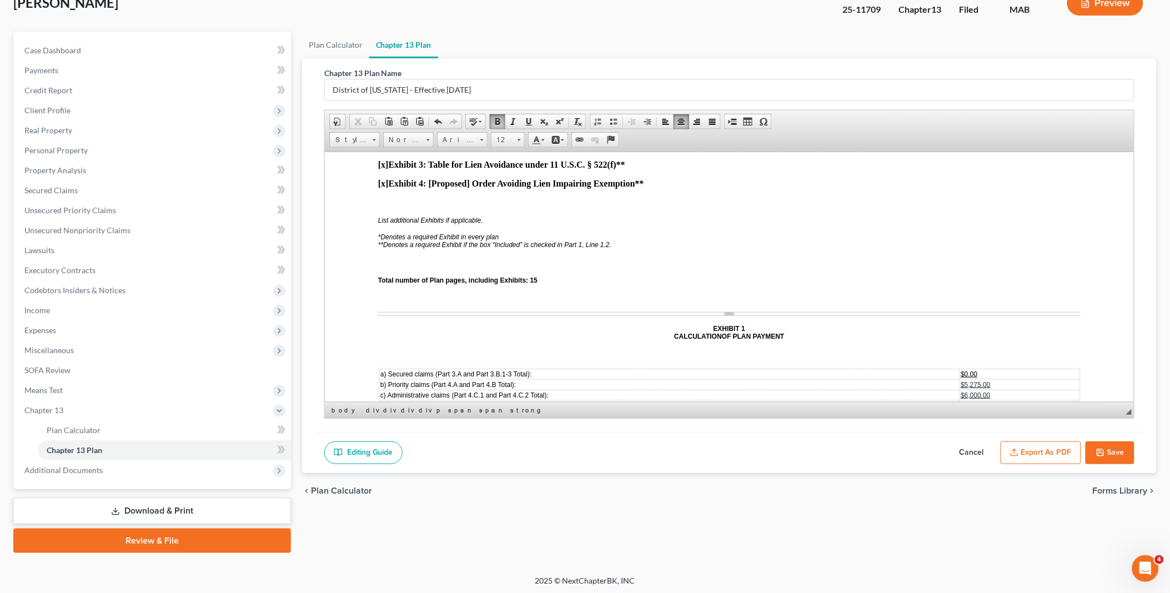
click at [961, 412] on span "$0.00" at bounding box center [969, 416] width 17 height 8
drag, startPoint x: 965, startPoint y: 367, endPoint x: 995, endPoint y: 369, distance: 30.1
click at [995, 432] on td "$11,275.00" at bounding box center [1019, 437] width 119 height 10
drag, startPoint x: 967, startPoint y: 375, endPoint x: 991, endPoint y: 377, distance: 24.5
click at [991, 443] on td "$12,527.78" at bounding box center [1019, 448] width 119 height 10
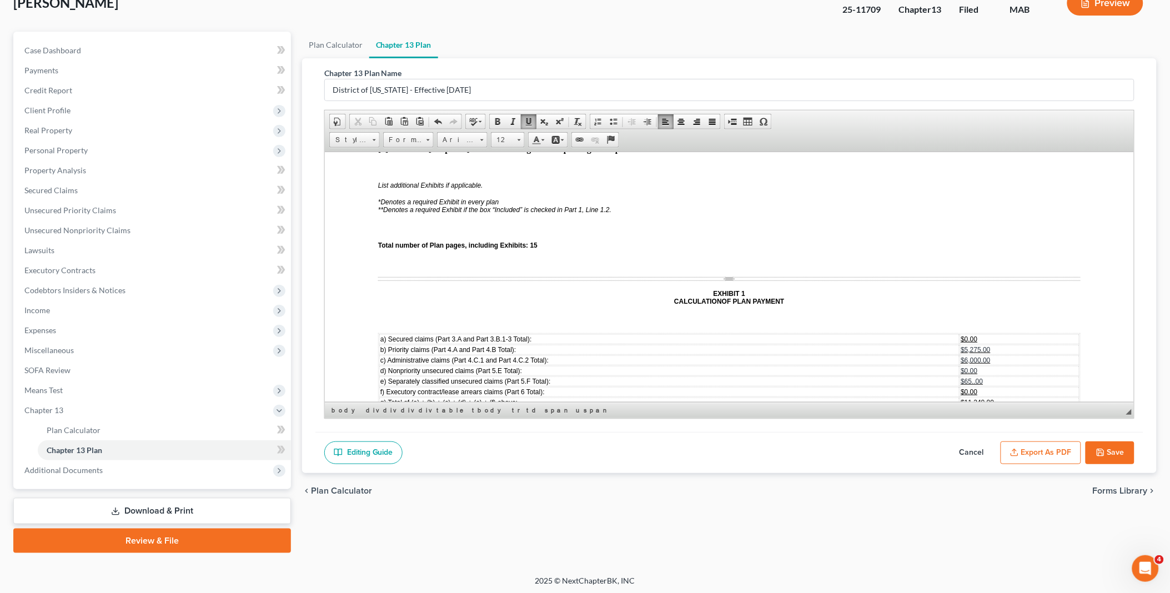
scroll to position [3456, 0]
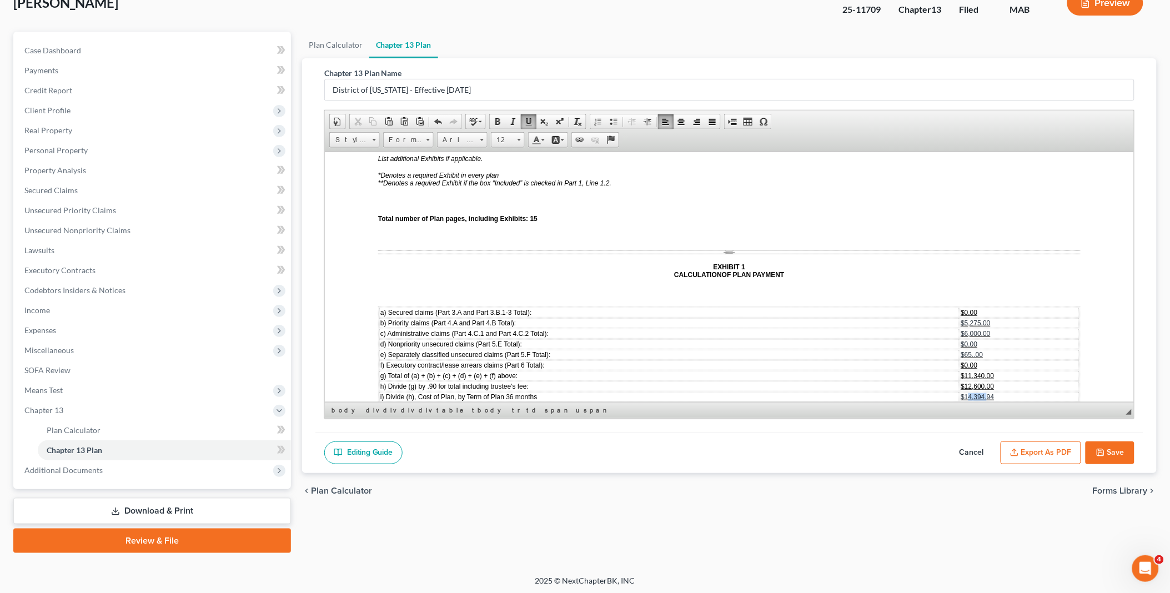
drag, startPoint x: 959, startPoint y: 325, endPoint x: 980, endPoint y: 327, distance: 21.2
click at [980, 393] on span "$14,394.94" at bounding box center [977, 397] width 33 height 8
drag, startPoint x: 958, startPoint y: 334, endPoint x: 984, endPoint y: 339, distance: 26.6
click at [984, 402] on td "$14395" at bounding box center [1019, 407] width 119 height 10
click at [965, 350] on span "$65..00" at bounding box center [972, 354] width 22 height 8
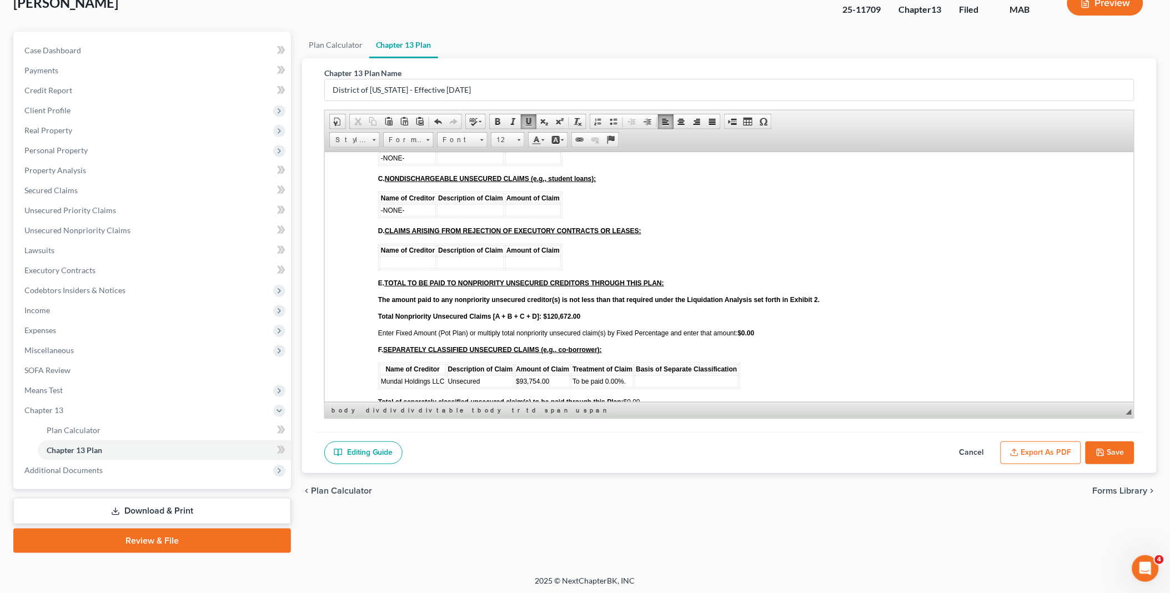
scroll to position [2530, 0]
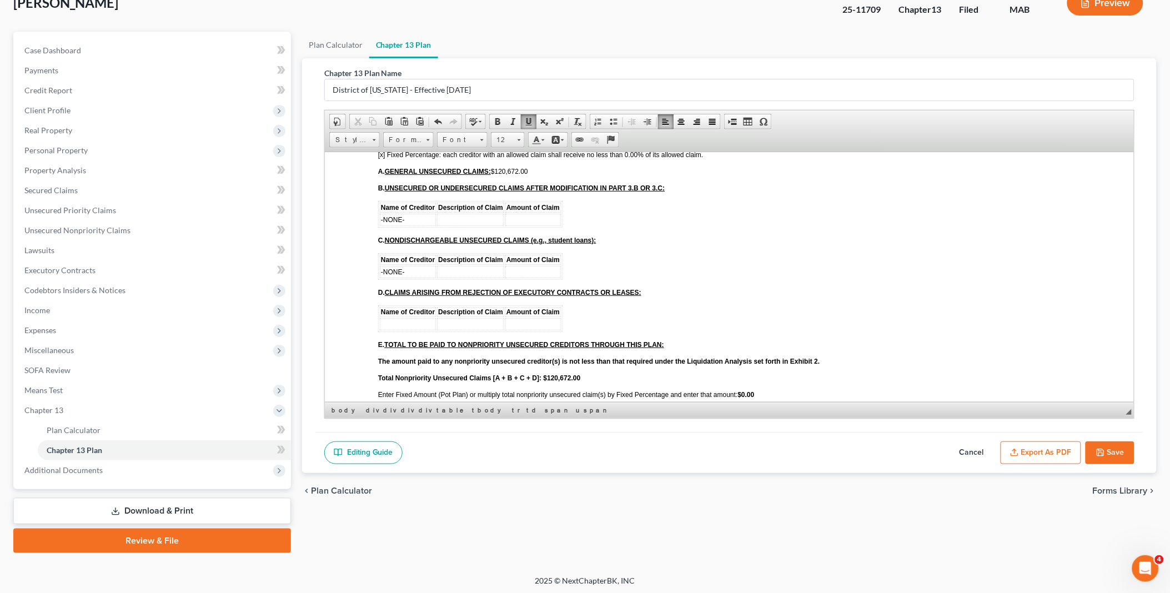
click at [741, 390] on strong "$0.00" at bounding box center [746, 394] width 17 height 8
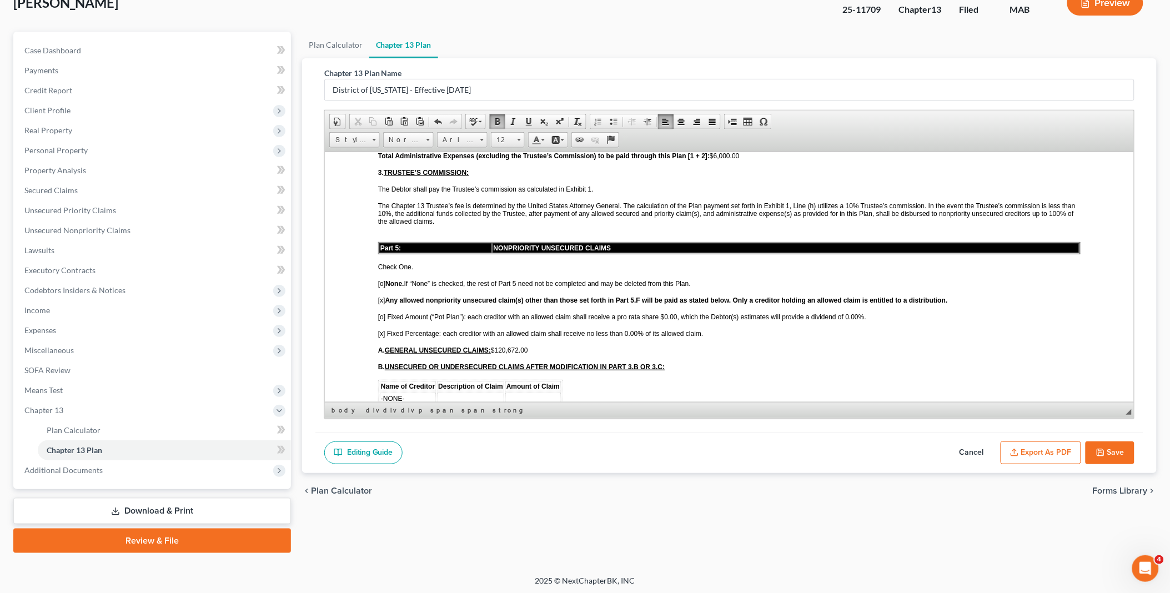
scroll to position [2345, 0]
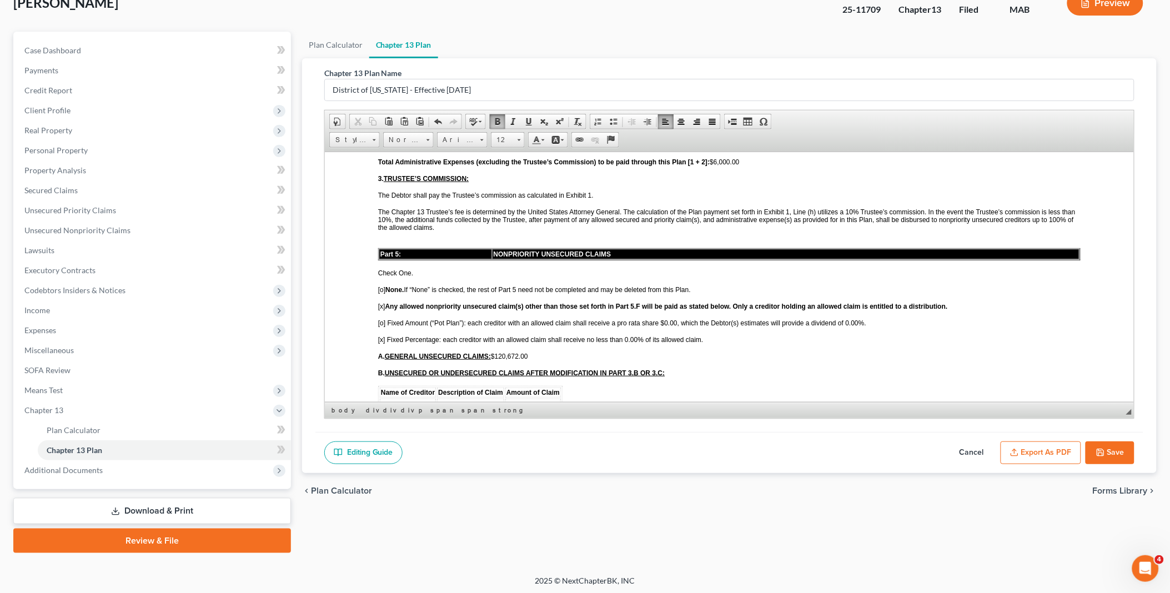
click at [664, 319] on span "[o] Fixed Amount (“Pot Plan”): each creditor with an allowed claim shall receiv…" at bounding box center [622, 323] width 488 height 8
click at [854, 319] on span "[o] Fixed Amount (“Pot Plan”): each creditor with an allowed claim shall receiv…" at bounding box center [624, 323] width 492 height 8
click at [380, 319] on span "[o] Fixed Amount (“Pot Plan”): each creditor with an allowed claim shall receiv…" at bounding box center [624, 323] width 493 height 8
click at [379, 335] on span "[x] Fixed Percentage: each creditor with an allowed claim shall receive no less…" at bounding box center [540, 339] width 325 height 8
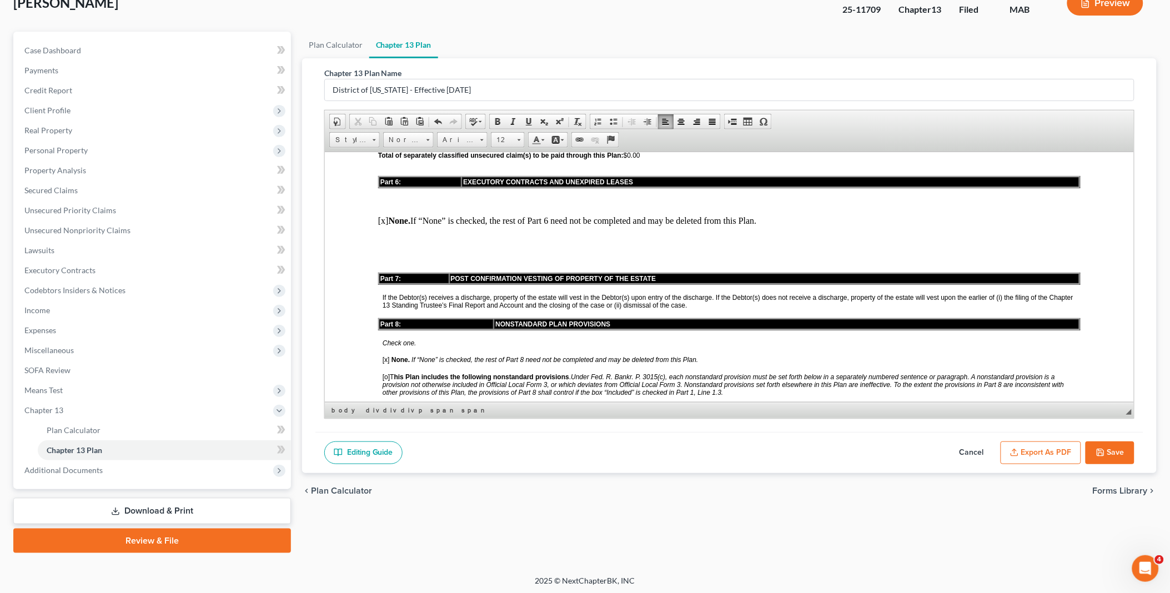
scroll to position [2839, 0]
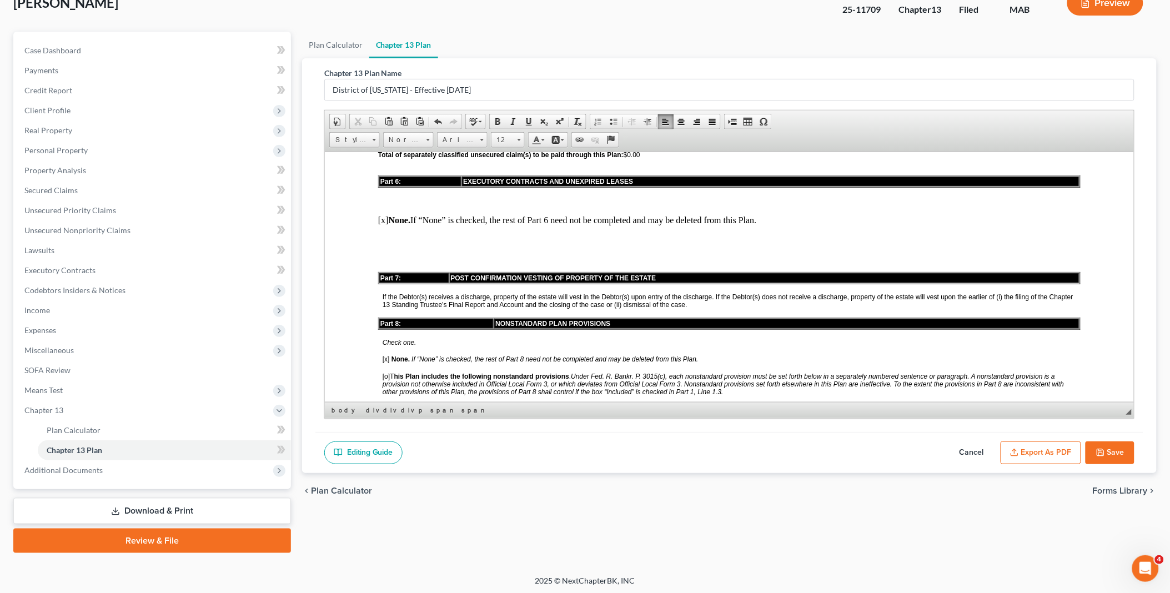
click at [385, 372] on span "[o]" at bounding box center [385, 376] width 7 height 8
click at [385, 355] on span "[x]" at bounding box center [385, 359] width 7 height 8
click at [717, 414] on div "The following Plan provisions are effective only if the box “Included” in Part …" at bounding box center [729, 418] width 703 height 8
click at [494, 124] on span at bounding box center [497, 121] width 9 height 9
click at [511, 119] on span at bounding box center [513, 121] width 9 height 9
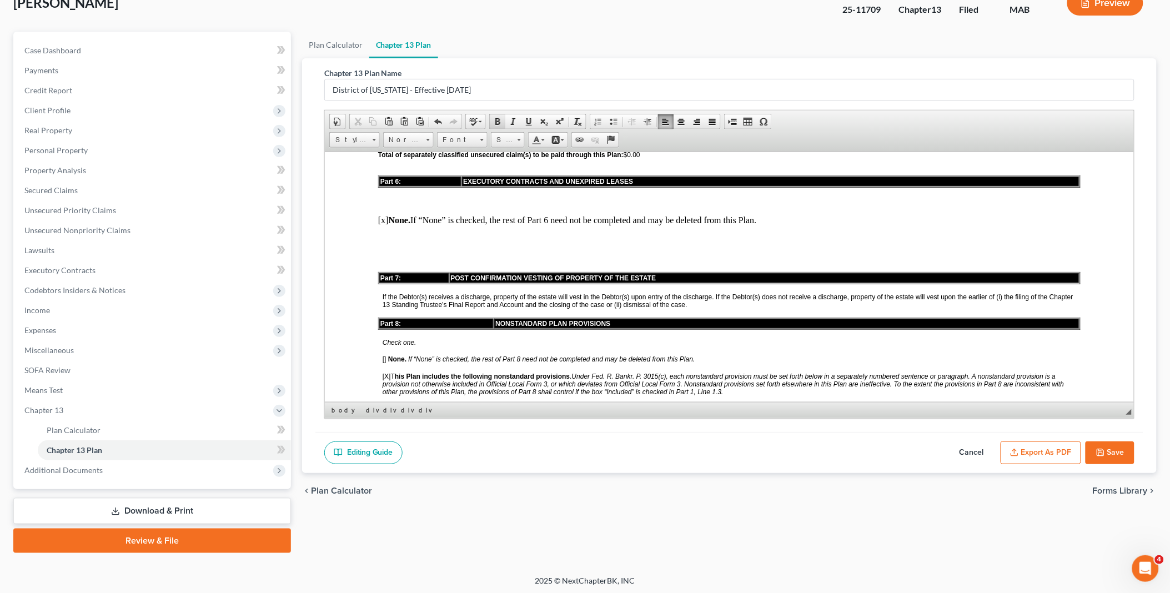
click at [500, 124] on span at bounding box center [497, 121] width 9 height 9
click at [497, 124] on span at bounding box center [497, 121] width 9 height 9
click at [419, 432] on div "The Debtor will see the property at 399 Sea Street, Unit A, Quincy, MA and the …" at bounding box center [729, 437] width 703 height 10
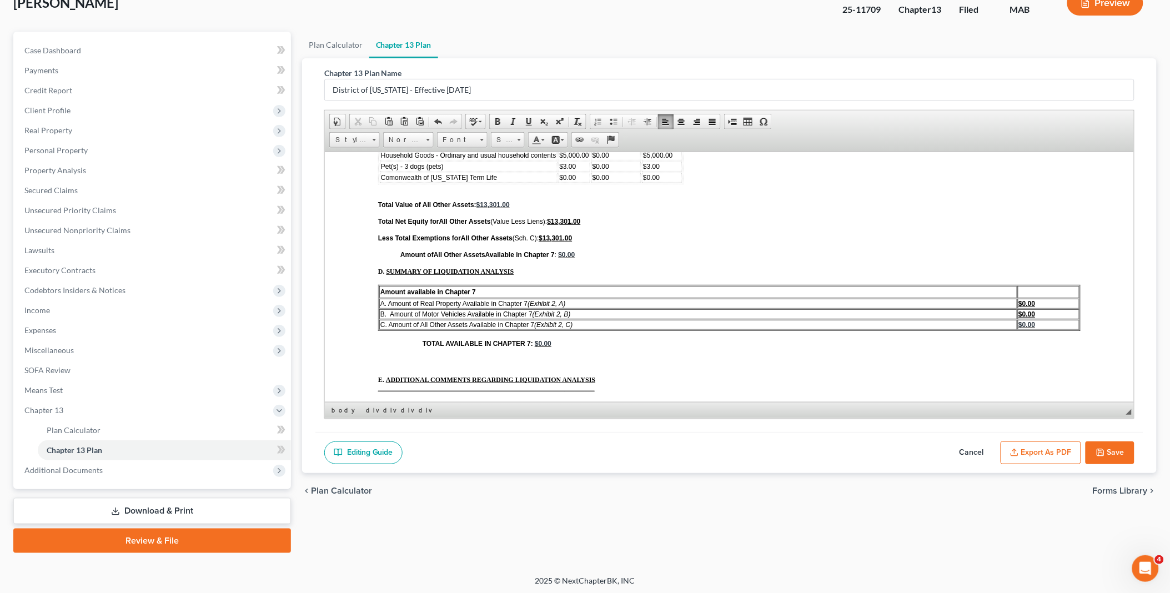
scroll to position [4320, 0]
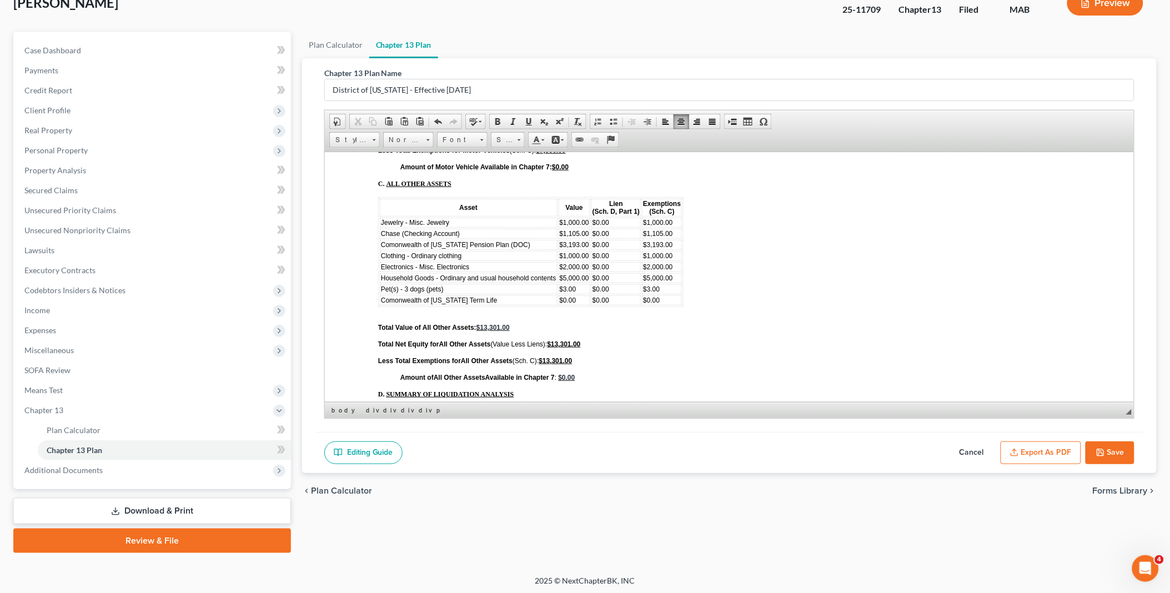
drag, startPoint x: 731, startPoint y: 119, endPoint x: 725, endPoint y: 136, distance: 17.7
click at [731, 118] on span at bounding box center [732, 121] width 9 height 9
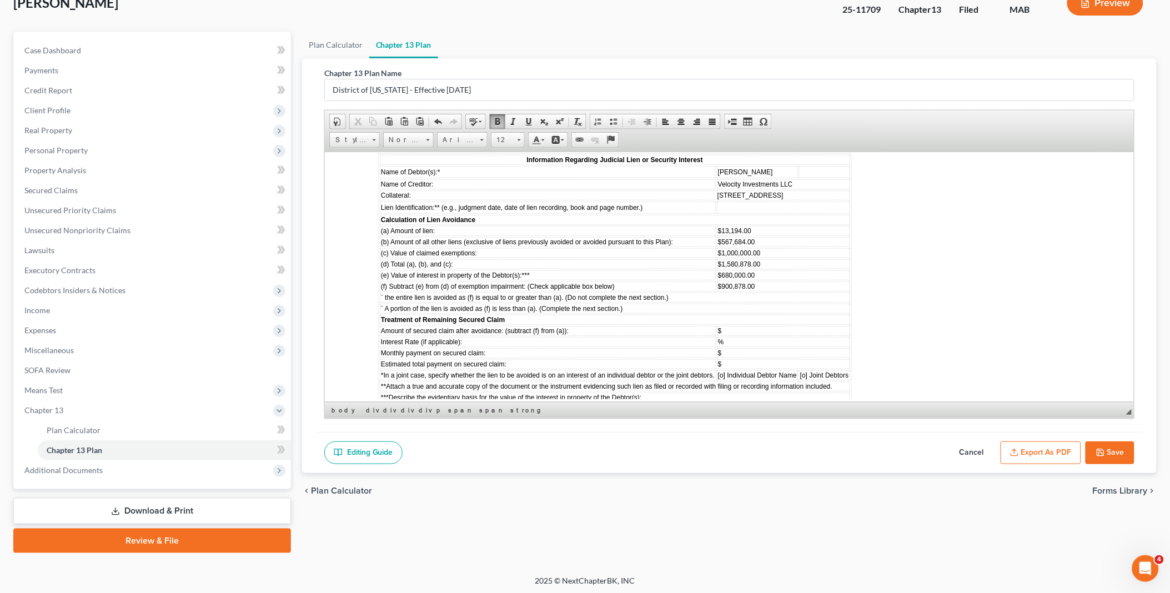
scroll to position [4556, 0]
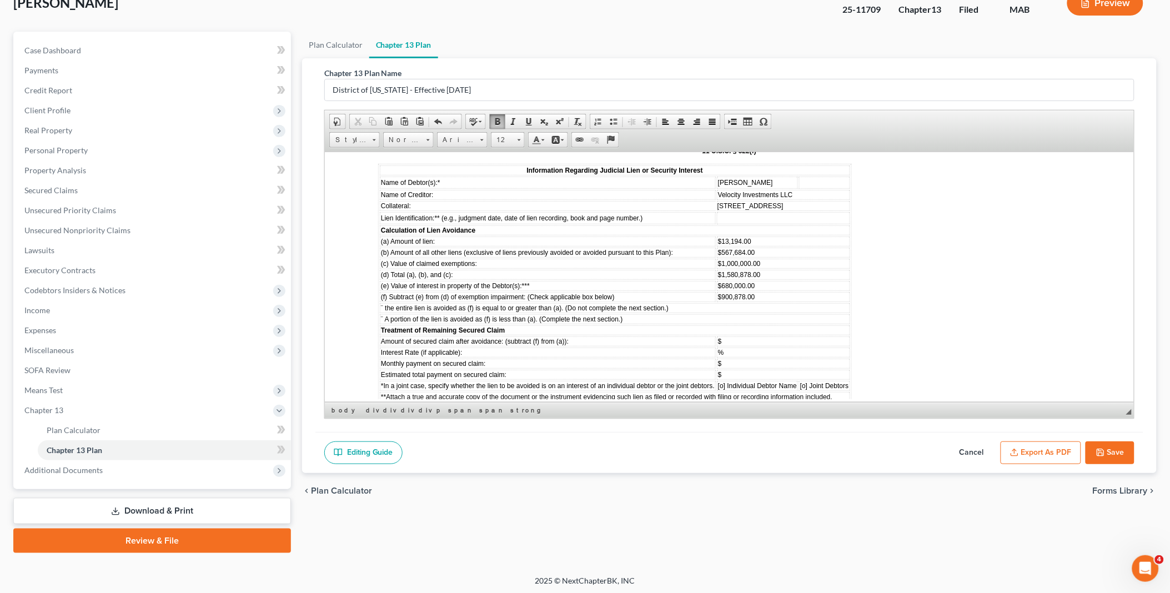
drag, startPoint x: 732, startPoint y: 121, endPoint x: 736, endPoint y: 149, distance: 28.7
click at [732, 121] on span at bounding box center [732, 121] width 9 height 9
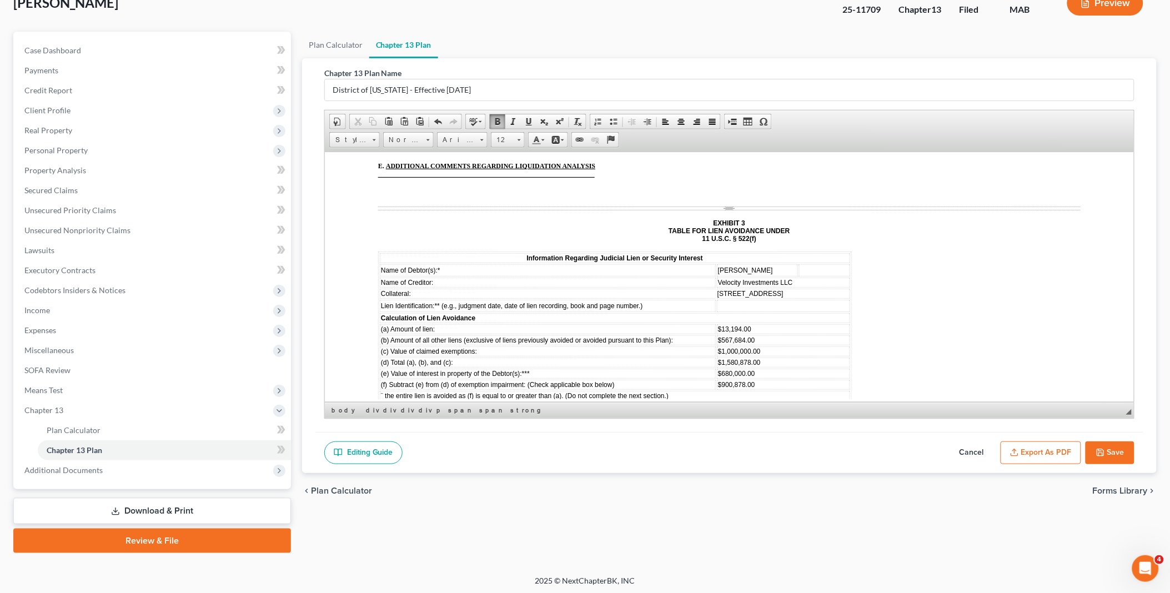
scroll to position [4679, 0]
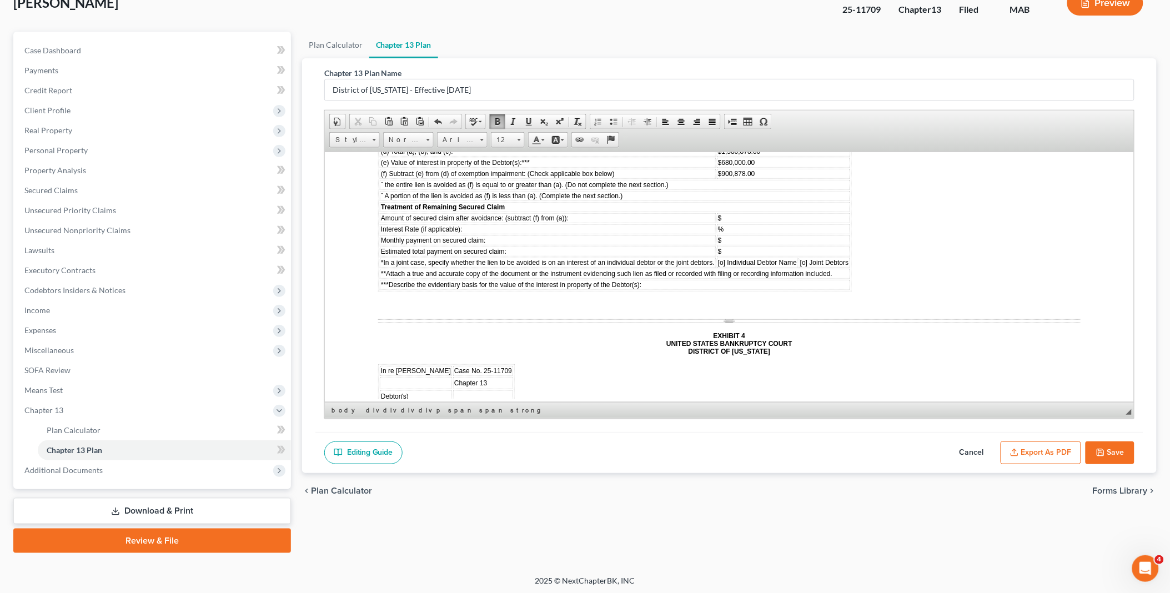
click at [737, 332] on strong "EXHIBIT 4 UNITED STATES BANKRUPTCY COURT DISTRICT OF MASSACHUSETTS" at bounding box center [729, 343] width 126 height 23
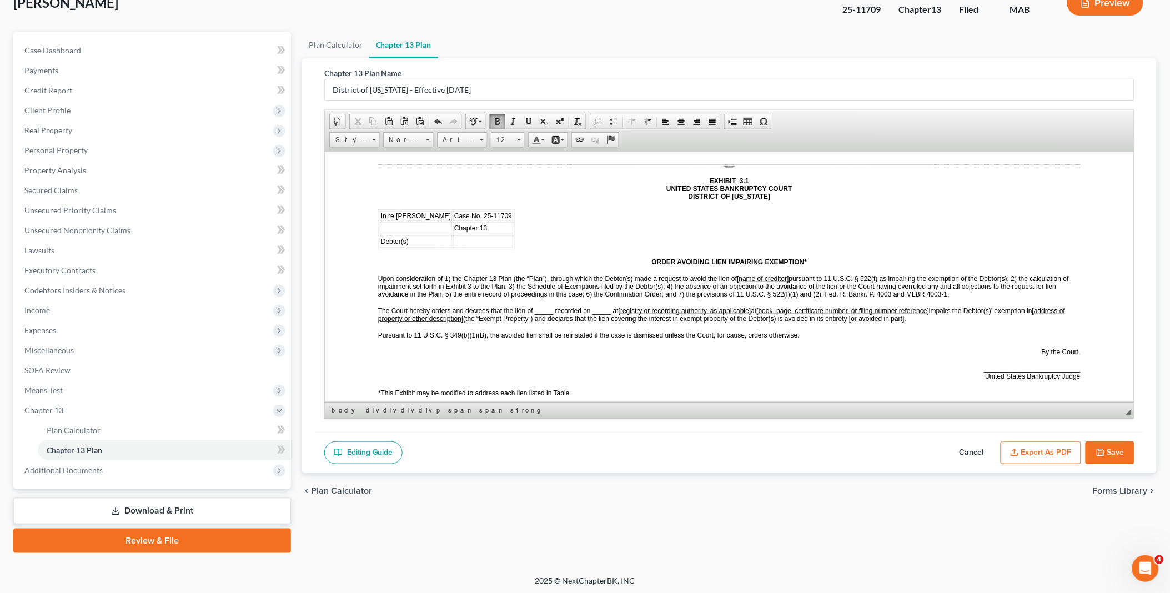
scroll to position [4864, 0]
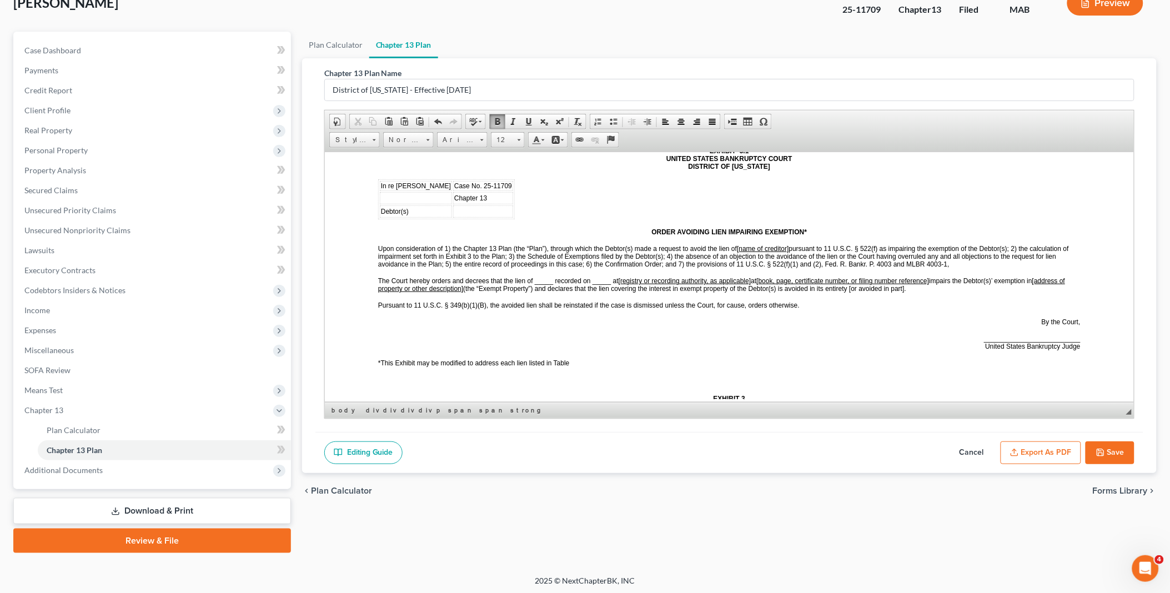
click at [378, 265] on div "Part 9: SIGNATURES By signing this document, the Debtor(s) acknowledges reviewi…" at bounding box center [729, 264] width 703 height 3666
click at [731, 119] on span at bounding box center [732, 121] width 9 height 9
click at [736, 407] on strong "EXHIBIT 3 TABLE FOR LIEN AVOIDANCE UNDER 11 U.S.C. § 522(f)" at bounding box center [728, 418] width 121 height 23
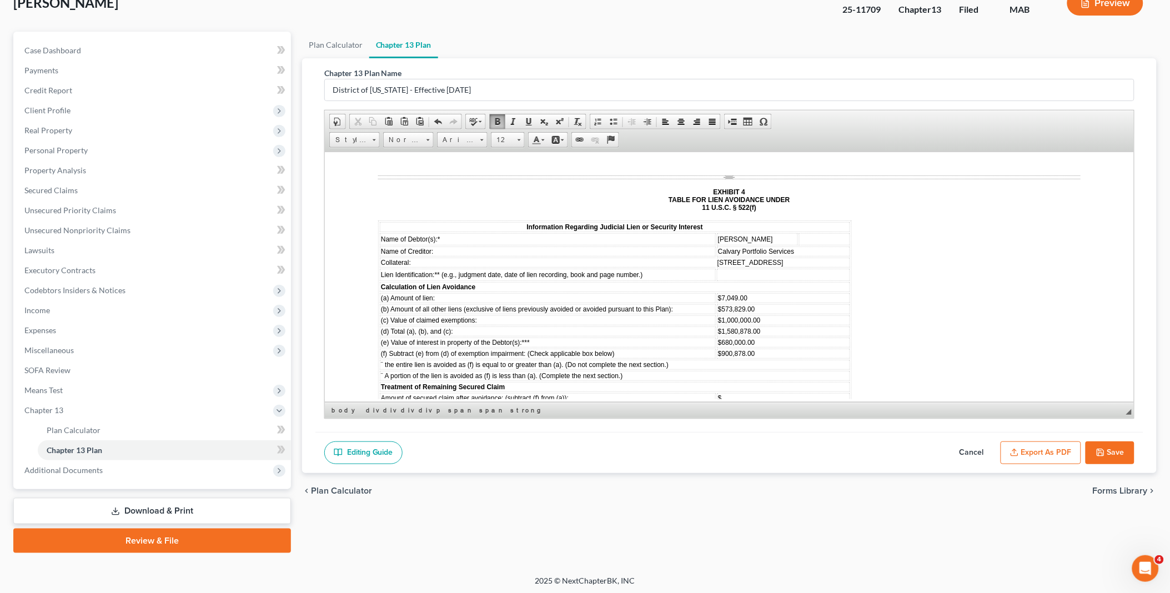
scroll to position [5112, 0]
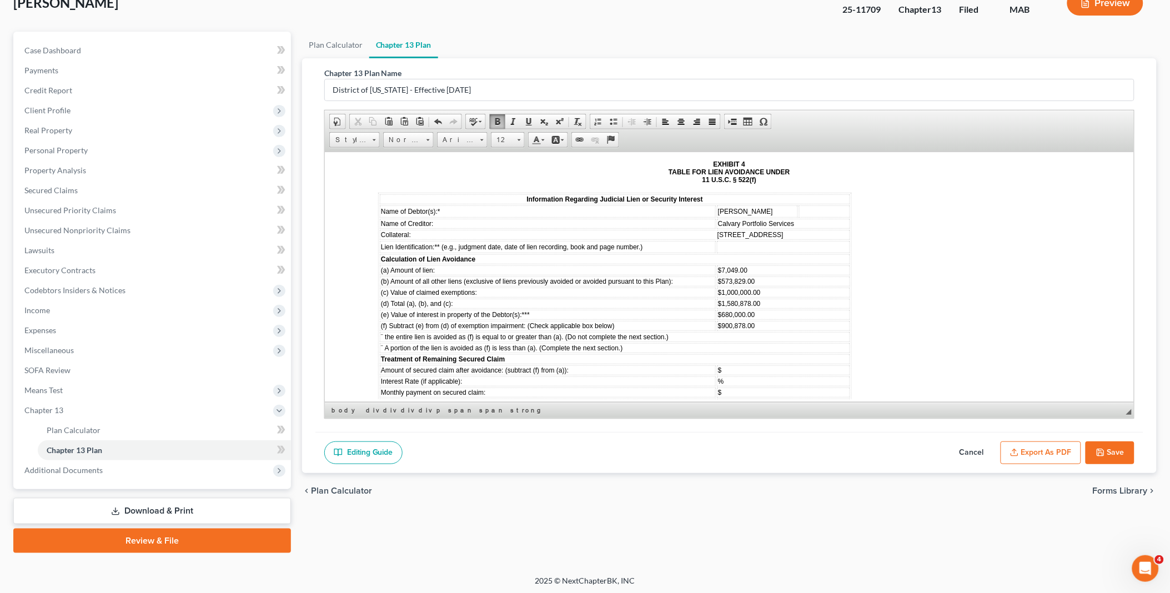
click at [385, 331] on div "Part 9: SIGNATURES By signing this document, the Debtor(s) acknowledges reviewi…" at bounding box center [729, 23] width 703 height 3679
click at [733, 124] on span at bounding box center [732, 121] width 9 height 9
click at [745, 344] on div "Part 9: SIGNATURES By signing this document, the Debtor(s) acknowledges reviewi…" at bounding box center [729, 30] width 703 height 3692
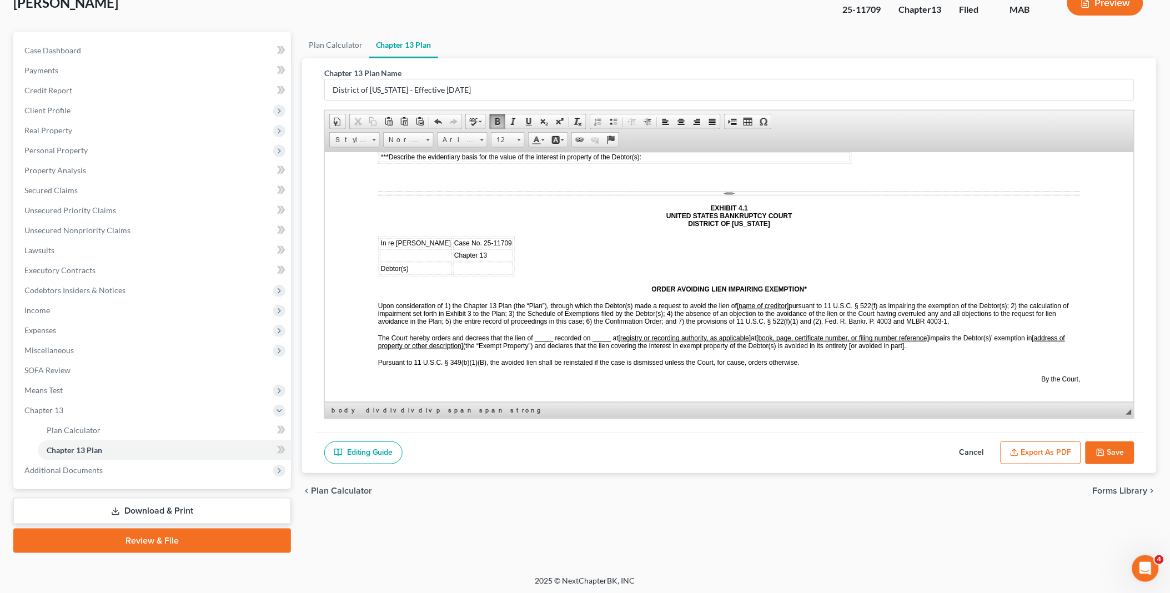
scroll to position [5420, 0]
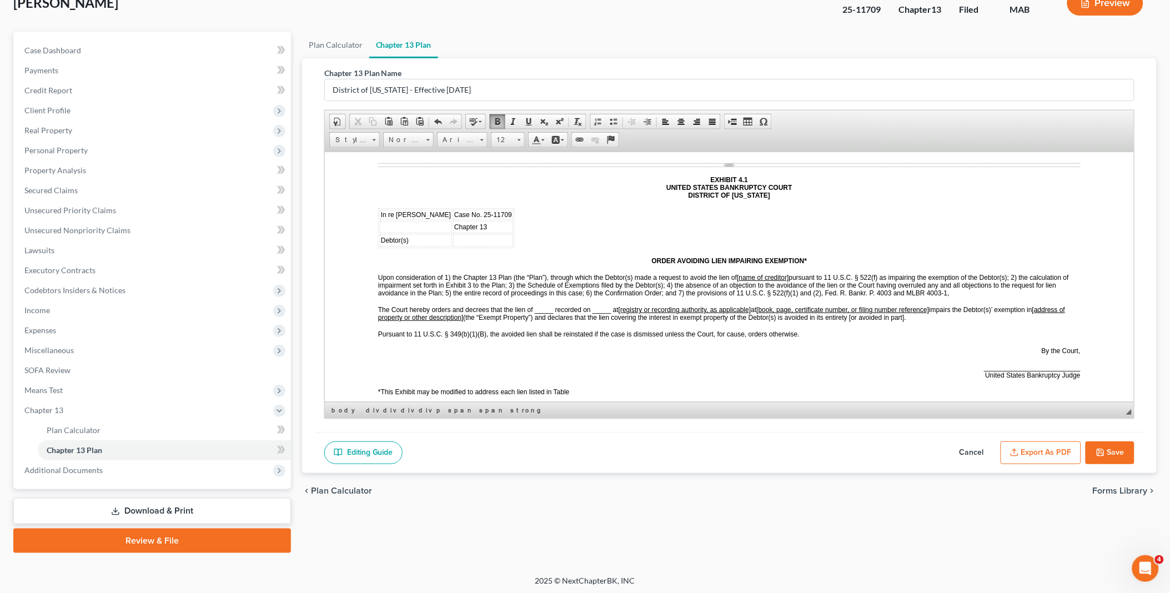
click at [732, 123] on span at bounding box center [732, 121] width 9 height 9
click at [737, 436] on strong "EXHIBIT 3 TABLE FOR LIEN AVOIDANCE UNDER 11 U.S.C. § 522(f)" at bounding box center [728, 447] width 121 height 23
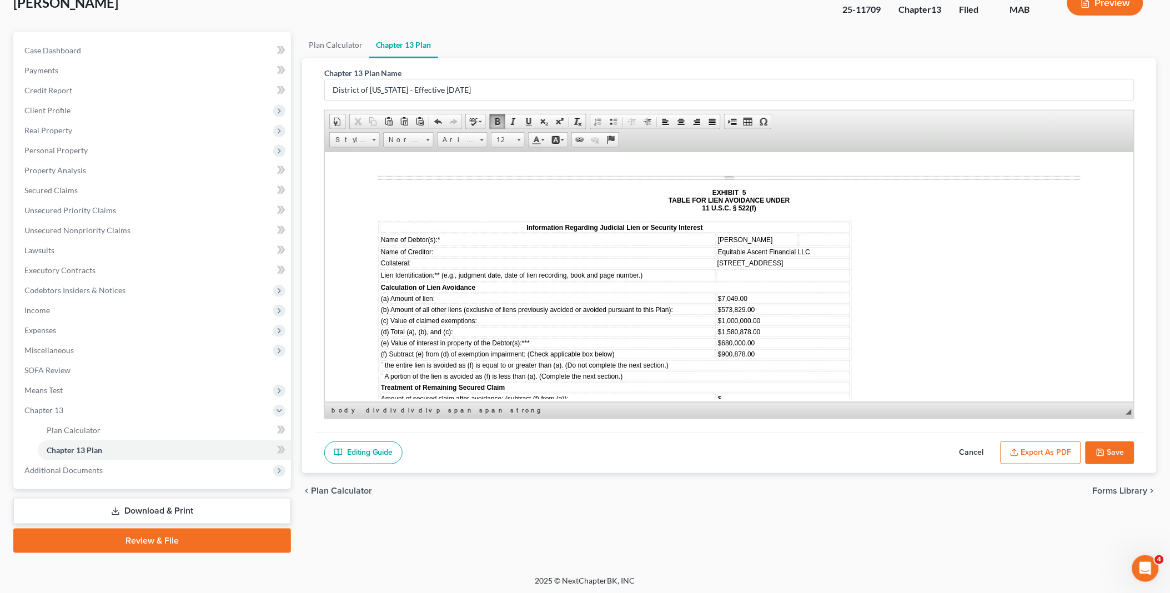
scroll to position [5729, 0]
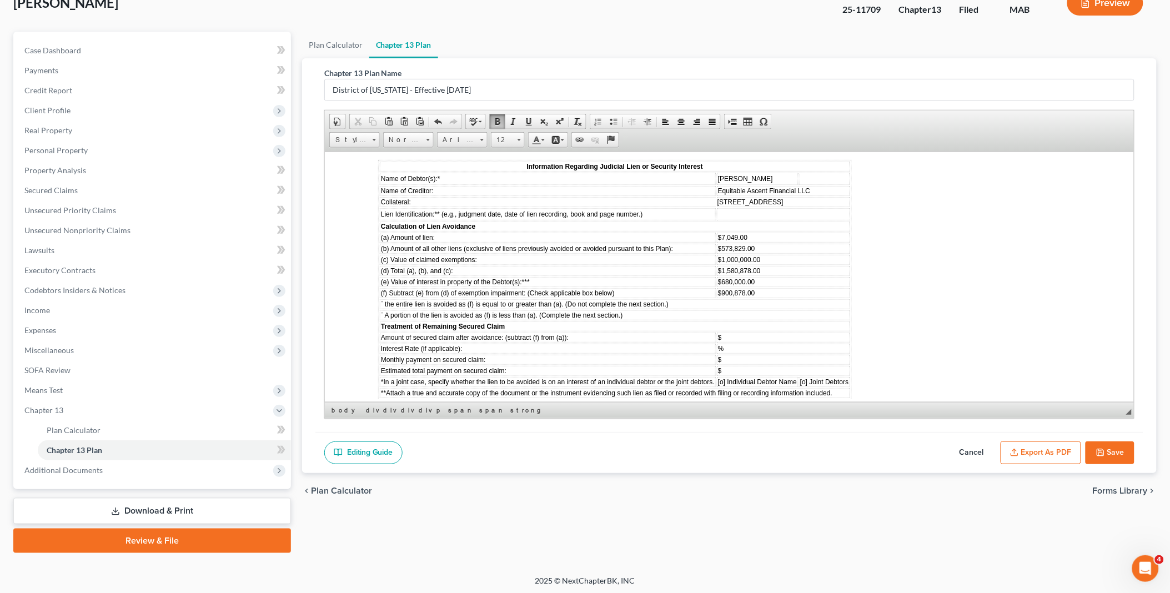
click at [736, 438] on strong "EXHIBIT 4 UNITED STATES BANKRUPTCY COURT DISTRICT OF MASSACHUSETTS" at bounding box center [729, 449] width 126 height 23
click at [730, 119] on span at bounding box center [732, 121] width 9 height 9
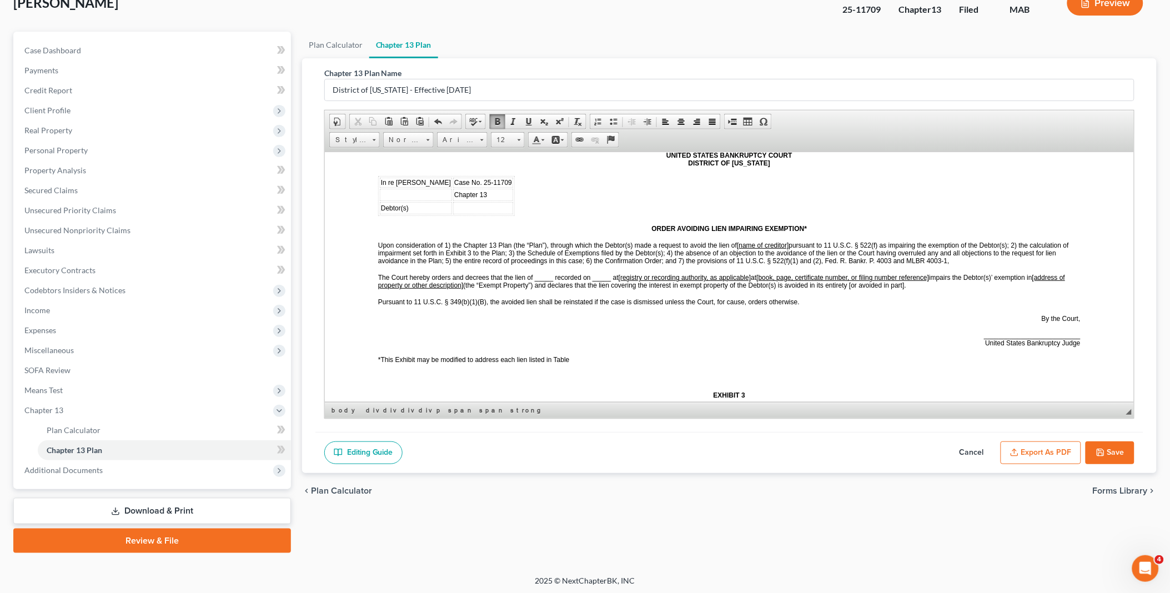
scroll to position [6037, 0]
click at [730, 118] on span at bounding box center [732, 121] width 9 height 9
click at [736, 394] on strong "EXHIBIT 3 TABLE FOR LIEN AVOIDANCE UNDER 11 U.S.C. § 522(f)" at bounding box center [728, 405] width 121 height 23
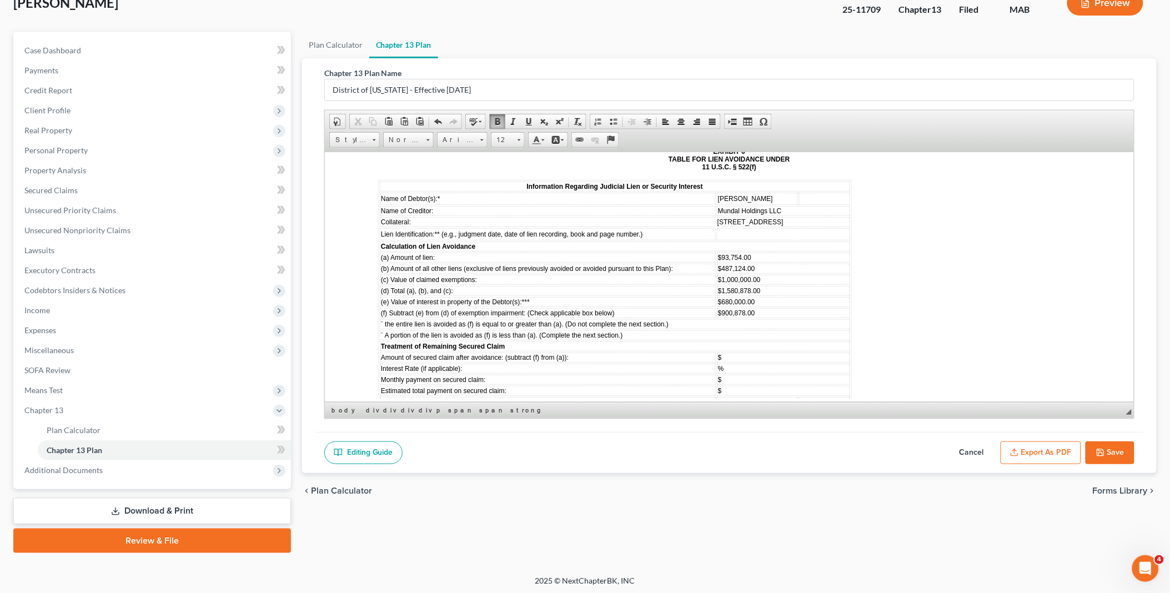
scroll to position [6284, 0]
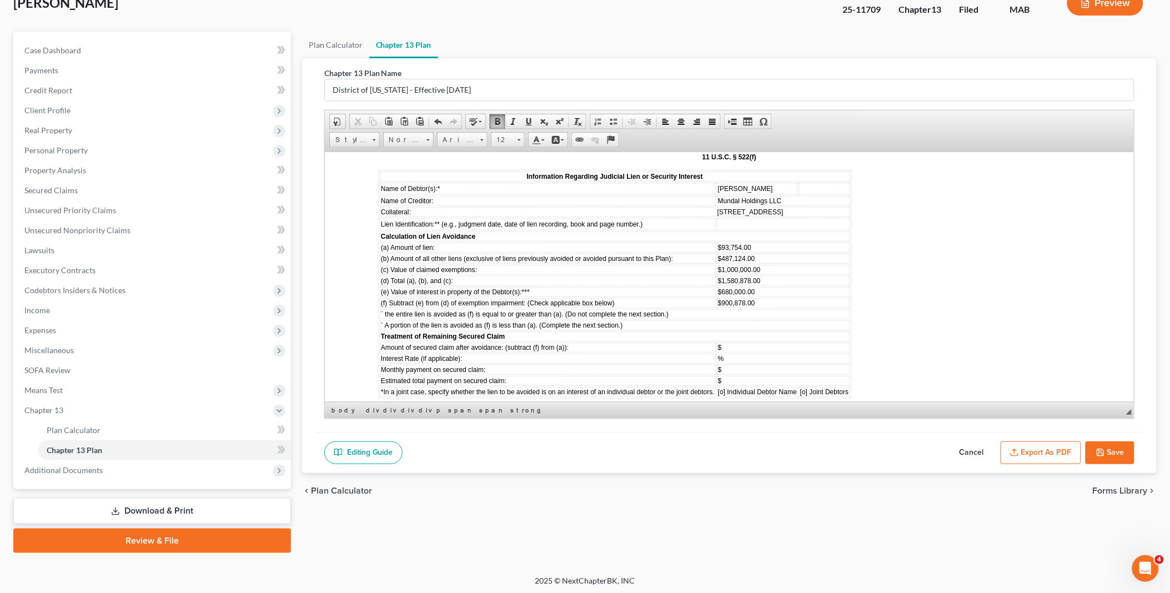
drag, startPoint x: 733, startPoint y: 120, endPoint x: 739, endPoint y: 146, distance: 26.1
click at [733, 119] on span at bounding box center [732, 121] width 9 height 9
click at [737, 461] on strong "EXHIBIT 4 UNITED STATES BANKRUPTCY COURT DISTRICT OF MASSACHUSETTS" at bounding box center [729, 472] width 126 height 23
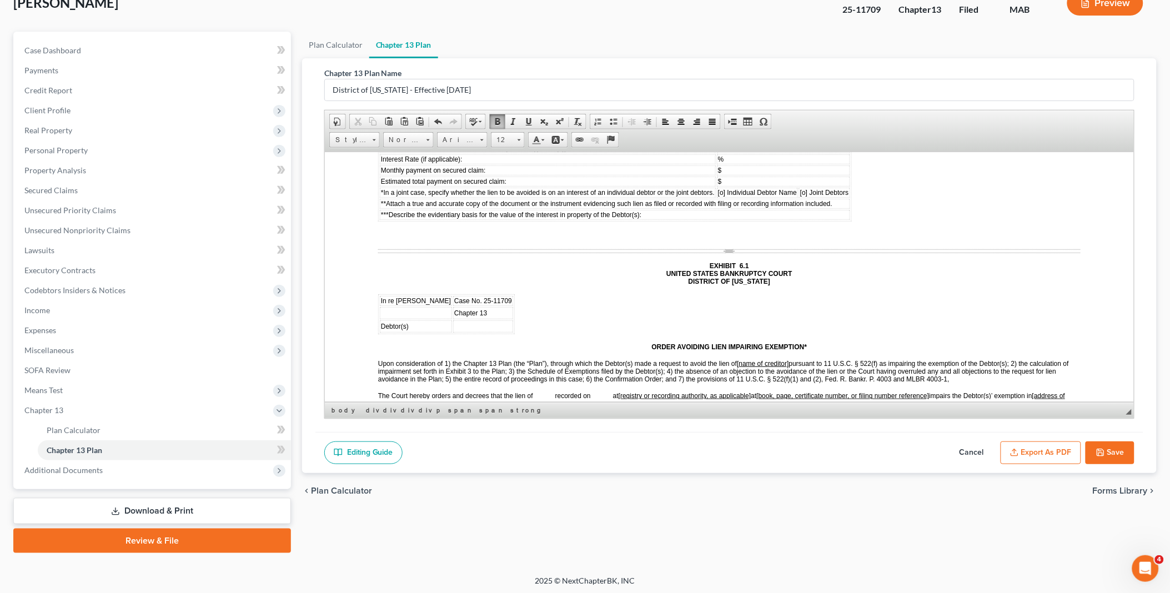
scroll to position [6488, 0]
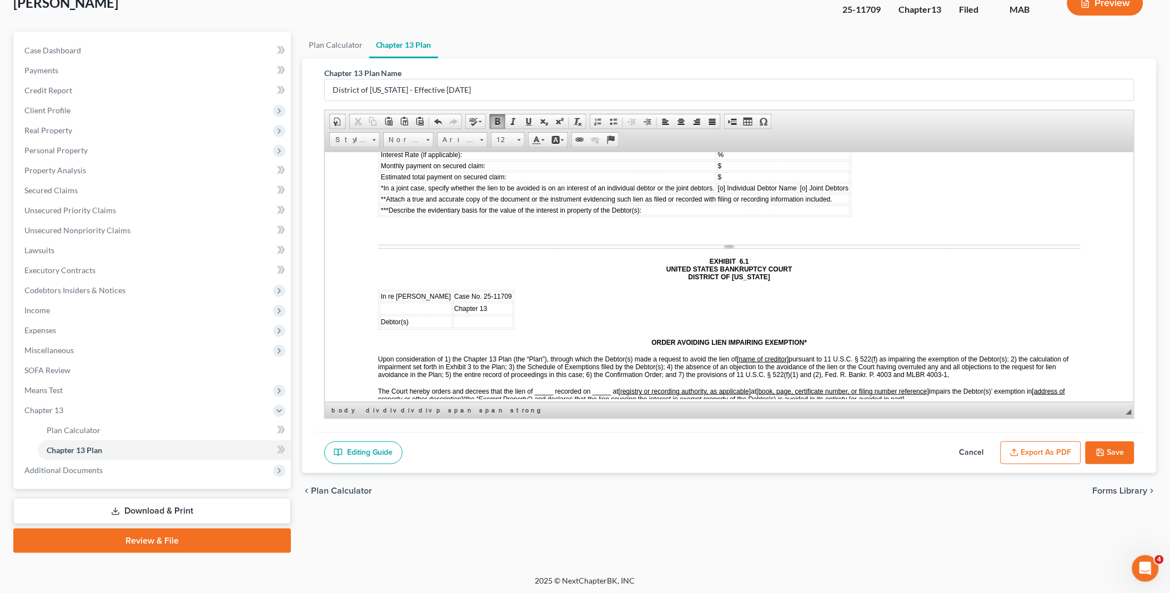
click at [1108, 447] on button "Save" at bounding box center [1110, 453] width 49 height 23
select select "0"
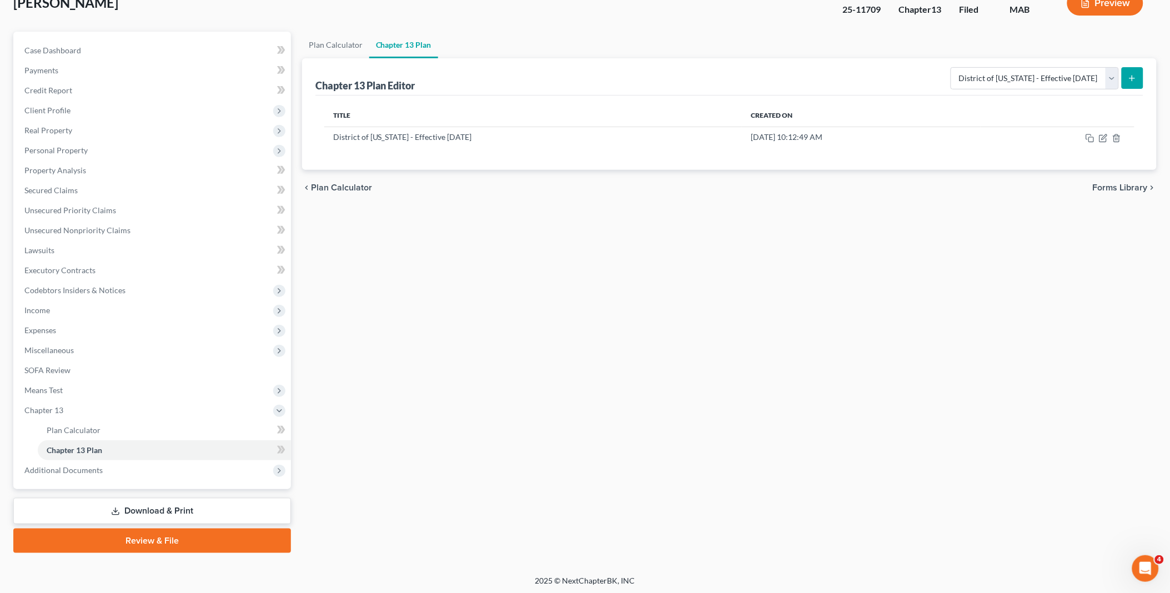
scroll to position [0, 0]
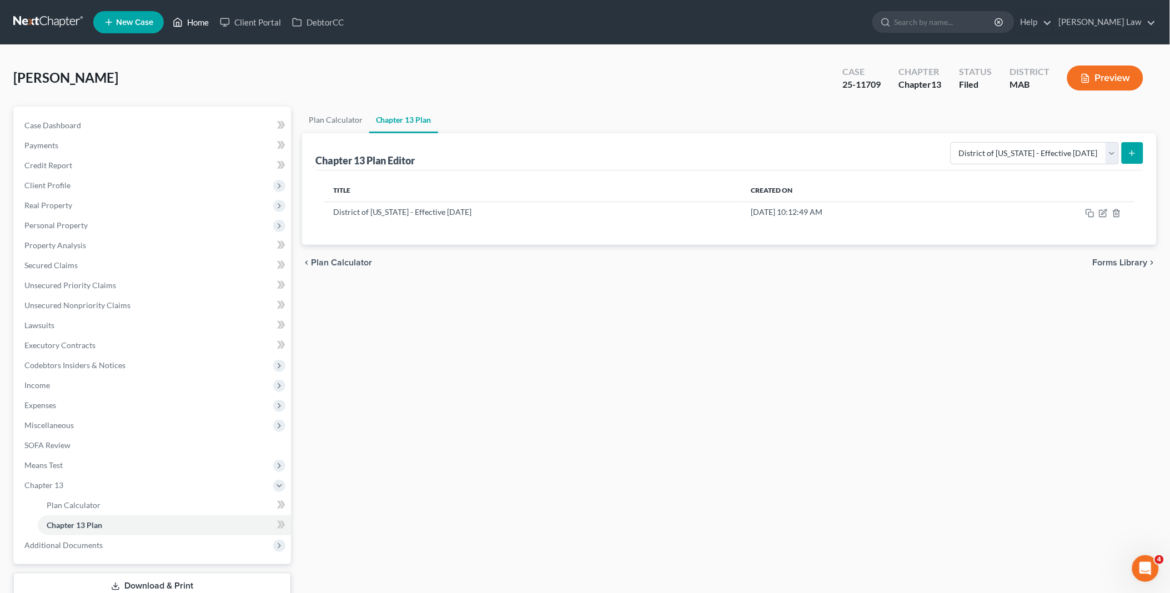
click at [196, 18] on link "Home" at bounding box center [190, 22] width 47 height 20
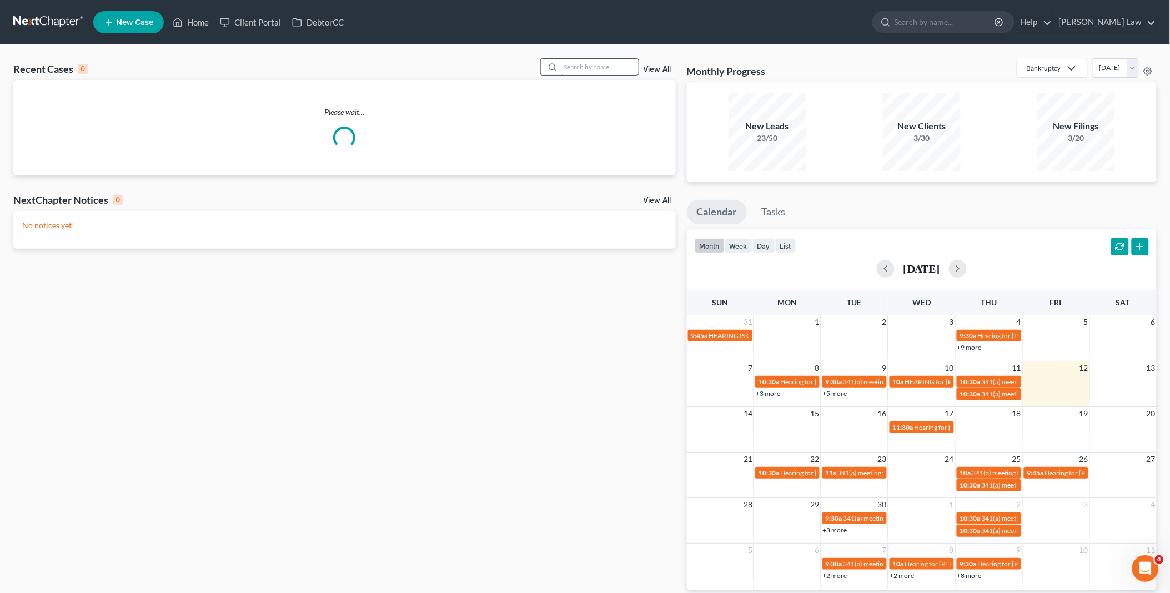
click at [575, 67] on input "search" at bounding box center [600, 67] width 78 height 16
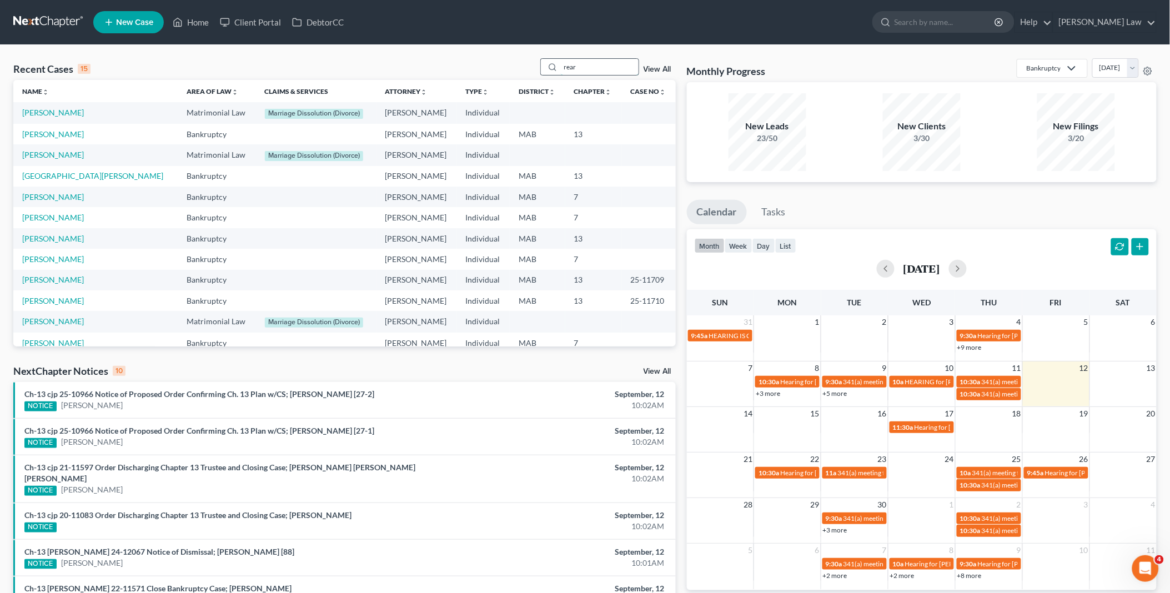
type input "rear"
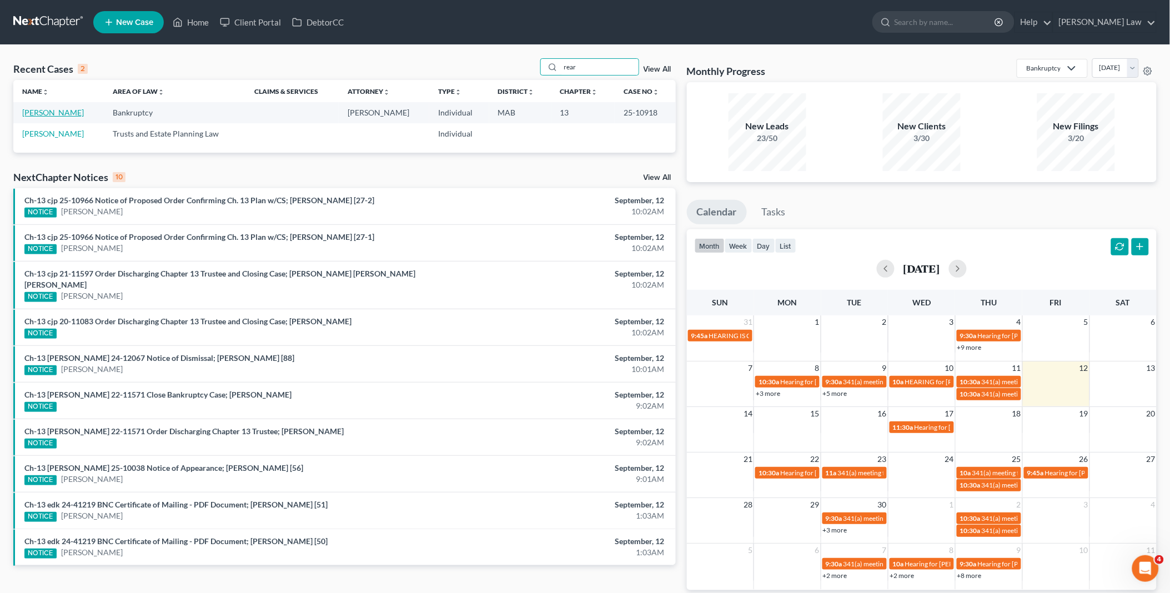
click at [59, 115] on link "Reardon, Colleen" at bounding box center [53, 112] width 62 height 9
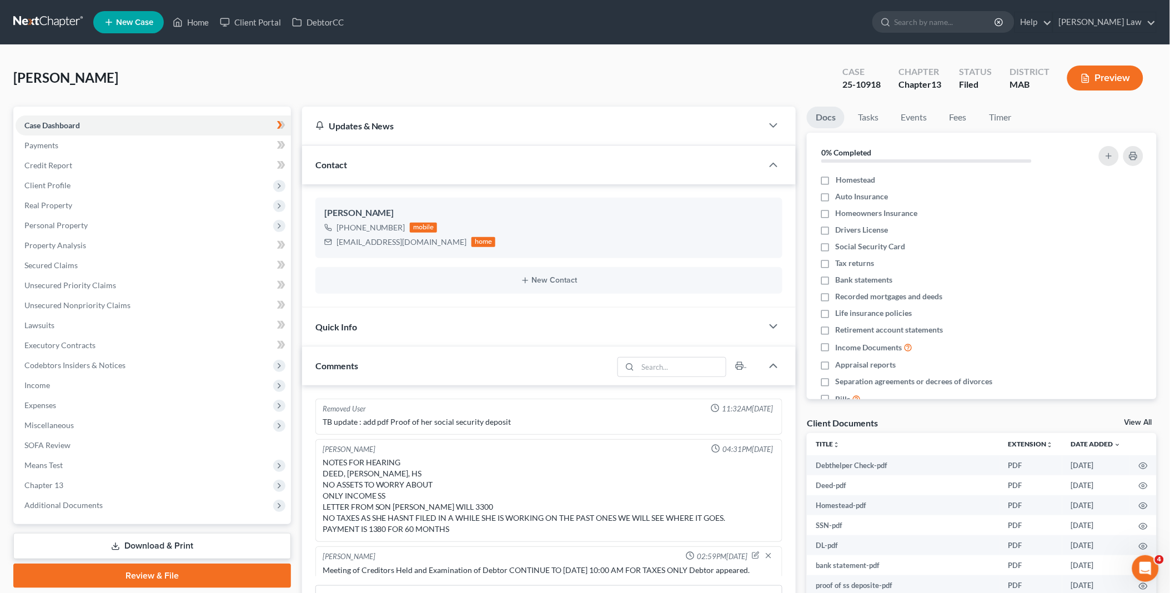
scroll to position [133, 0]
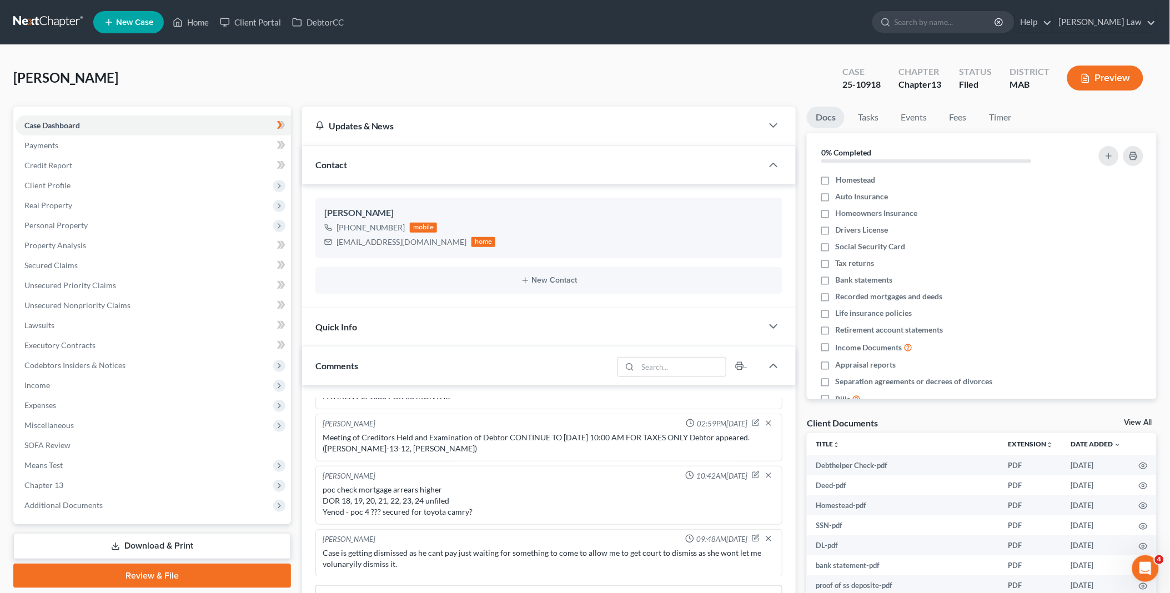
click at [1136, 420] on link "View All" at bounding box center [1139, 423] width 28 height 8
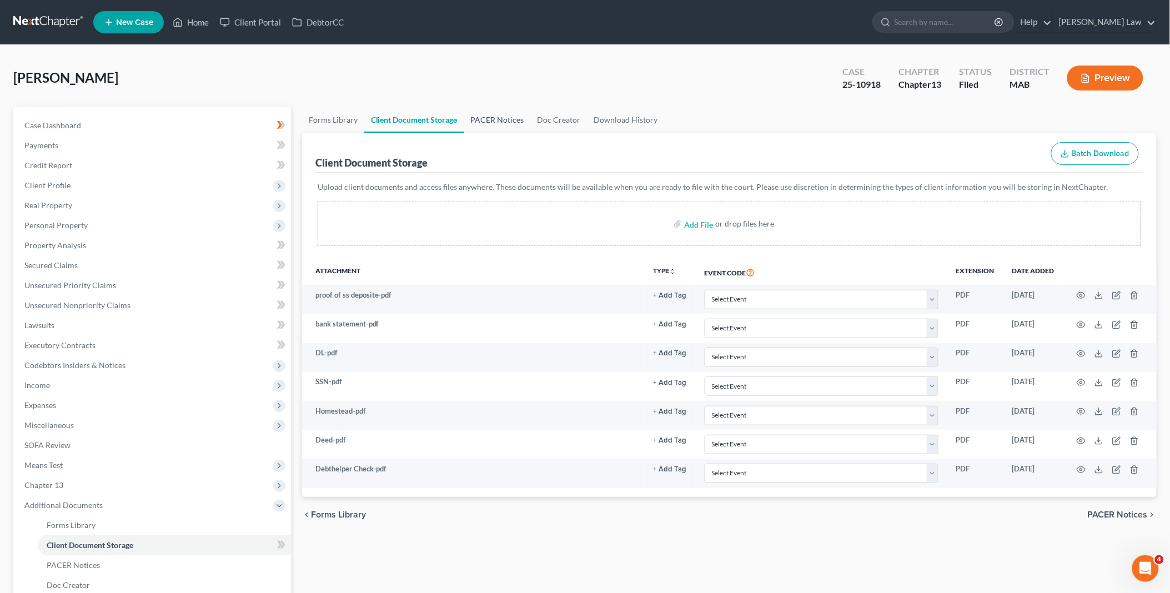
click at [493, 118] on link "PACER Notices" at bounding box center [497, 120] width 67 height 27
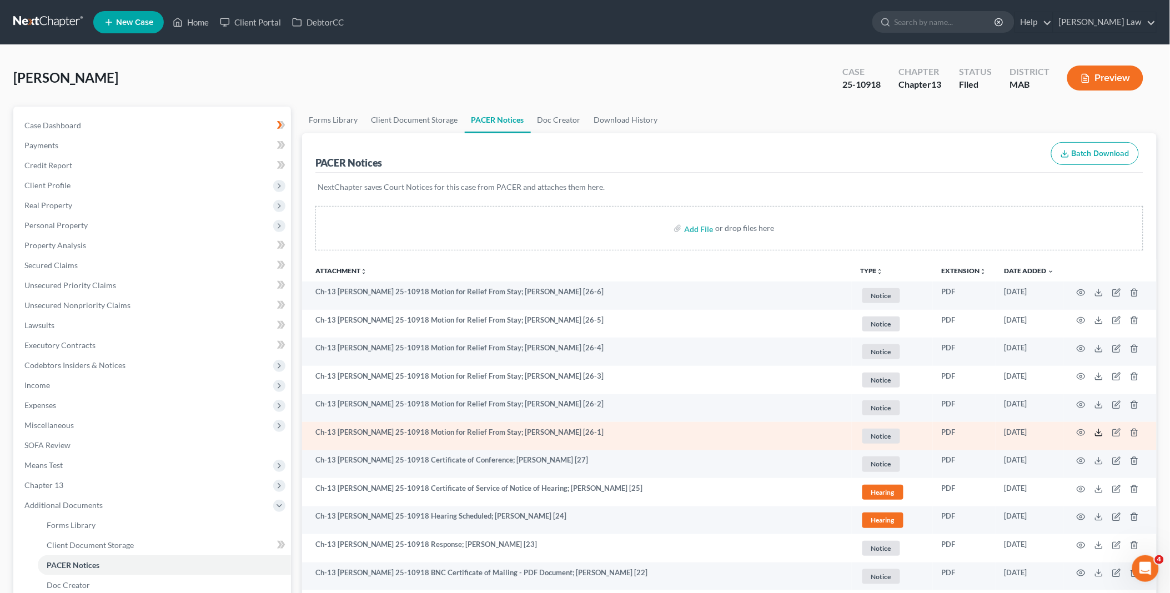
click at [1100, 432] on icon at bounding box center [1099, 432] width 9 height 9
